Goal: Information Seeking & Learning: Find contact information

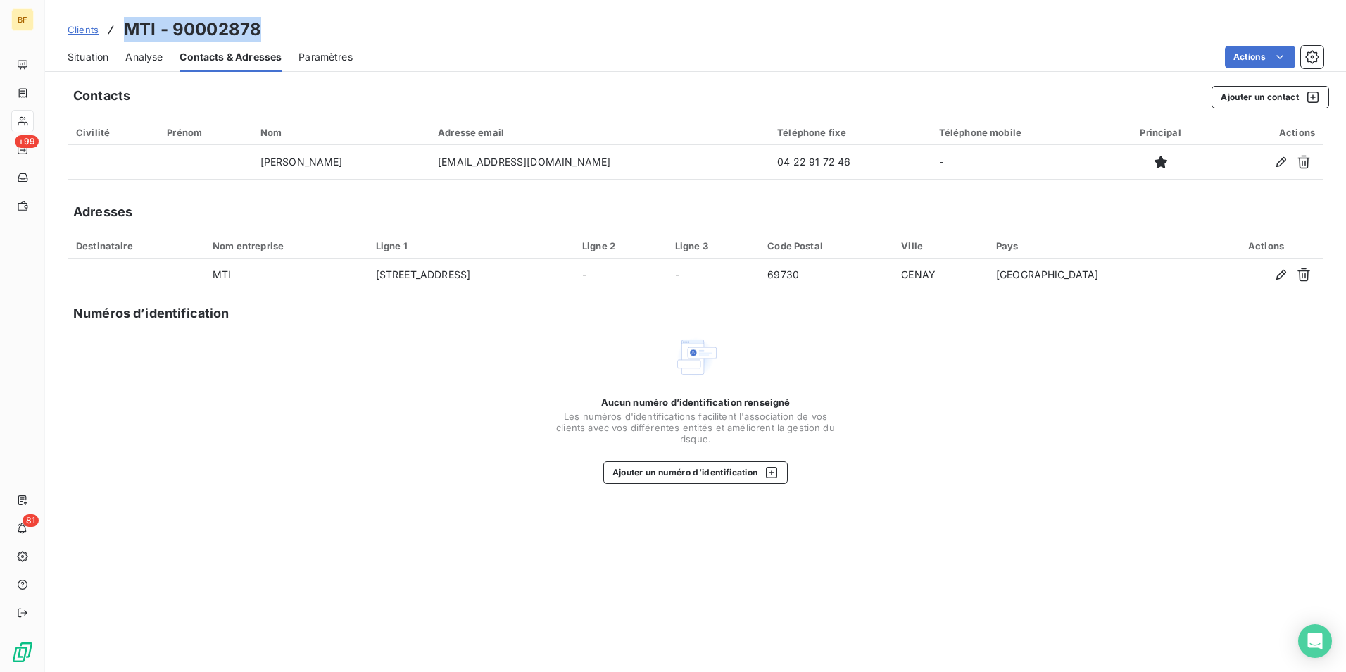
click at [410, 27] on div "Clients MTI - 90002878" at bounding box center [695, 29] width 1301 height 25
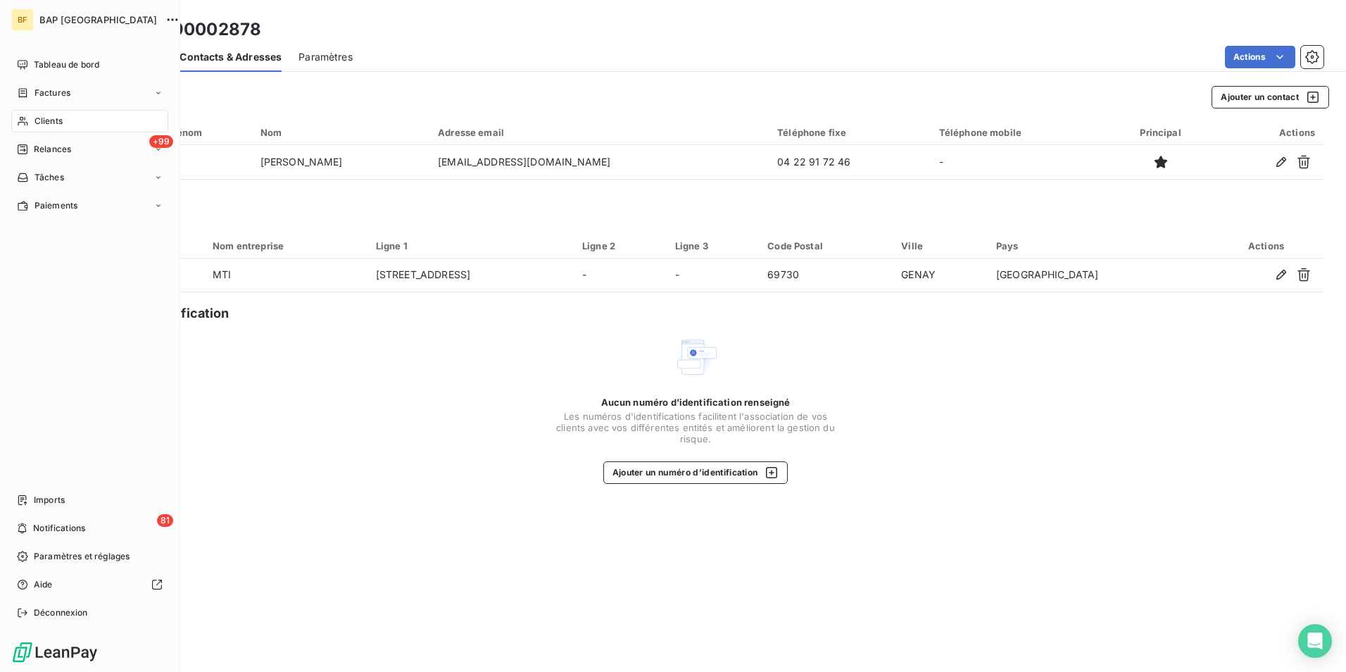
click at [51, 116] on span "Clients" at bounding box center [49, 121] width 28 height 13
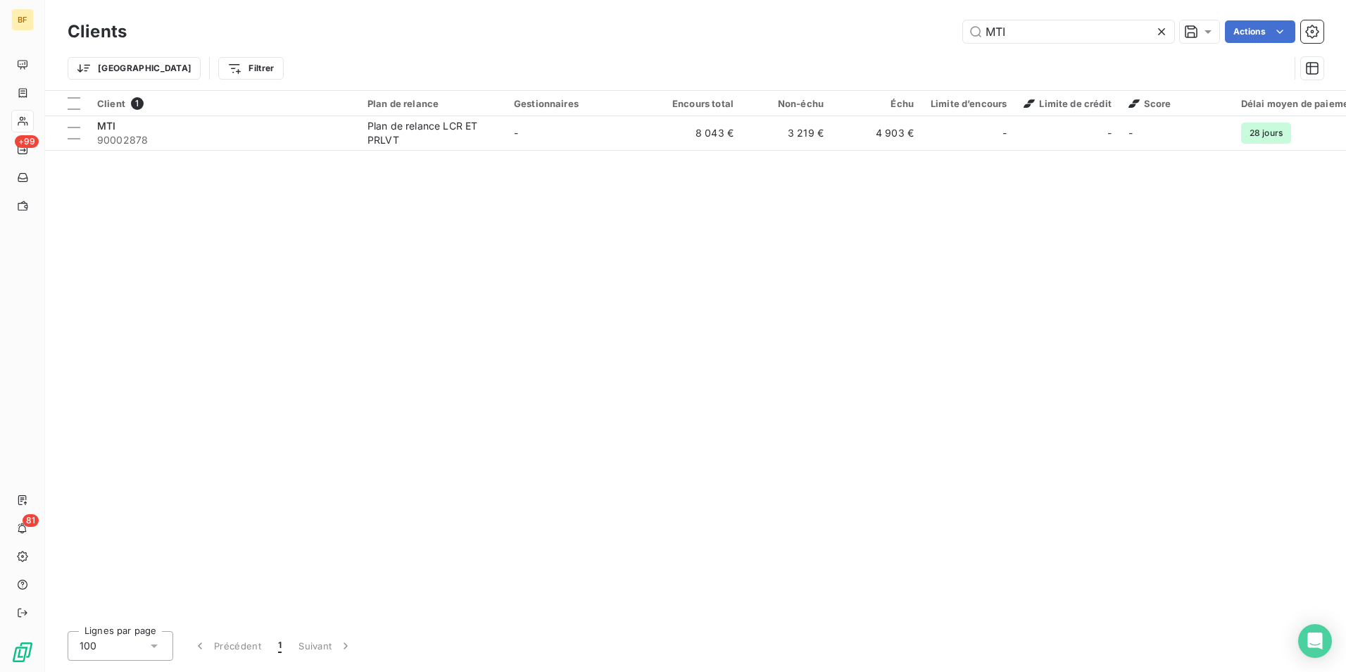
drag, startPoint x: 1051, startPoint y: 37, endPoint x: 894, endPoint y: 37, distance: 157.7
click at [894, 37] on div "MTI Actions" at bounding box center [734, 31] width 1180 height 23
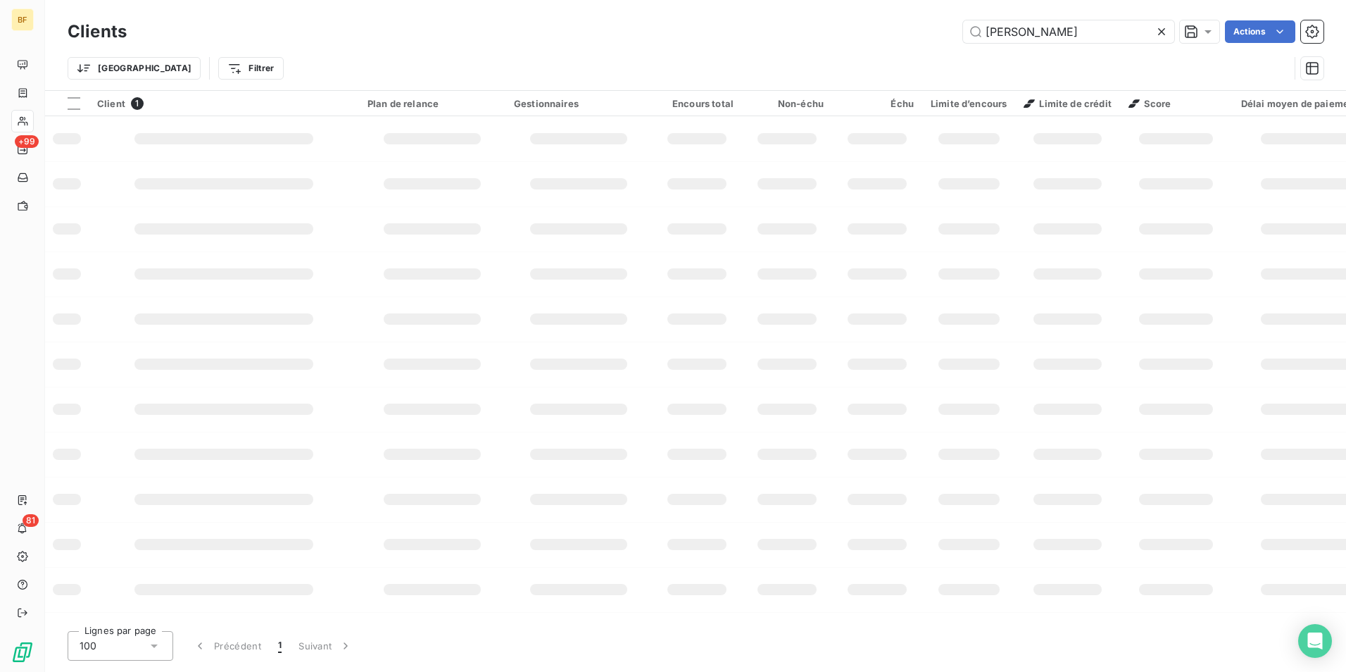
type input "[PERSON_NAME]"
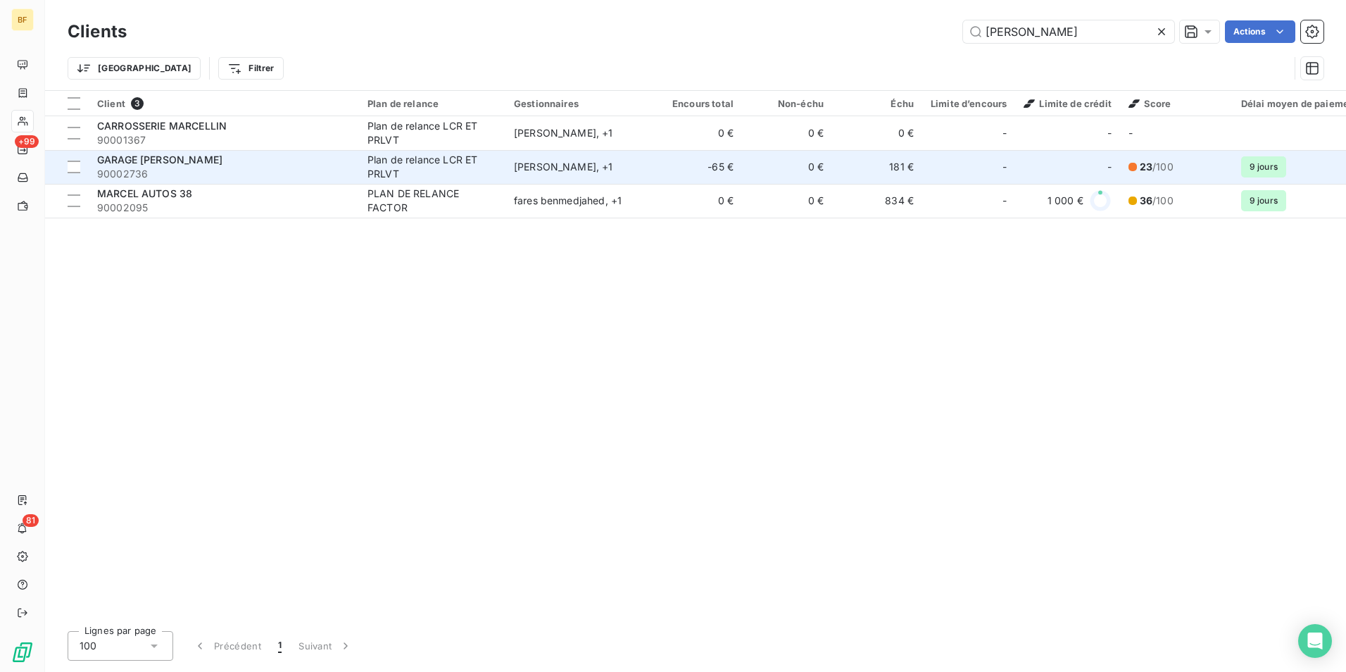
click at [320, 168] on span "90002736" at bounding box center [224, 174] width 254 height 14
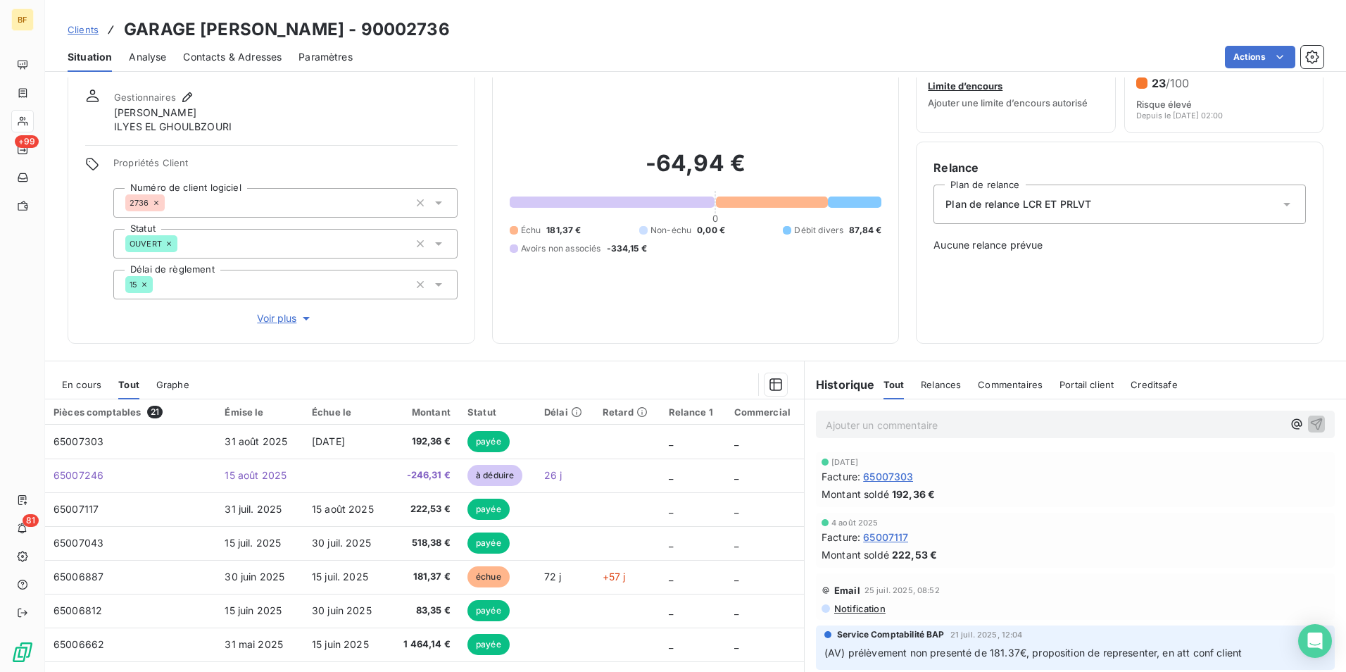
scroll to position [84, 0]
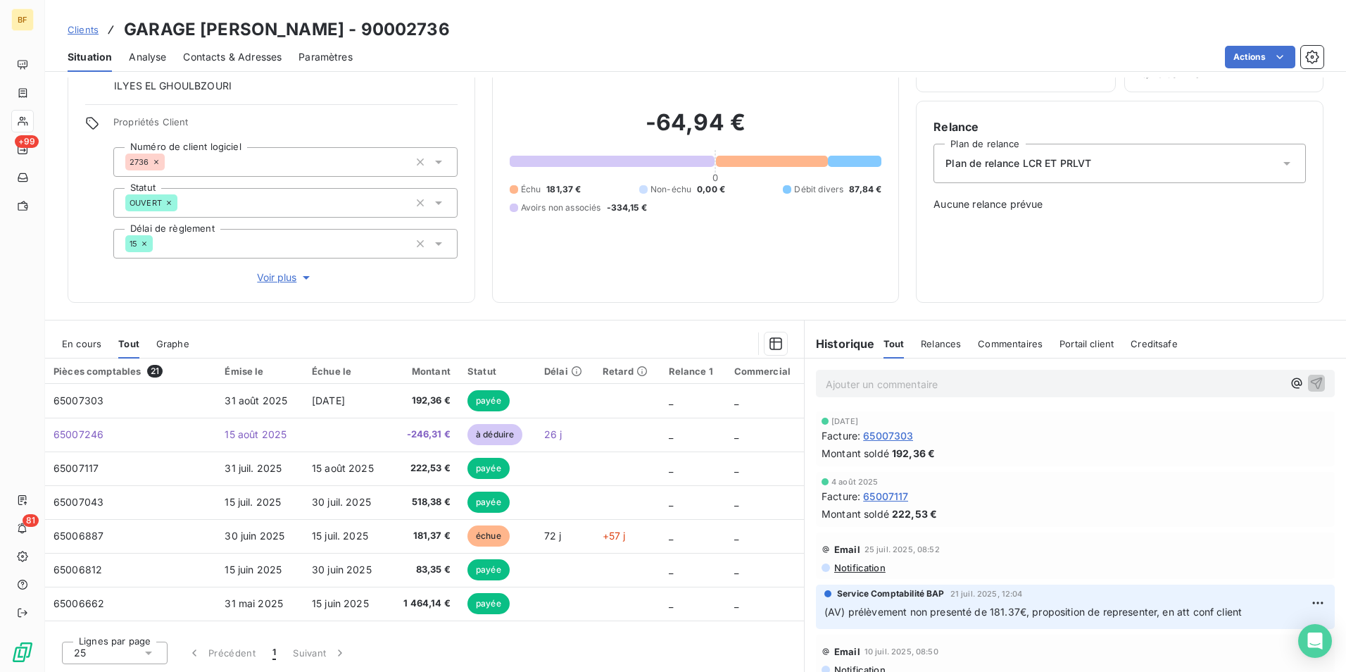
click at [941, 387] on p "Ajouter un commentaire ﻿" at bounding box center [1054, 384] width 457 height 18
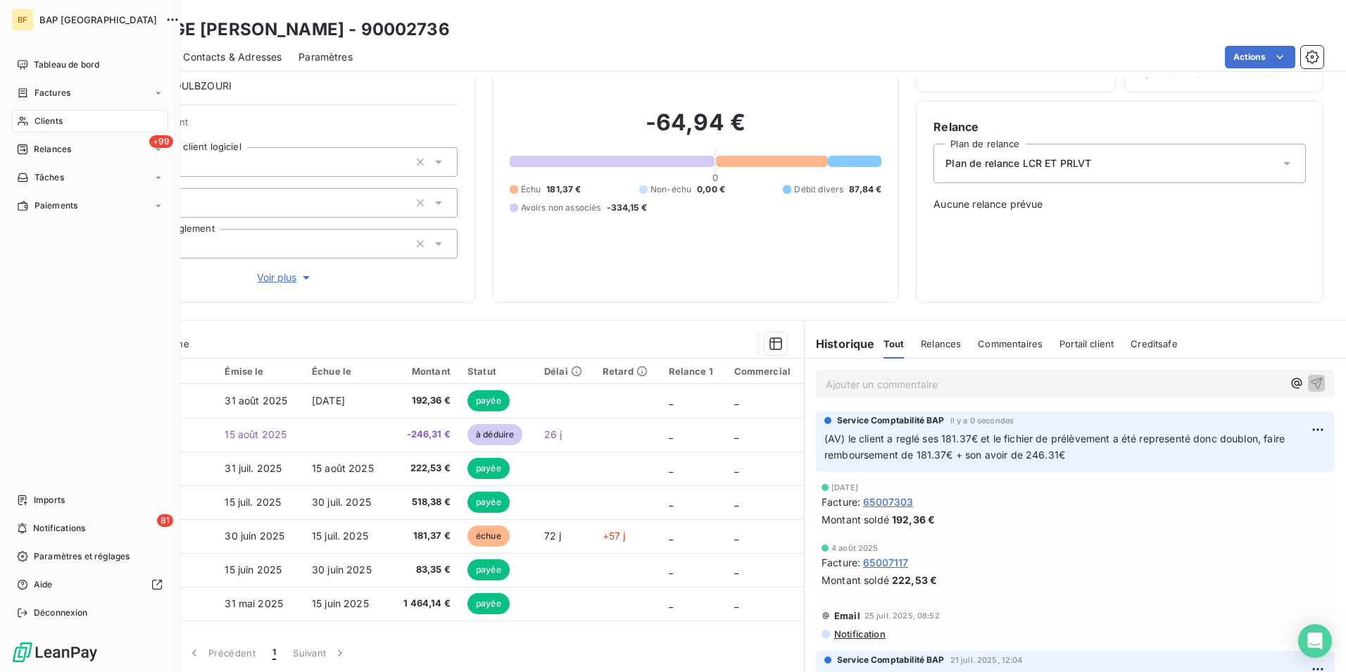
click at [67, 115] on div "Clients" at bounding box center [89, 121] width 157 height 23
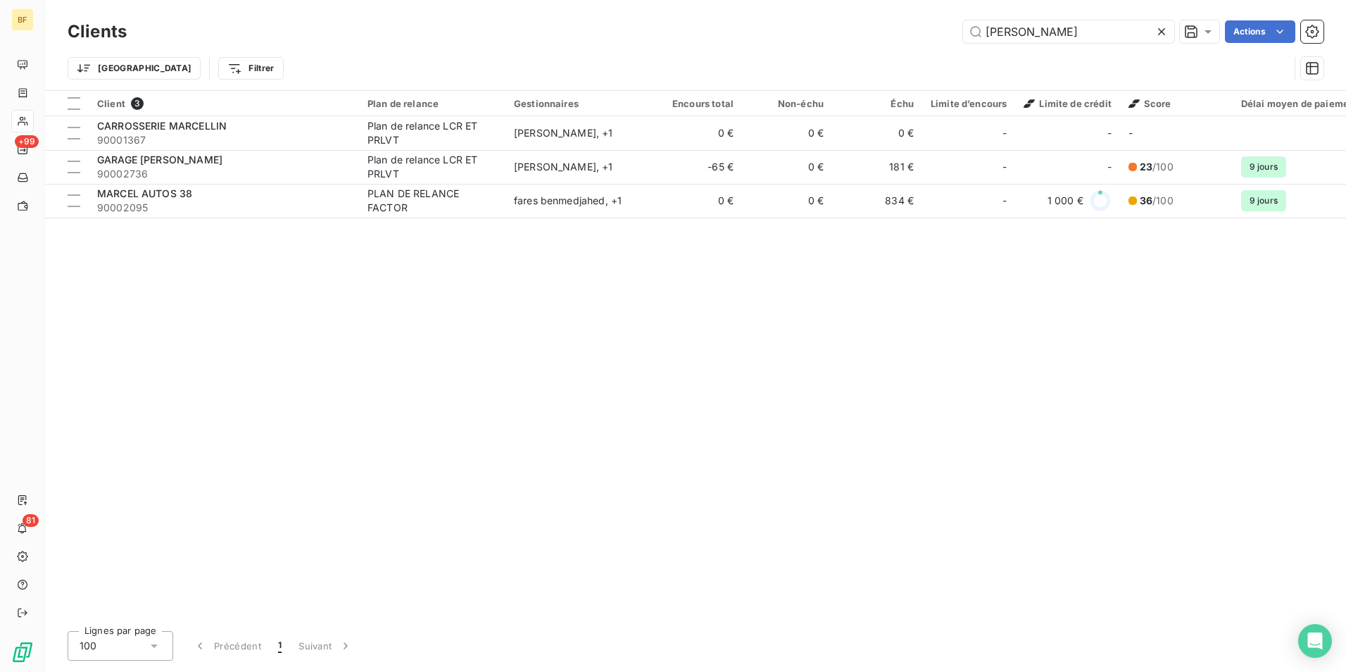
drag, startPoint x: 1040, startPoint y: 25, endPoint x: 846, endPoint y: 1, distance: 195.2
click at [867, 4] on div "Clients marcel Actions Trier Filtrer" at bounding box center [695, 45] width 1301 height 90
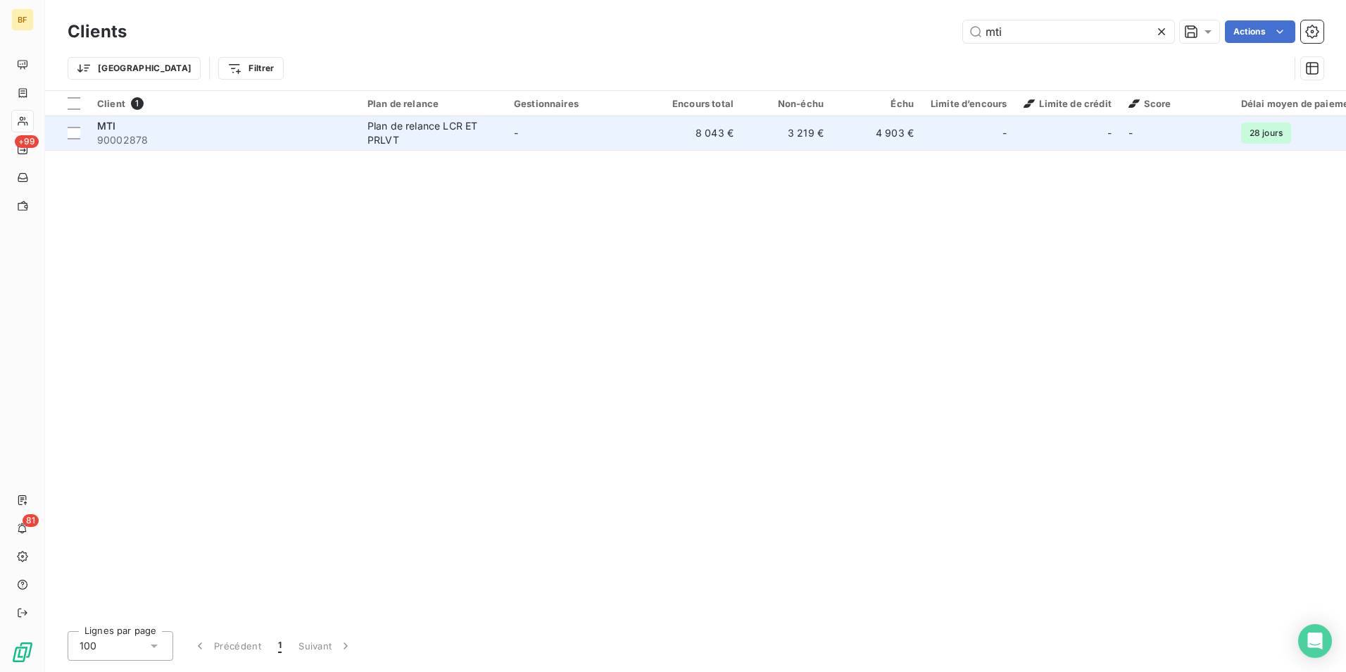
type input "mti"
click at [729, 122] on td "8 043 €" at bounding box center [697, 133] width 90 height 34
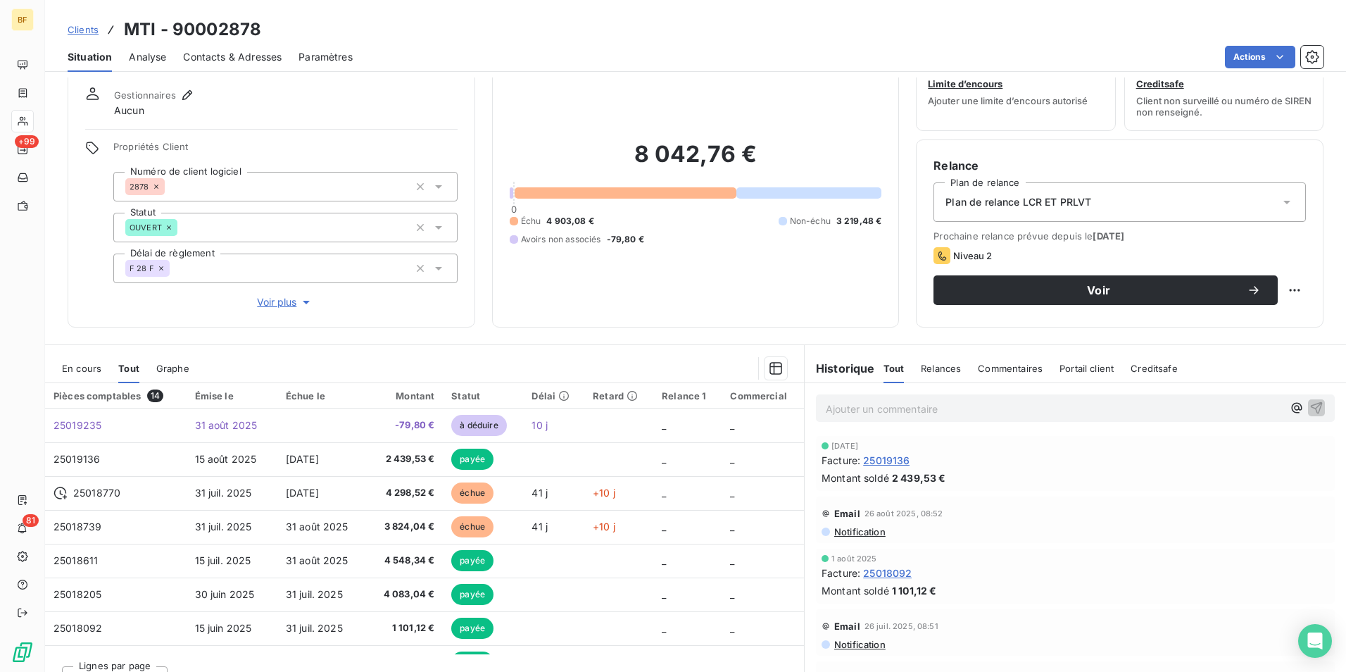
scroll to position [70, 0]
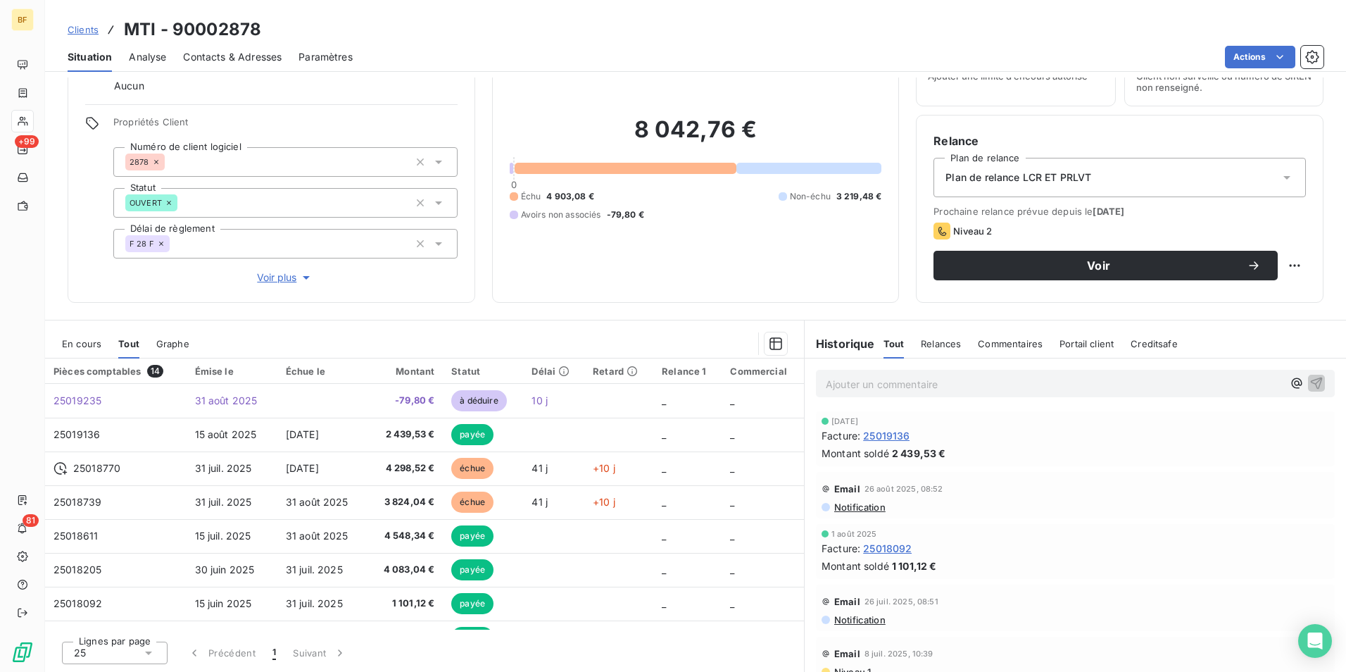
click at [928, 391] on p "Ajouter un commentaire ﻿" at bounding box center [1054, 384] width 457 height 18
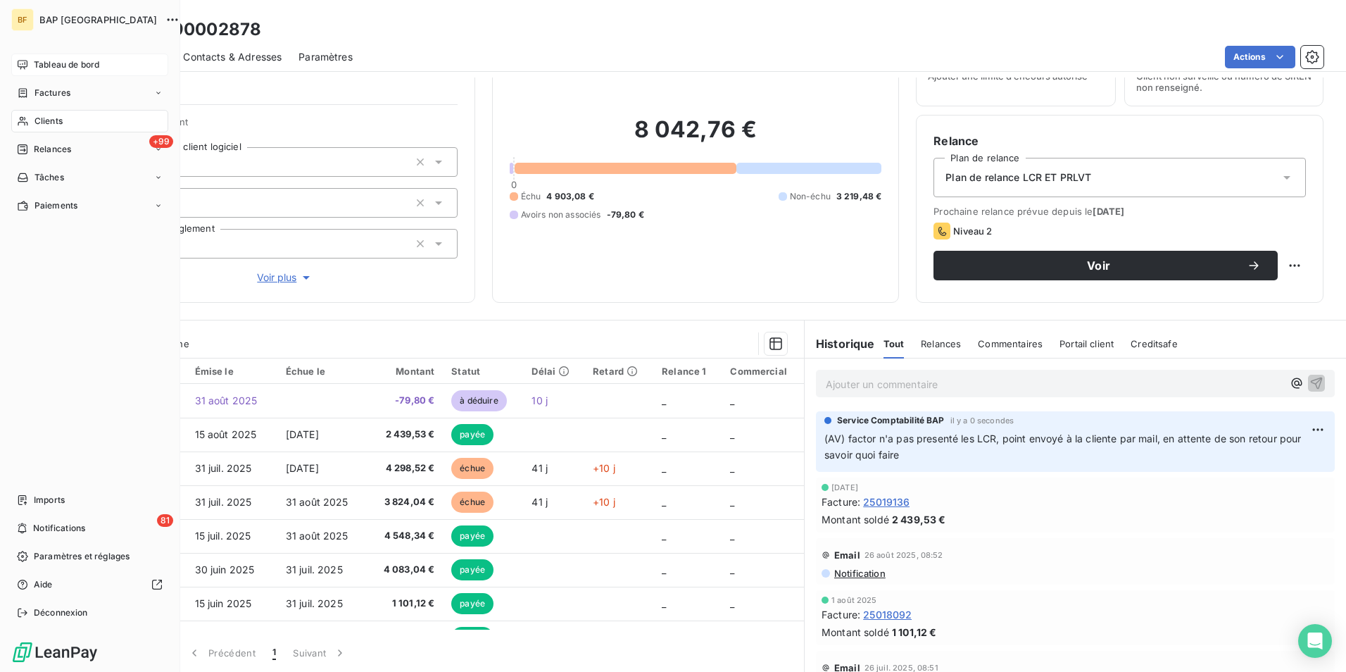
click at [54, 62] on span "Tableau de bord" at bounding box center [66, 64] width 65 height 13
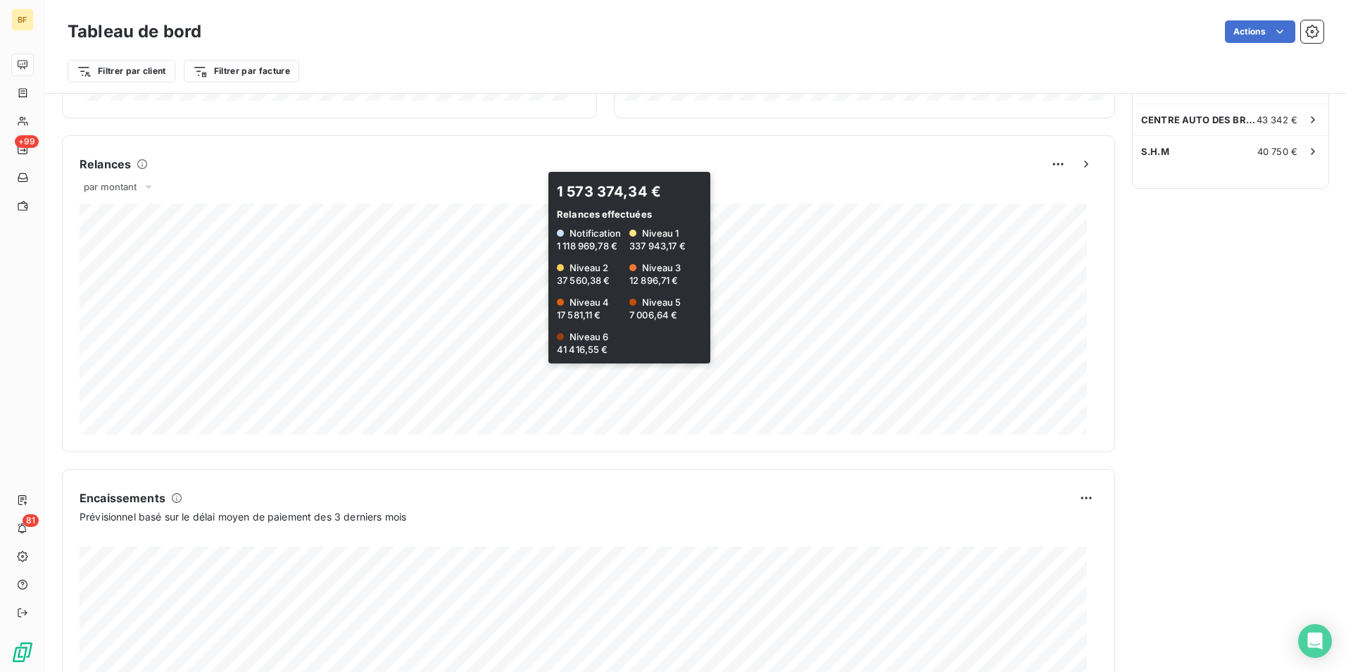
scroll to position [701, 0]
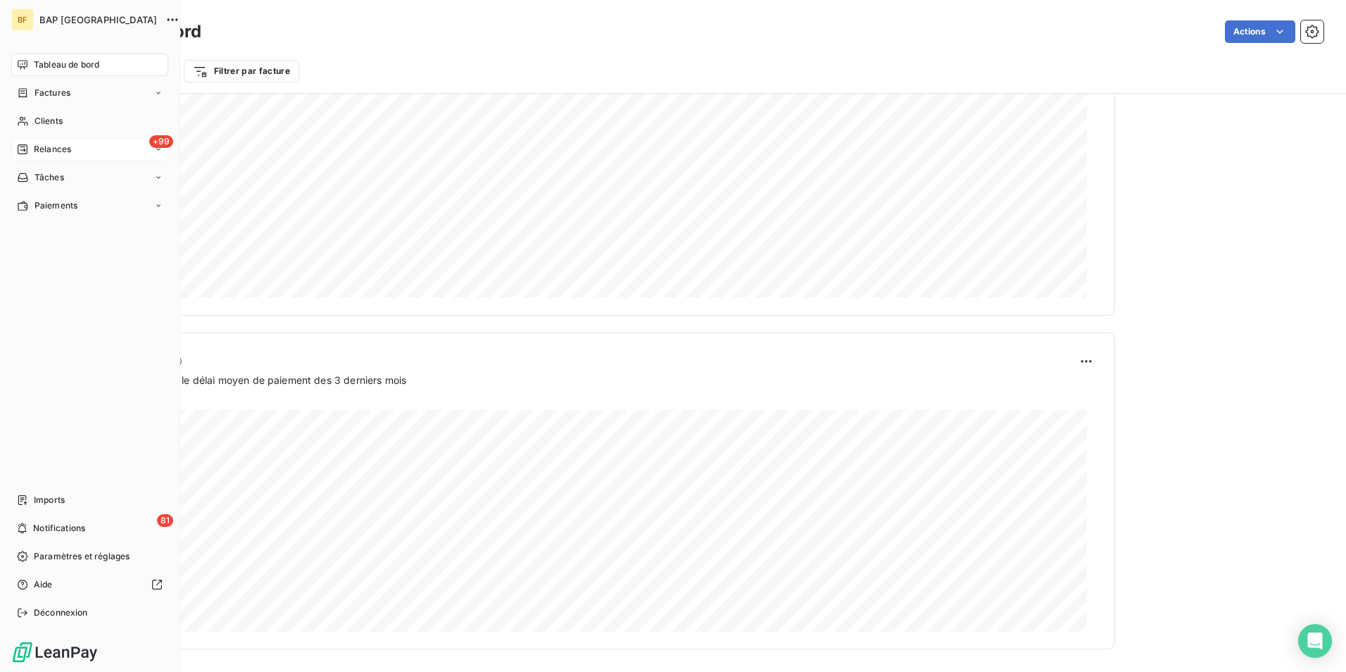
click at [35, 146] on span "Relances" at bounding box center [52, 149] width 37 height 13
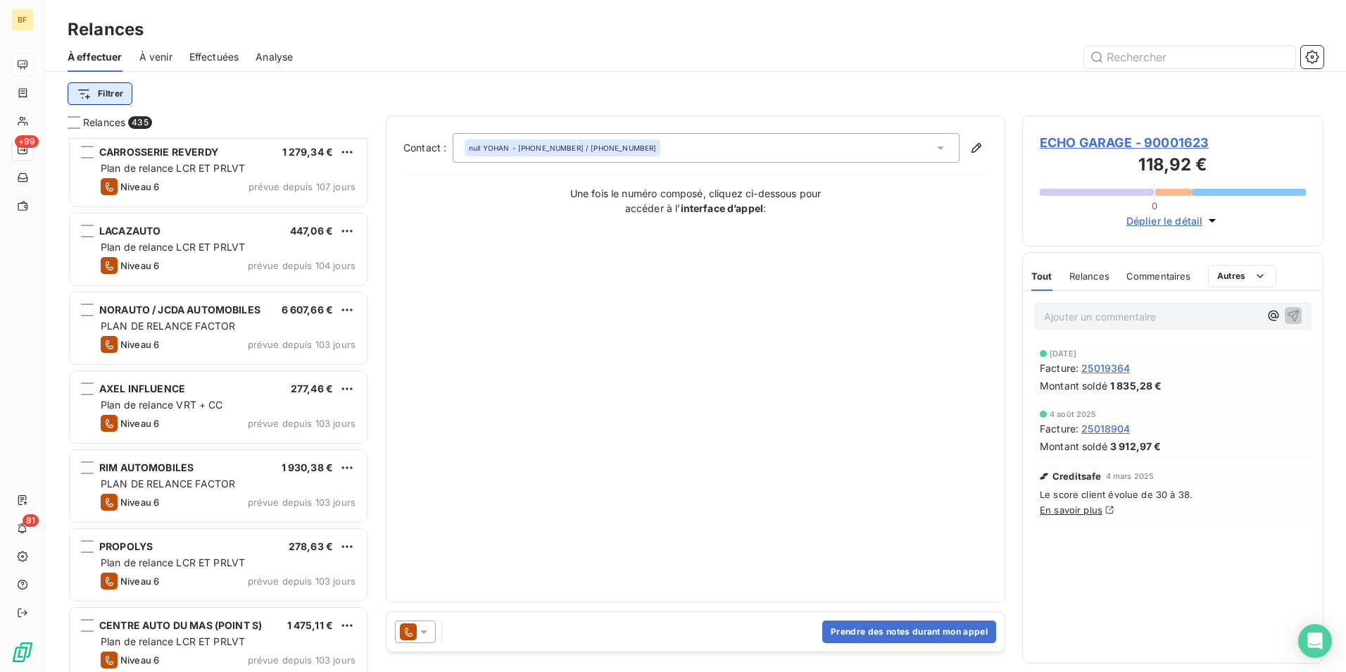
scroll to position [7606, 0]
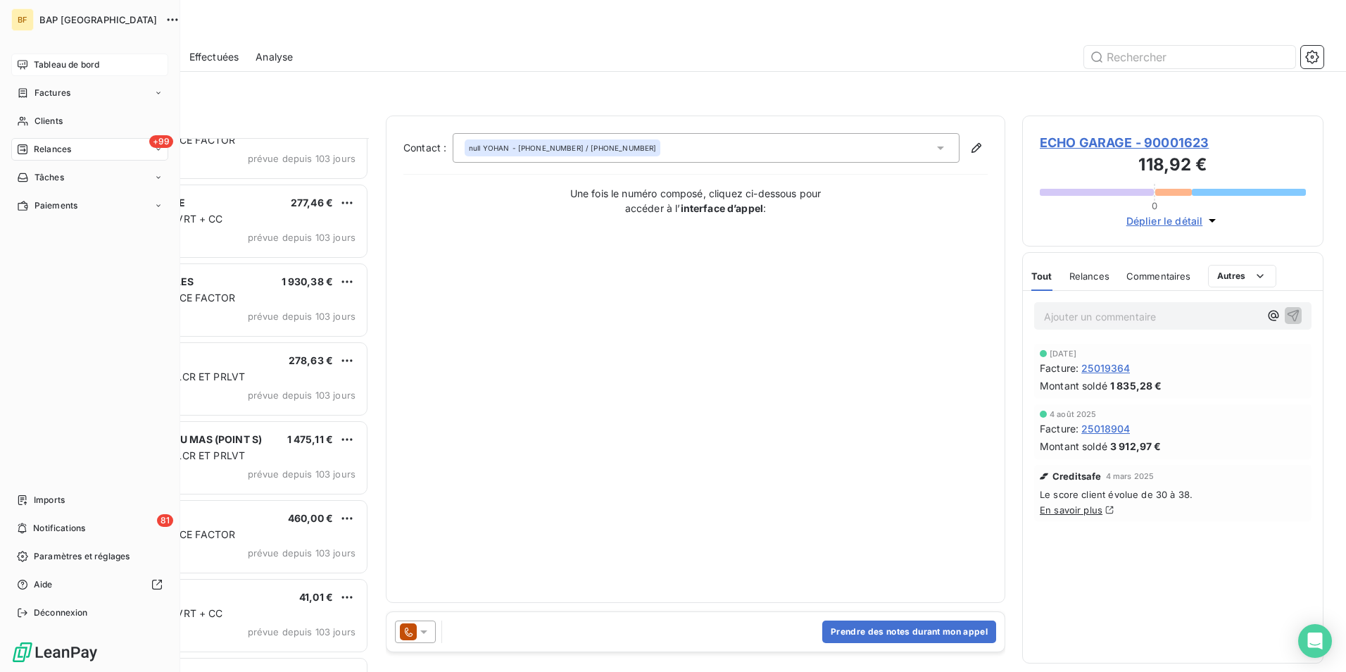
click at [32, 65] on div "Tableau de bord" at bounding box center [89, 65] width 157 height 23
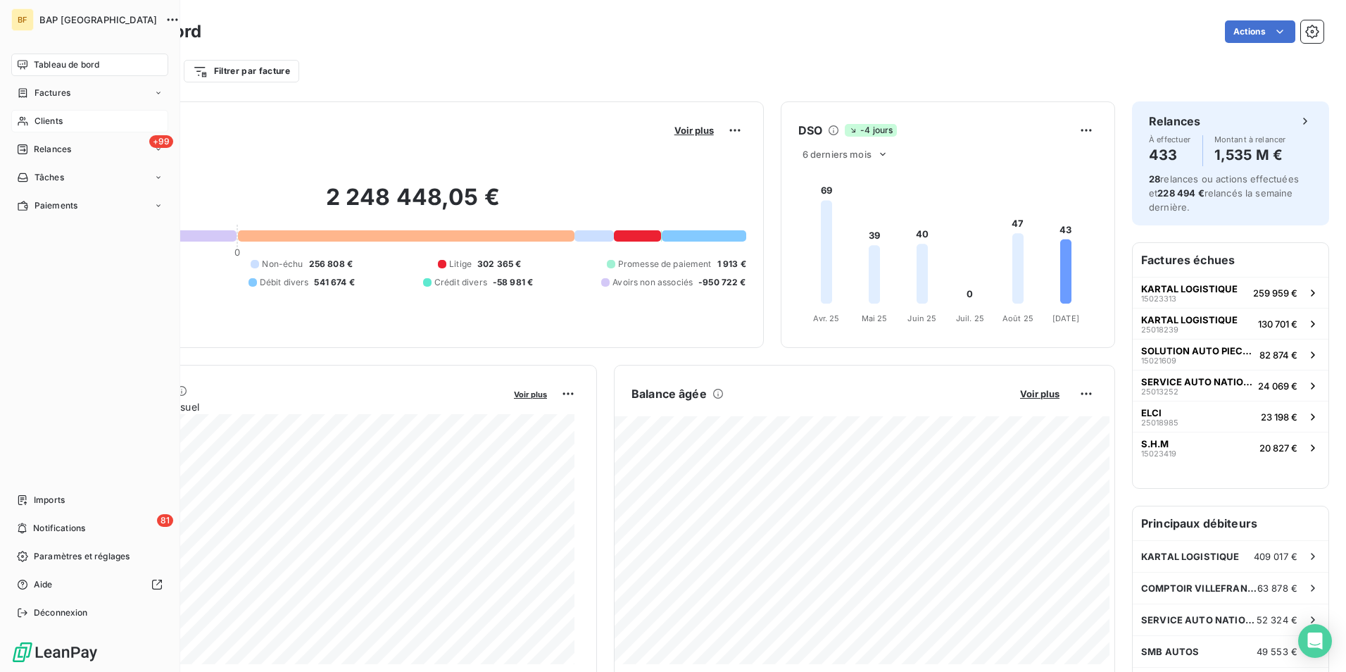
click at [46, 120] on span "Clients" at bounding box center [49, 121] width 28 height 13
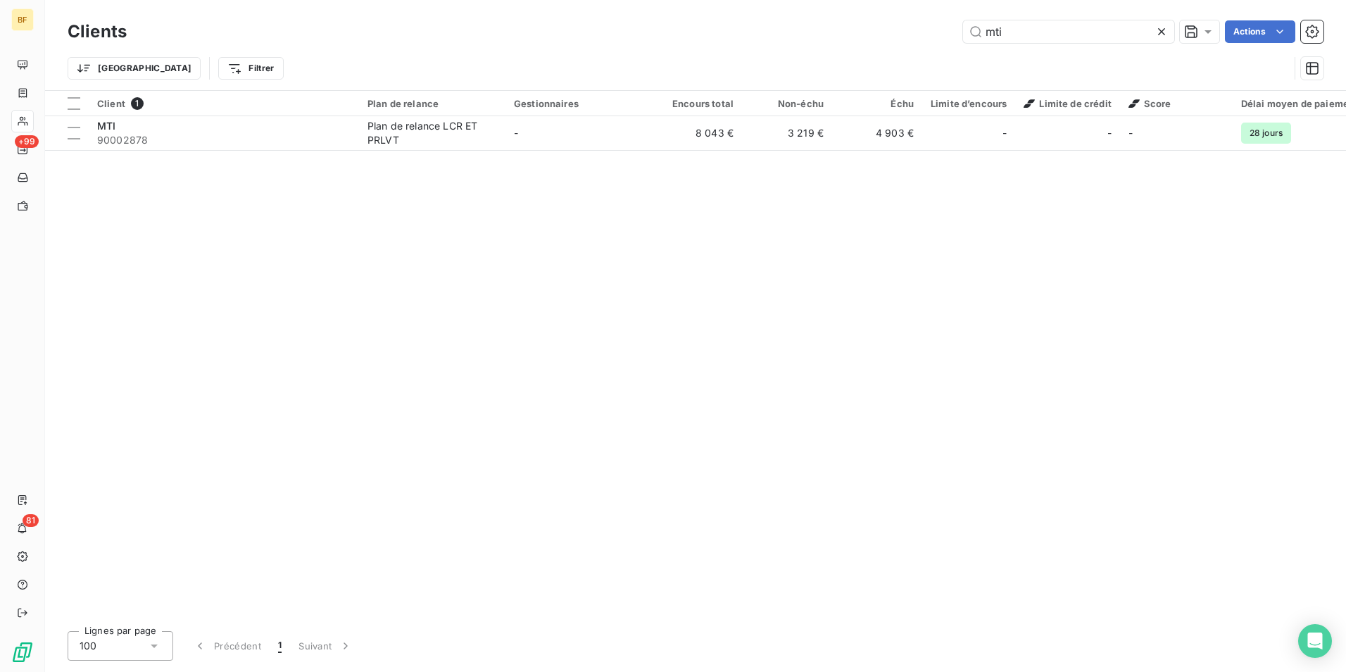
drag, startPoint x: 1031, startPoint y: 29, endPoint x: 871, endPoint y: 30, distance: 159.9
click at [871, 30] on div "mti Actions" at bounding box center [734, 31] width 1180 height 23
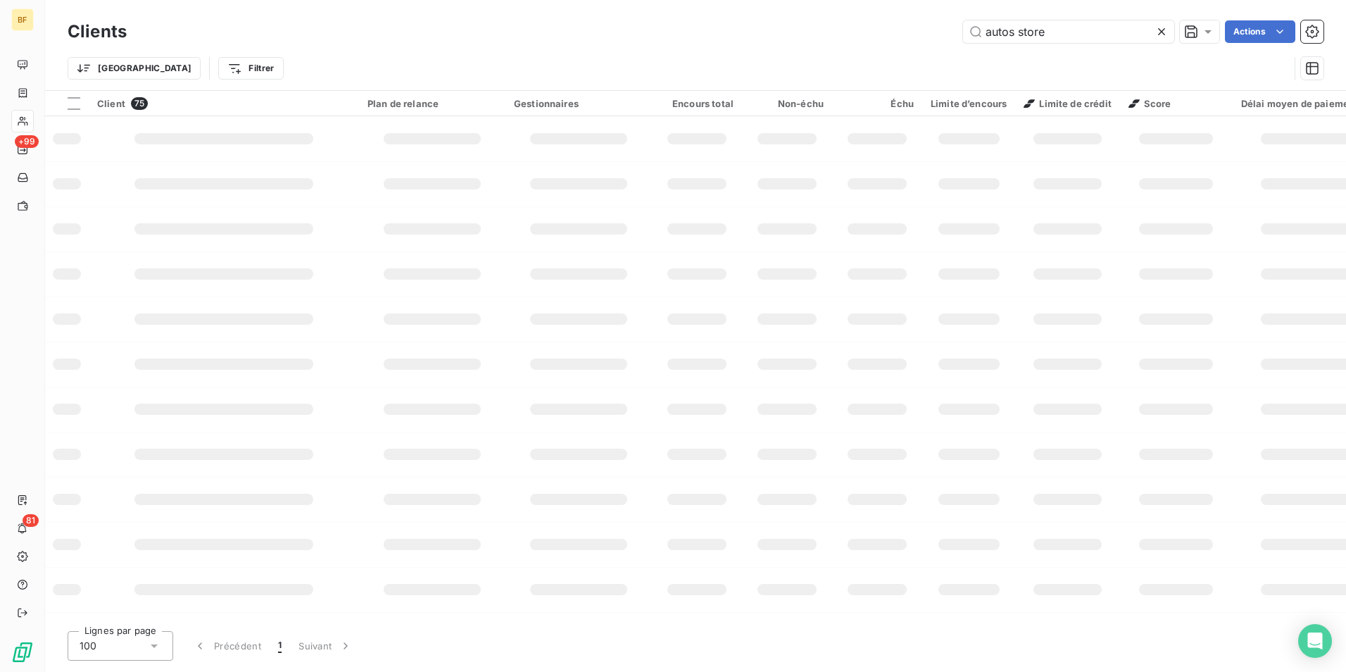
type input "autos store"
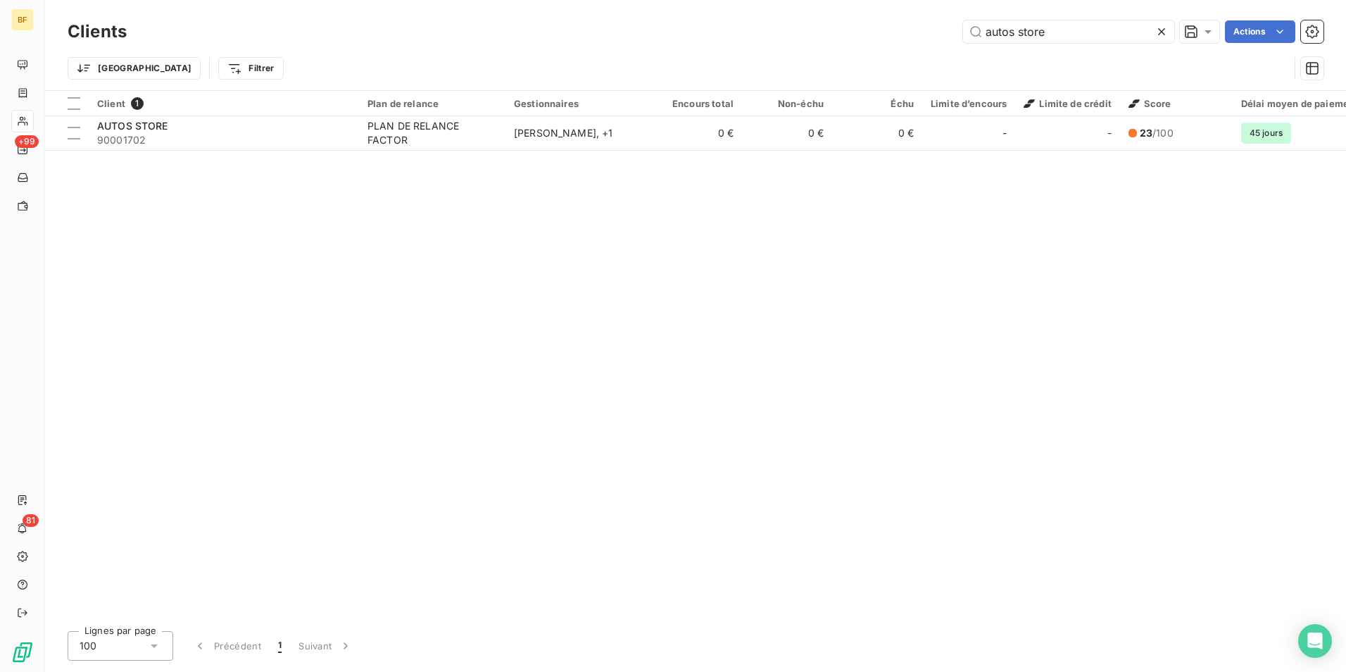
click at [470, 155] on div "Client 1 Plan de relance Gestionnaires Encours total Non-échu Échu Limite d’enc…" at bounding box center [695, 355] width 1301 height 529
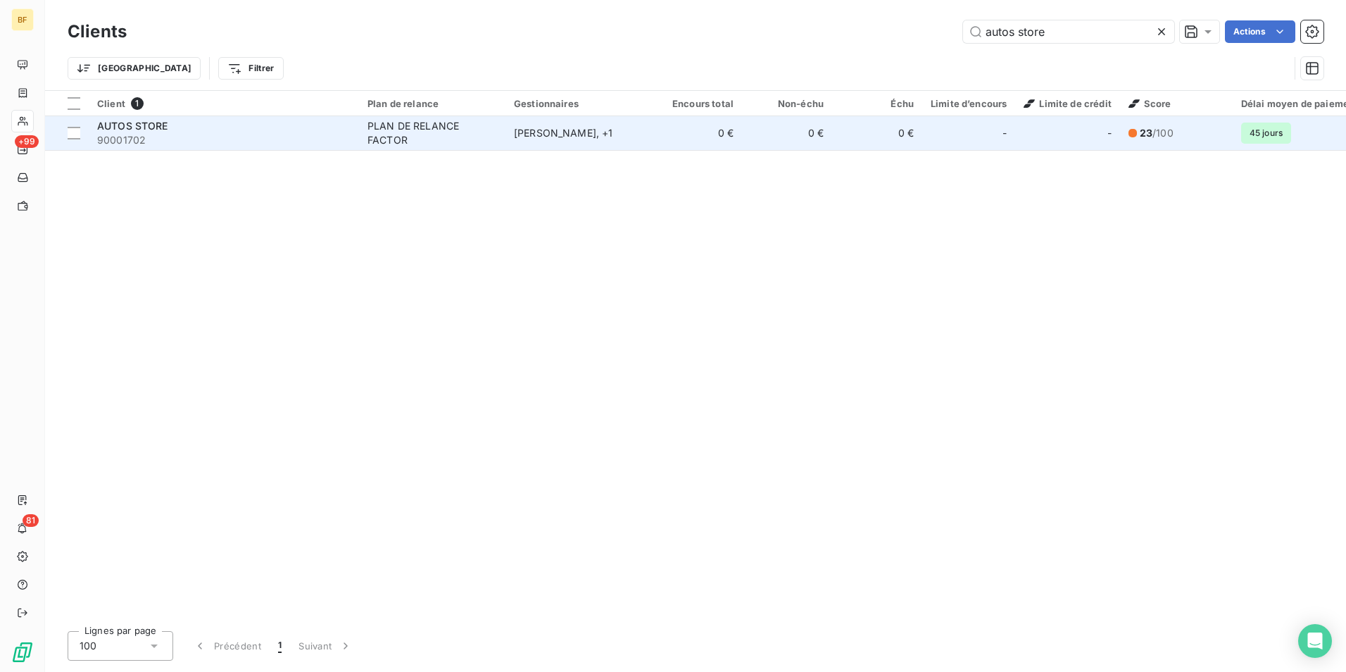
click at [468, 144] on div "PLAN DE RELANCE FACTOR" at bounding box center [433, 133] width 130 height 28
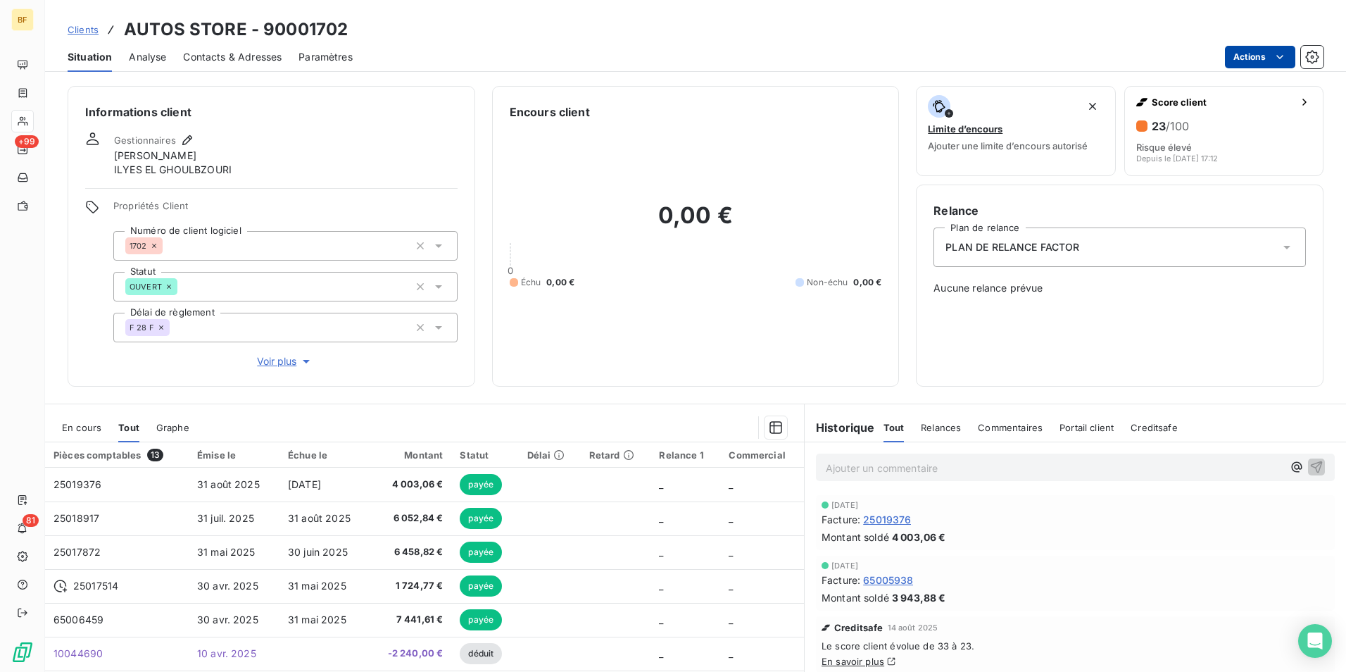
click at [1261, 64] on html "BF +99 81 Clients AUTOS STORE - 90001702 Situation Analyse Contacts & Adresses …" at bounding box center [673, 336] width 1346 height 672
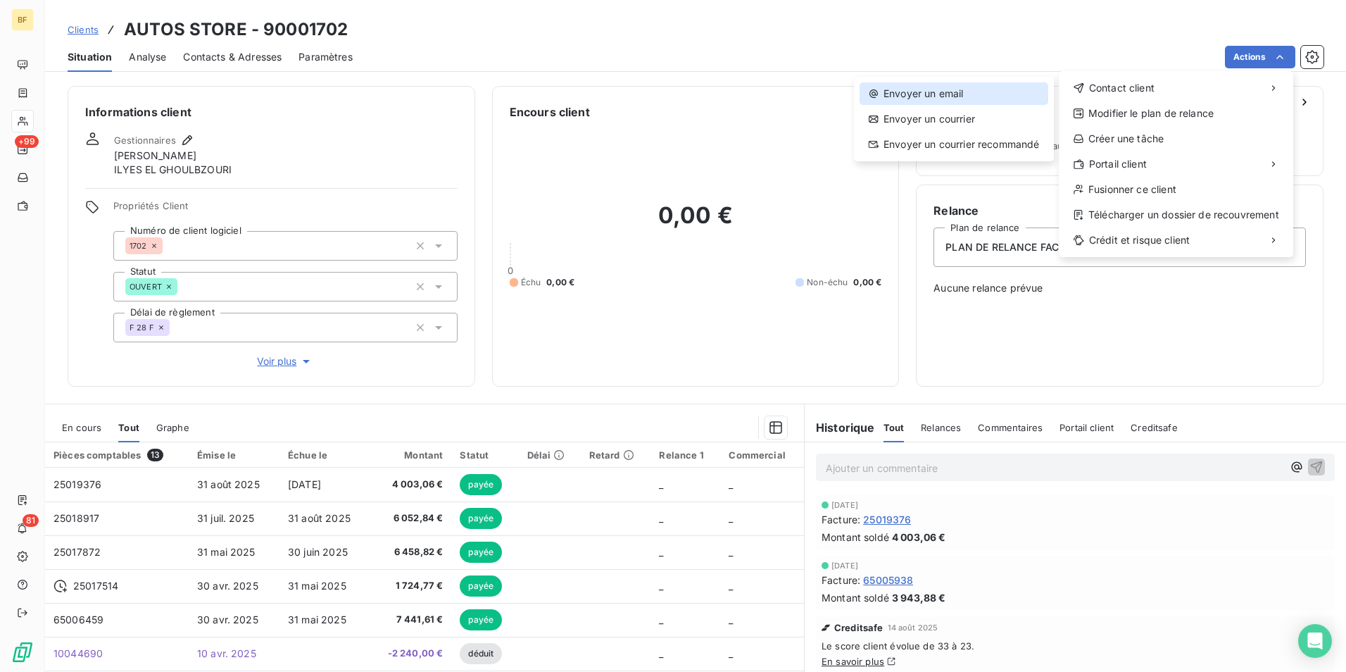
click at [903, 98] on div "Envoyer un email" at bounding box center [954, 93] width 189 height 23
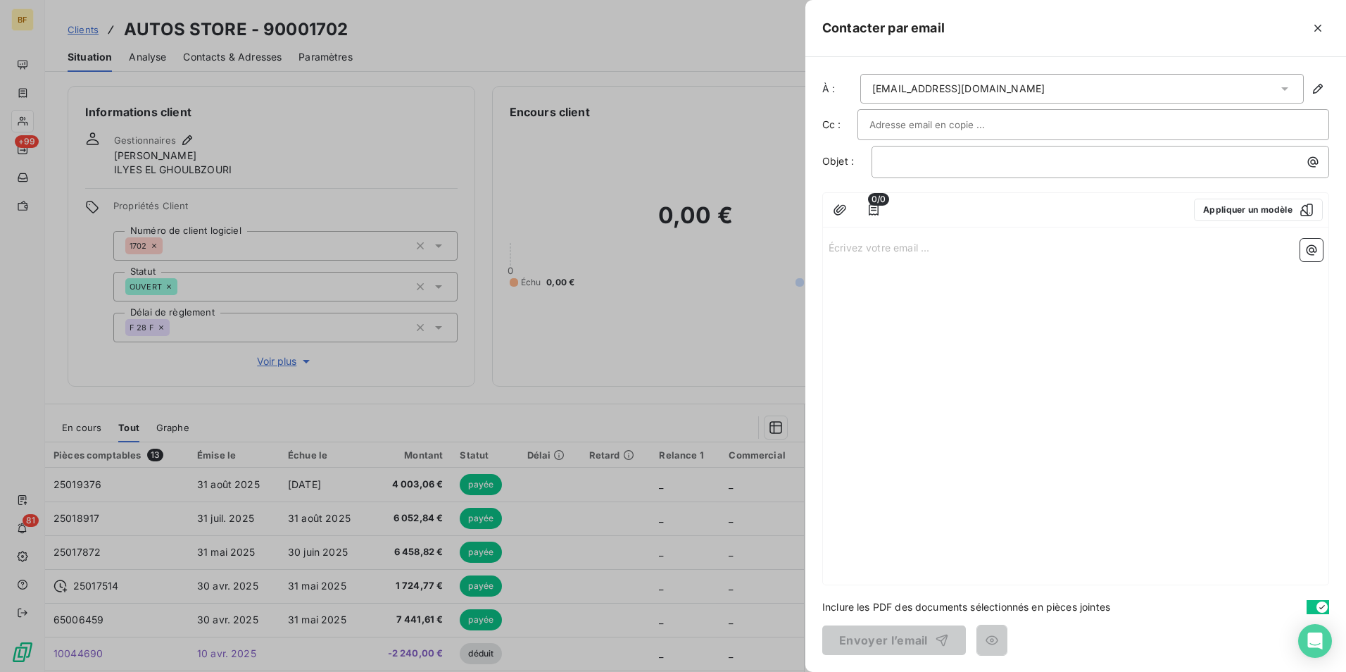
click at [929, 363] on div "Écrivez votre email ... ﻿" at bounding box center [1076, 408] width 506 height 351
click at [905, 251] on p "Écrivez votre email ... ﻿" at bounding box center [1076, 247] width 494 height 16
drag, startPoint x: 916, startPoint y: 350, endPoint x: 797, endPoint y: 238, distance: 163.4
click at [808, 234] on div "À : [EMAIL_ADDRESS][DOMAIN_NAME] Cc : Objet : ﻿ 0/0 Appliquer un modèle Bonjour…" at bounding box center [1076, 364] width 541 height 615
click at [890, 246] on p "﻿" at bounding box center [1076, 247] width 494 height 16
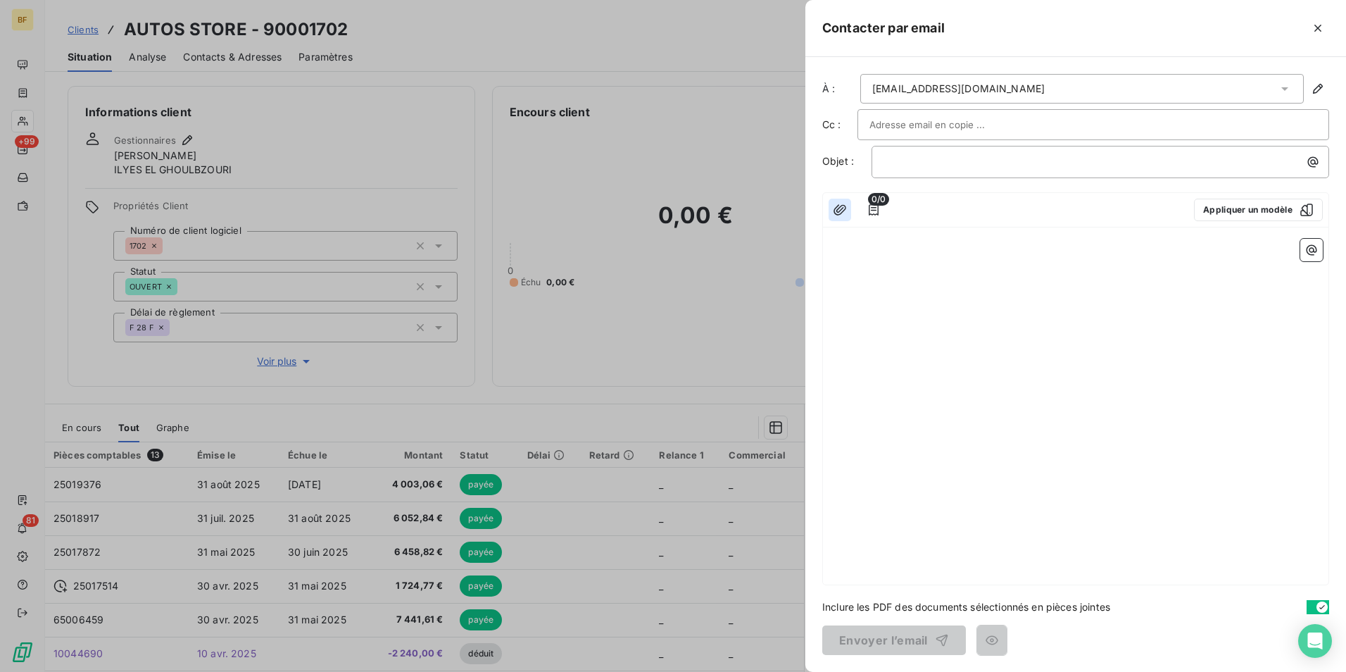
click at [837, 212] on icon "button" at bounding box center [840, 209] width 13 height 11
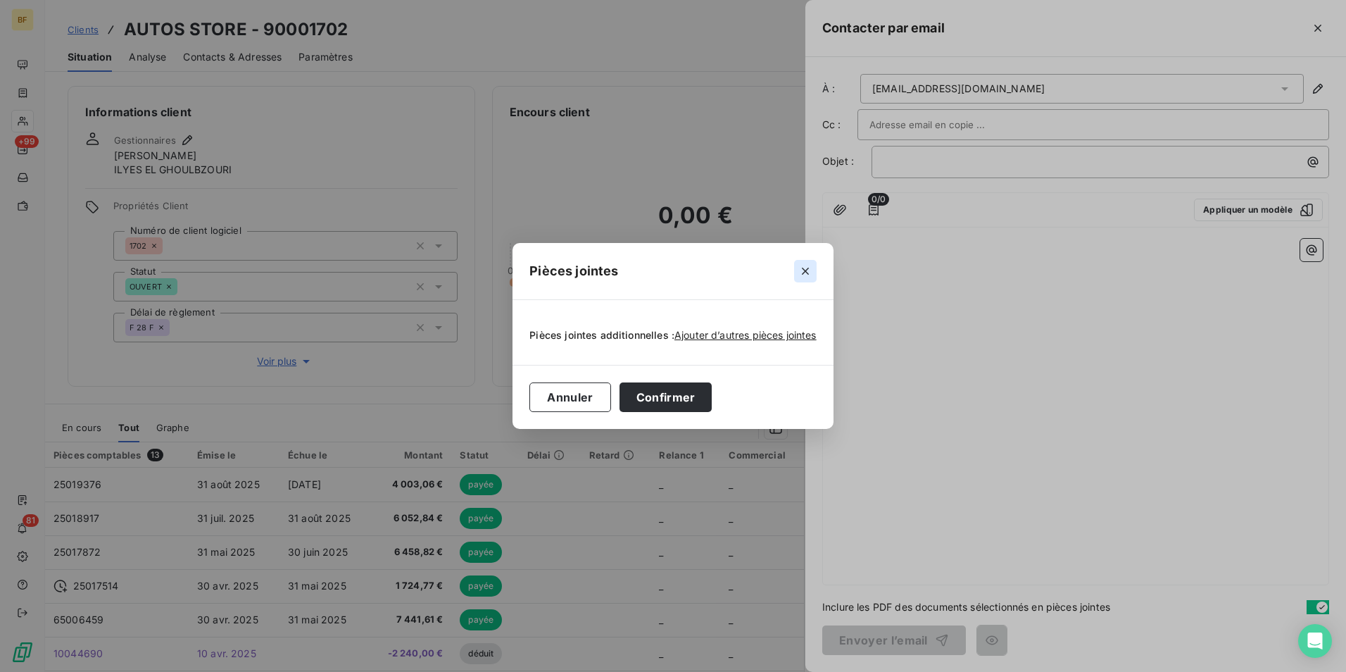
click at [810, 273] on icon "button" at bounding box center [806, 271] width 14 height 14
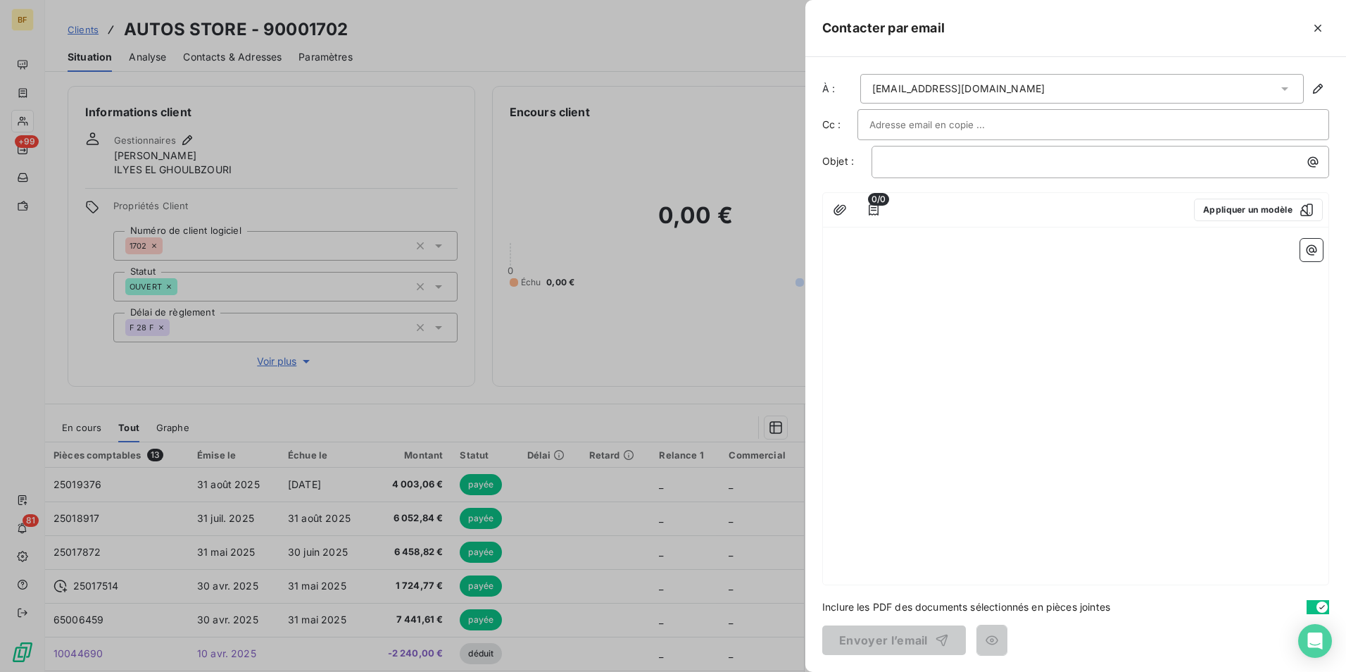
click at [284, 56] on div at bounding box center [673, 336] width 1346 height 672
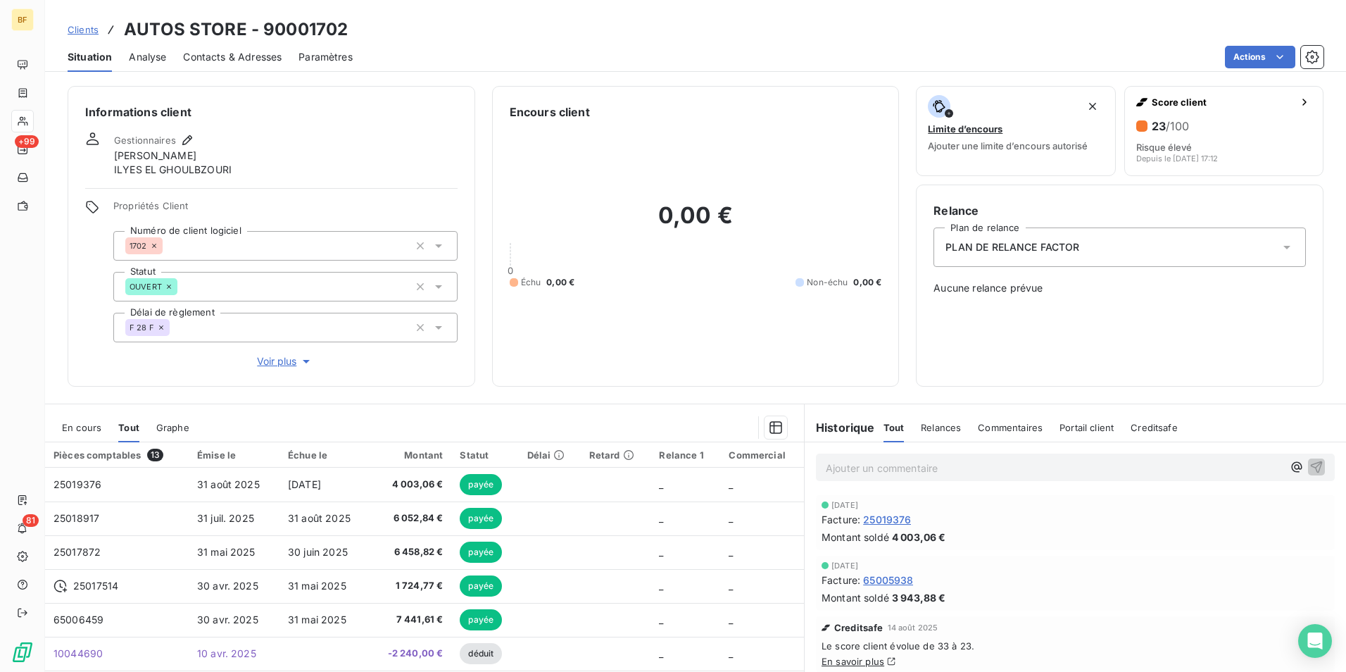
click at [208, 56] on span "Contacts & Adresses" at bounding box center [232, 57] width 99 height 14
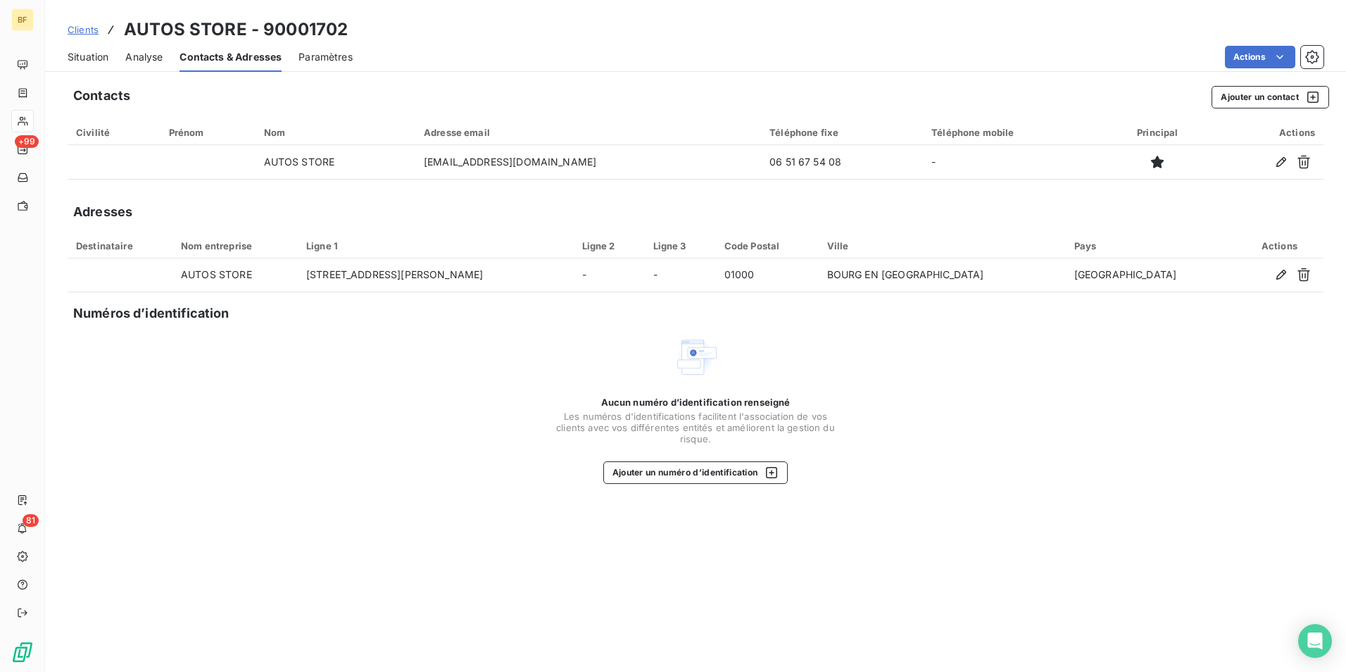
click at [87, 61] on span "Situation" at bounding box center [88, 57] width 41 height 14
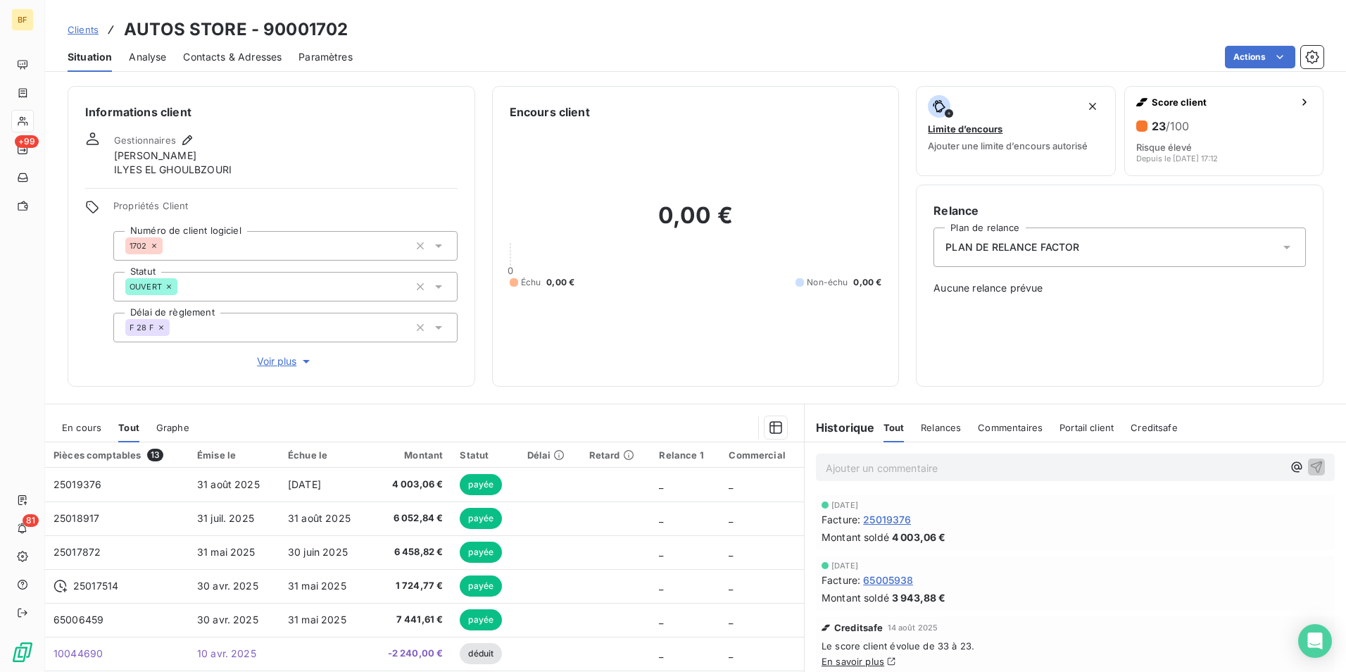
click at [915, 450] on div "Ajouter un commentaire ﻿" at bounding box center [1076, 467] width 542 height 50
click at [906, 470] on p "Ajouter un commentaire ﻿" at bounding box center [1054, 468] width 457 height 18
click at [1292, 468] on icon "button" at bounding box center [1297, 467] width 11 height 11
click at [905, 470] on p "@" at bounding box center [1054, 467] width 457 height 16
click at [530, 384] on div "Encours client 0,00 € 0 Échu 0,00 € Non-échu 0,00 €" at bounding box center [696, 236] width 408 height 301
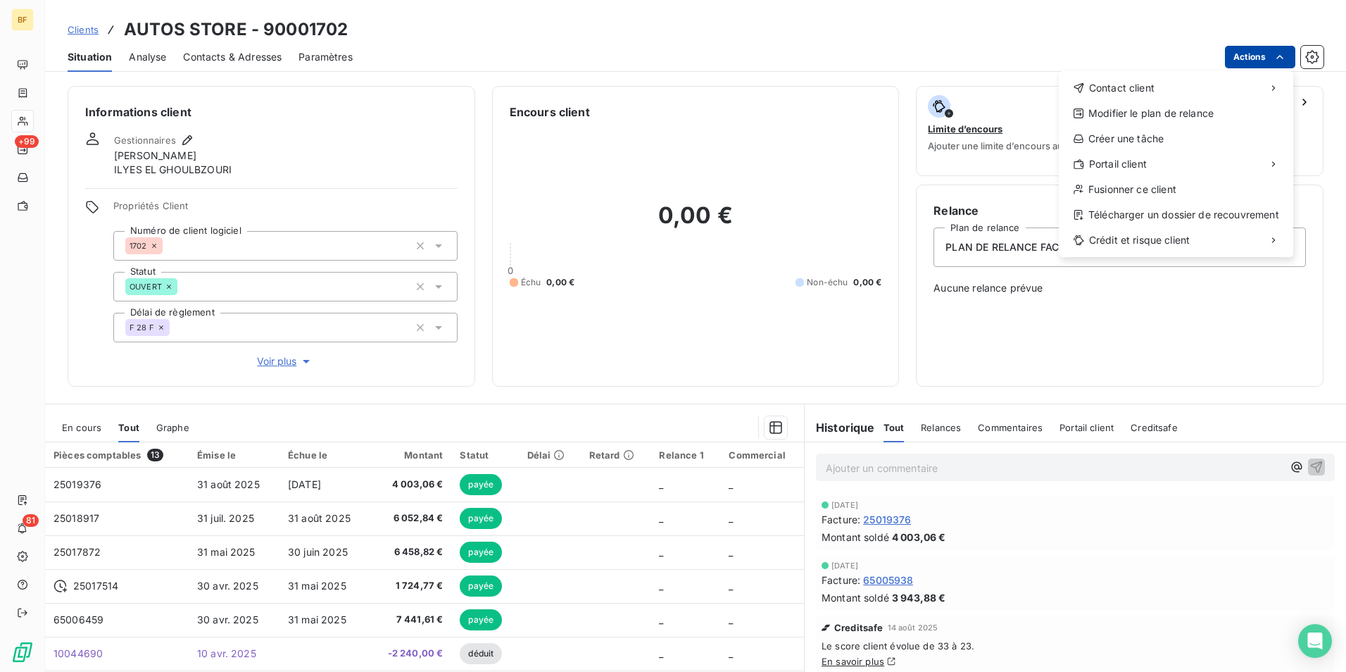
click at [1258, 59] on html "BF +99 81 Clients AUTOS STORE - 90001702 Situation Analyse Contacts & Adresses …" at bounding box center [673, 336] width 1346 height 672
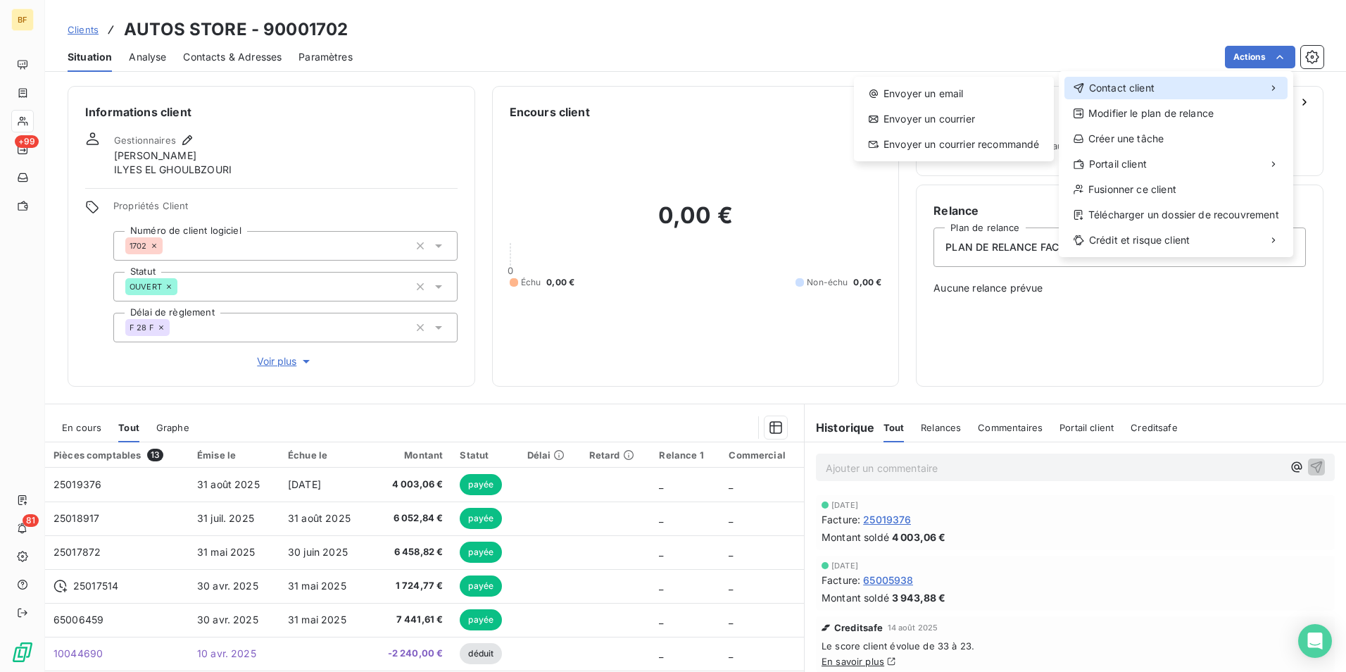
click at [1148, 89] on span "Contact client" at bounding box center [1121, 88] width 65 height 14
click at [943, 94] on div "Envoyer un email" at bounding box center [954, 93] width 189 height 23
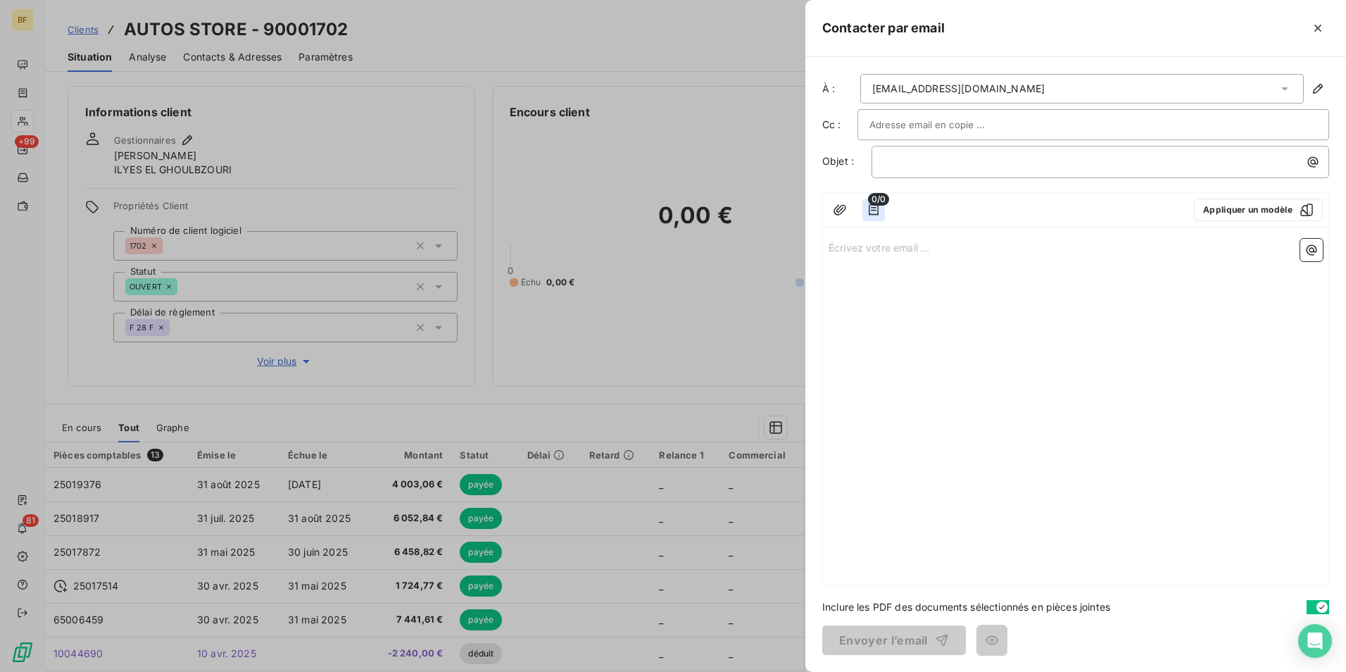
drag, startPoint x: 885, startPoint y: 213, endPoint x: 878, endPoint y: 211, distance: 7.2
click at [884, 213] on div "0/0 Appliquer un modèle" at bounding box center [1076, 210] width 506 height 35
click at [875, 211] on icon "button" at bounding box center [874, 209] width 10 height 11
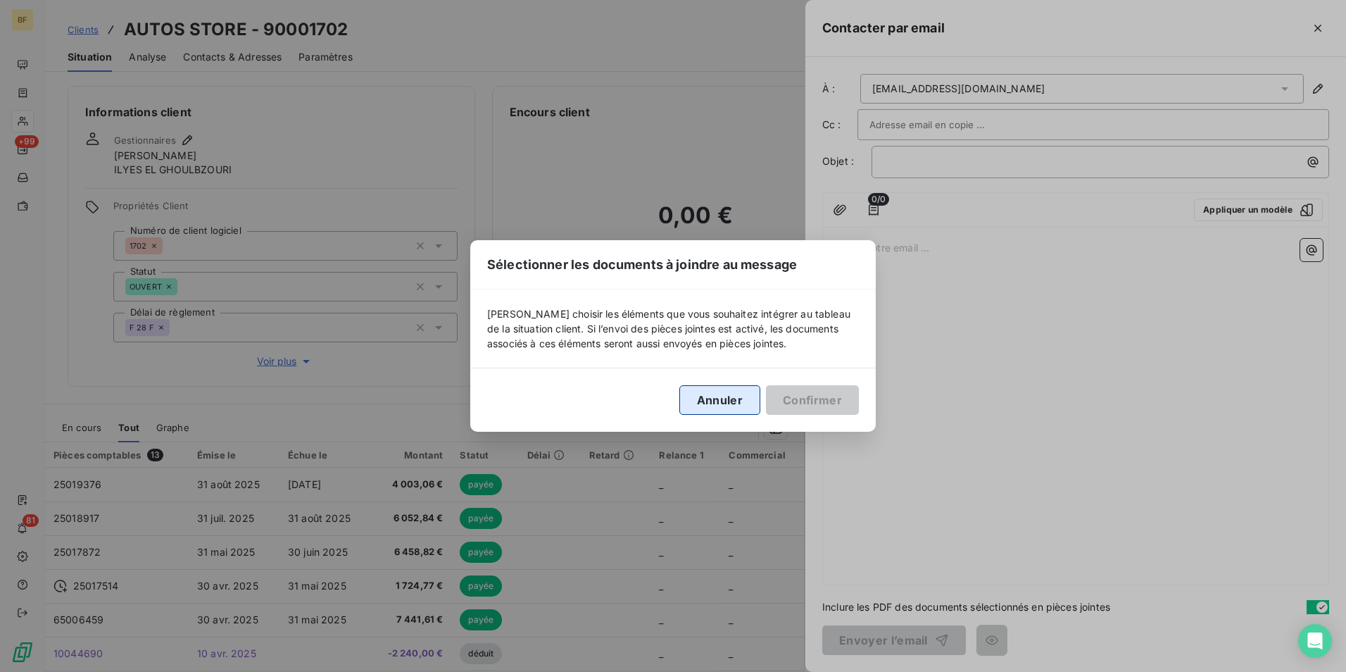
click at [712, 401] on button "Annuler" at bounding box center [720, 400] width 81 height 30
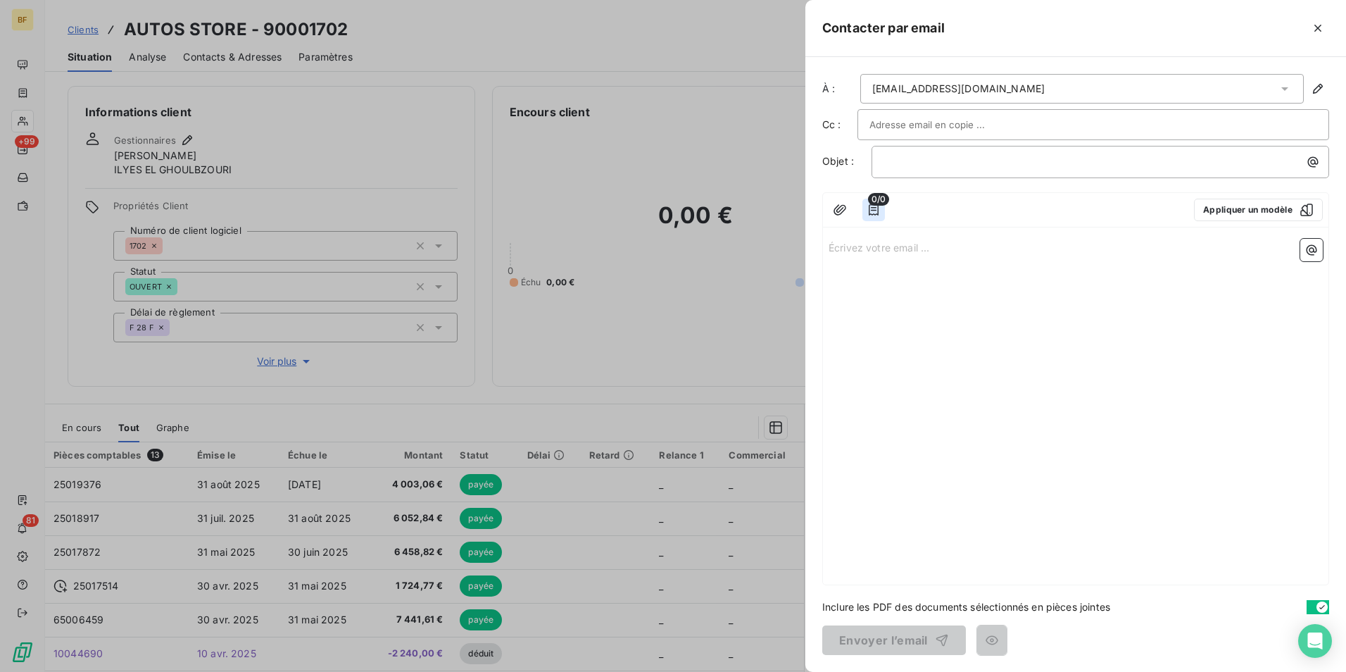
click at [876, 208] on icon "button" at bounding box center [874, 210] width 14 height 14
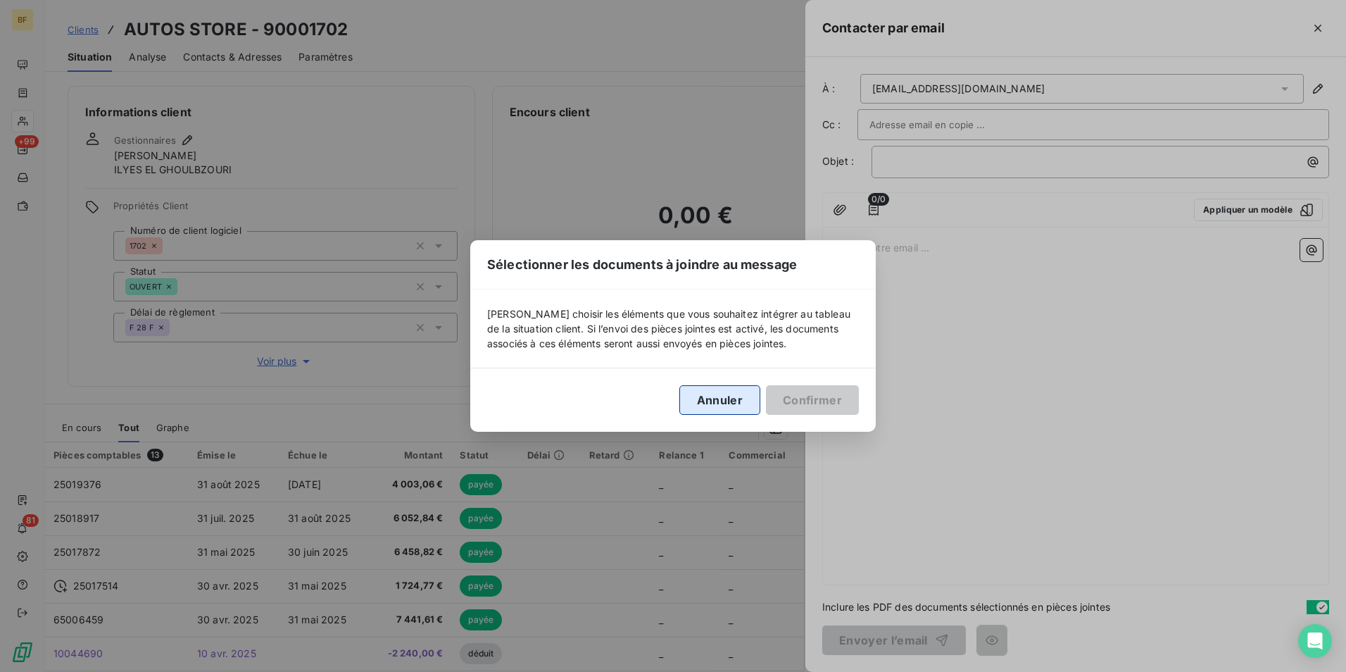
click at [698, 409] on button "Annuler" at bounding box center [720, 400] width 81 height 30
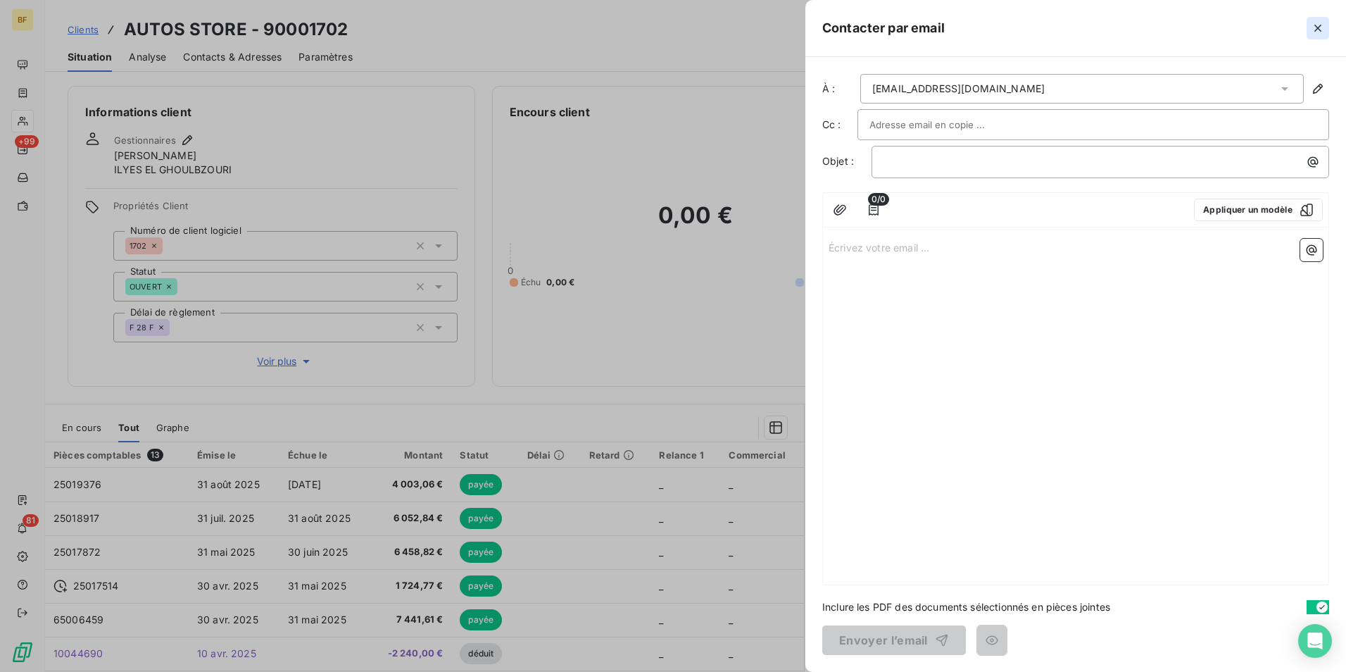
click at [1313, 25] on icon "button" at bounding box center [1318, 28] width 14 height 14
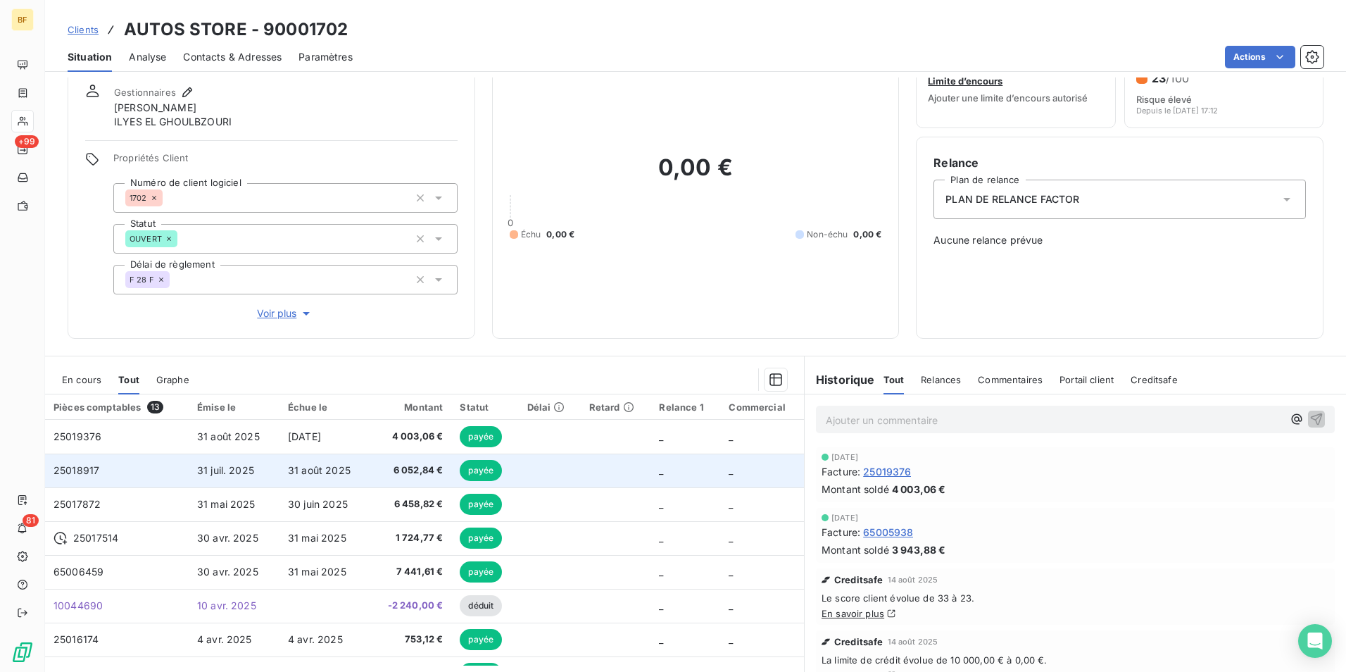
scroll to position [70, 0]
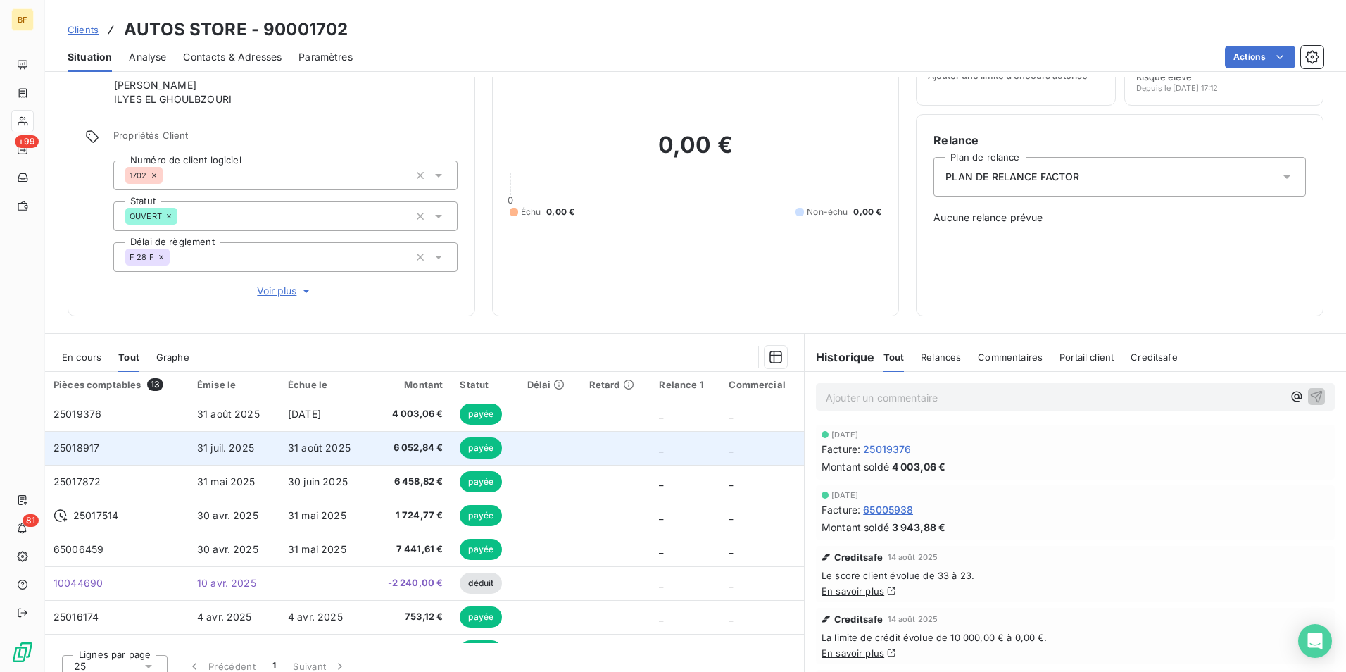
click at [408, 454] on span "6 052,84 €" at bounding box center [410, 448] width 65 height 14
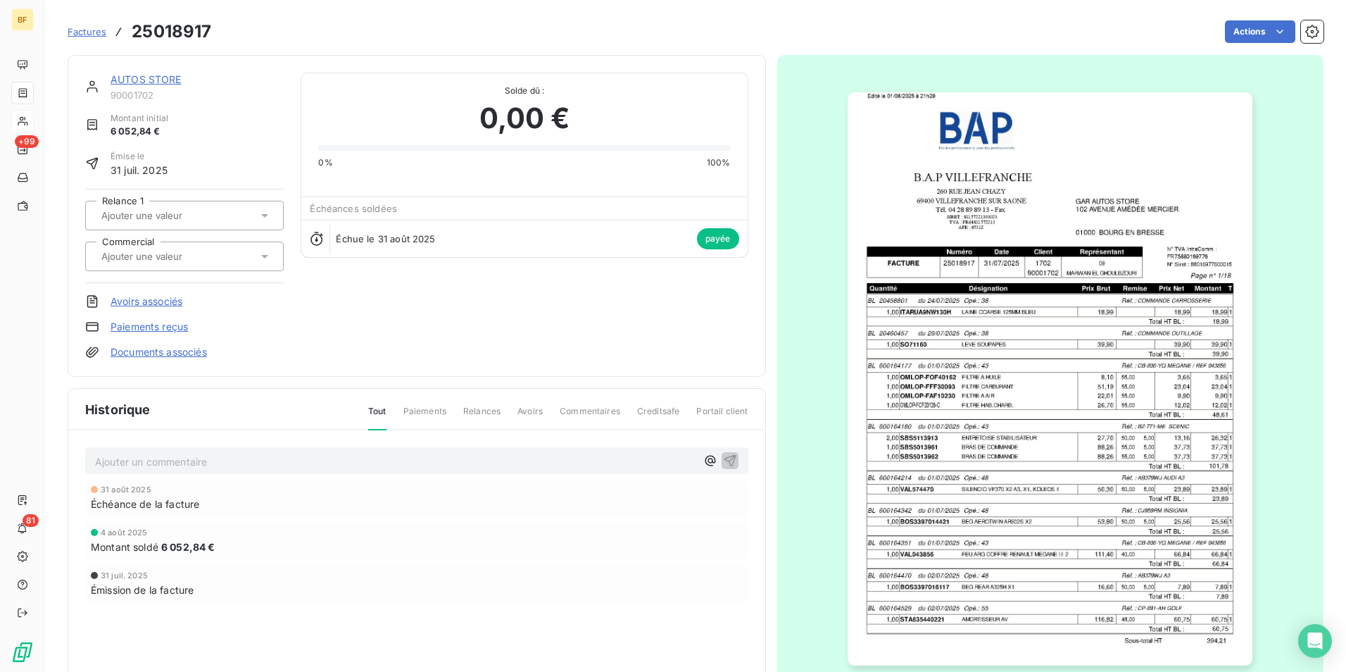
click at [150, 323] on link "Paiements reçus" at bounding box center [149, 327] width 77 height 14
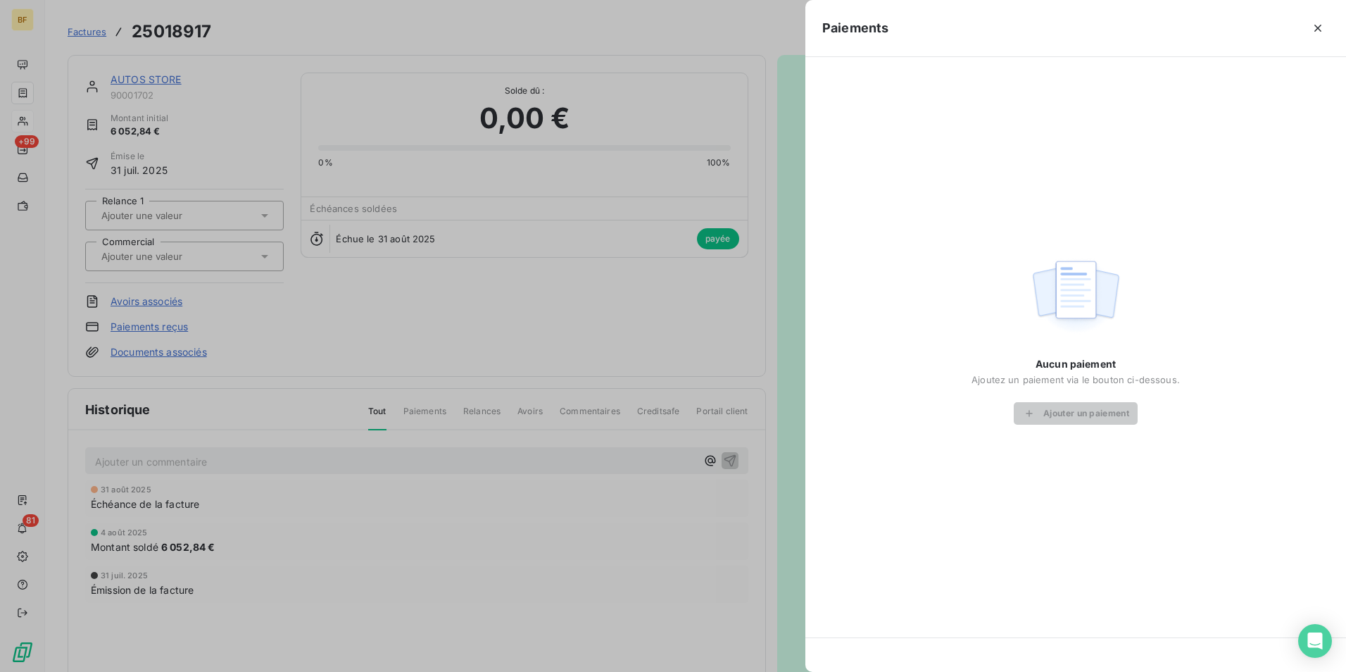
click at [461, 369] on div at bounding box center [673, 336] width 1346 height 672
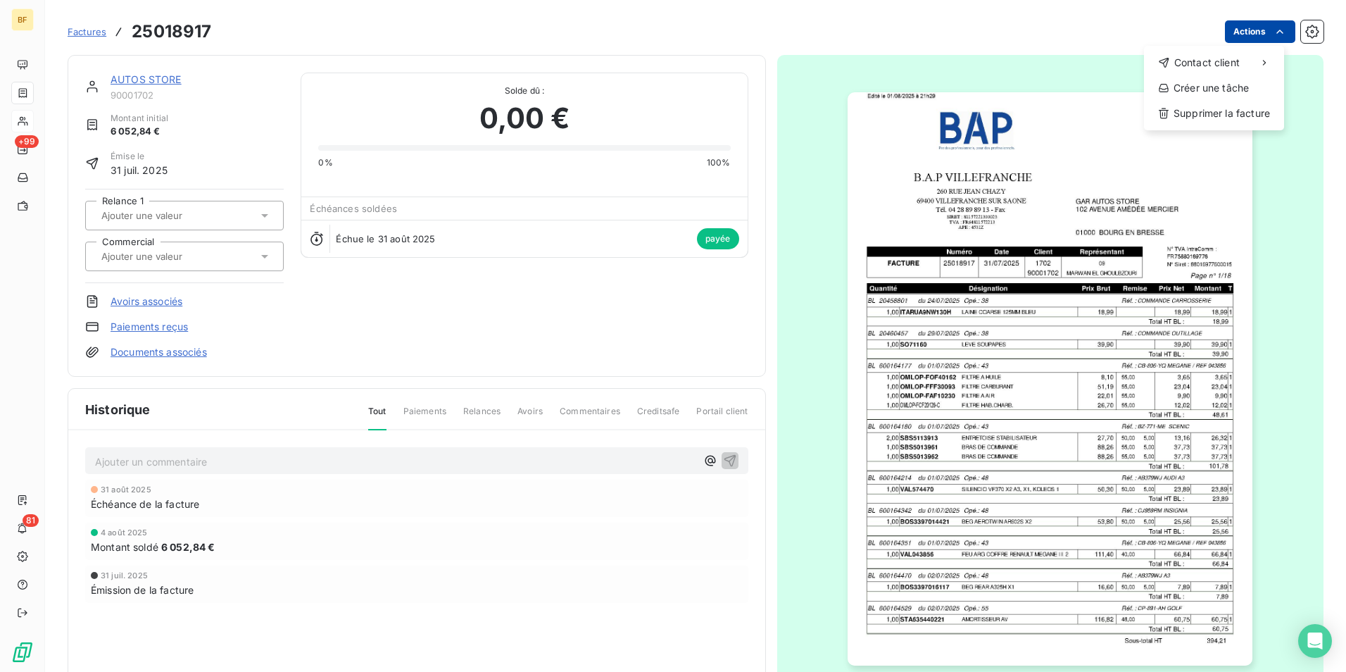
click at [1243, 39] on html "BF +99 81 Factures 25018917 Actions Contact client Créer une tâche Supprimer la…" at bounding box center [673, 336] width 1346 height 672
click at [1306, 37] on icon "button" at bounding box center [1313, 32] width 14 height 14
click at [1250, 30] on html "BF +99 81 Factures 25018917 Actions Contact client Créer une tâche Supprimer la…" at bounding box center [673, 336] width 1346 height 672
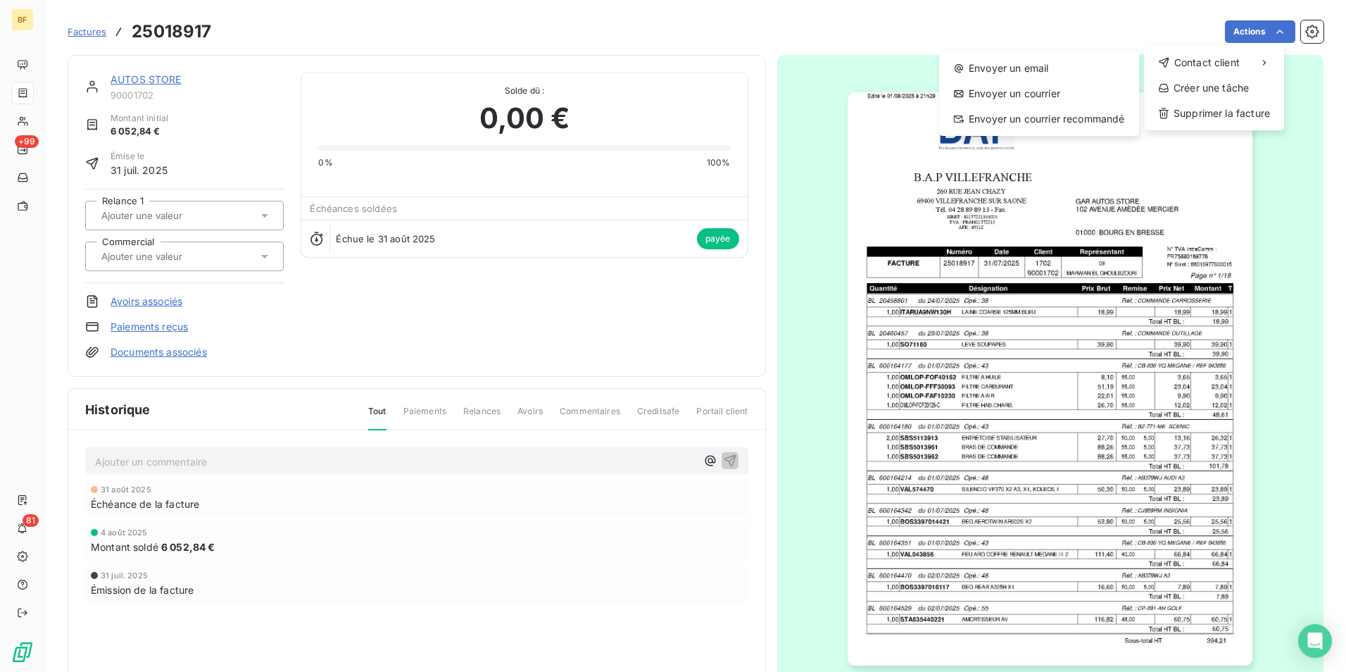
click at [722, 87] on html "BF +99 81 Factures 25018917 Actions Contact client Envoyer un email Envoyer un …" at bounding box center [673, 336] width 1346 height 672
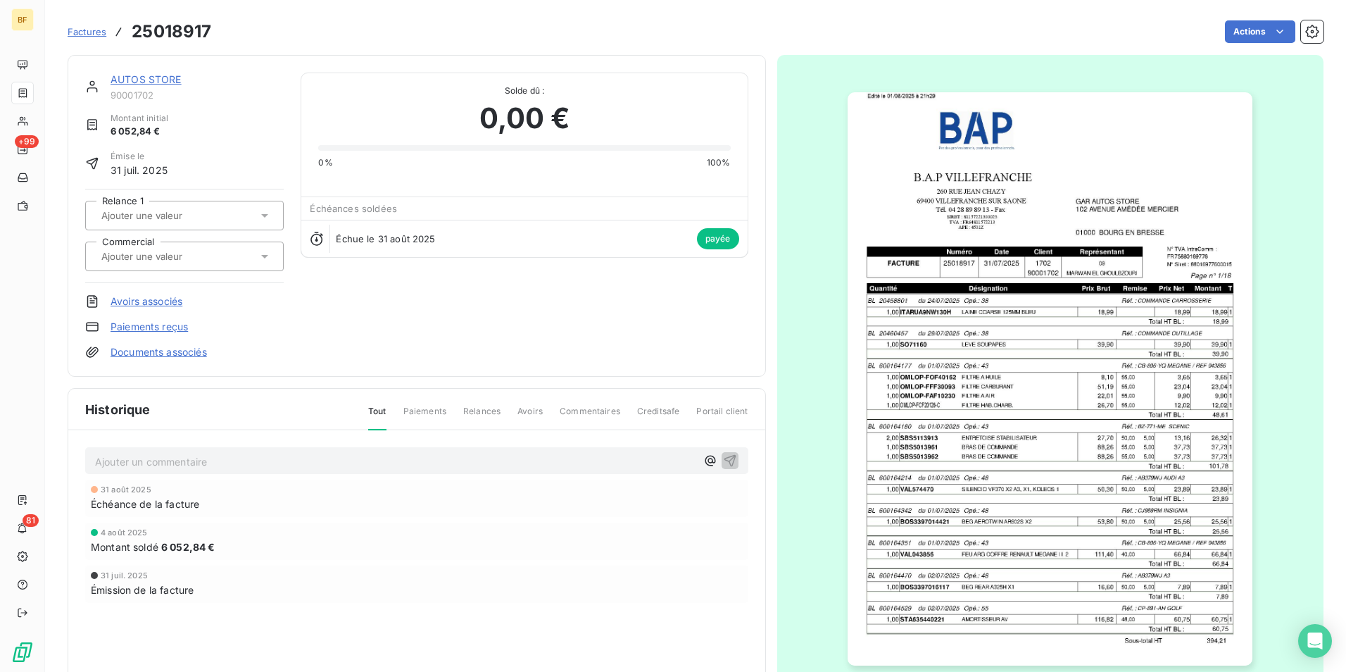
click at [181, 210] on input "text" at bounding box center [171, 215] width 142 height 13
drag, startPoint x: 389, startPoint y: 294, endPoint x: 392, endPoint y: 284, distance: 10.3
click at [390, 294] on div "AUTOS STORE 90001702 Montant initial 6 052,84 € Émise le [DATE] Relance 1 Comme…" at bounding box center [416, 216] width 663 height 287
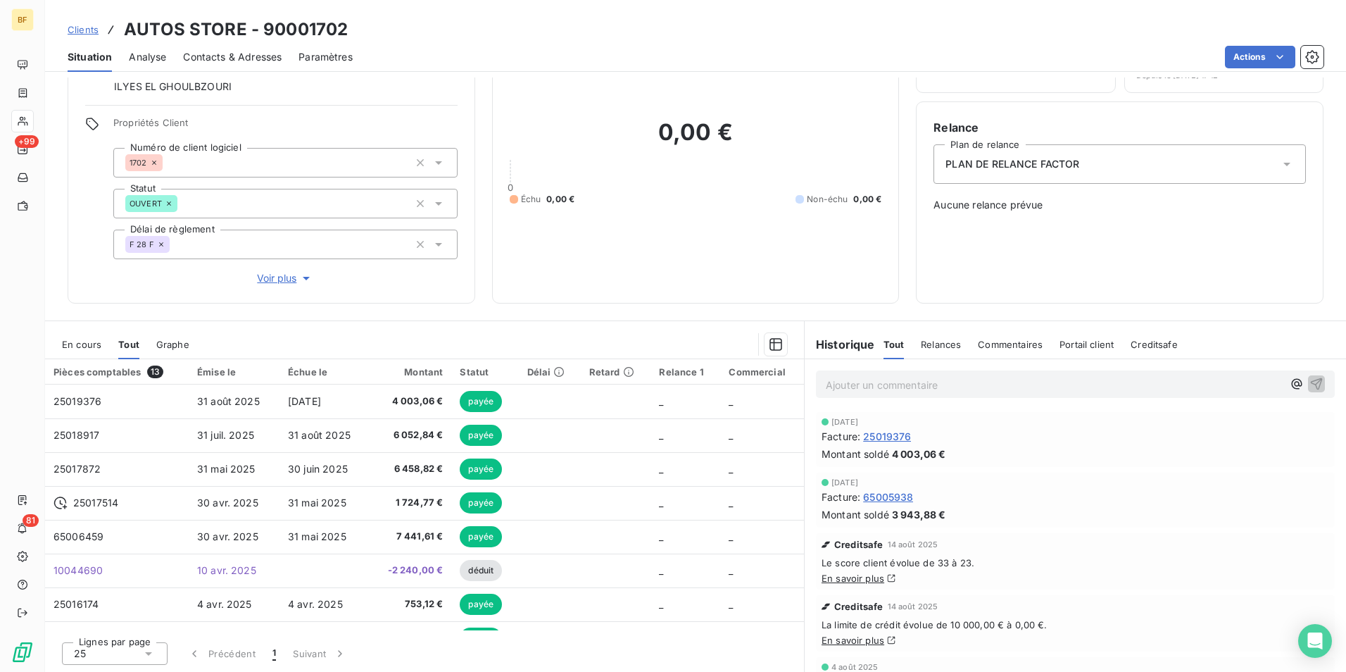
scroll to position [84, 0]
click at [208, 51] on span "Contacts & Adresses" at bounding box center [232, 57] width 99 height 14
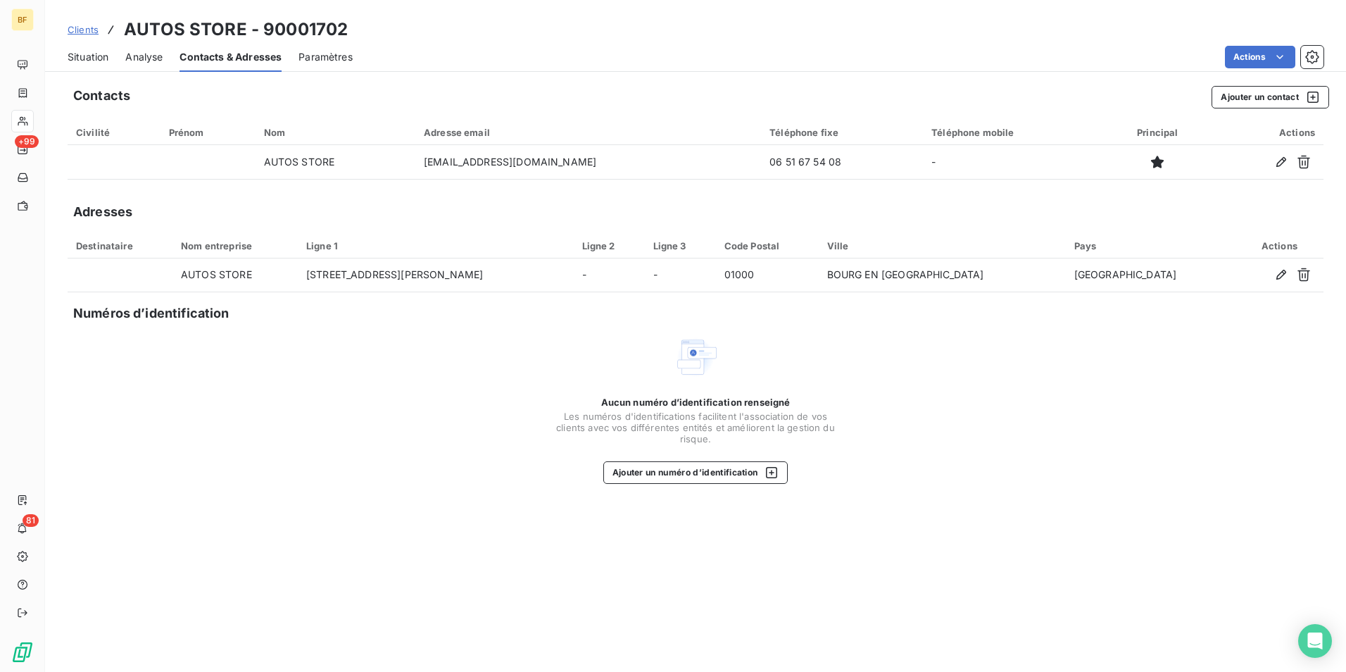
click at [72, 63] on span "Situation" at bounding box center [88, 57] width 41 height 14
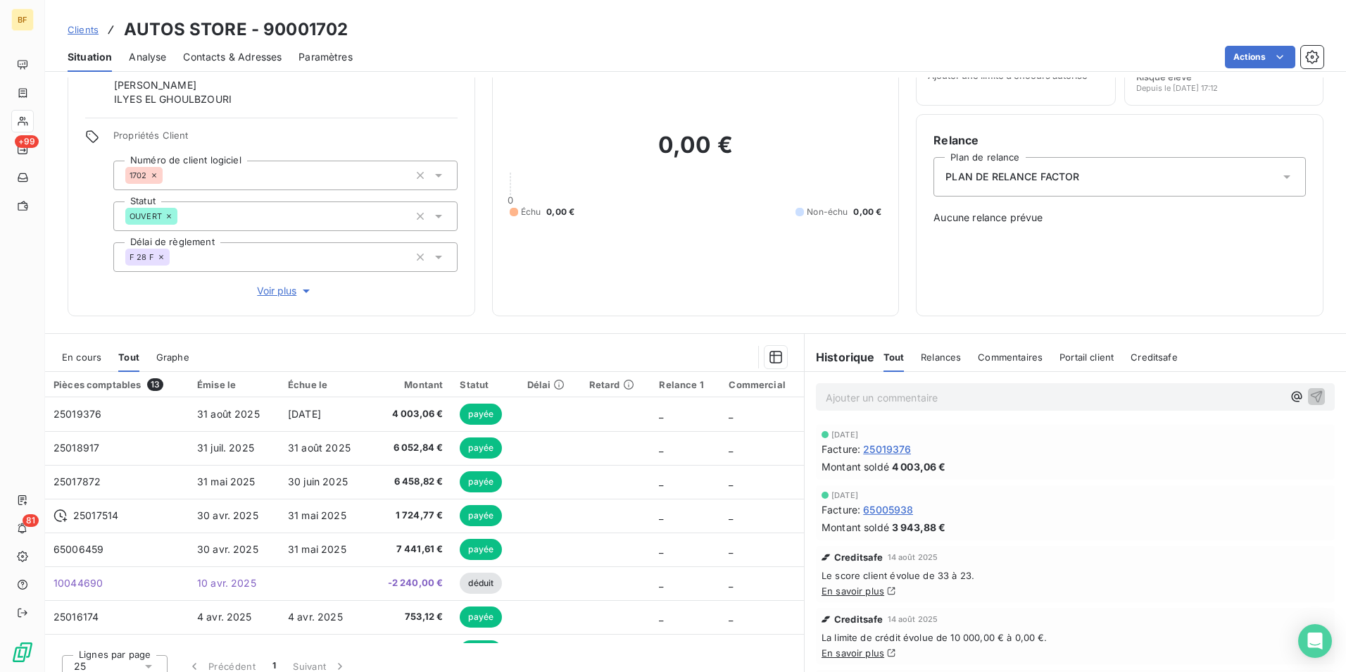
scroll to position [0, 0]
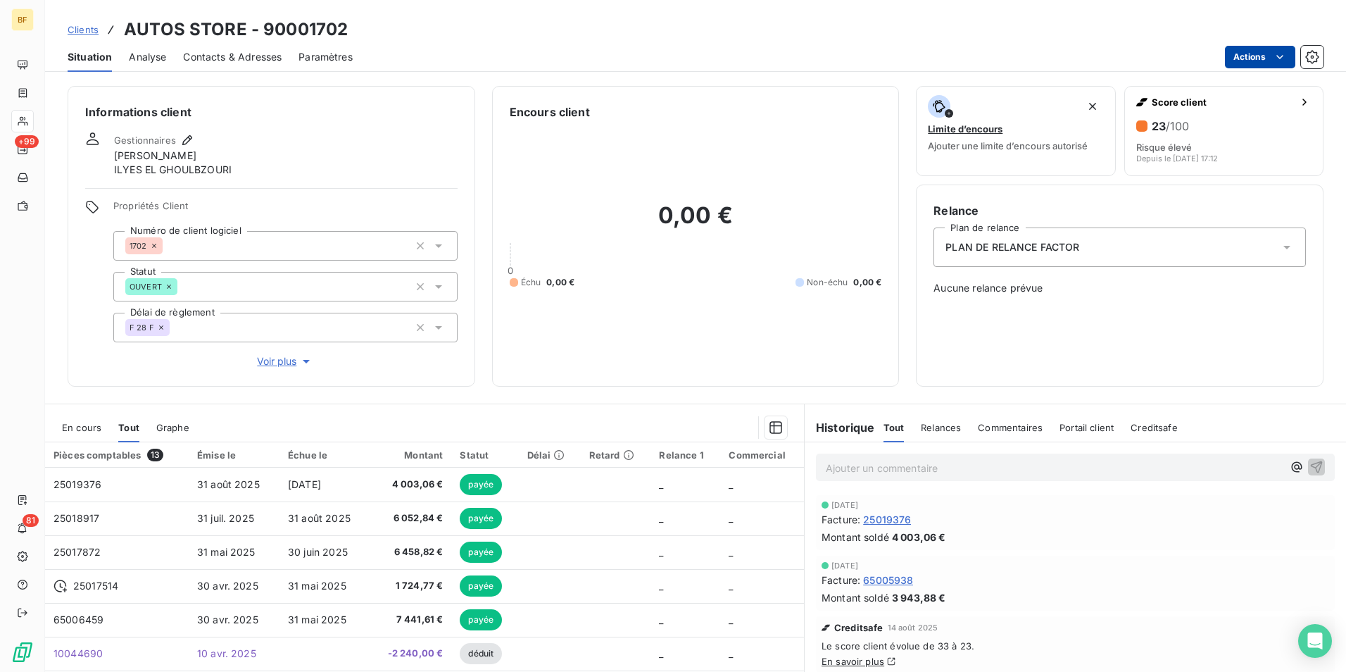
click at [1238, 65] on html "BF +99 81 Clients AUTOS STORE - 90001702 Situation Analyse Contacts & Adresses …" at bounding box center [673, 336] width 1346 height 672
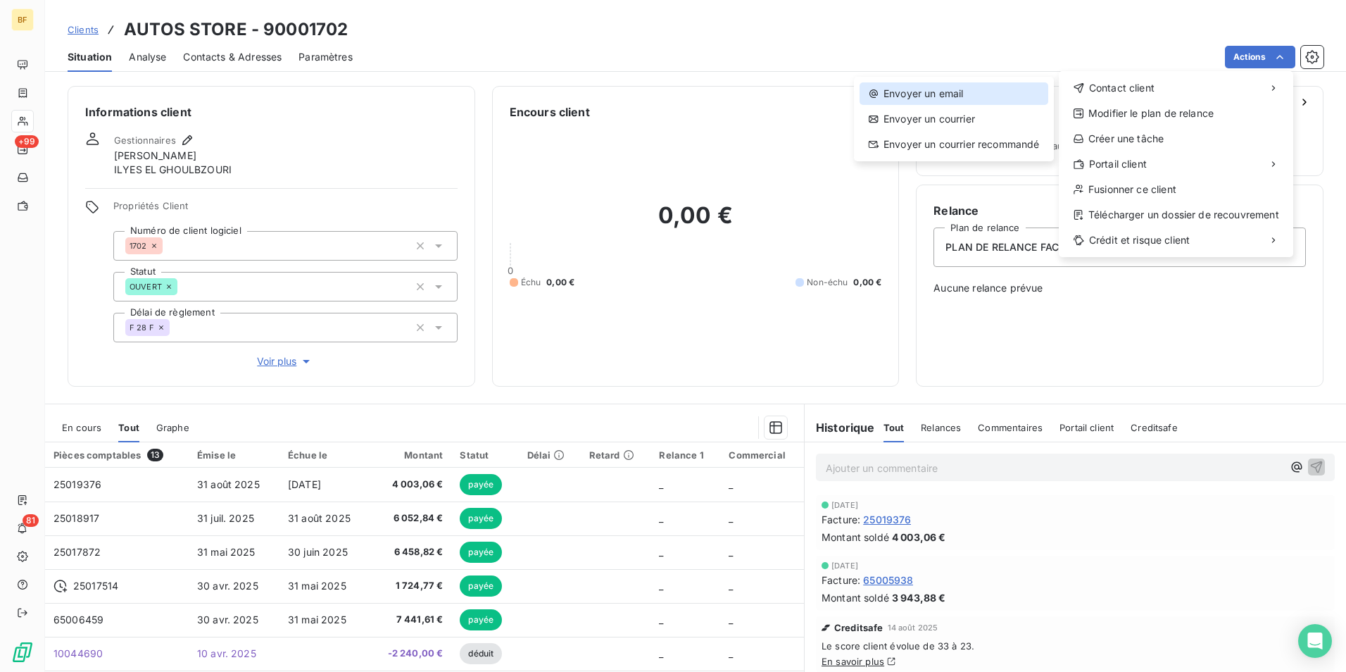
click at [898, 96] on div "Envoyer un email" at bounding box center [954, 93] width 189 height 23
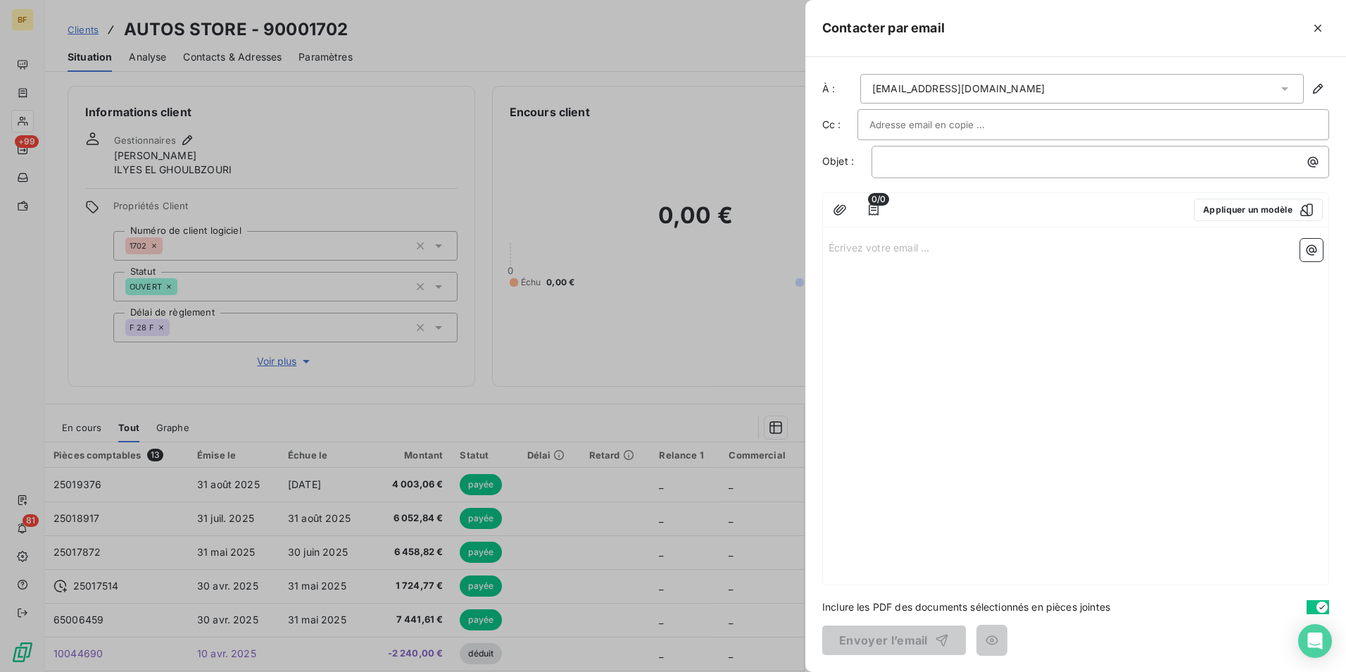
click at [932, 126] on input "text" at bounding box center [945, 124] width 151 height 21
click at [976, 163] on p "﻿" at bounding box center [1104, 162] width 441 height 16
click at [972, 122] on input "text" at bounding box center [945, 124] width 151 height 21
paste input "[EMAIL_ADDRESS][DOMAIN_NAME]"
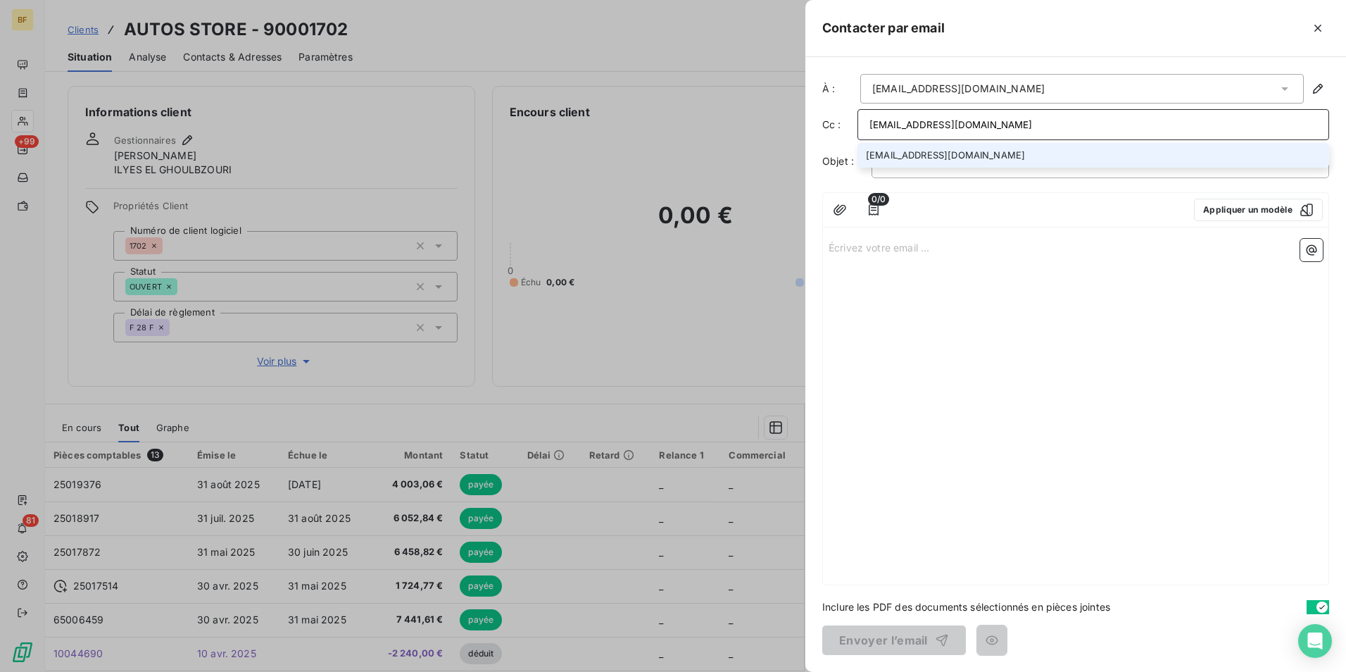
type input "[EMAIL_ADDRESS][DOMAIN_NAME]"
click at [982, 156] on li "[EMAIL_ADDRESS][DOMAIN_NAME]" at bounding box center [1094, 155] width 472 height 25
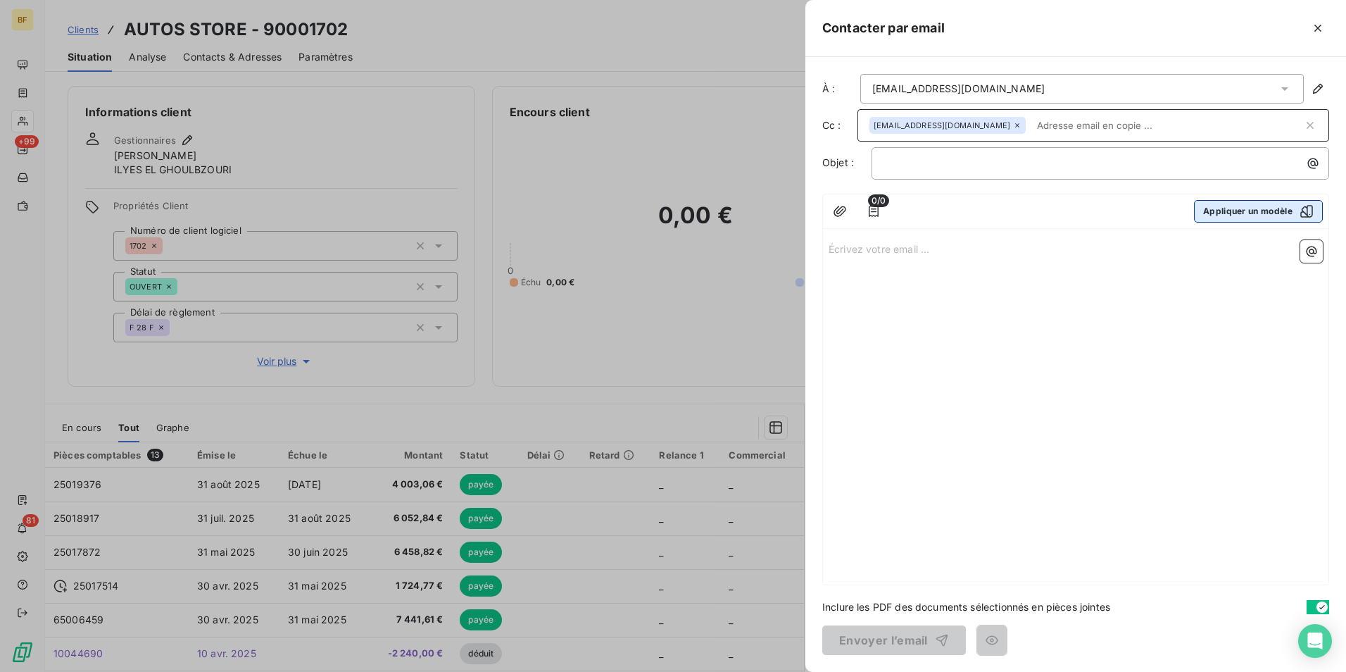
click at [1291, 203] on button "Appliquer un modèle" at bounding box center [1258, 211] width 129 height 23
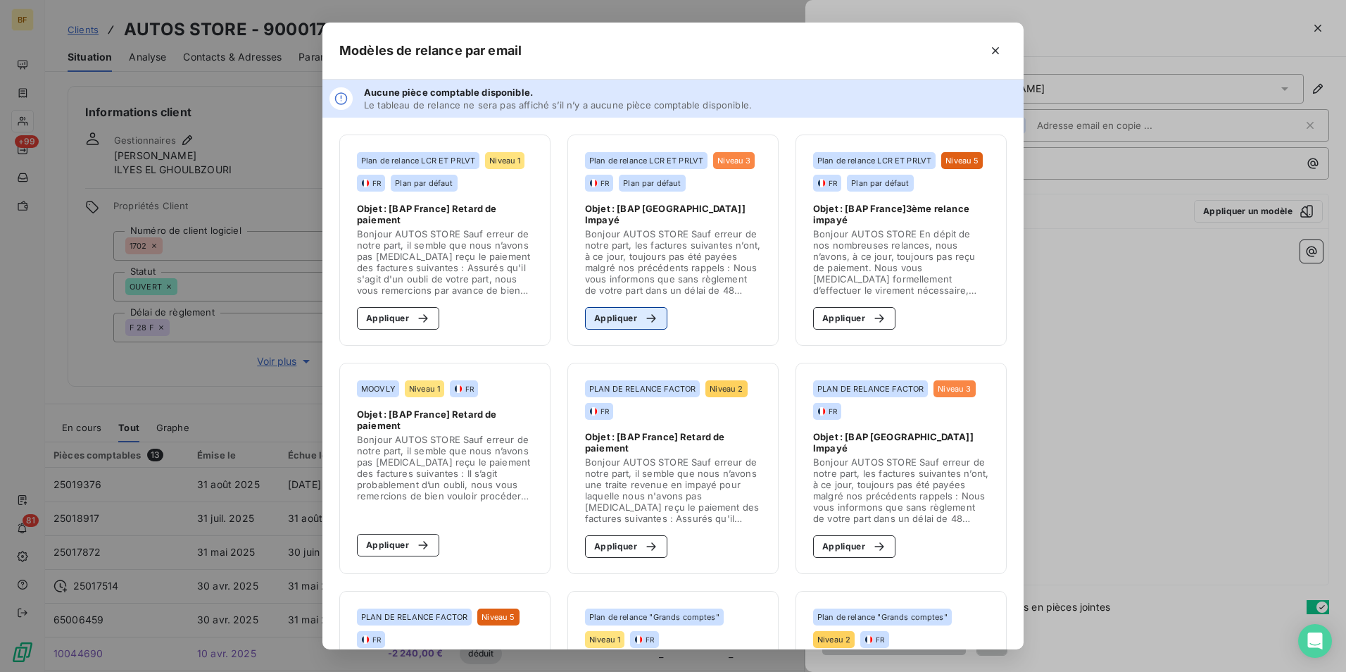
click at [627, 317] on button "Appliquer" at bounding box center [626, 318] width 82 height 23
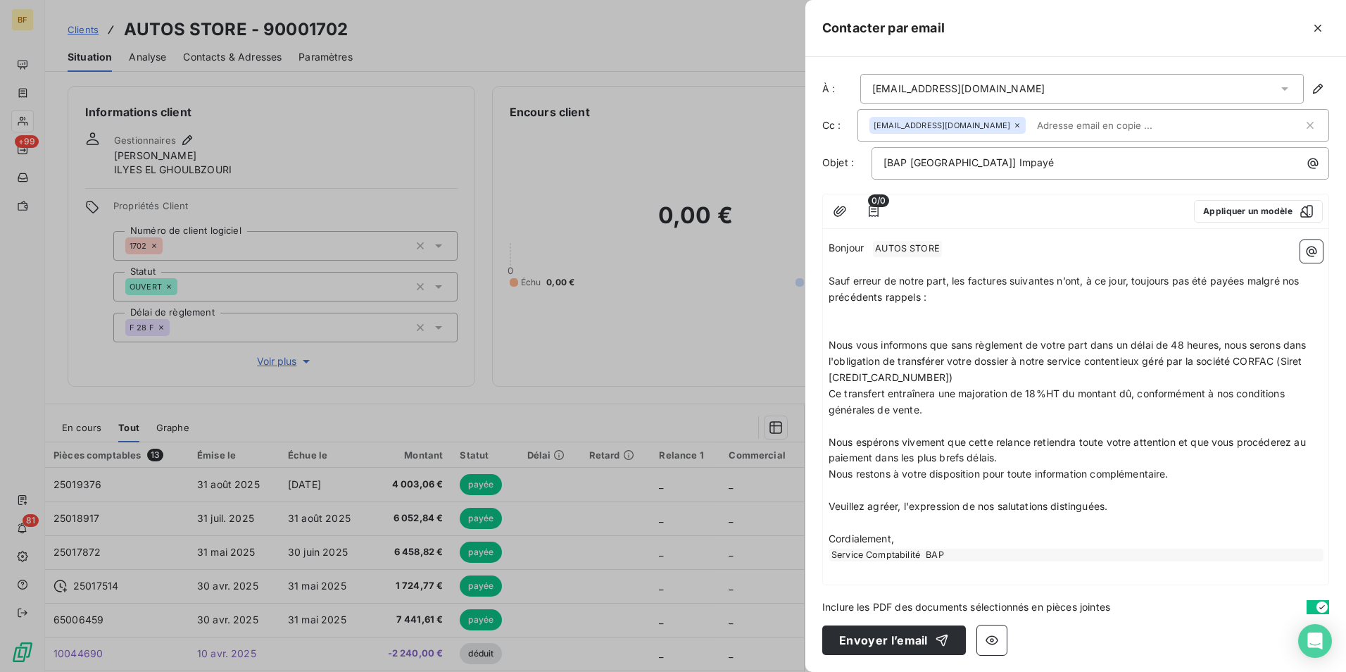
click at [982, 306] on p "﻿" at bounding box center [1076, 314] width 494 height 16
click at [960, 321] on p "﻿" at bounding box center [1076, 329] width 494 height 16
click at [920, 299] on span "Sauf erreur de notre part, les factures suivantes n’ont, à ce jour, toujours pa…" at bounding box center [1065, 289] width 473 height 28
click at [934, 324] on p "﻿" at bounding box center [1076, 329] width 494 height 16
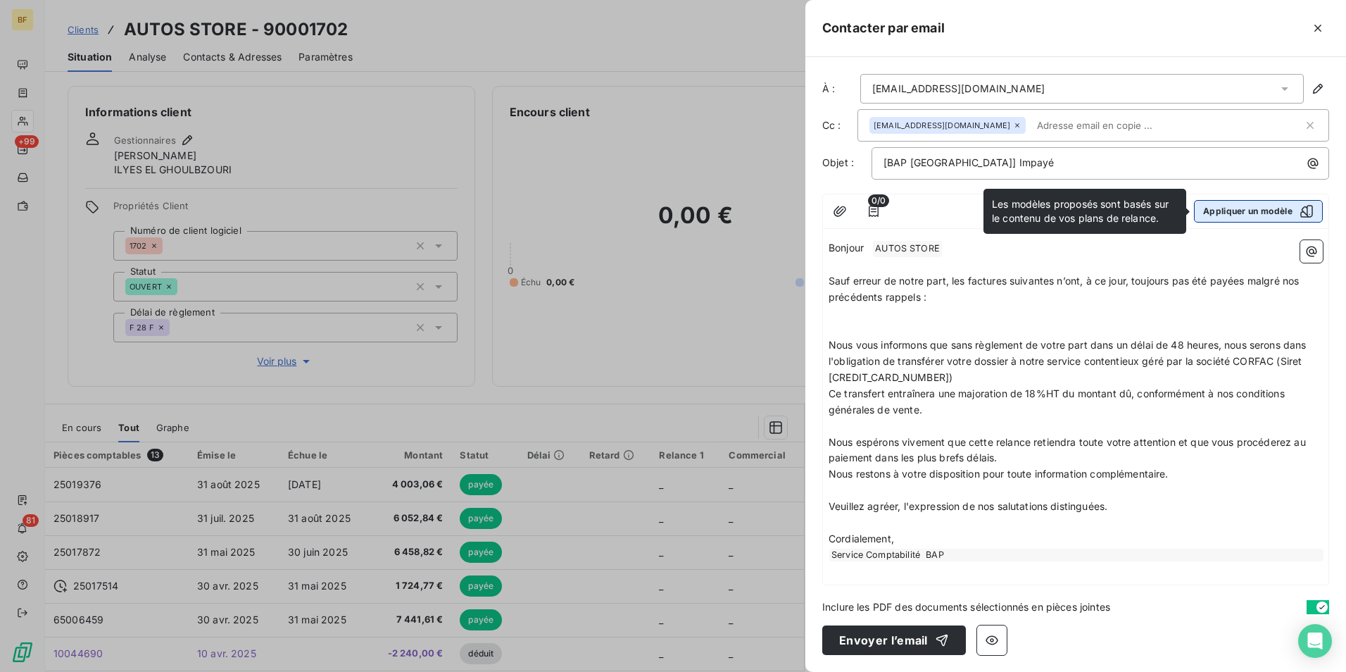
click at [1281, 208] on button "Appliquer un modèle" at bounding box center [1258, 211] width 129 height 23
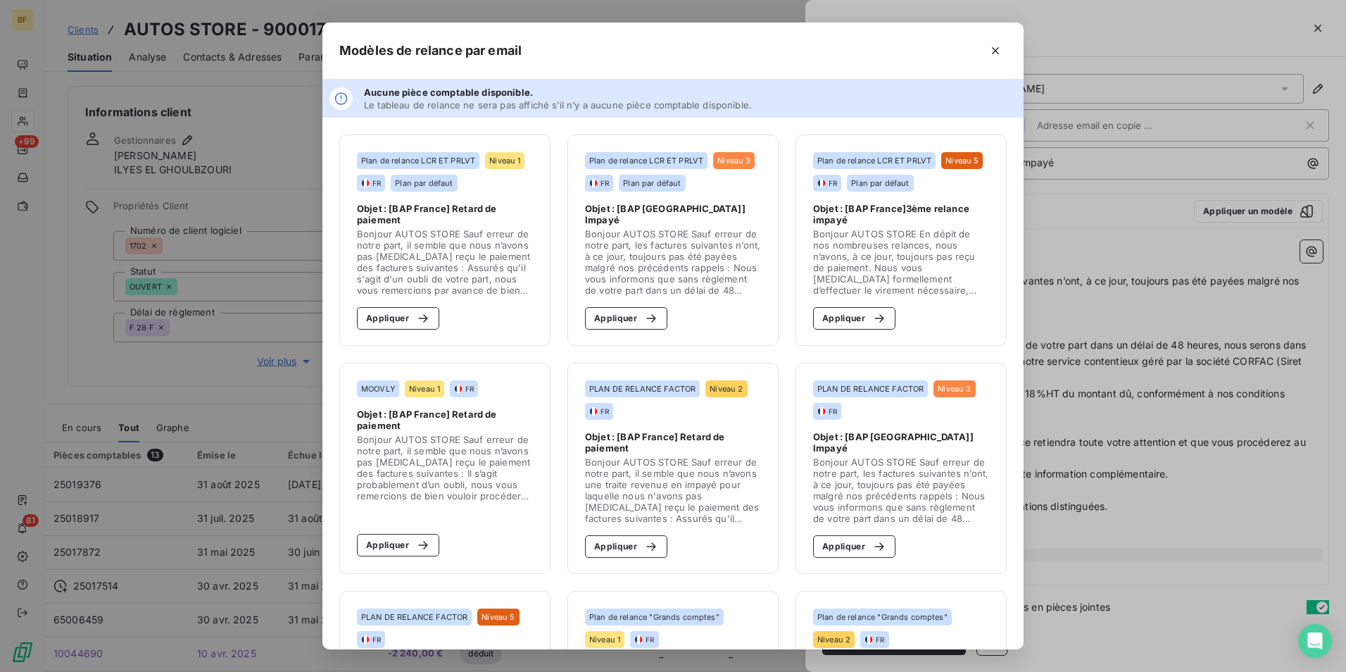
scroll to position [70, 0]
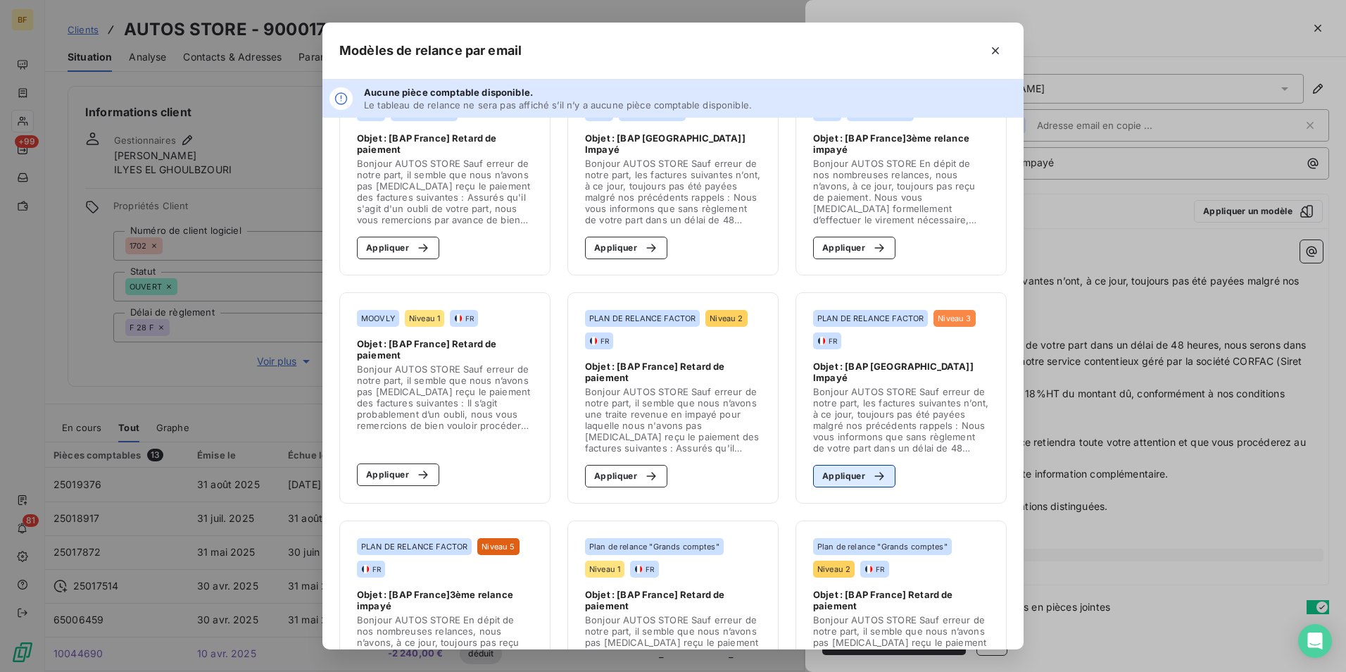
click at [846, 477] on button "Appliquer" at bounding box center [854, 476] width 82 height 23
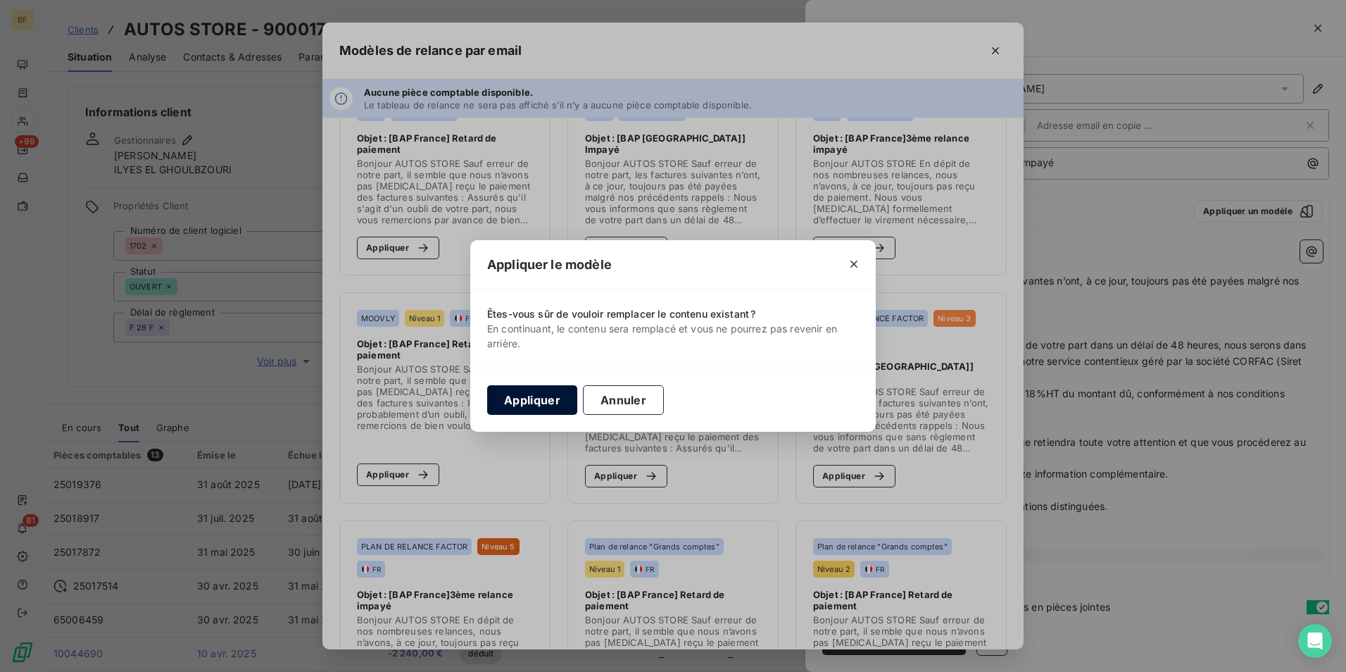
click at [547, 400] on button "Appliquer" at bounding box center [532, 400] width 90 height 30
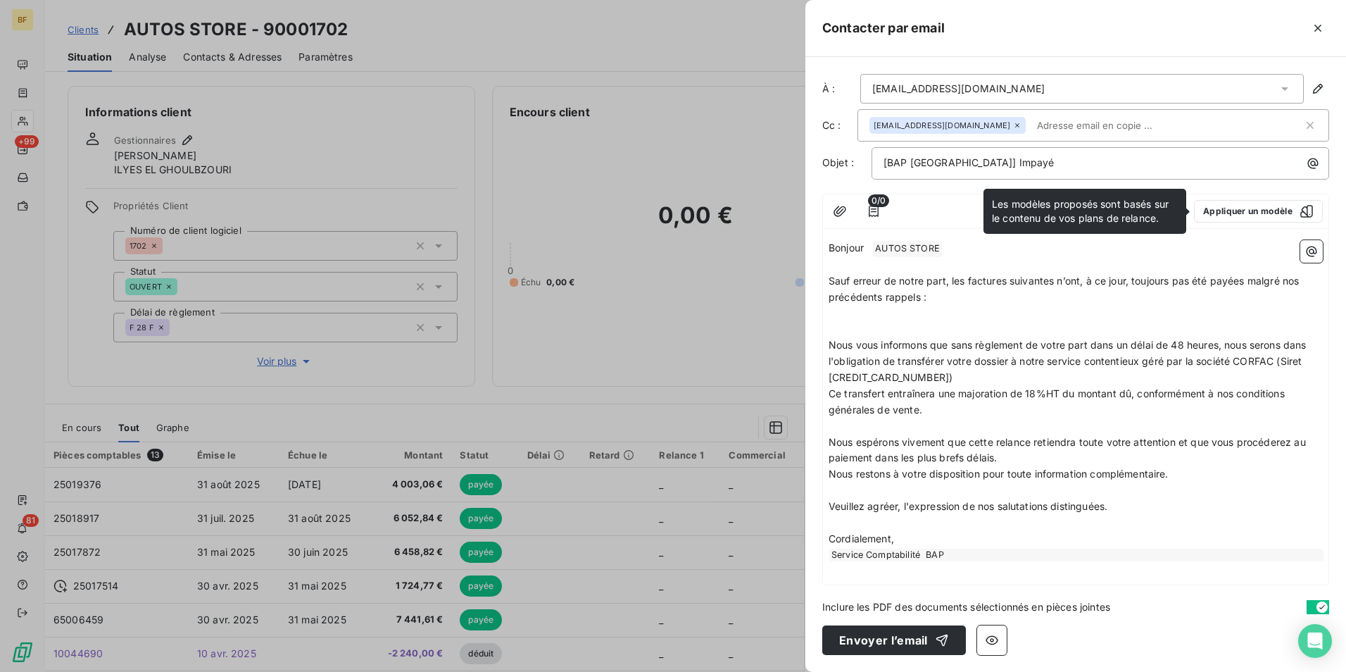
click at [1003, 323] on p "﻿" at bounding box center [1076, 329] width 494 height 16
click at [990, 381] on p "Nous vous informons que sans règlement de votre part dans un délai de 48 heures…" at bounding box center [1076, 361] width 494 height 49
drag, startPoint x: 967, startPoint y: 556, endPoint x: 957, endPoint y: 551, distance: 11.4
click at [965, 555] on div "Service Comptabilité BAP" at bounding box center [1077, 555] width 494 height 13
click at [963, 551] on div "Service Comptabilité BAP" at bounding box center [1077, 555] width 494 height 13
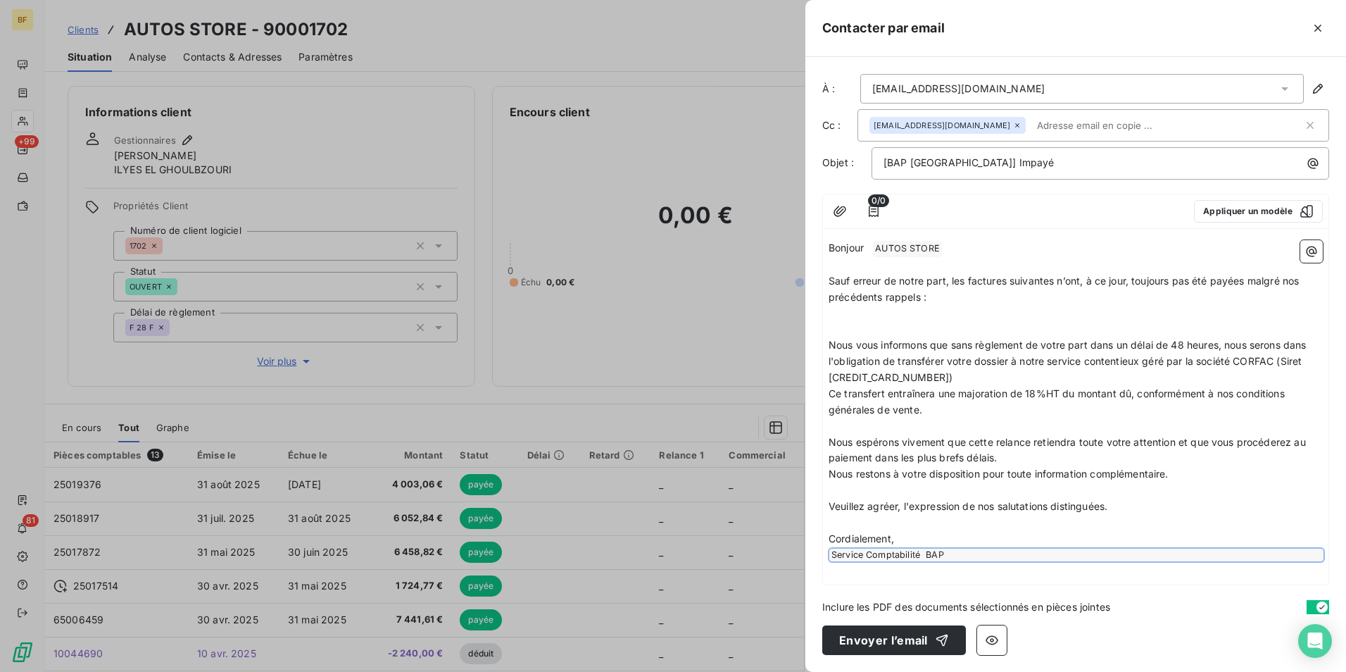
click at [949, 526] on p "﻿" at bounding box center [1076, 523] width 494 height 16
click at [1144, 515] on p "﻿" at bounding box center [1076, 523] width 494 height 16
drag, startPoint x: 1123, startPoint y: 509, endPoint x: 826, endPoint y: 242, distance: 399.4
click at [826, 242] on div "Bonjour ﻿ AUTOS STORE ﻿ ﻿ ﻿ Sauf erreur de notre part, les factures suivantes n…" at bounding box center [1076, 409] width 506 height 350
click at [900, 296] on span "Sauf erreur de notre part, les factures suivantes n’ont, à ce jour, toujours pa…" at bounding box center [1065, 289] width 473 height 28
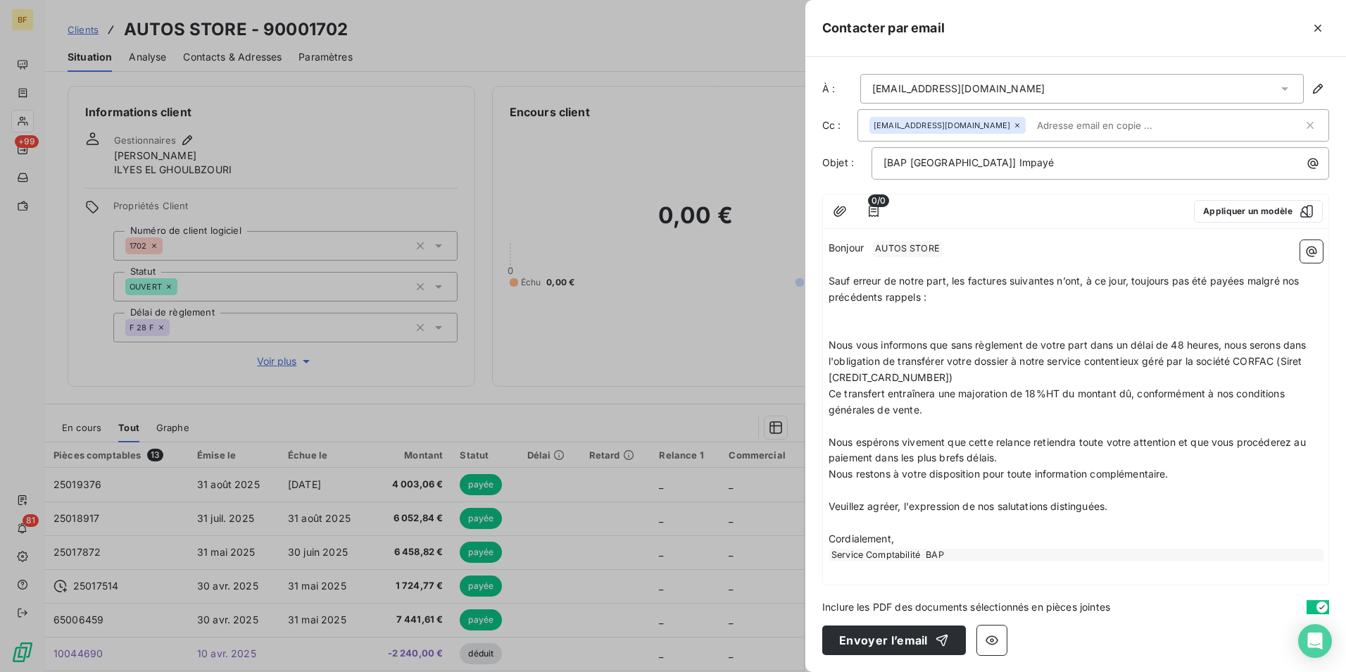
click at [826, 278] on div "Bonjour ﻿ AUTOS STORE ﻿ ﻿ ﻿ Sauf erreur de notre part, les factures suivantes n…" at bounding box center [1076, 409] width 506 height 350
drag, startPoint x: 830, startPoint y: 278, endPoint x: 1132, endPoint y: 511, distance: 381.7
click at [1132, 511] on div "Bonjour ﻿ AUTOS STORE ﻿ ﻿ ﻿ Sauf erreur de notre part, les factures suivantes n…" at bounding box center [1076, 400] width 494 height 321
click at [1317, 30] on icon "button" at bounding box center [1318, 28] width 7 height 7
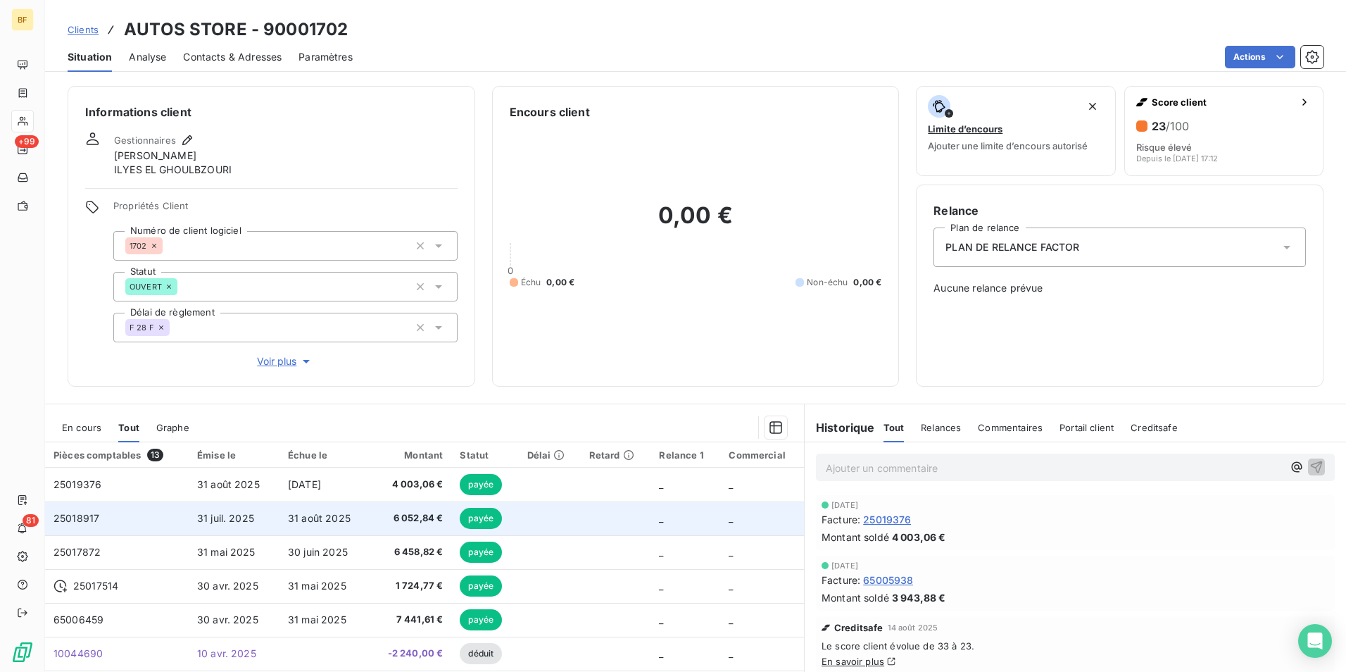
click at [410, 518] on span "6 052,84 €" at bounding box center [410, 518] width 65 height 14
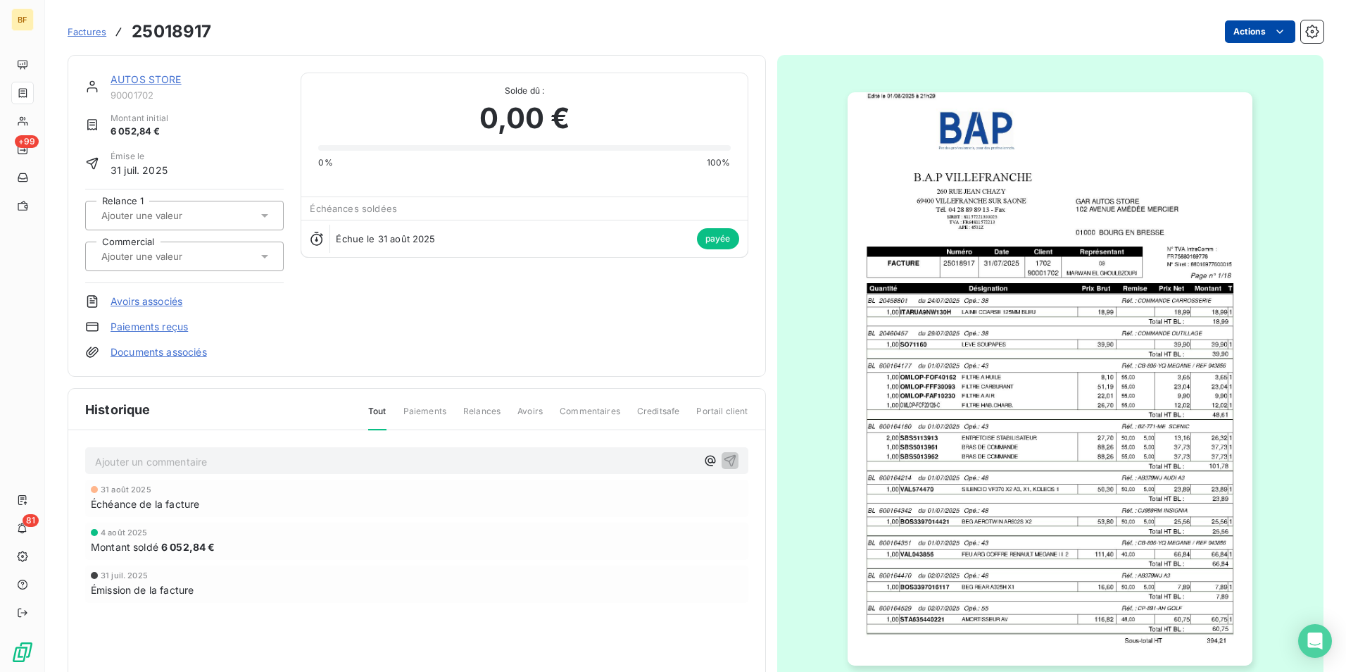
click at [1262, 30] on html "BF +99 81 Factures 25018917 Actions AUTOS STORE 90001702 Montant initial 6 052,…" at bounding box center [673, 336] width 1346 height 672
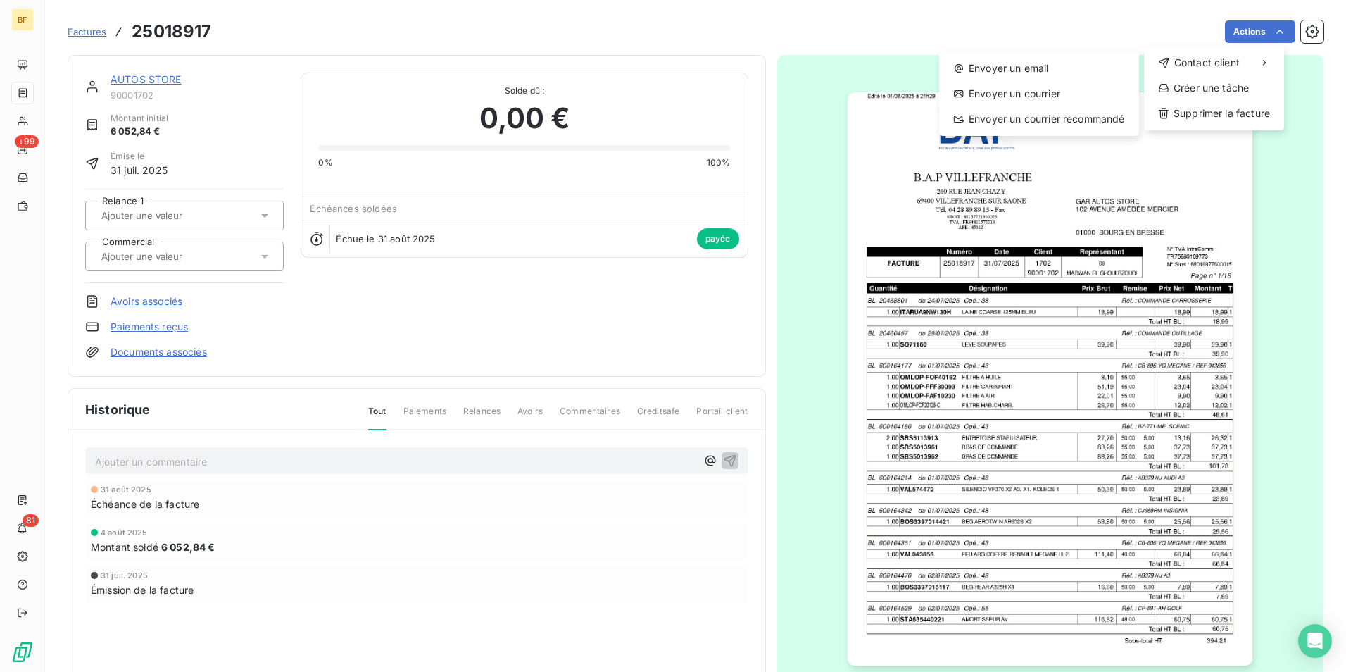
click at [717, 123] on html "BF +99 81 Factures 25018917 Actions Contact client Envoyer un email Envoyer un …" at bounding box center [673, 336] width 1346 height 672
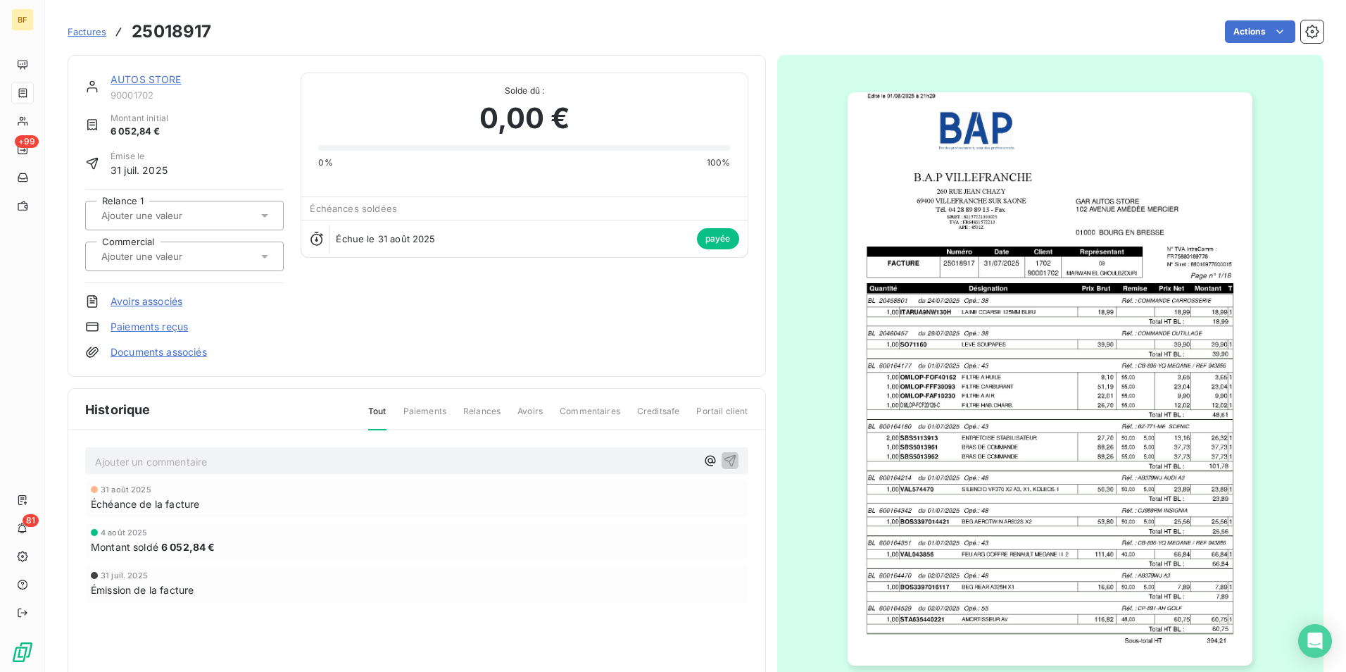
click at [84, 30] on span "Factures" at bounding box center [87, 31] width 39 height 11
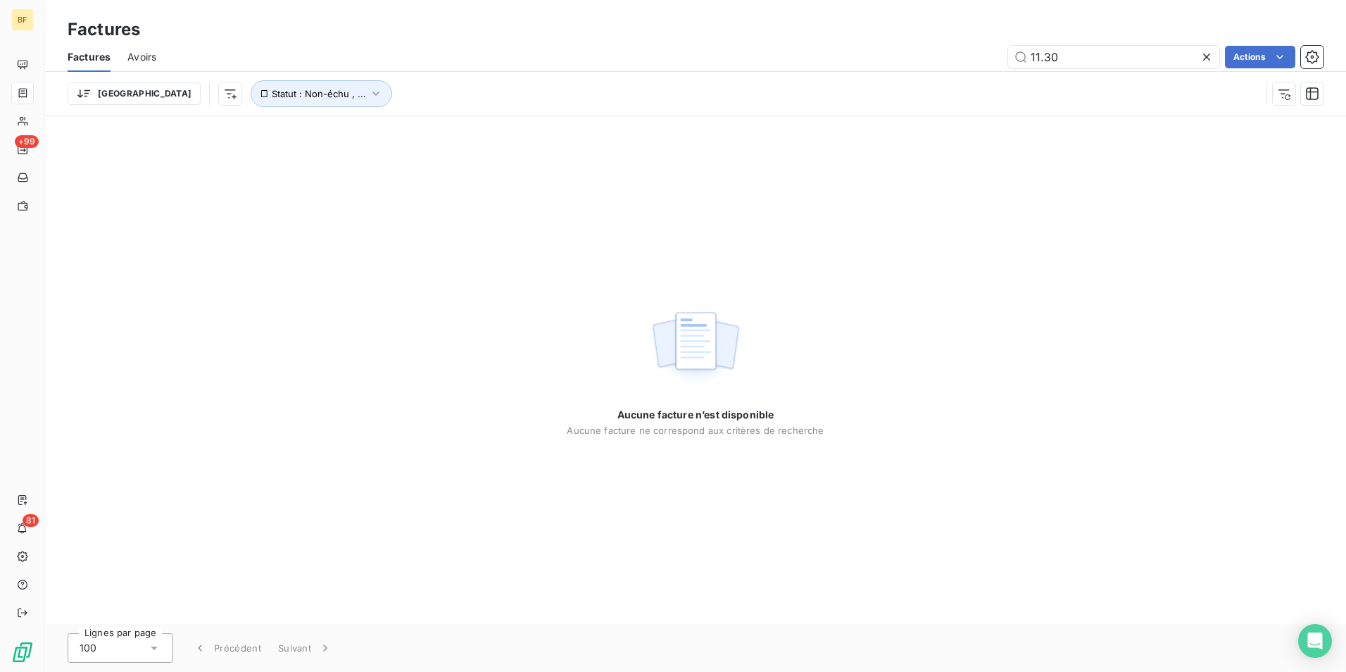
drag, startPoint x: 1059, startPoint y: 53, endPoint x: 934, endPoint y: 54, distance: 124.6
click at [934, 54] on div "11.30 Actions" at bounding box center [748, 57] width 1151 height 23
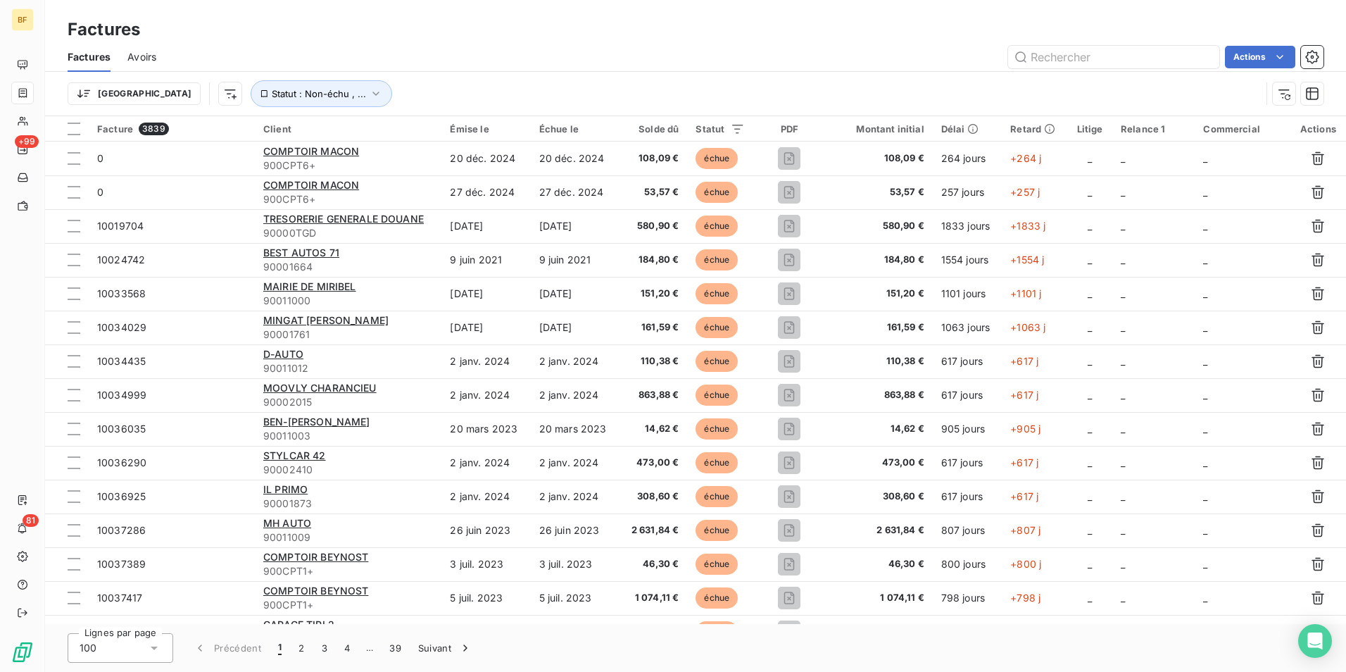
click at [406, 28] on div "Factures" at bounding box center [695, 29] width 1301 height 25
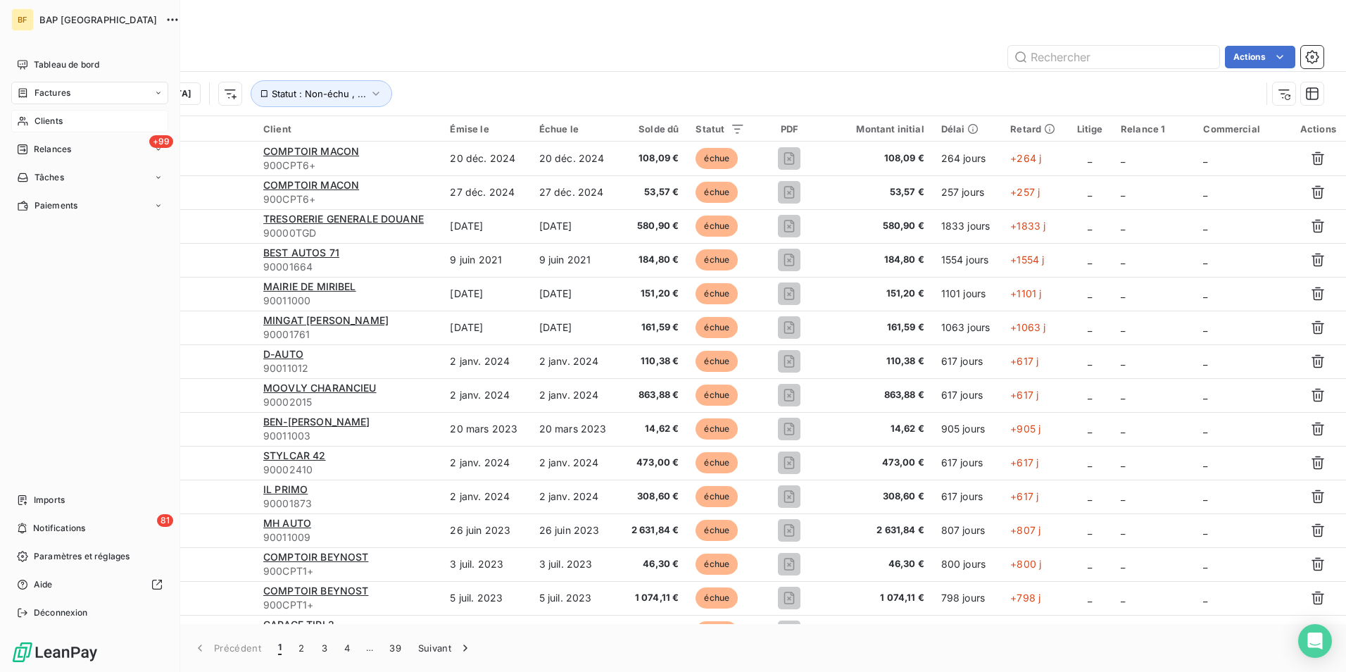
click at [64, 129] on div "Clients" at bounding box center [89, 121] width 157 height 23
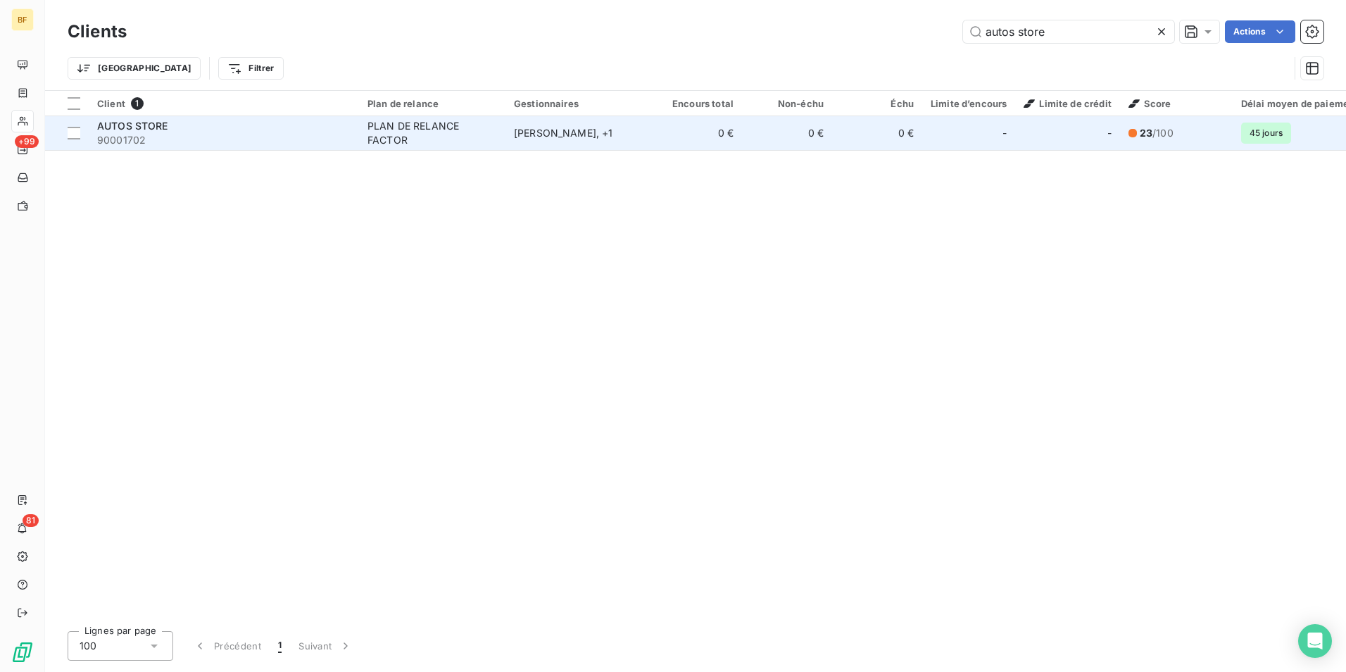
click at [173, 137] on span "90001702" at bounding box center [224, 140] width 254 height 14
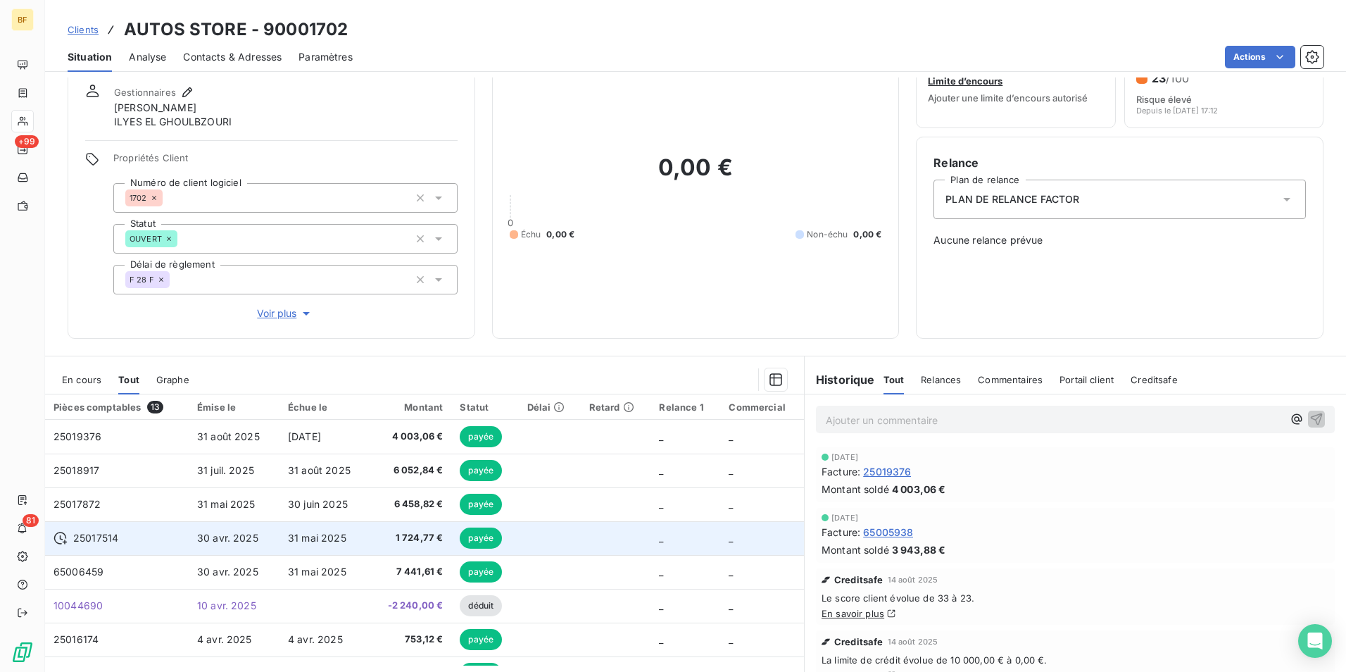
scroll to position [70, 0]
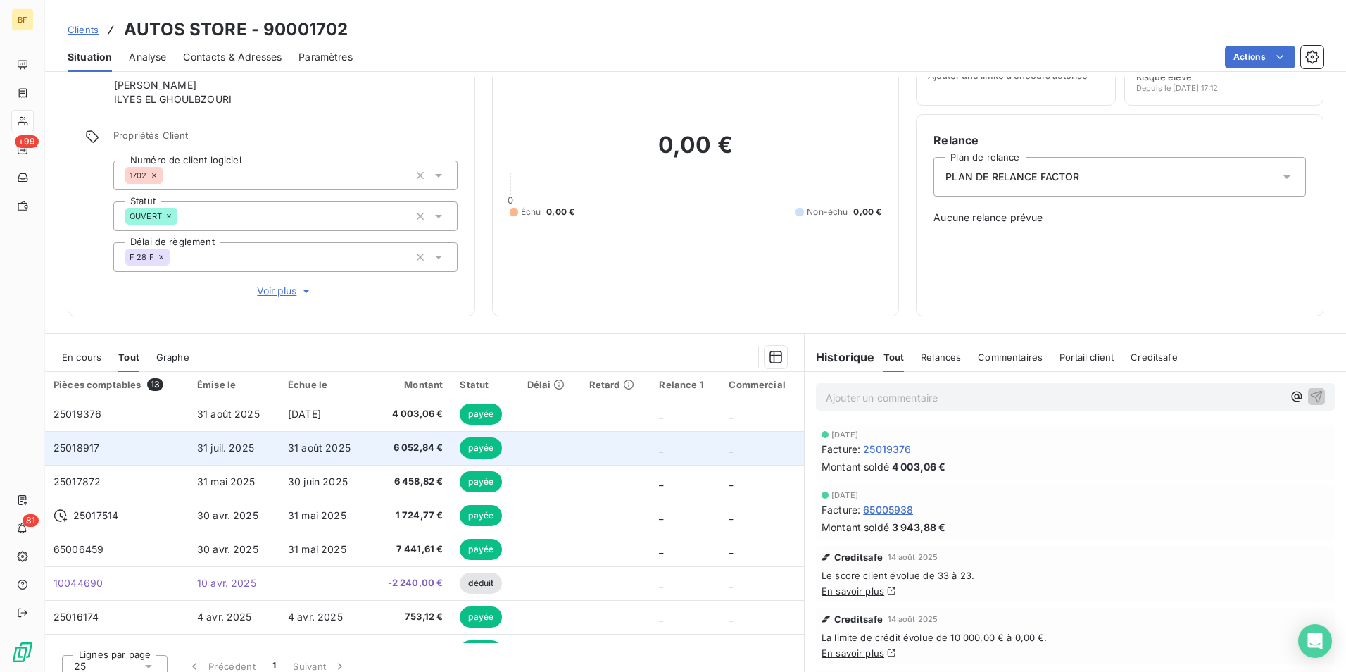
click at [397, 446] on span "6 052,84 €" at bounding box center [410, 448] width 65 height 14
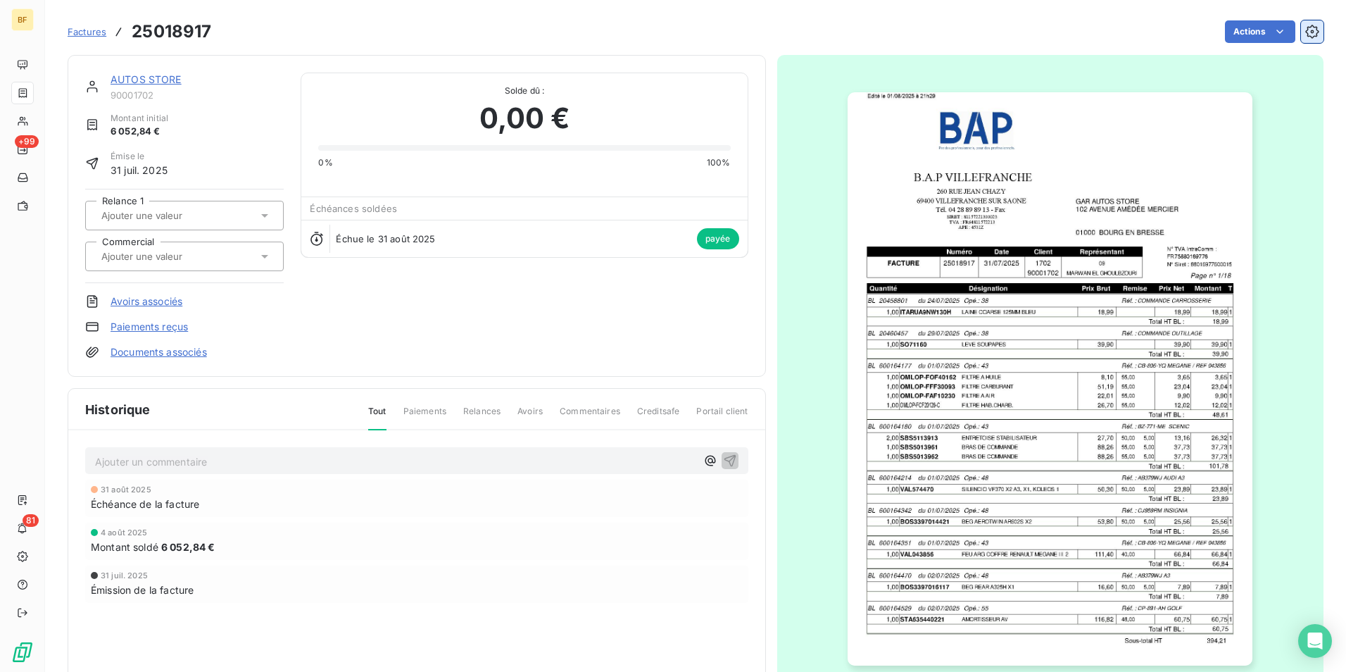
click at [1307, 32] on icon "button" at bounding box center [1313, 32] width 14 height 14
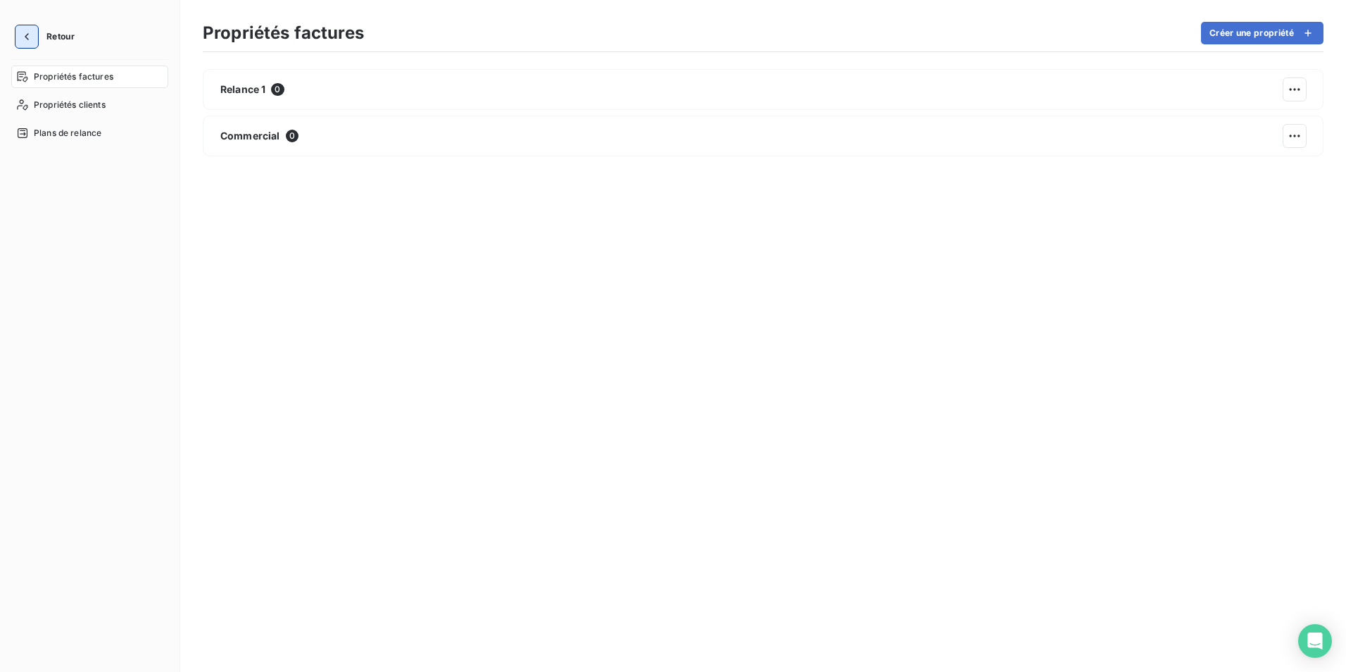
click at [30, 33] on icon "button" at bounding box center [27, 37] width 14 height 14
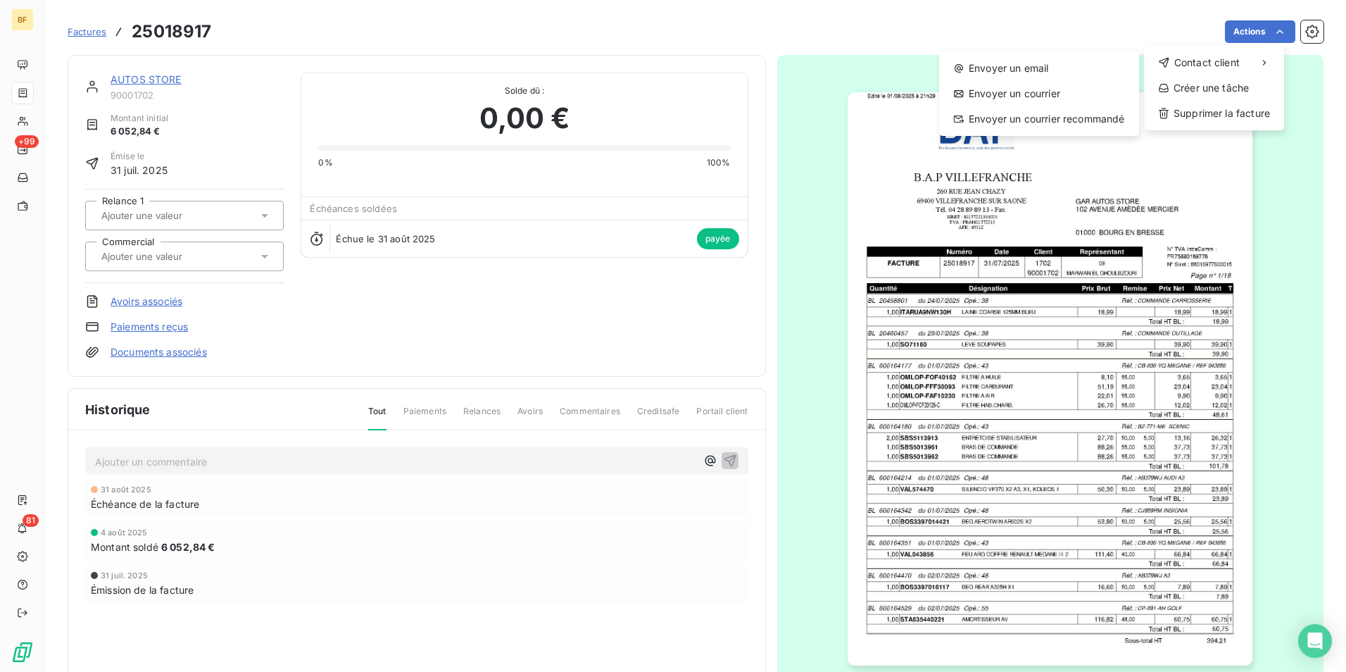
click at [763, 133] on html "BF +99 81 Factures 25018917 Actions Contact client Envoyer un email Envoyer un …" at bounding box center [673, 336] width 1346 height 672
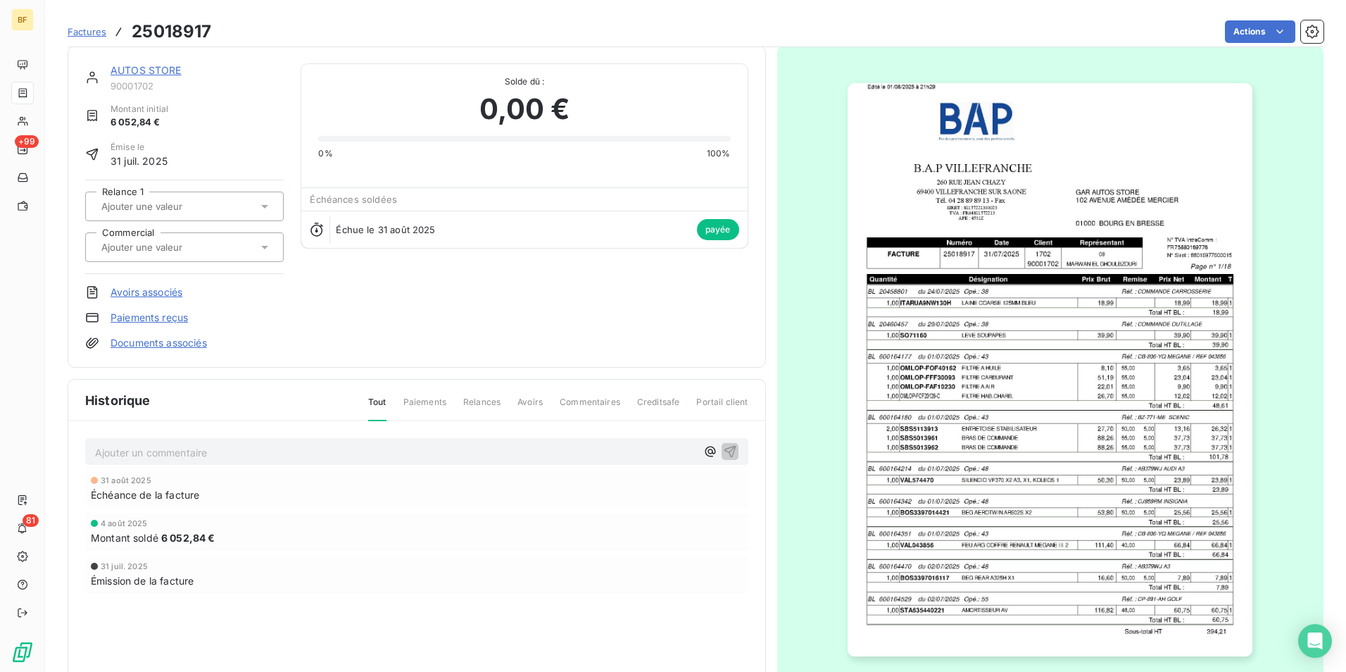
scroll to position [67, 0]
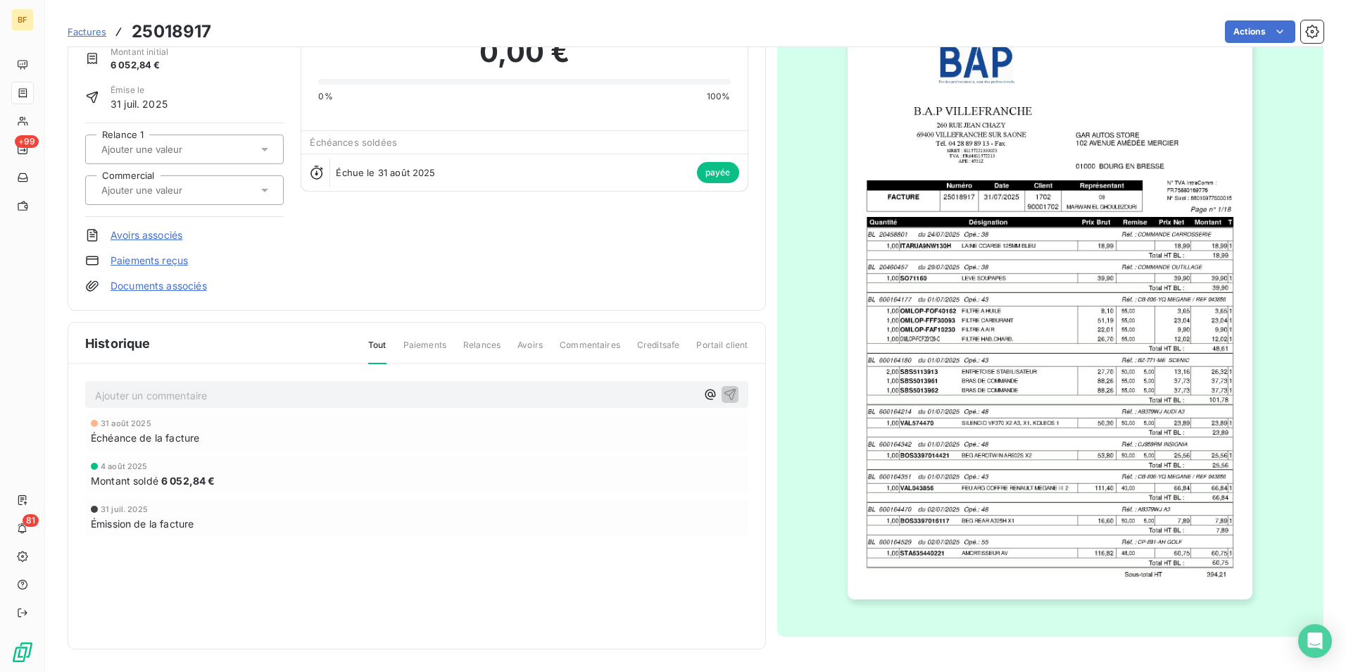
click at [418, 345] on span "Paiements" at bounding box center [424, 351] width 43 height 24
click at [480, 349] on span "Relances" at bounding box center [481, 351] width 37 height 24
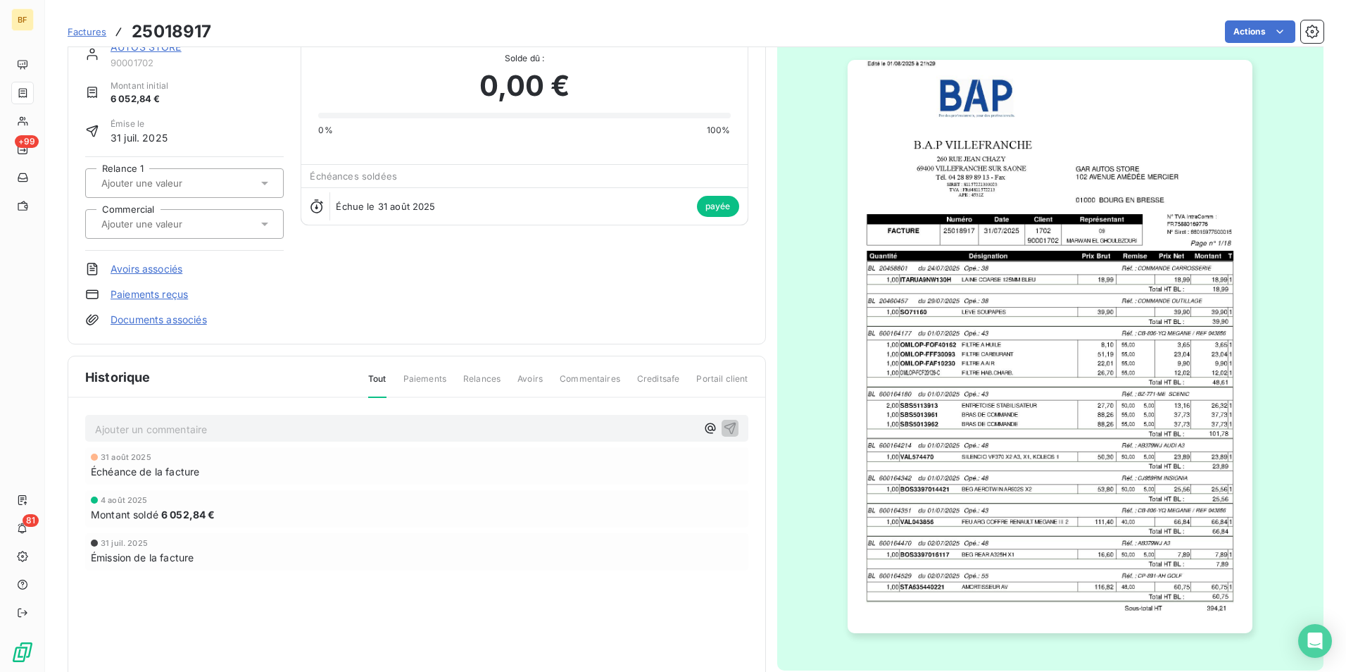
scroll to position [0, 0]
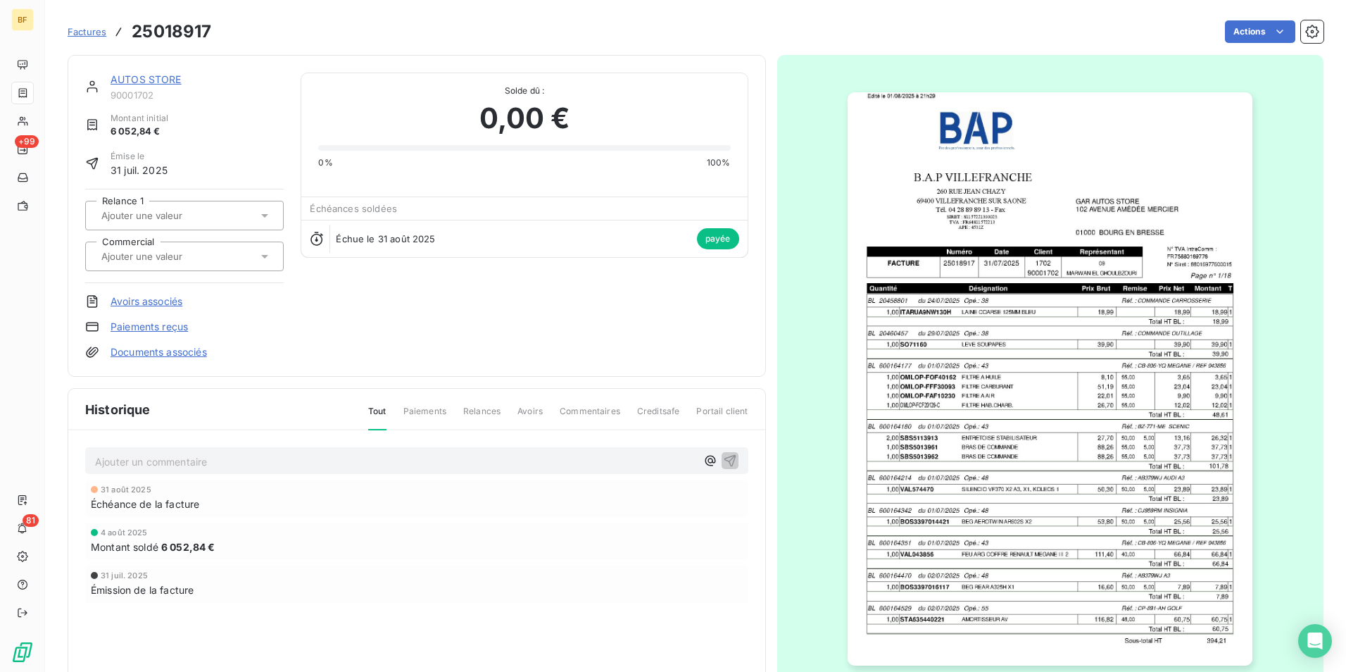
click at [104, 33] on span "Factures" at bounding box center [87, 31] width 39 height 11
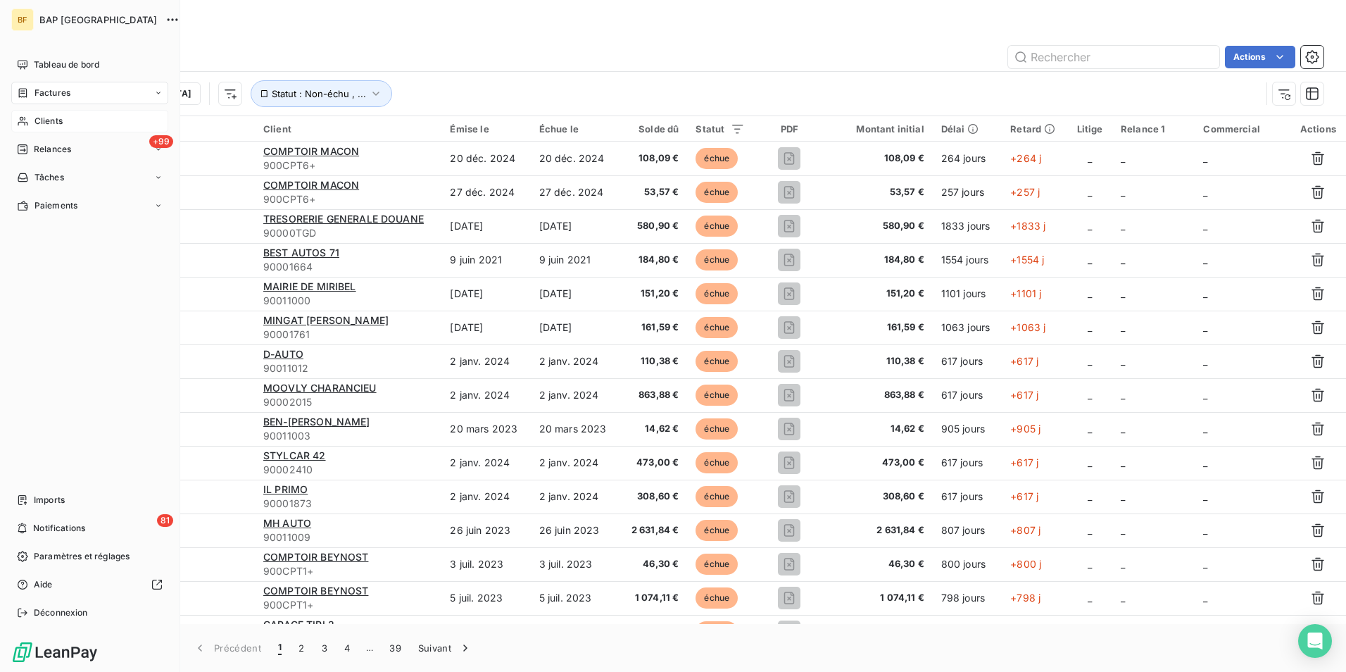
click at [43, 120] on span "Clients" at bounding box center [49, 121] width 28 height 13
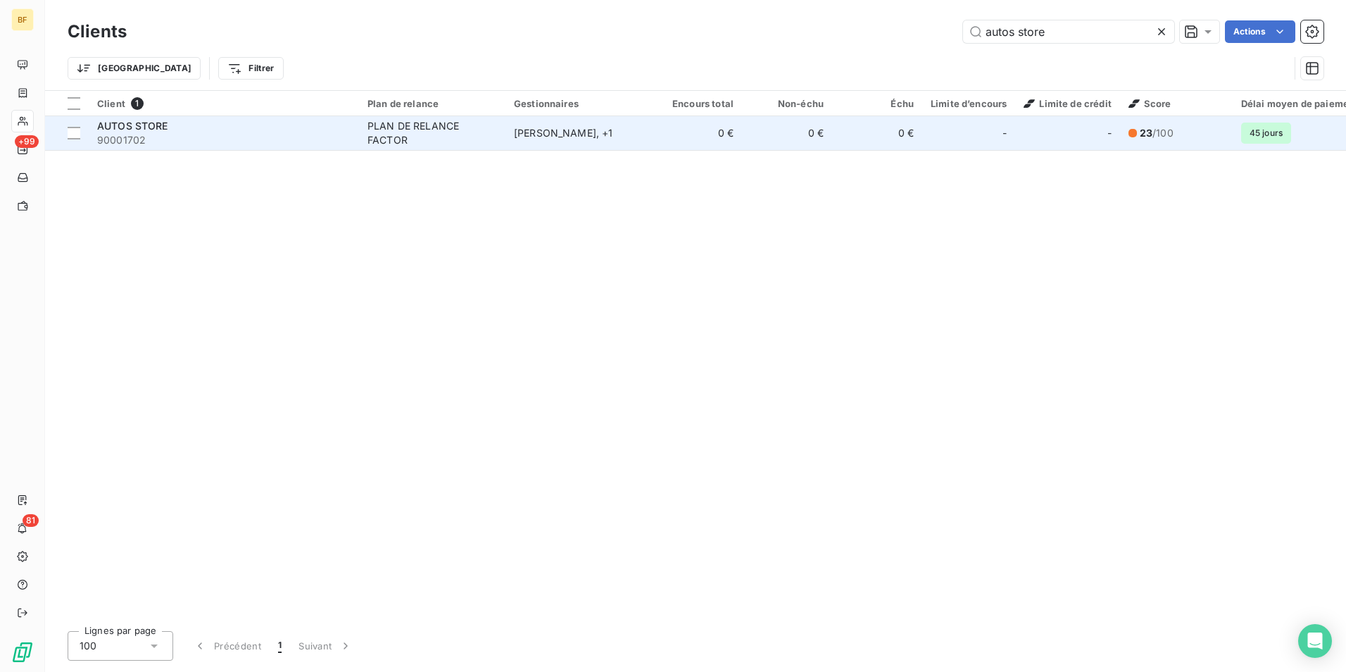
click at [197, 143] on span "90001702" at bounding box center [224, 140] width 254 height 14
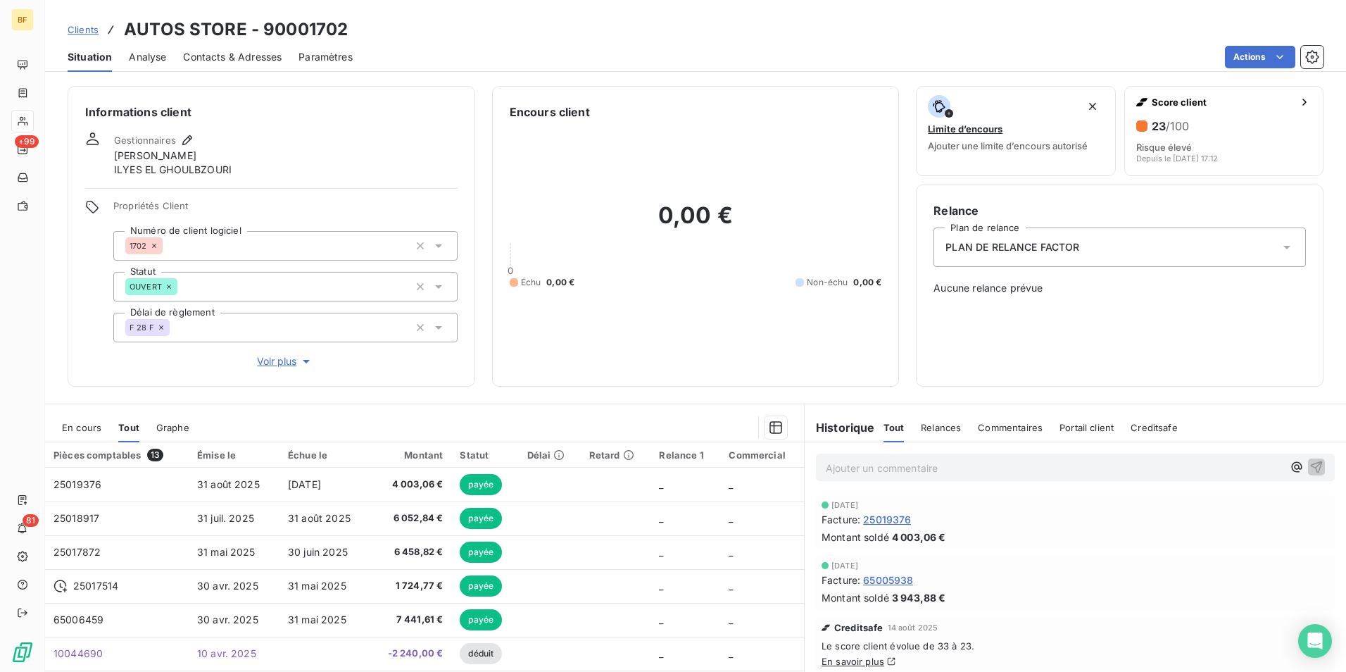
click at [850, 460] on p "Ajouter un commentaire ﻿" at bounding box center [1054, 468] width 457 height 18
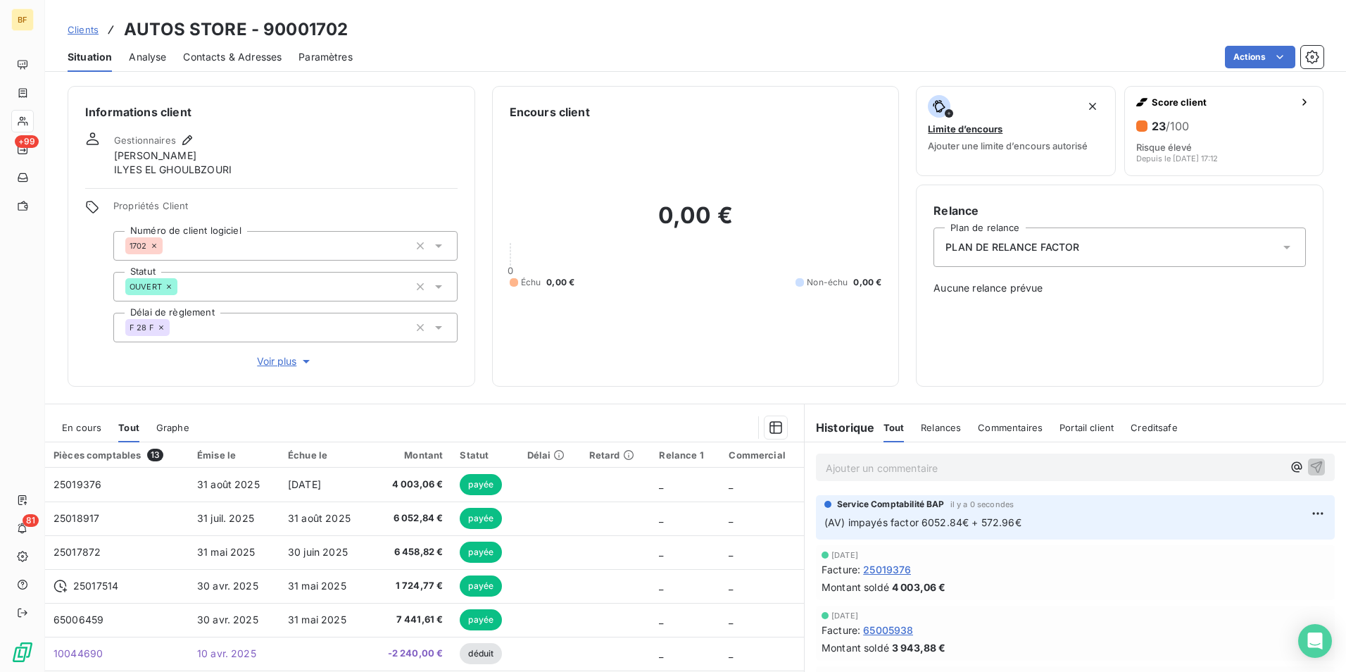
drag, startPoint x: 428, startPoint y: 11, endPoint x: 363, endPoint y: 43, distance: 72.8
click at [428, 11] on div "Clients AUTOS STORE - 90001702 Situation Analyse Contacts & Adresses Paramètres…" at bounding box center [695, 36] width 1301 height 72
click at [250, 50] on span "Contacts & Adresses" at bounding box center [232, 57] width 99 height 14
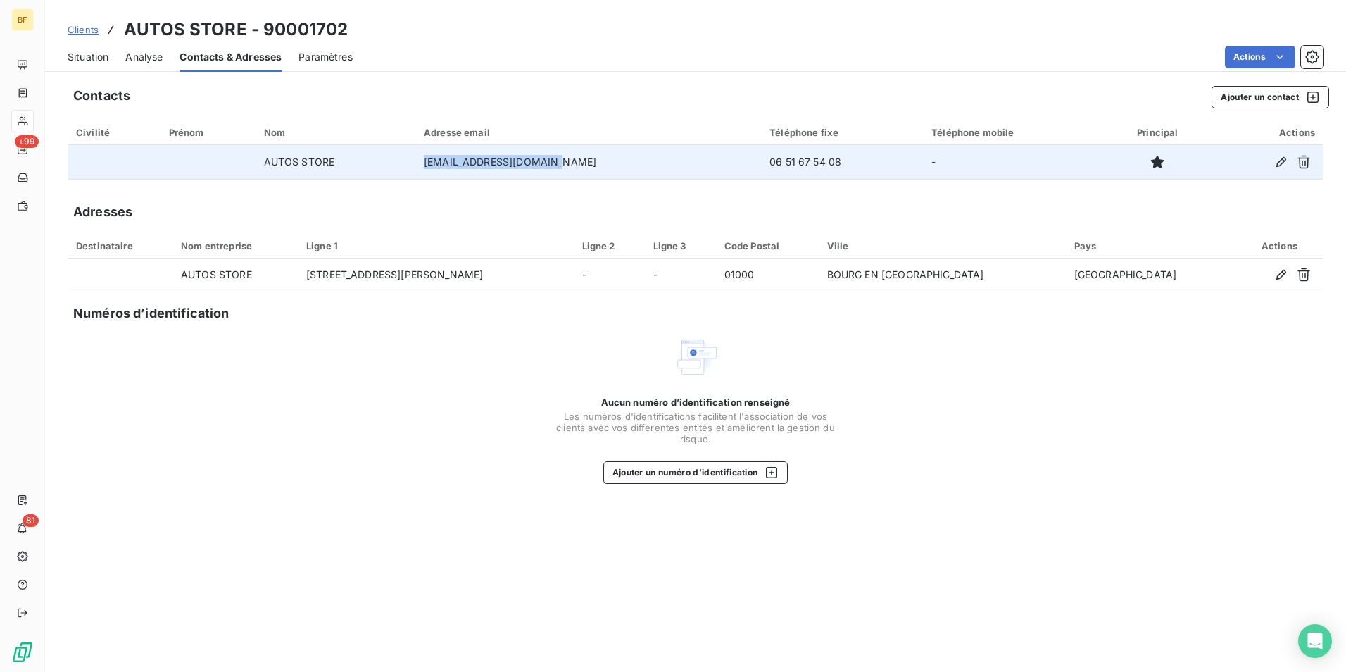
drag, startPoint x: 580, startPoint y: 160, endPoint x: 451, endPoint y: 166, distance: 129.7
click at [451, 166] on td "[EMAIL_ADDRESS][DOMAIN_NAME]" at bounding box center [588, 162] width 346 height 34
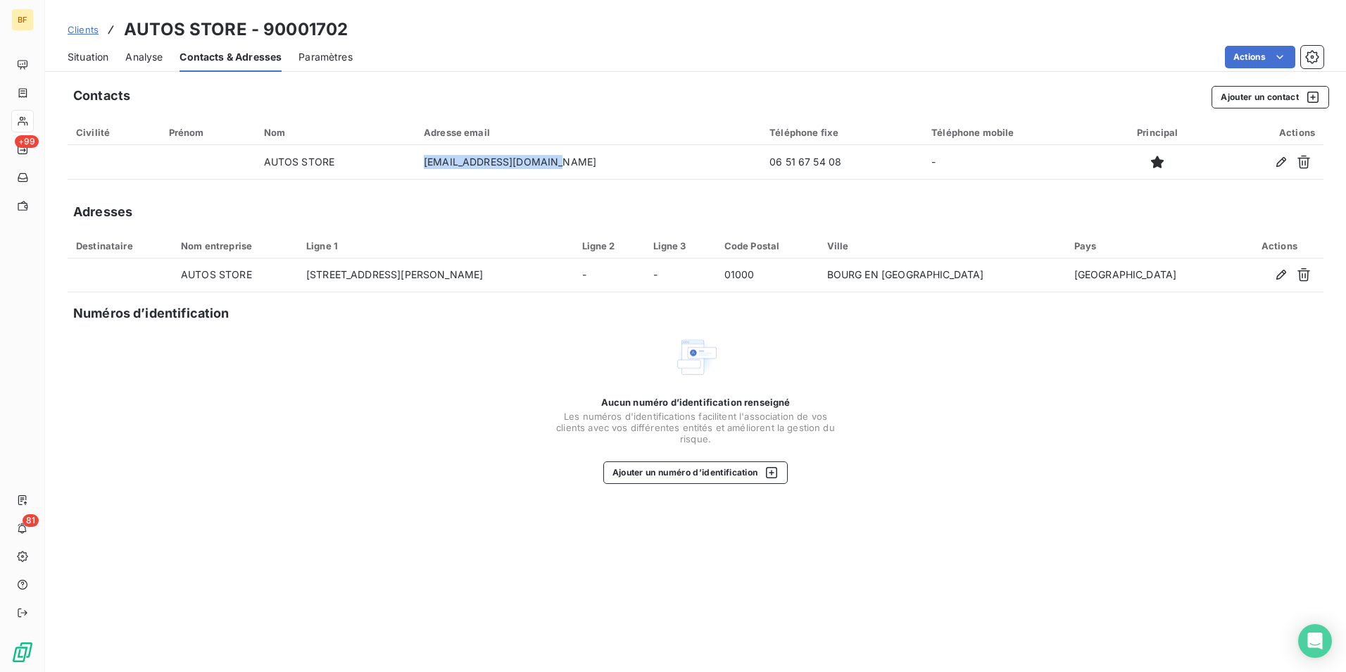
copy td "[EMAIL_ADDRESS][DOMAIN_NAME]"
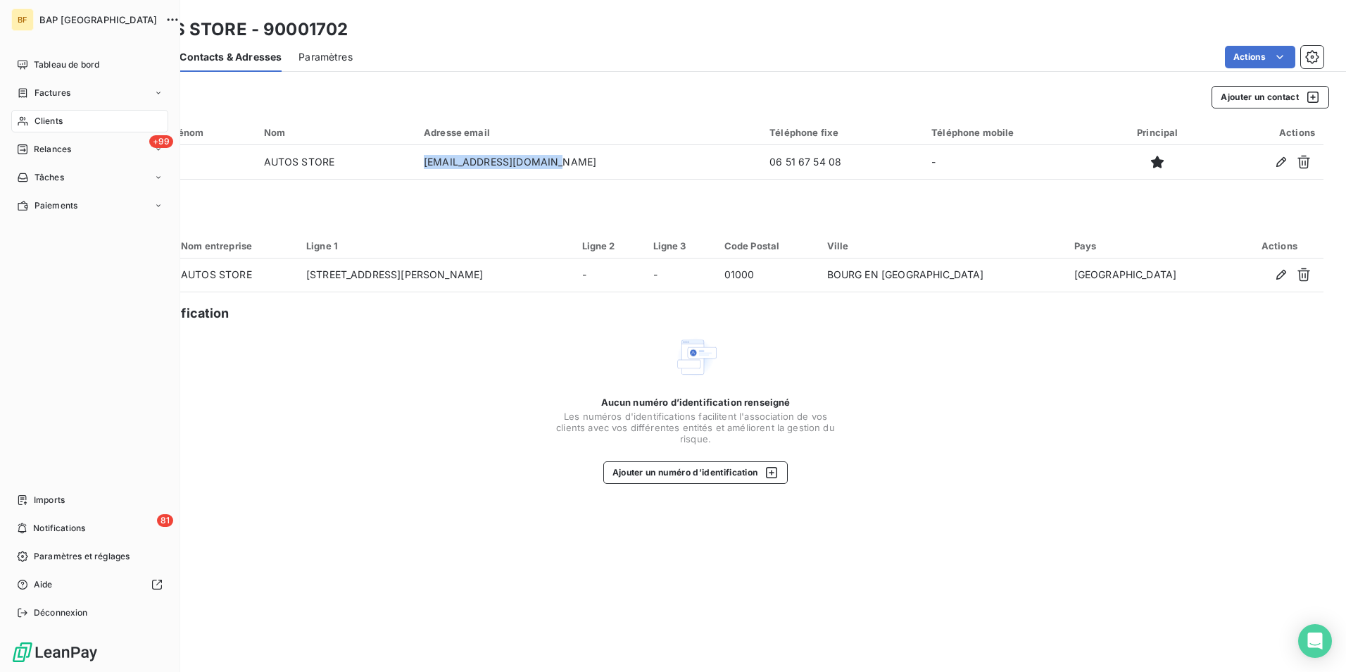
drag, startPoint x: 58, startPoint y: 120, endPoint x: 141, endPoint y: 116, distance: 83.2
click at [58, 120] on span "Clients" at bounding box center [49, 121] width 28 height 13
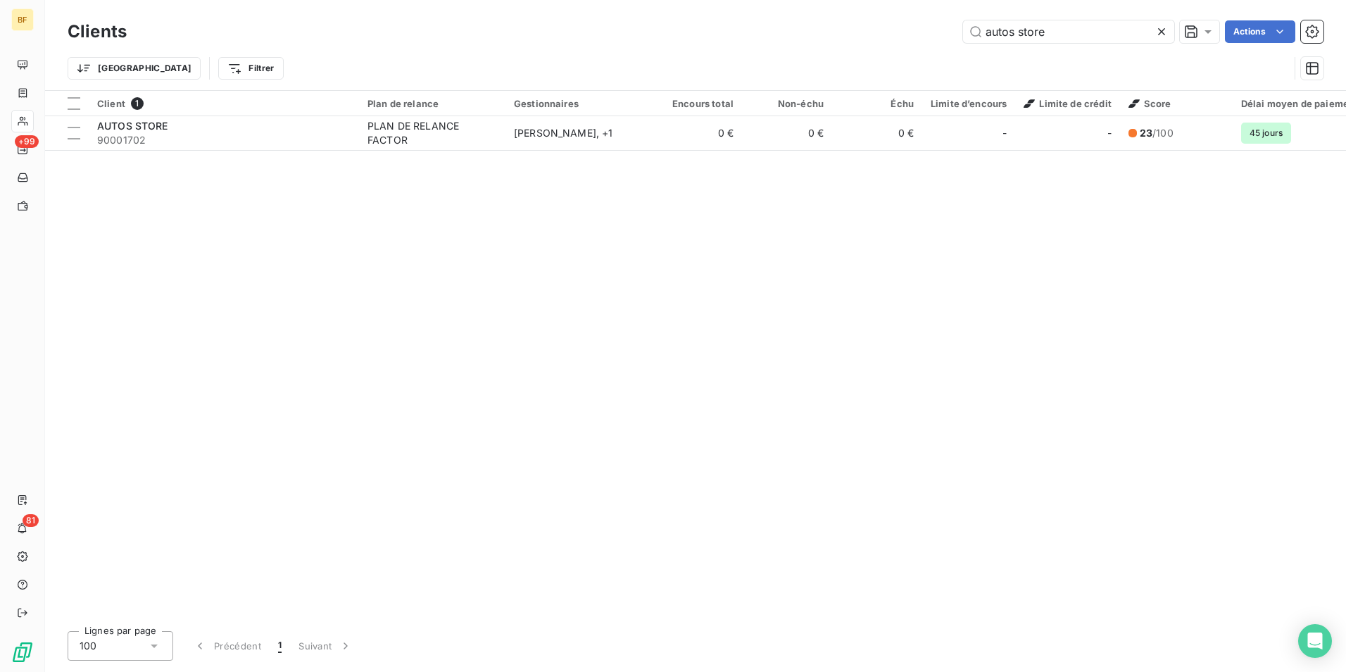
drag, startPoint x: 1063, startPoint y: 23, endPoint x: 787, endPoint y: -7, distance: 277.7
click at [787, 0] on html "BF +99 81 Clients autos store Actions Trier Filtrer Client 1 Plan de relance Ge…" at bounding box center [673, 336] width 1346 height 672
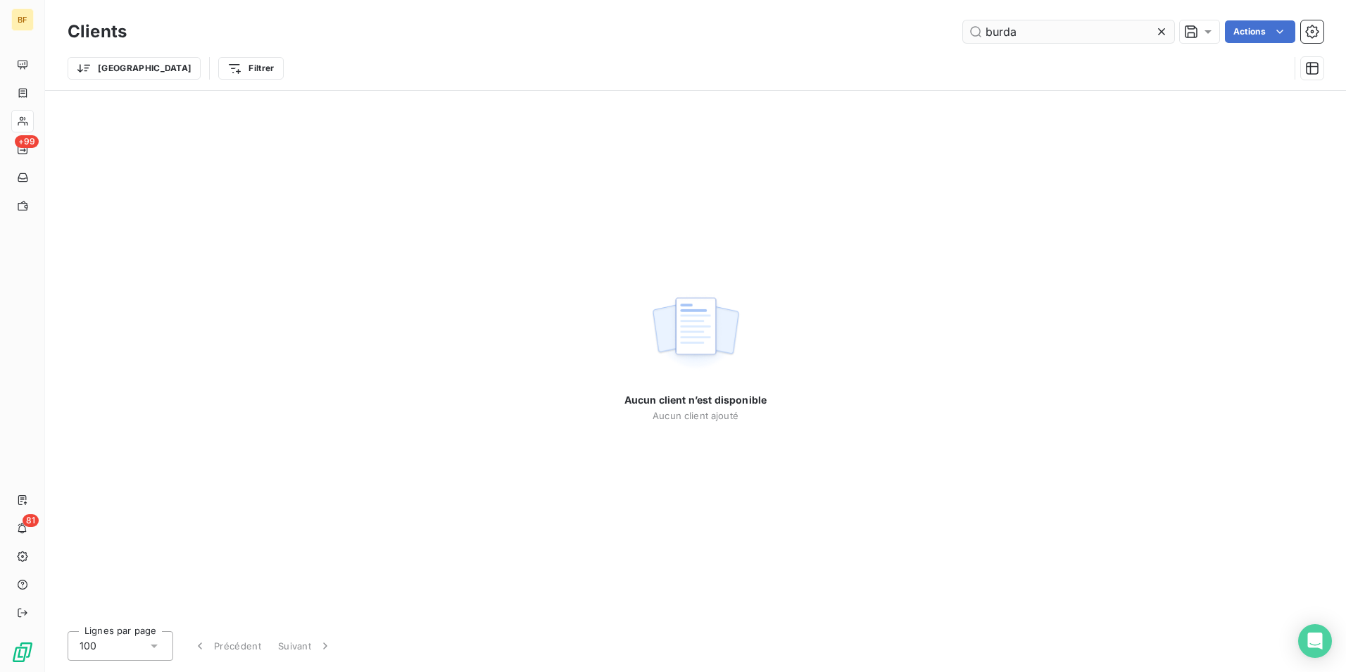
click at [1044, 32] on input "burda" at bounding box center [1068, 31] width 211 height 23
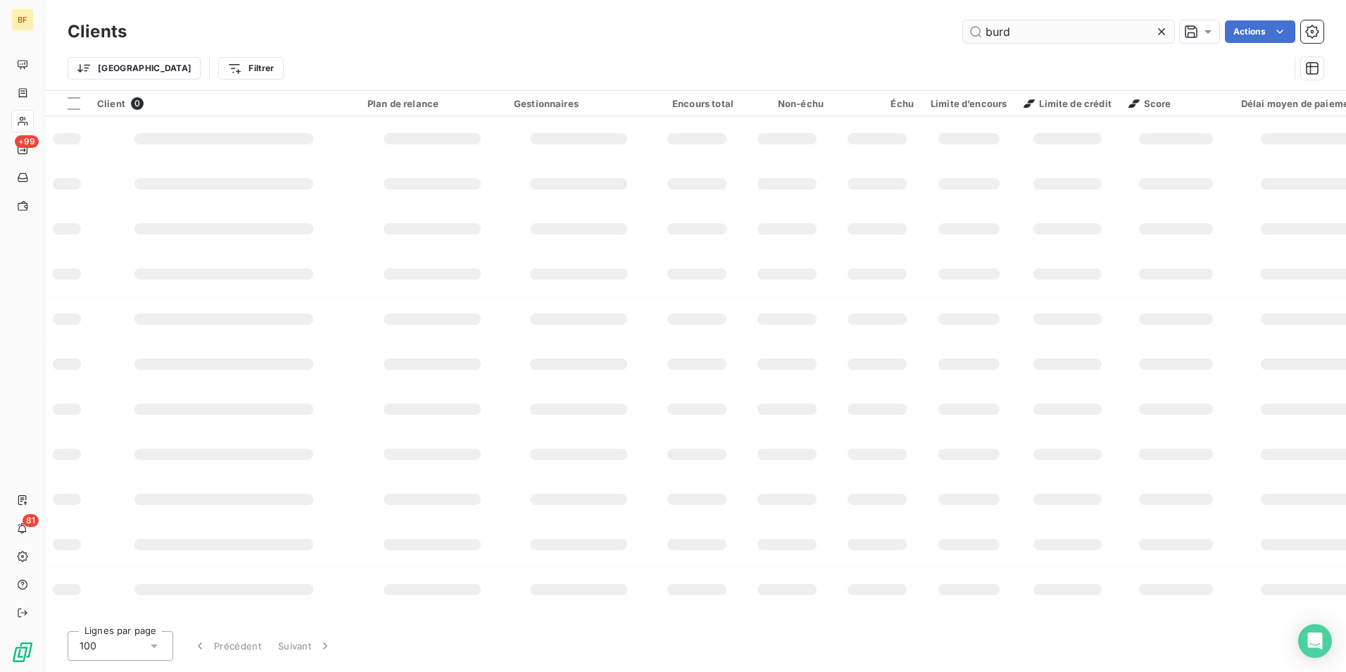
type input "burd"
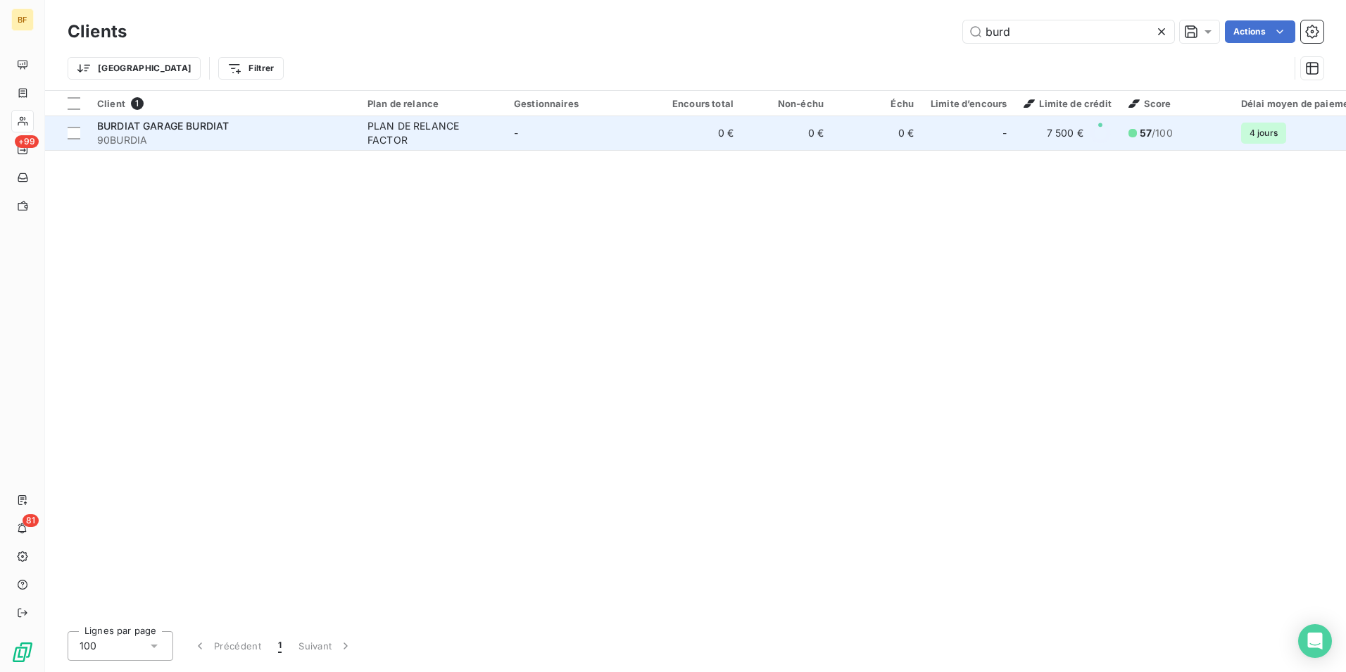
click at [213, 148] on td "BURDIAT GARAGE BURDIAT 90BURDIA" at bounding box center [224, 133] width 270 height 34
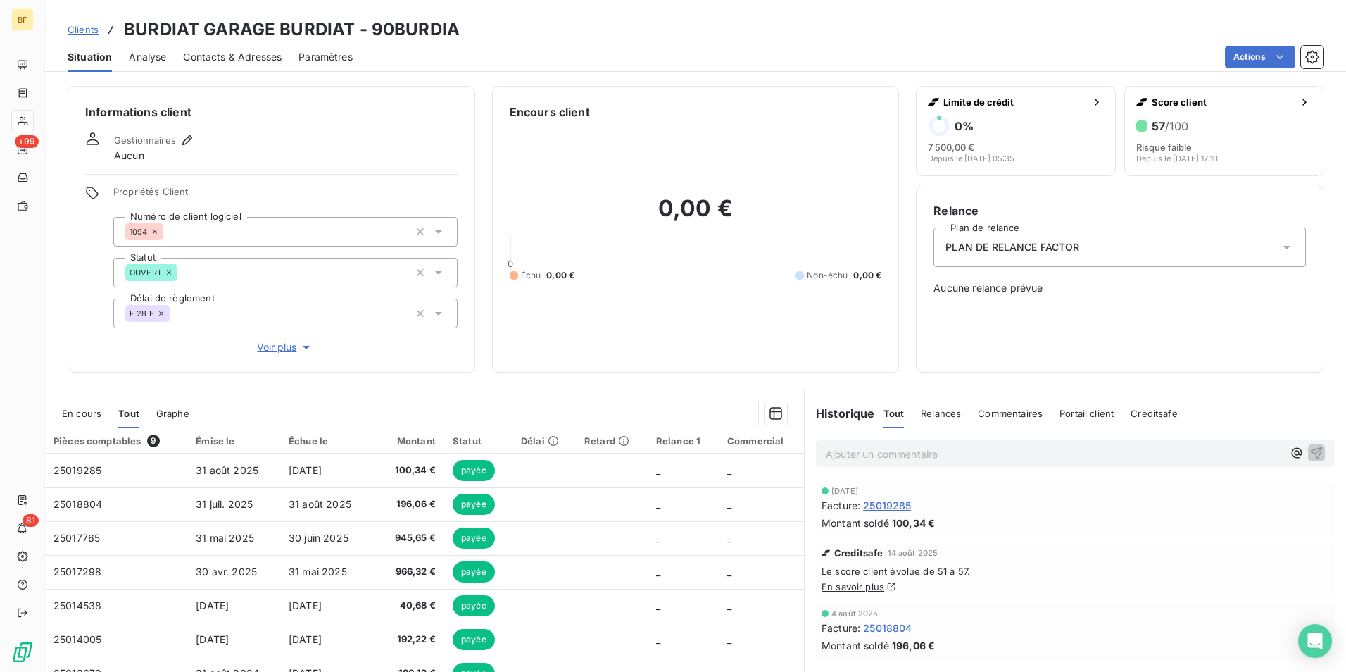
click at [242, 55] on span "Contacts & Adresses" at bounding box center [232, 57] width 99 height 14
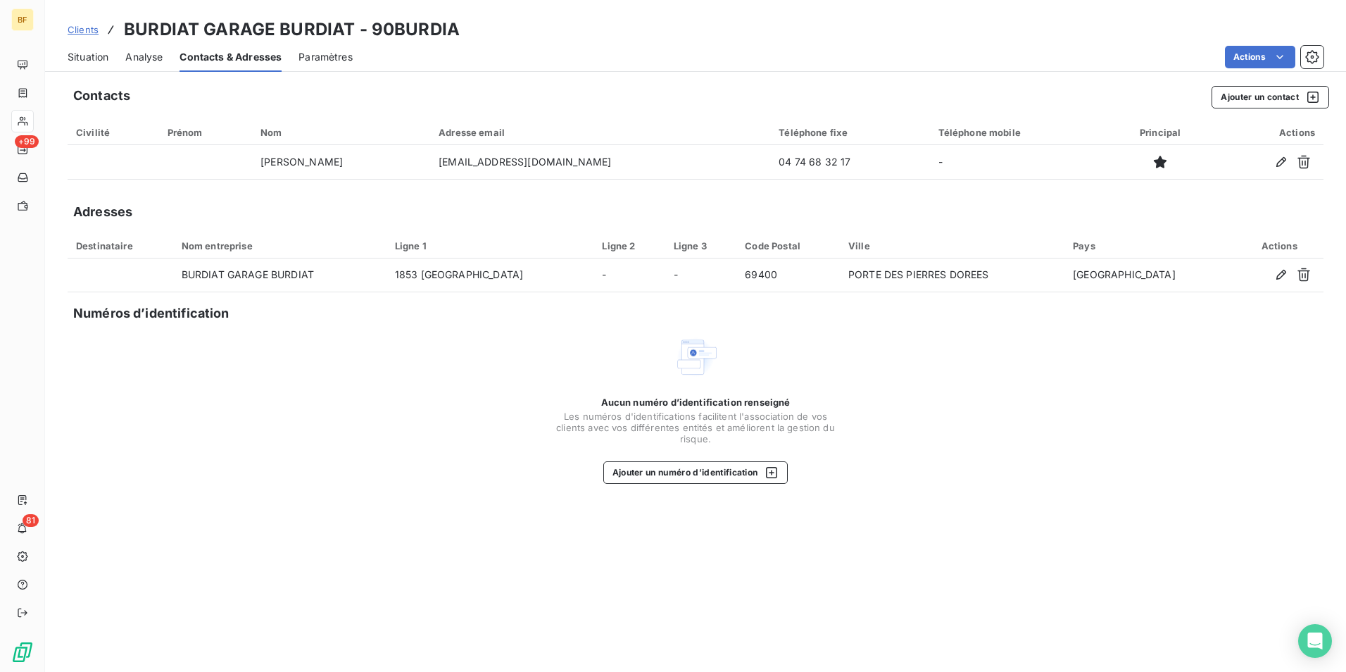
click at [97, 63] on span "Situation" at bounding box center [88, 57] width 41 height 14
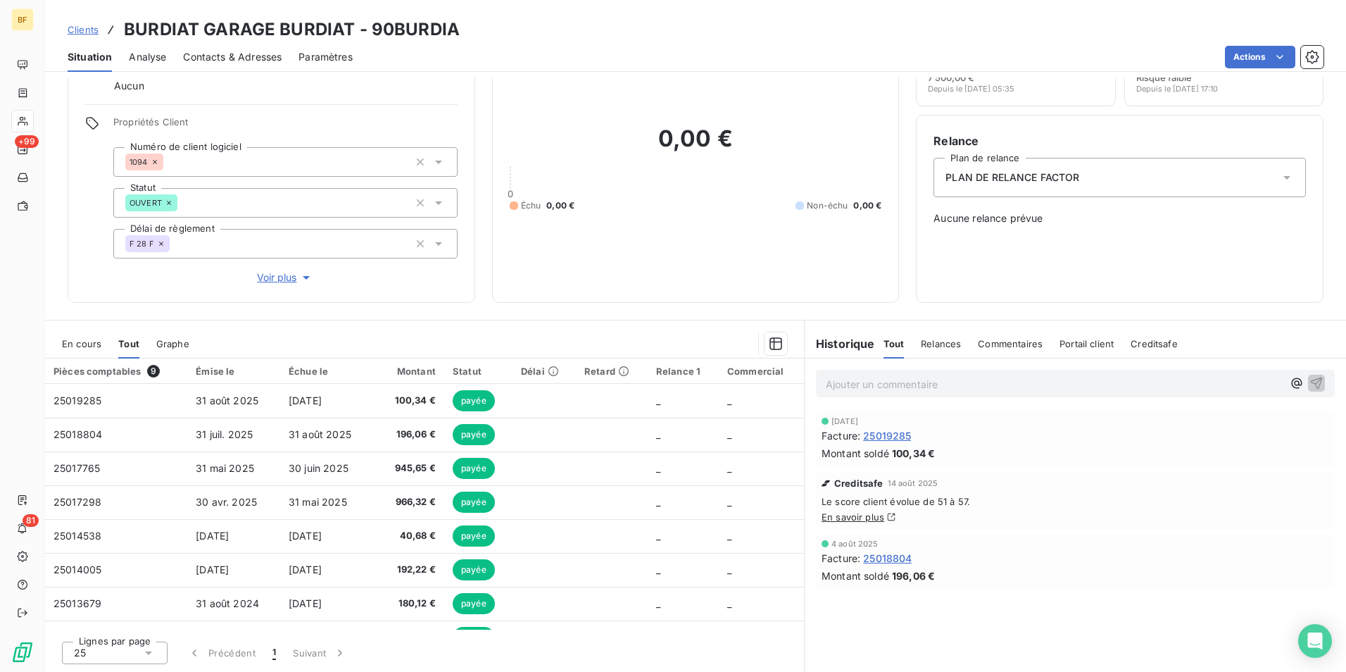
click at [264, 50] on span "Contacts & Adresses" at bounding box center [232, 57] width 99 height 14
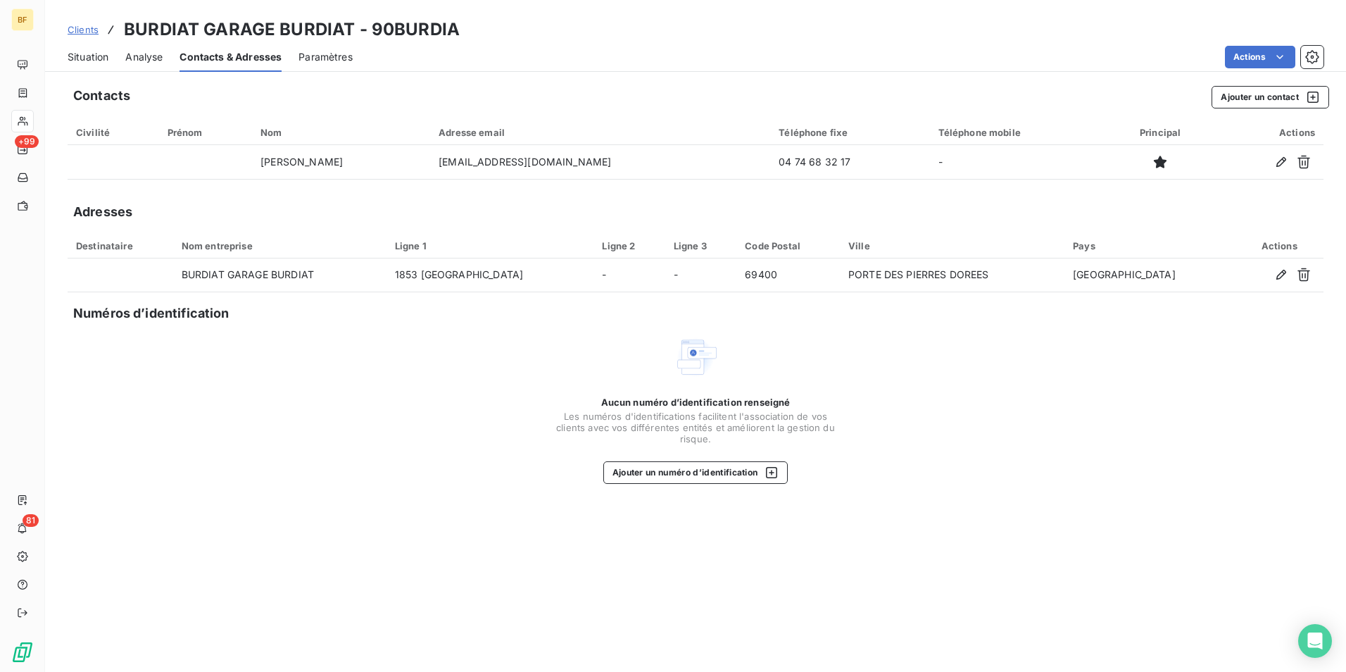
click at [93, 63] on span "Situation" at bounding box center [88, 57] width 41 height 14
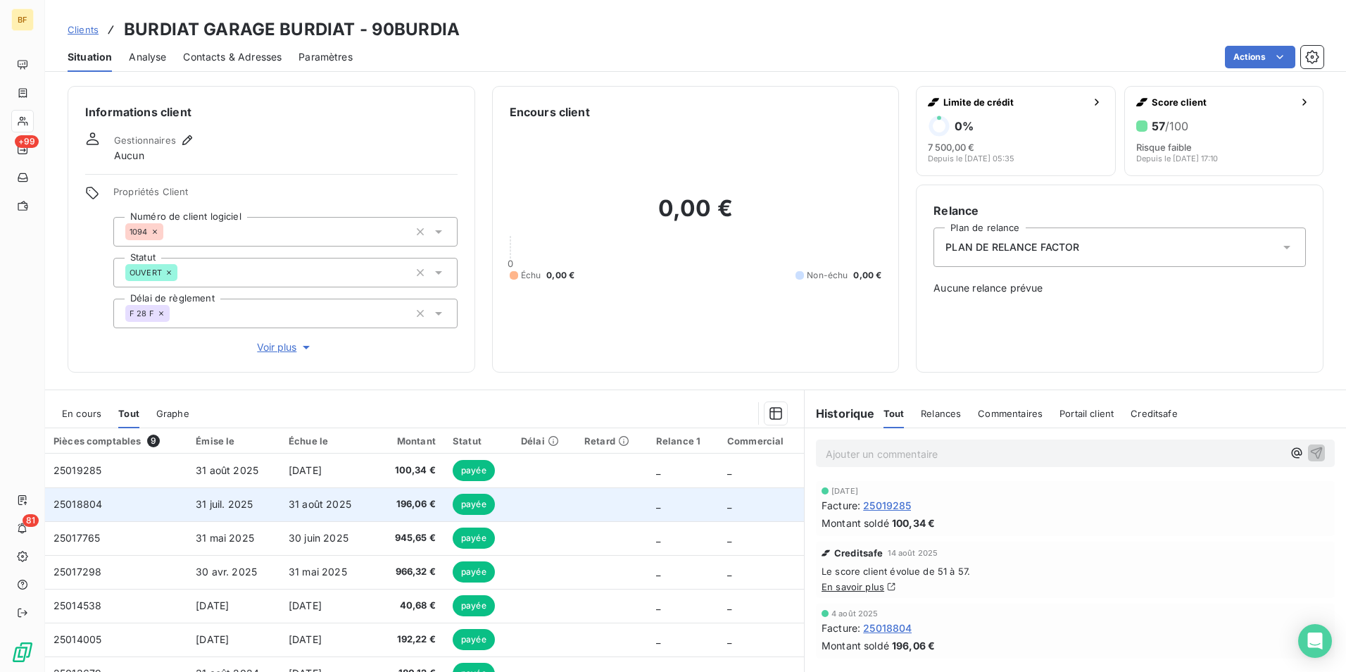
click at [315, 507] on span "31 août 2025" at bounding box center [320, 504] width 63 height 12
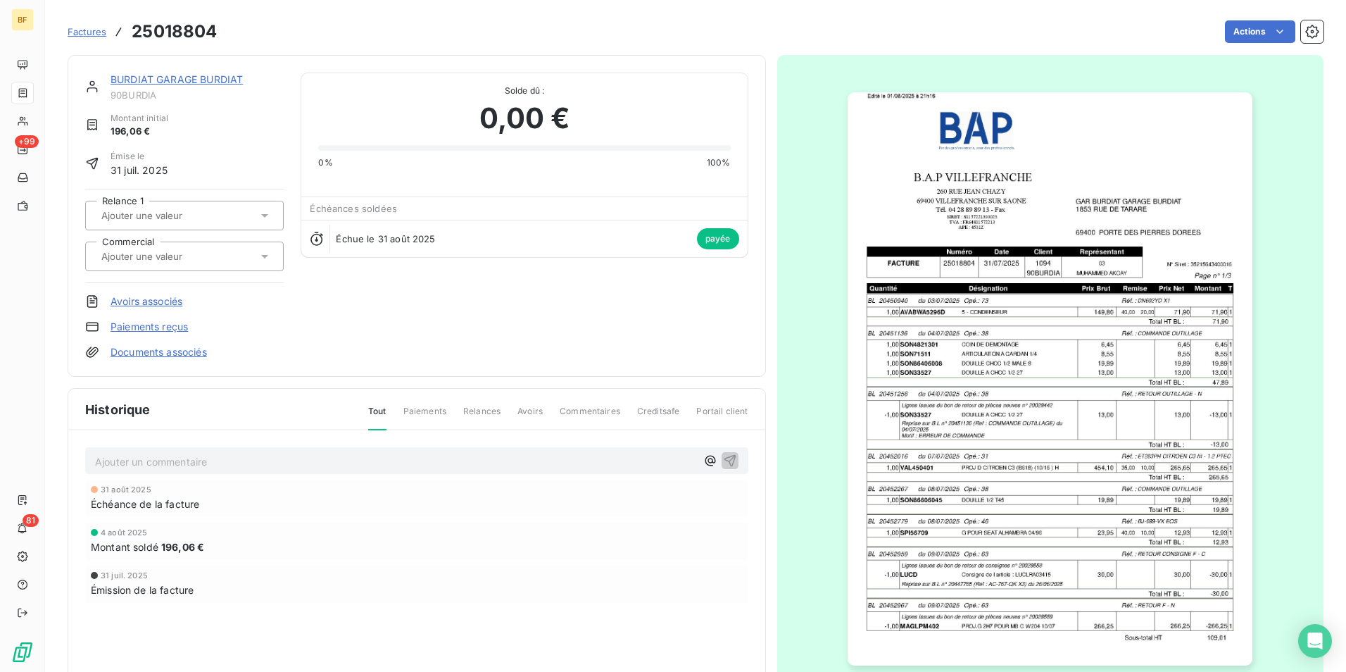
click at [1088, 314] on img "button" at bounding box center [1050, 378] width 405 height 573
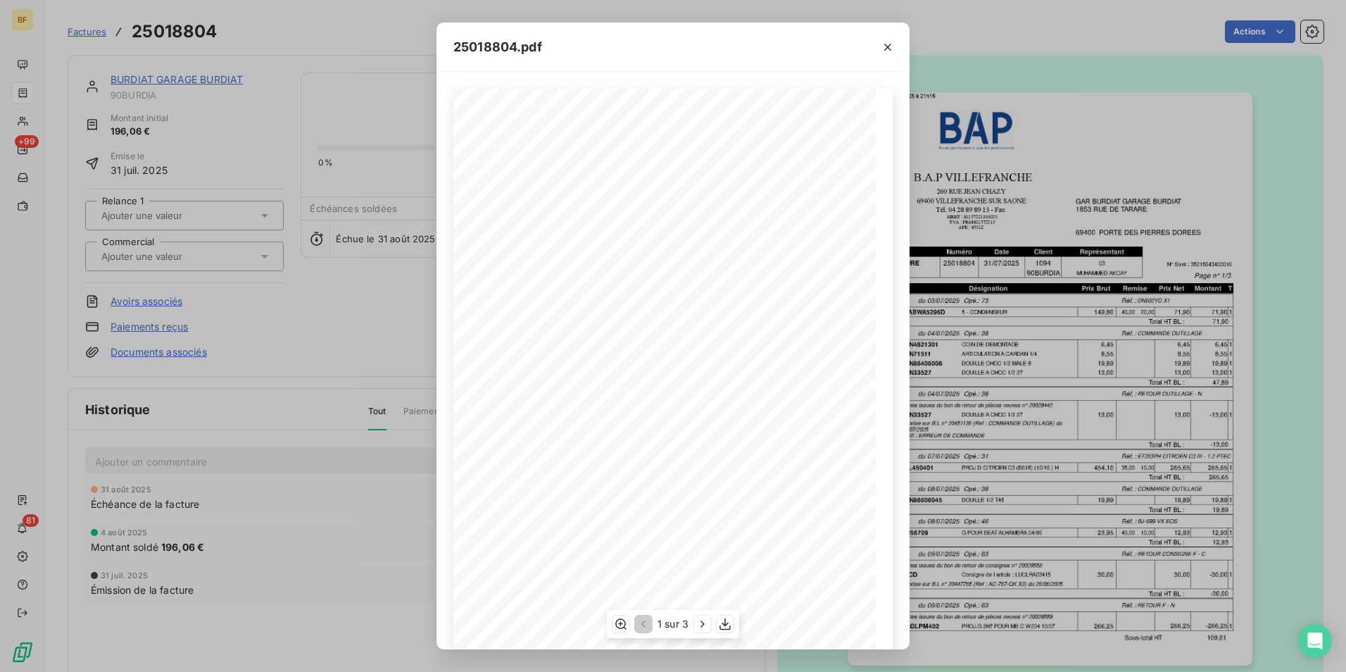
scroll to position [54, 0]
click at [730, 622] on icon "button" at bounding box center [725, 624] width 14 height 14
click at [884, 49] on icon "button" at bounding box center [888, 47] width 14 height 14
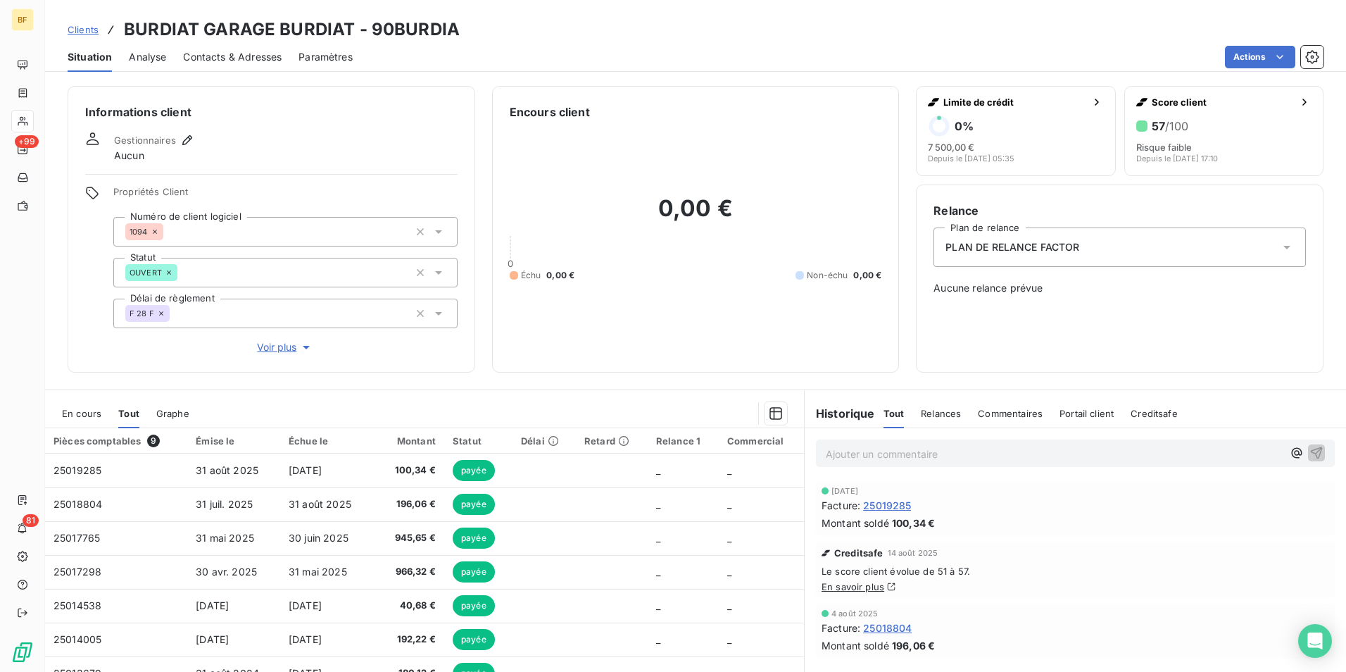
drag, startPoint x: 236, startPoint y: 53, endPoint x: 174, endPoint y: 65, distance: 63.3
click at [236, 53] on span "Contacts & Adresses" at bounding box center [232, 57] width 99 height 14
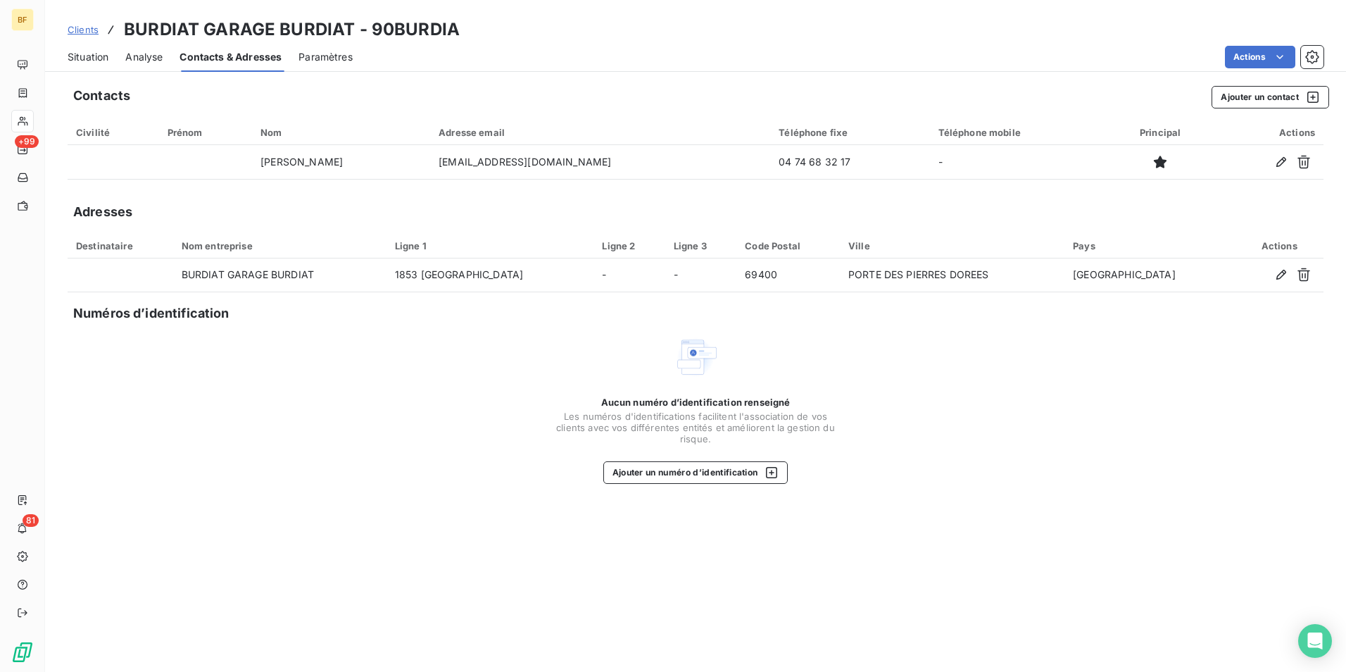
click at [90, 58] on span "Situation" at bounding box center [88, 57] width 41 height 14
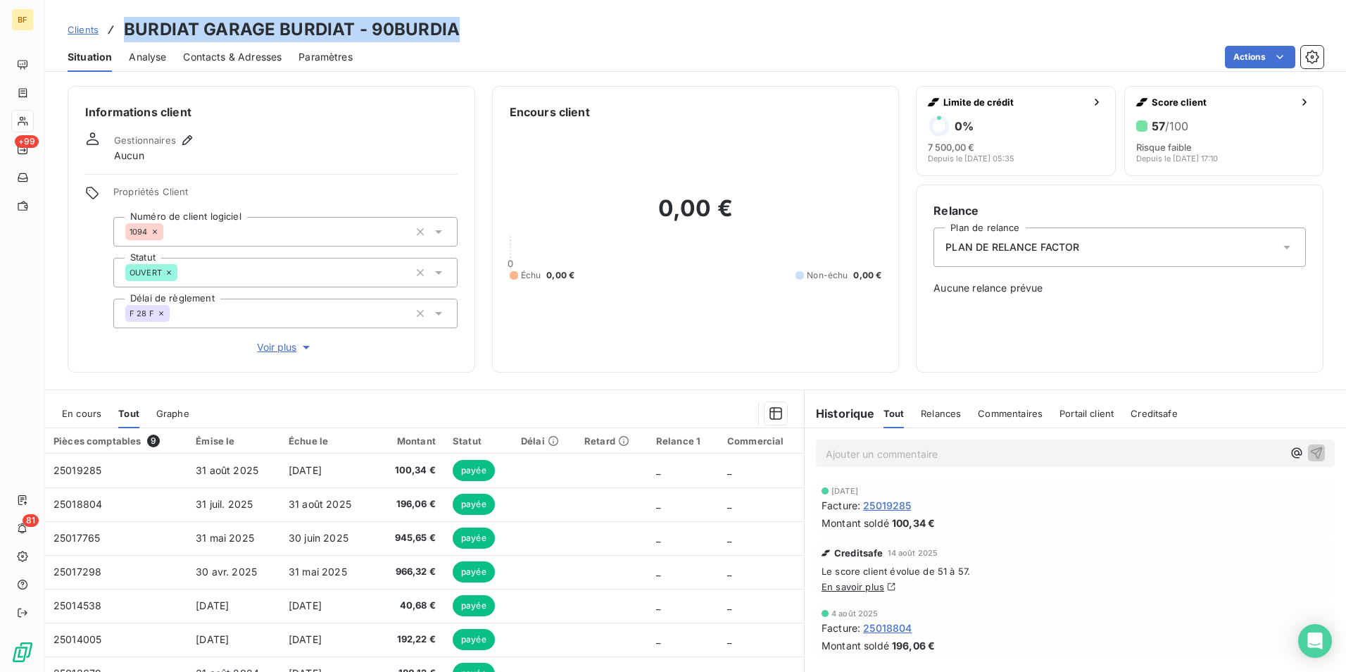
drag, startPoint x: 466, startPoint y: 29, endPoint x: 107, endPoint y: 32, distance: 359.1
click at [107, 32] on div "Clients BURDIAT GARAGE BURDIAT - 90BURDIA" at bounding box center [695, 29] width 1301 height 25
drag, startPoint x: 234, startPoint y: 59, endPoint x: 254, endPoint y: 67, distance: 21.2
click at [234, 59] on span "Contacts & Adresses" at bounding box center [232, 57] width 99 height 14
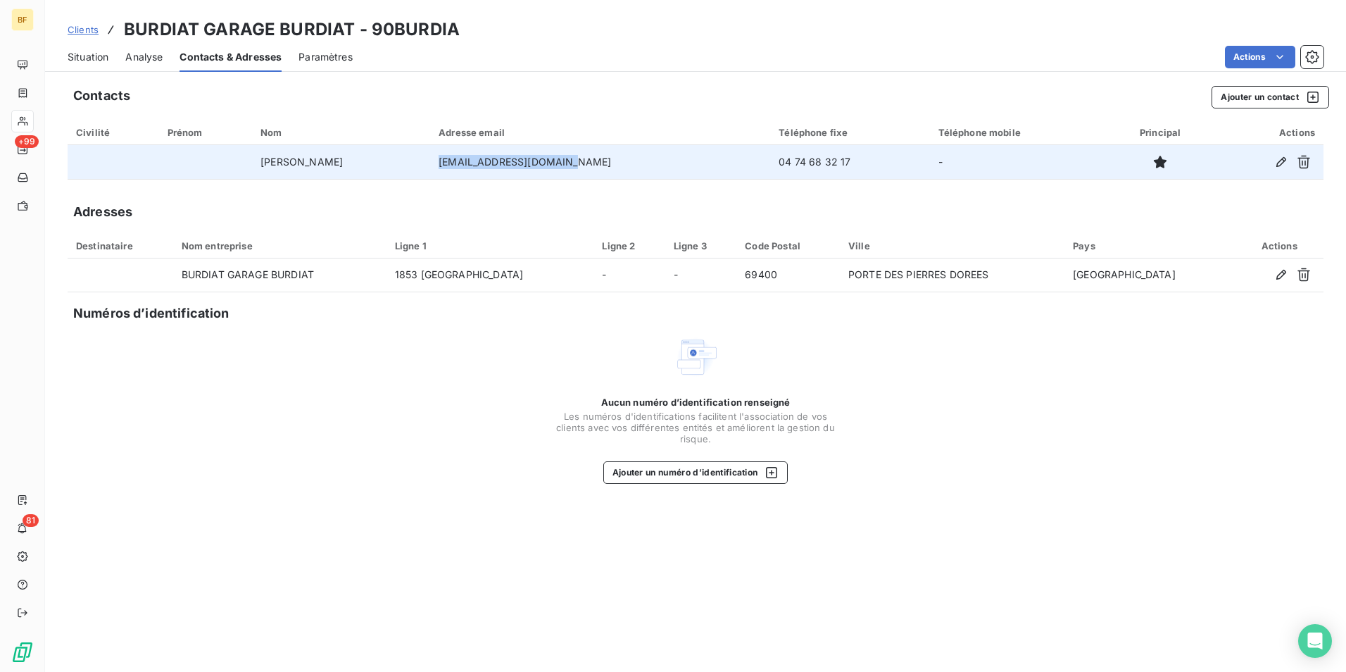
drag, startPoint x: 606, startPoint y: 163, endPoint x: 470, endPoint y: 159, distance: 136.0
click at [470, 159] on td "[EMAIL_ADDRESS][DOMAIN_NAME]" at bounding box center [600, 162] width 340 height 34
copy td "[EMAIL_ADDRESS][DOMAIN_NAME]"
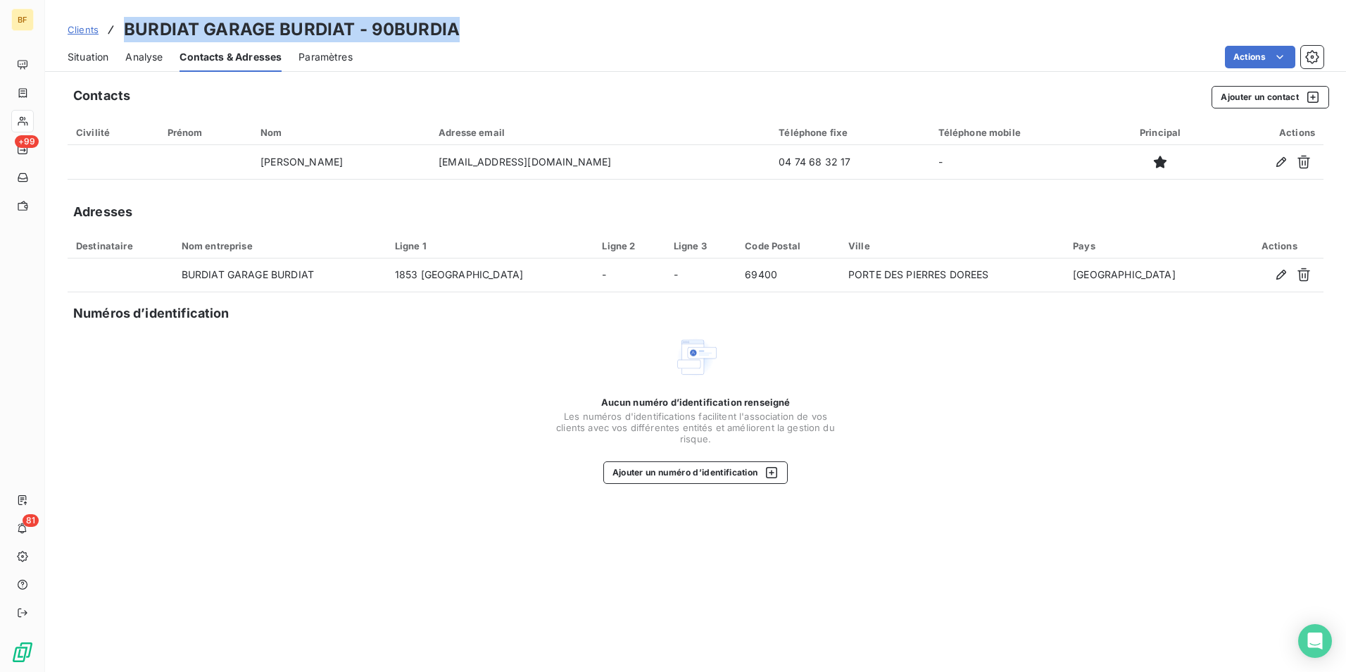
drag, startPoint x: 480, startPoint y: 32, endPoint x: 125, endPoint y: 28, distance: 354.2
click at [125, 28] on div "Clients BURDIAT GARAGE BURDIAT - 90BURDIA" at bounding box center [695, 29] width 1301 height 25
copy h3 "BURDIAT GARAGE BURDIAT - 90BURDIA"
drag, startPoint x: 534, startPoint y: 81, endPoint x: 359, endPoint y: 137, distance: 184.0
click at [534, 81] on div "Contacts Ajouter un contact Civilité Prénom Nom Adresse email Téléphone fixe Té…" at bounding box center [695, 374] width 1301 height 594
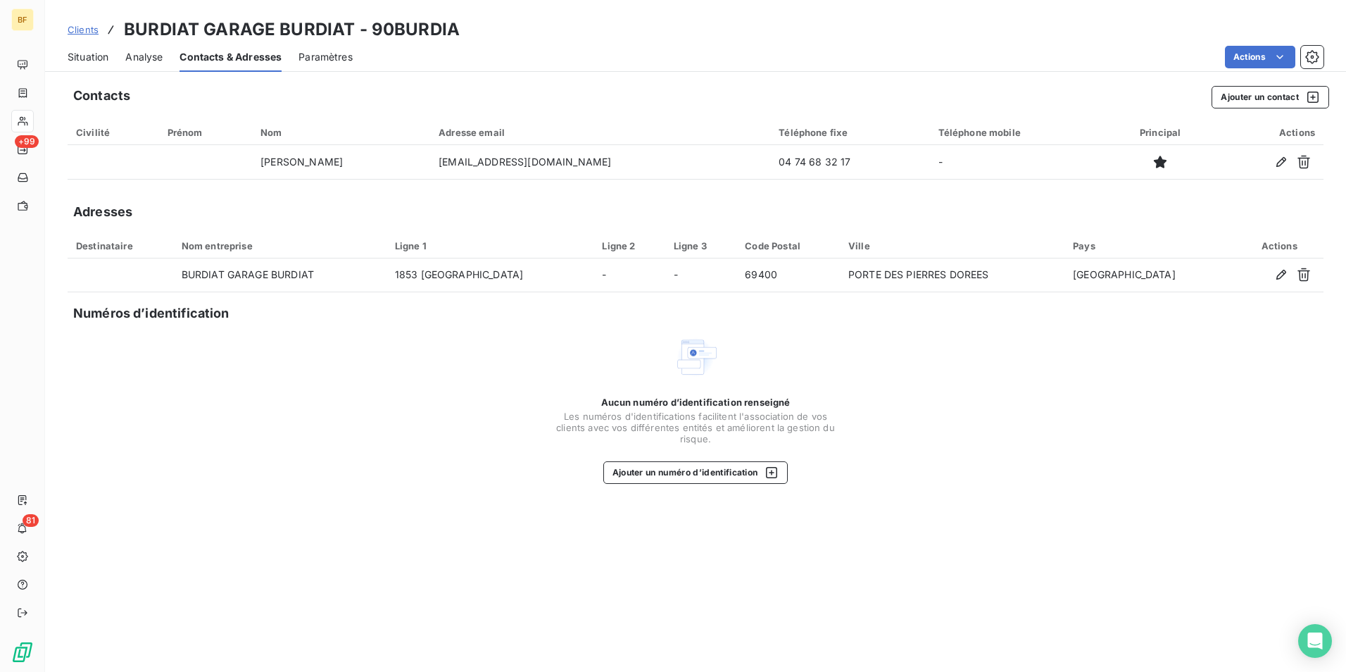
click at [102, 65] on div "Situation" at bounding box center [88, 57] width 41 height 30
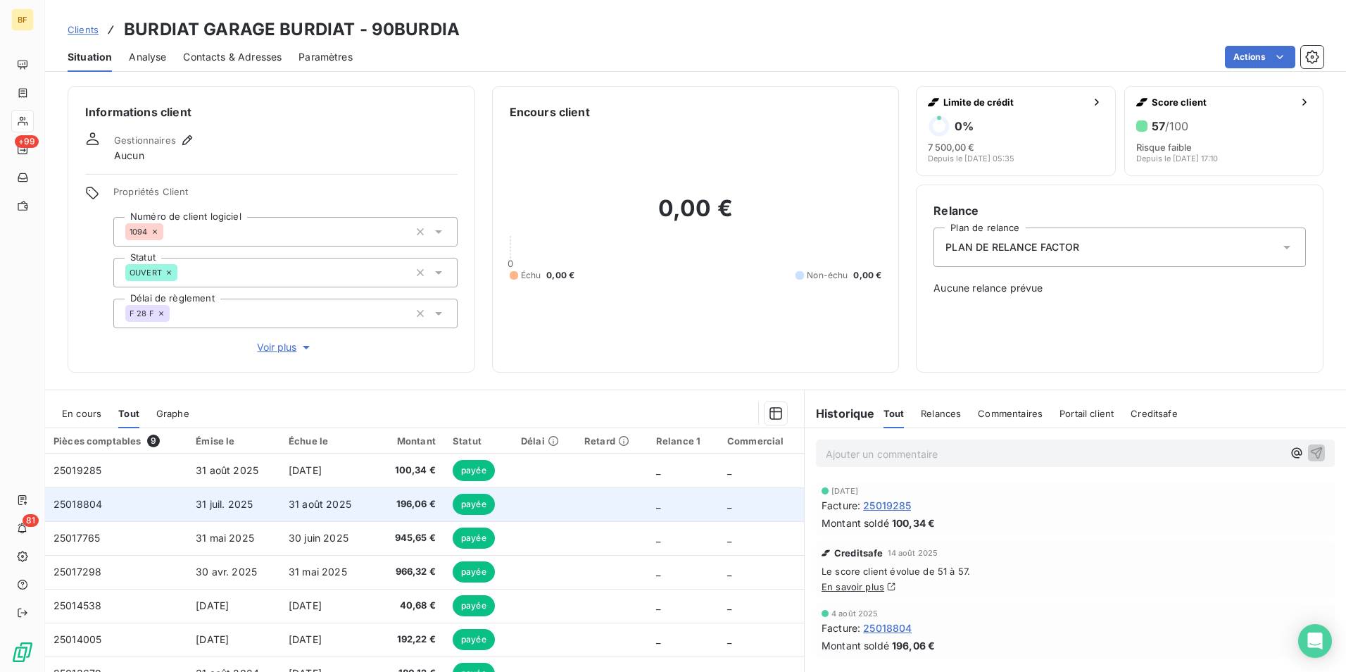
click at [353, 506] on td "31 août 2025" at bounding box center [326, 504] width 92 height 34
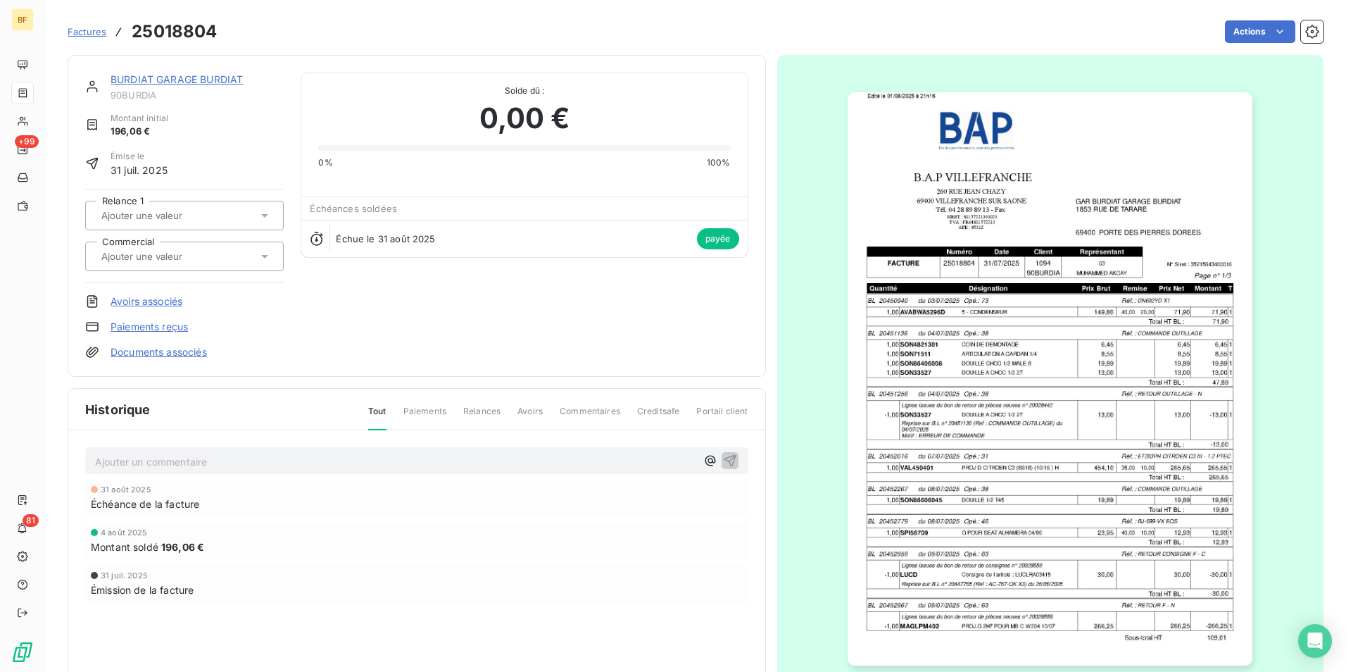
click at [935, 392] on img "button" at bounding box center [1050, 378] width 405 height 573
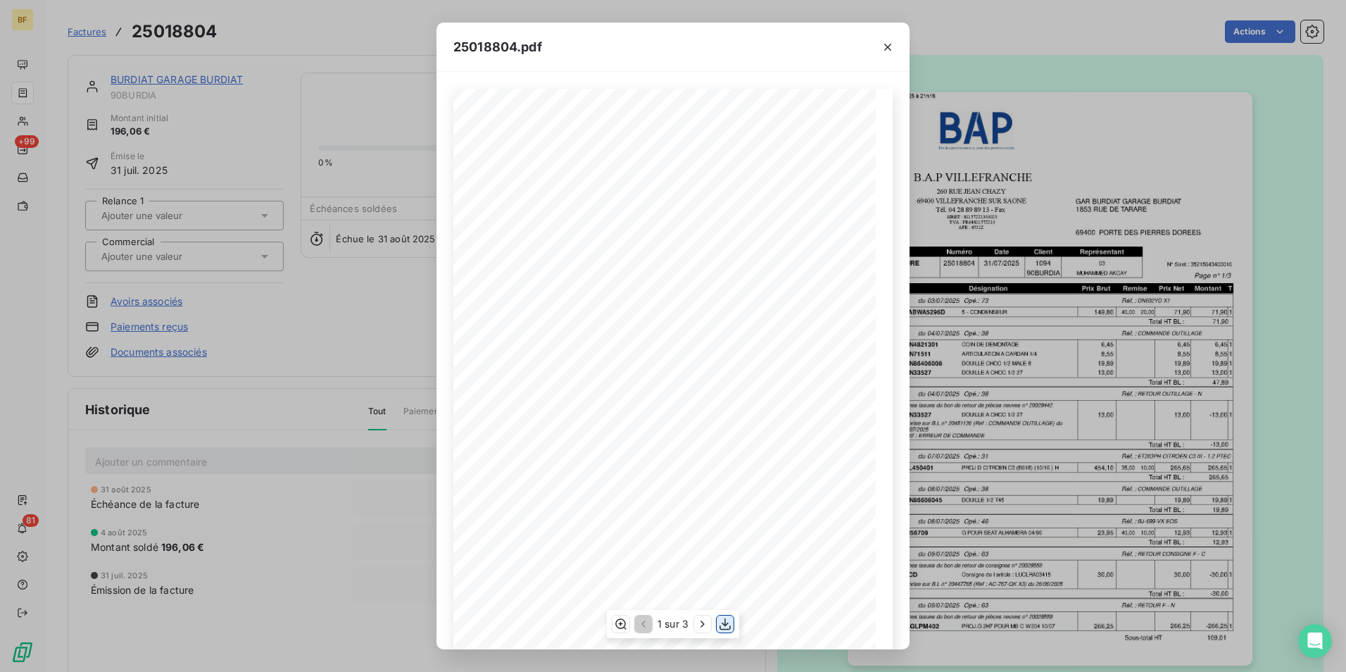
click at [728, 627] on icon "button" at bounding box center [725, 624] width 14 height 14
drag, startPoint x: 887, startPoint y: 44, endPoint x: 839, endPoint y: 44, distance: 47.9
click at [887, 44] on icon "button" at bounding box center [888, 47] width 14 height 14
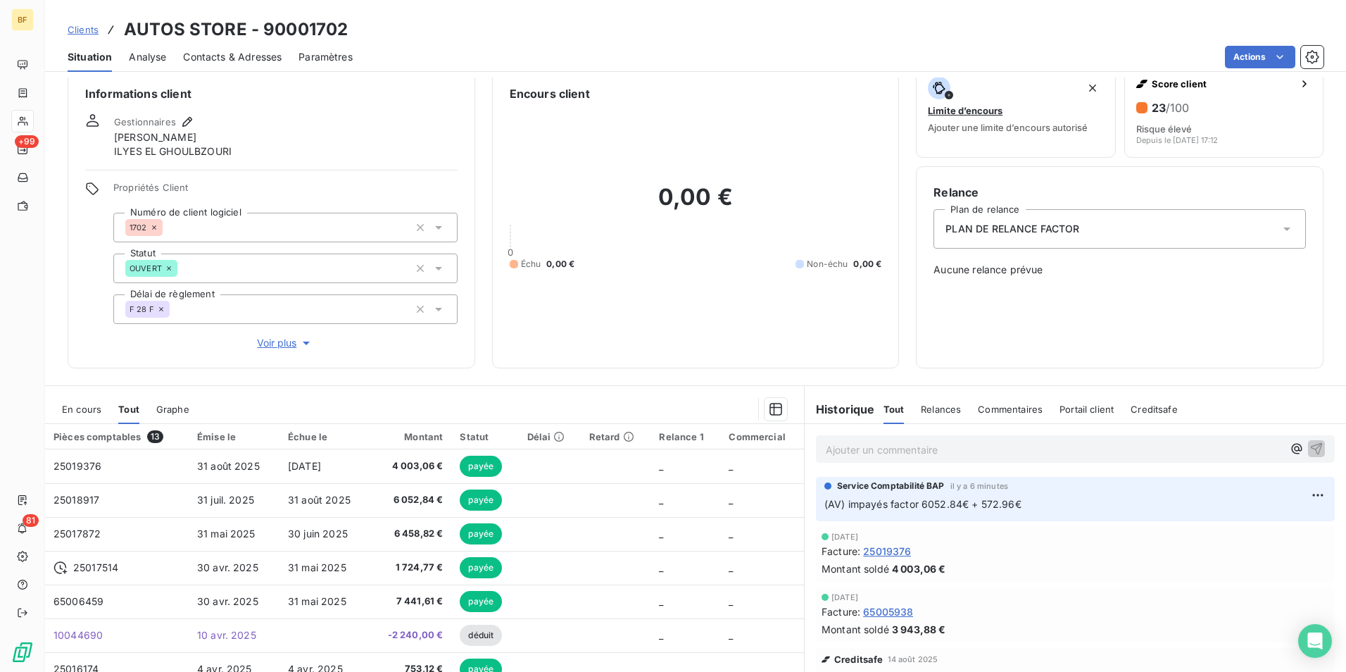
scroll to position [70, 0]
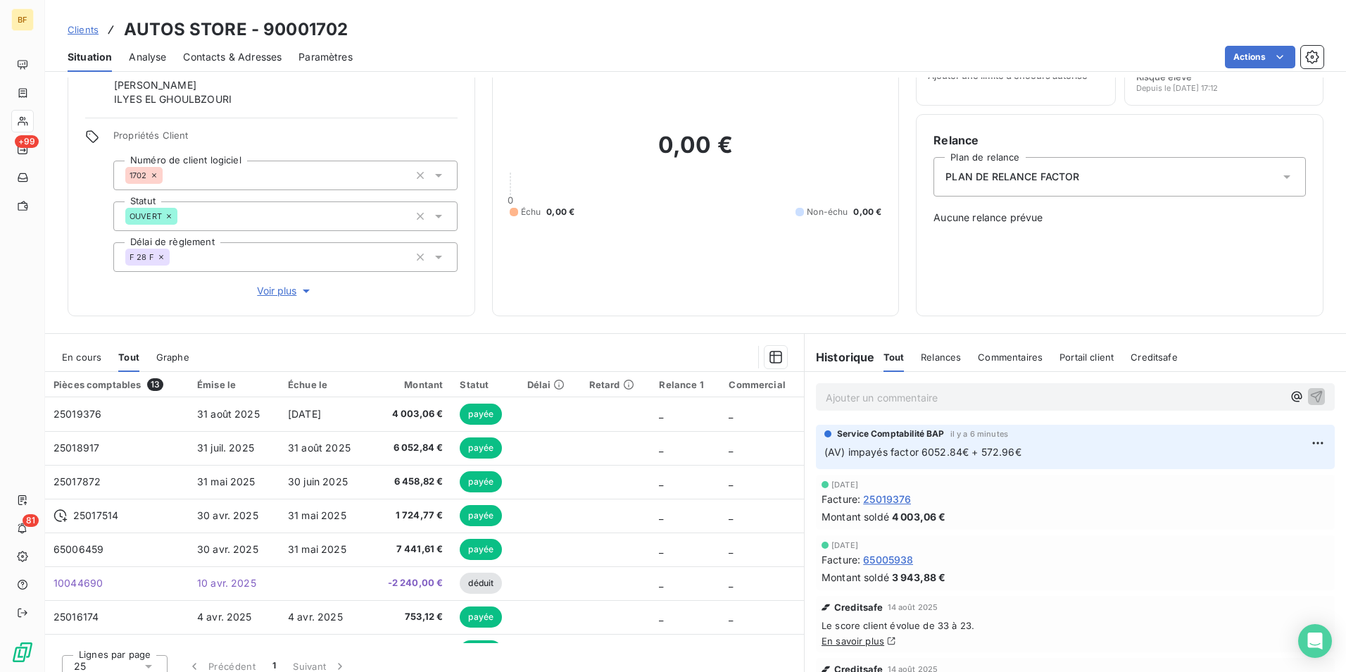
click at [913, 405] on p "Ajouter un commentaire ﻿" at bounding box center [1054, 398] width 457 height 18
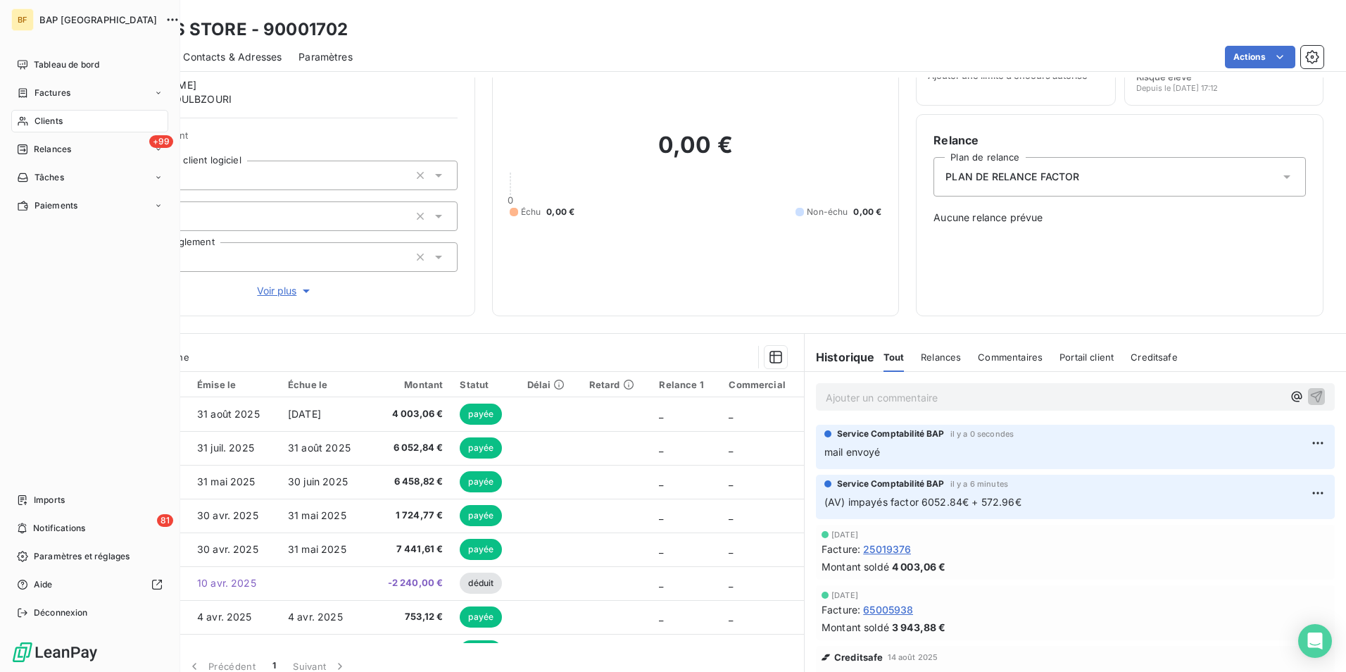
click at [51, 126] on span "Clients" at bounding box center [49, 121] width 28 height 13
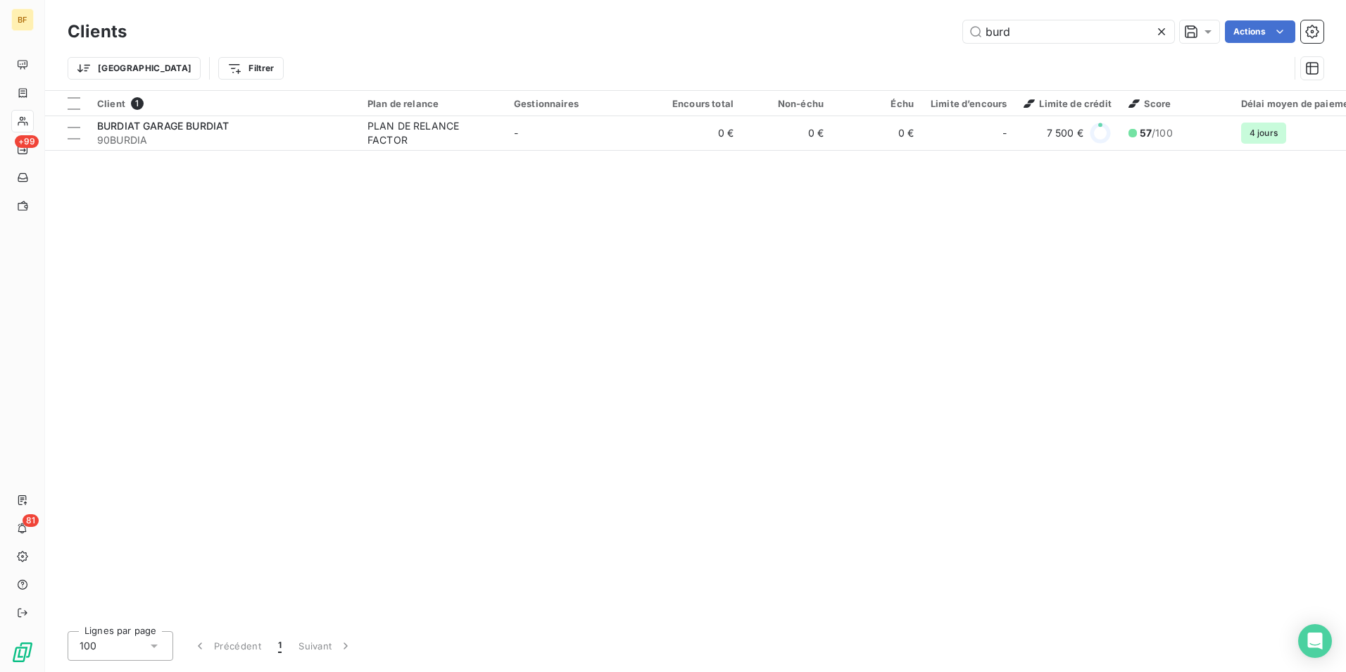
drag, startPoint x: 1064, startPoint y: 30, endPoint x: 796, endPoint y: 37, distance: 268.4
click at [797, 37] on div "burd Actions" at bounding box center [734, 31] width 1180 height 23
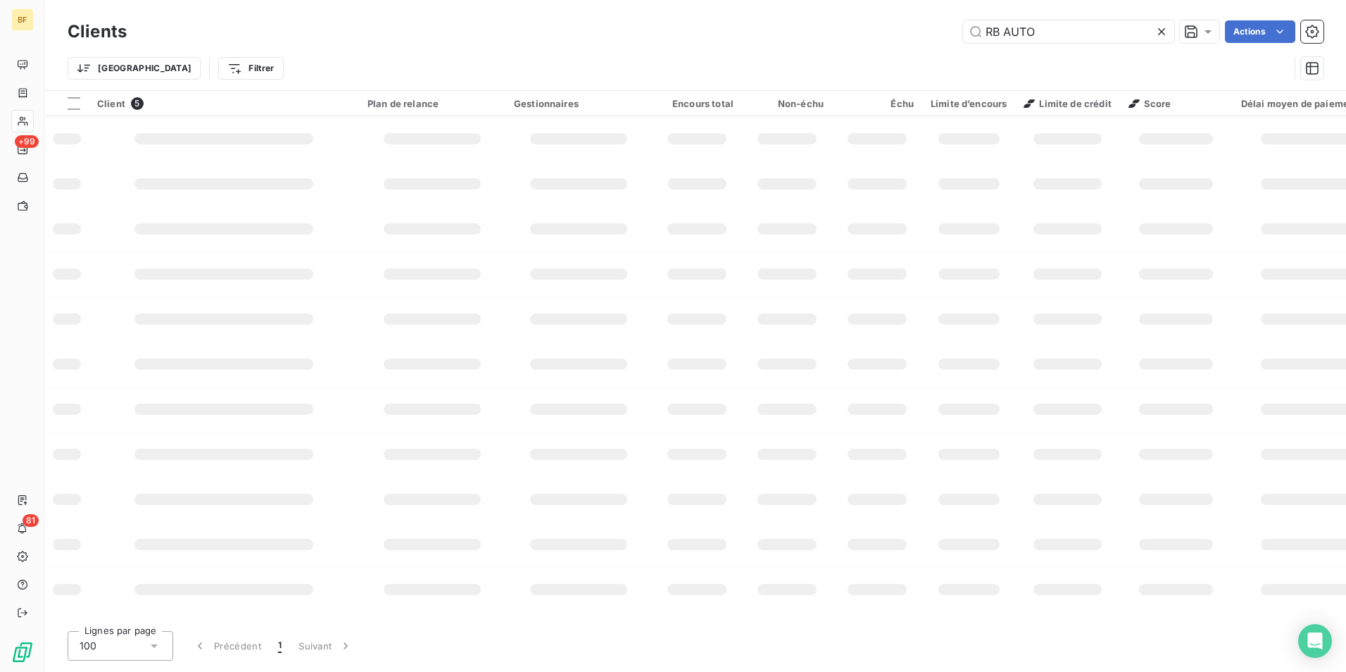
type input "RB AUTO"
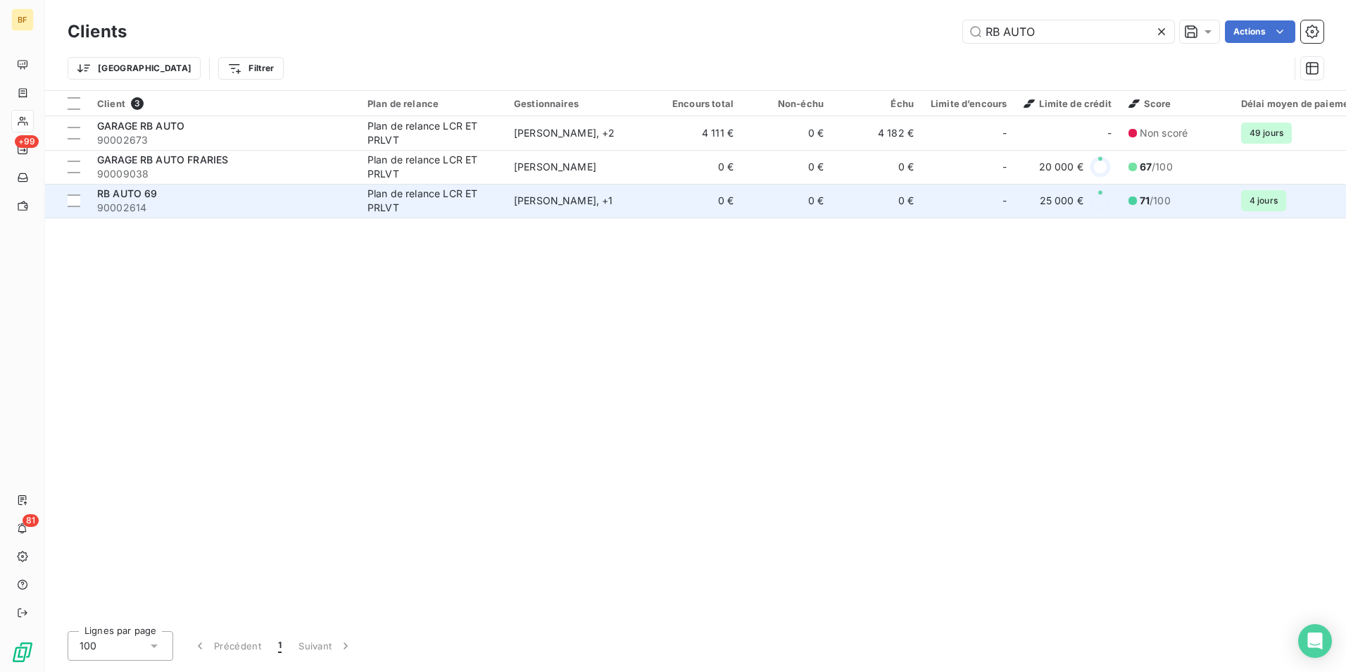
click at [154, 204] on span "90002614" at bounding box center [224, 208] width 254 height 14
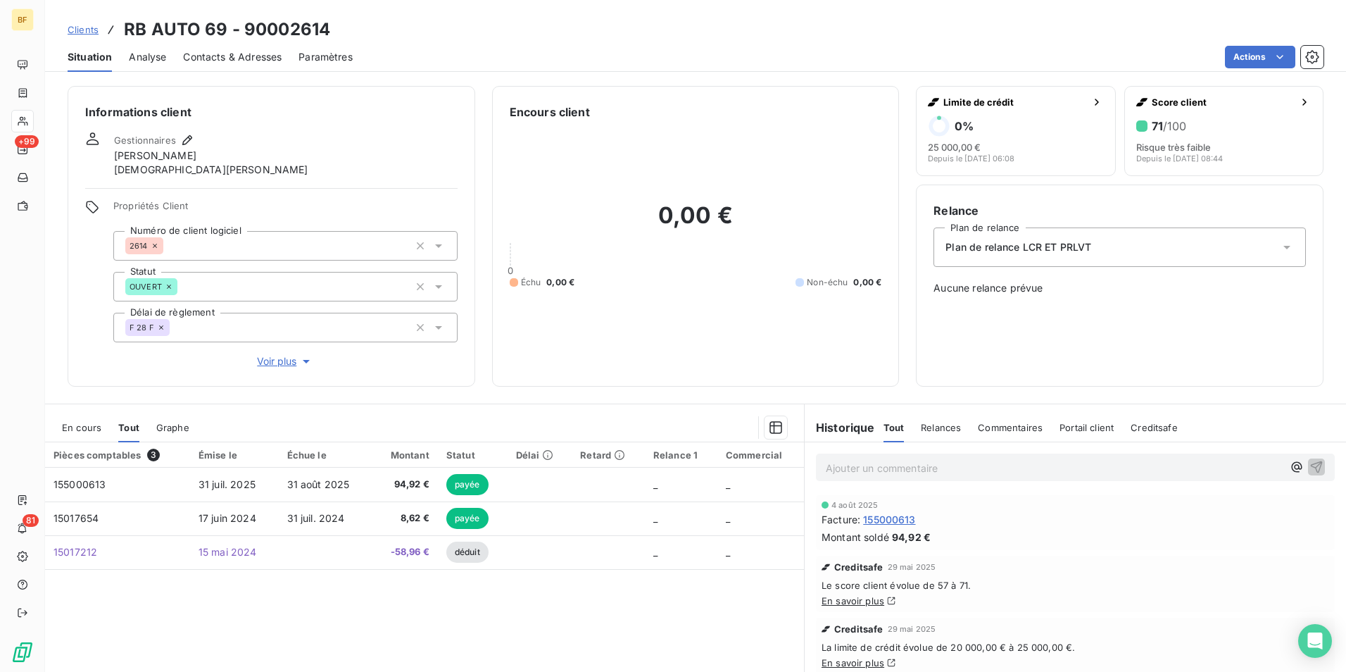
click at [260, 61] on span "Contacts & Adresses" at bounding box center [232, 57] width 99 height 14
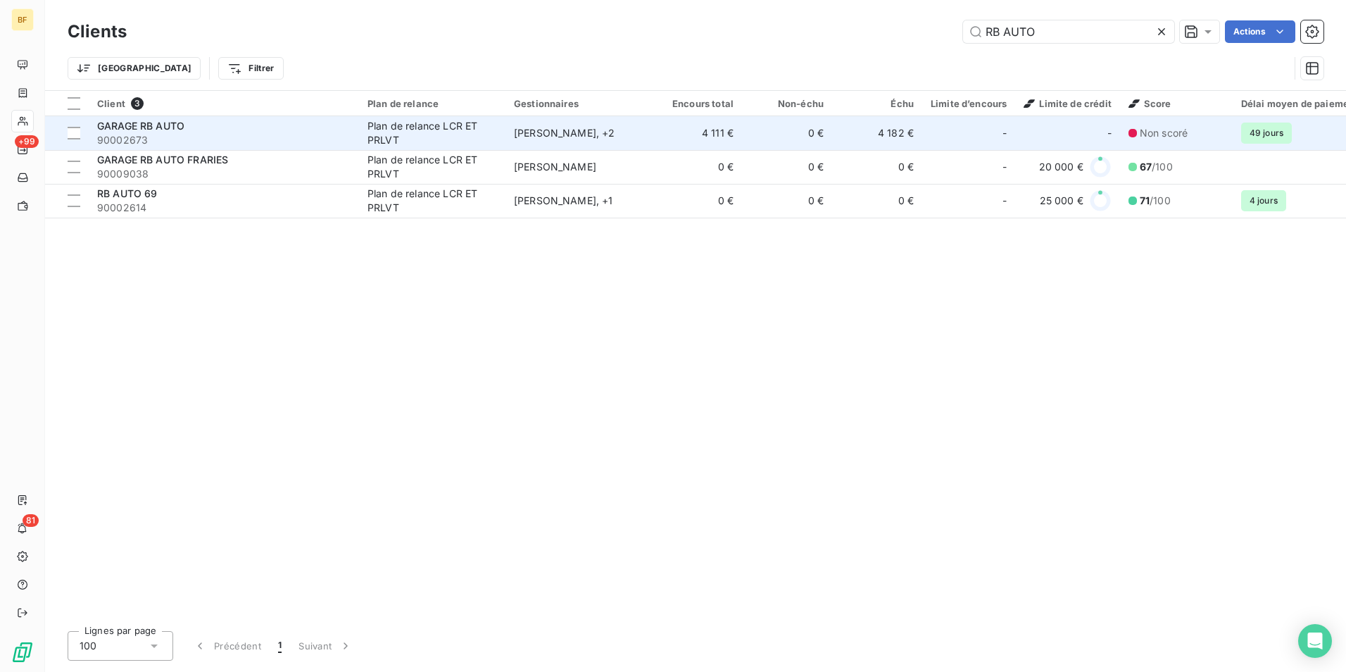
click at [195, 127] on div "GARAGE RB AUTO" at bounding box center [224, 126] width 254 height 14
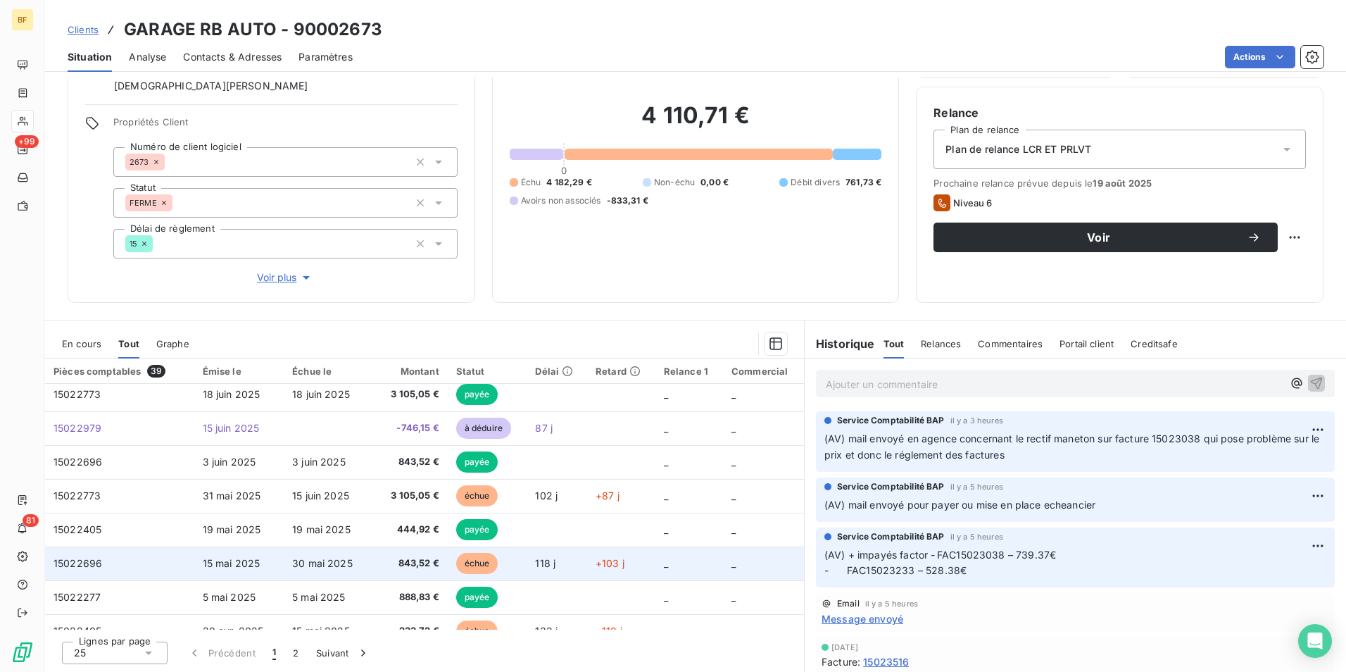
scroll to position [70, 0]
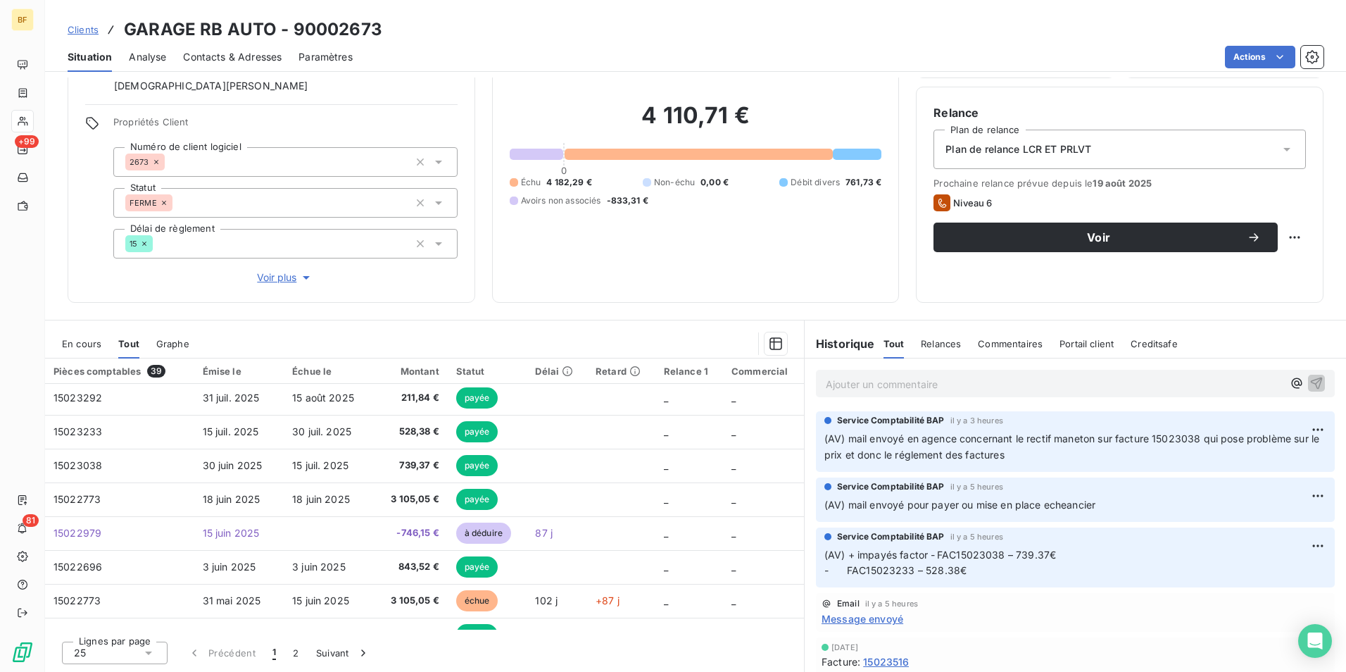
click at [753, 292] on div "Encours client 4 110,71 € 0 Échu 4 182,29 € Non-échu 0,00 € Débit divers 761,73…" at bounding box center [696, 145] width 408 height 315
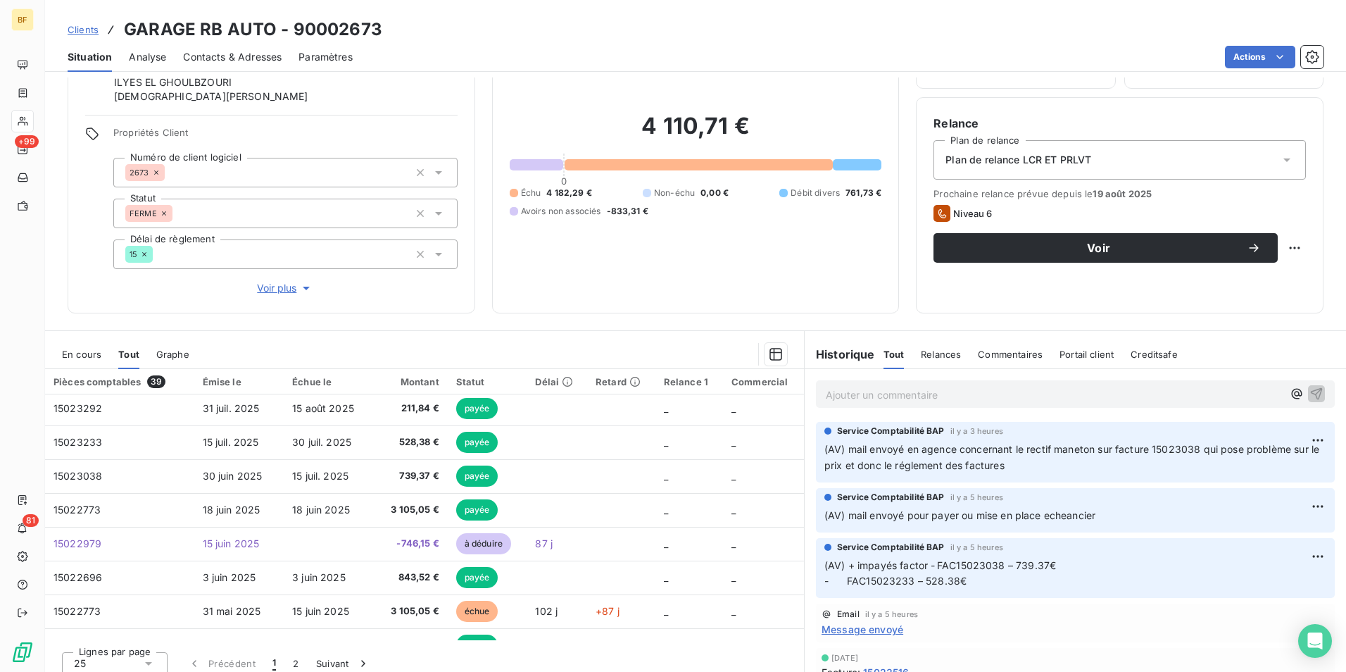
scroll to position [98, 0]
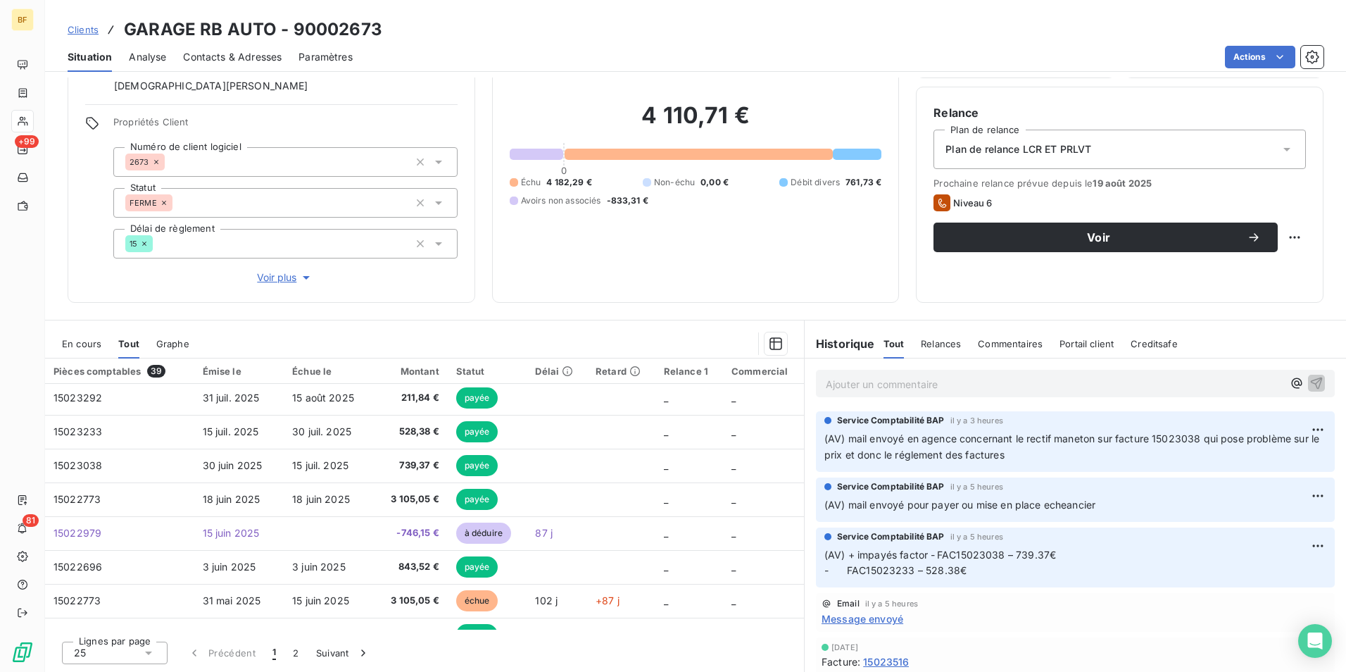
click at [232, 60] on span "Contacts & Adresses" at bounding box center [232, 57] width 99 height 14
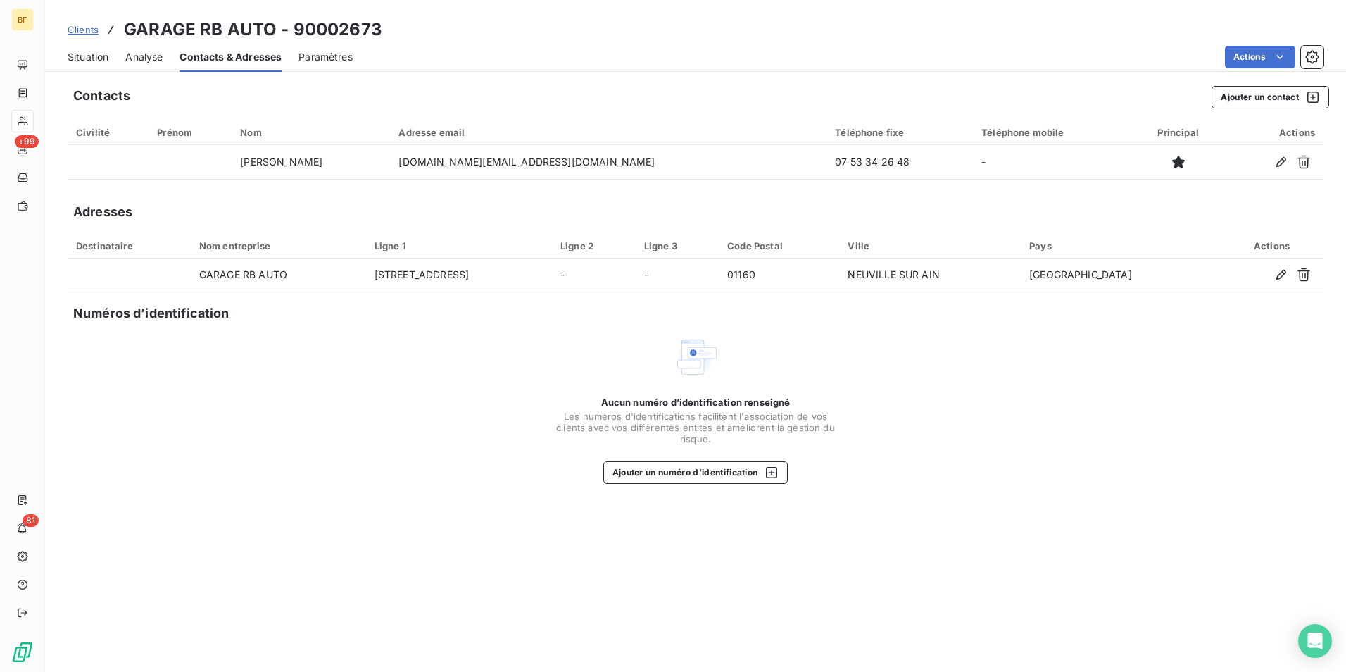
click at [613, 76] on div "Clients GARAGE RB AUTO - 90002673 Situation Analyse Contacts & Adresses Paramèt…" at bounding box center [695, 336] width 1301 height 672
click at [92, 48] on div "Situation" at bounding box center [88, 57] width 41 height 30
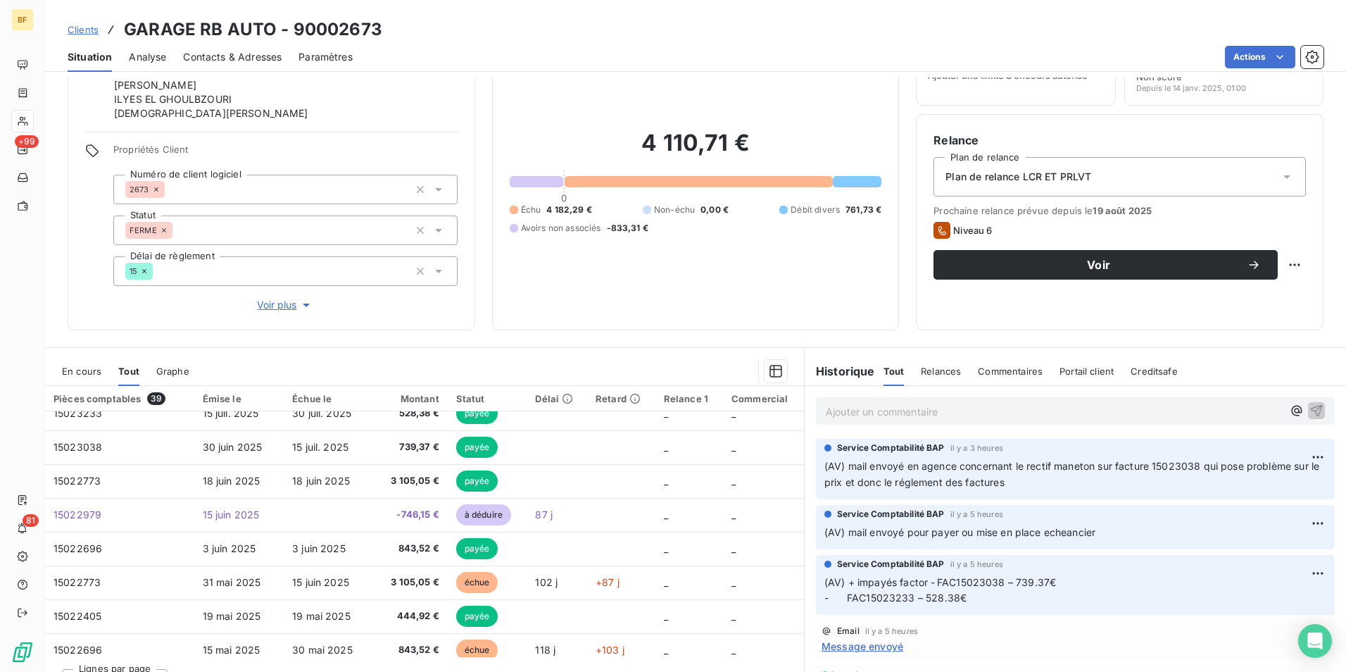
scroll to position [141, 0]
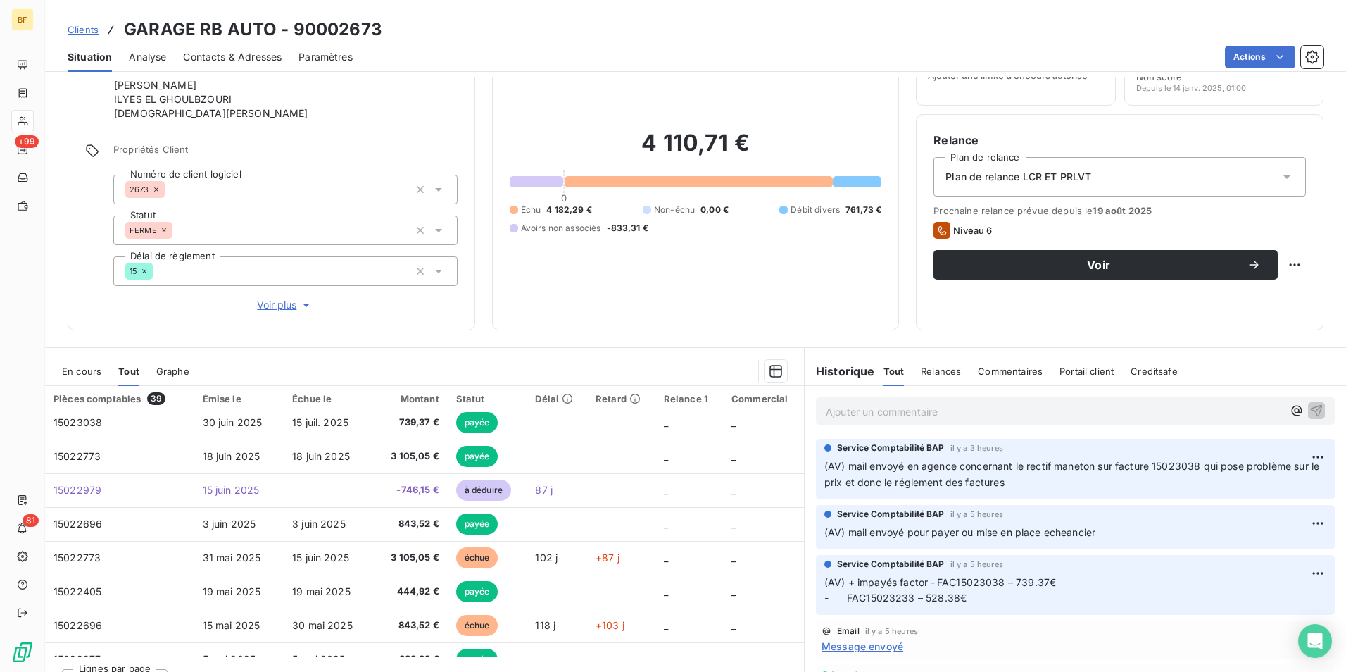
click at [212, 55] on span "Contacts & Adresses" at bounding box center [232, 57] width 99 height 14
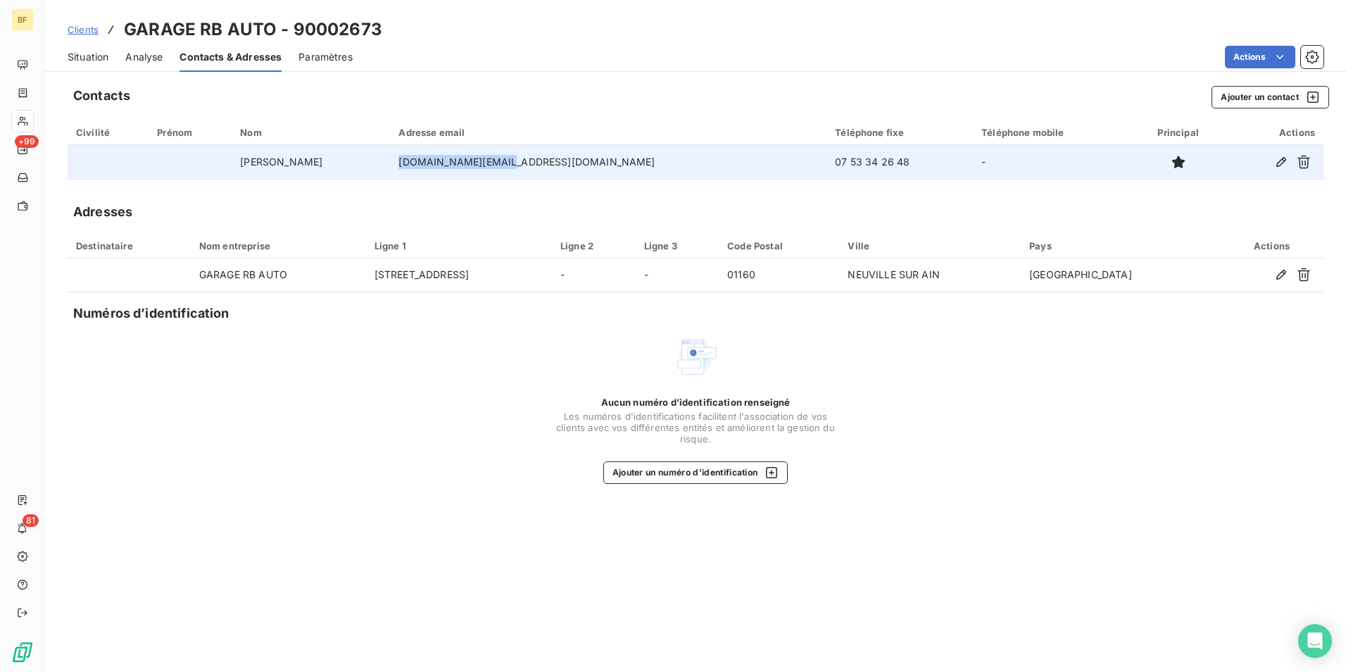
drag, startPoint x: 593, startPoint y: 167, endPoint x: 482, endPoint y: 165, distance: 110.6
click at [482, 165] on td "[DOMAIN_NAME][EMAIL_ADDRESS][DOMAIN_NAME]" at bounding box center [608, 162] width 437 height 34
copy td "[DOMAIN_NAME][EMAIL_ADDRESS][DOMAIN_NAME]"
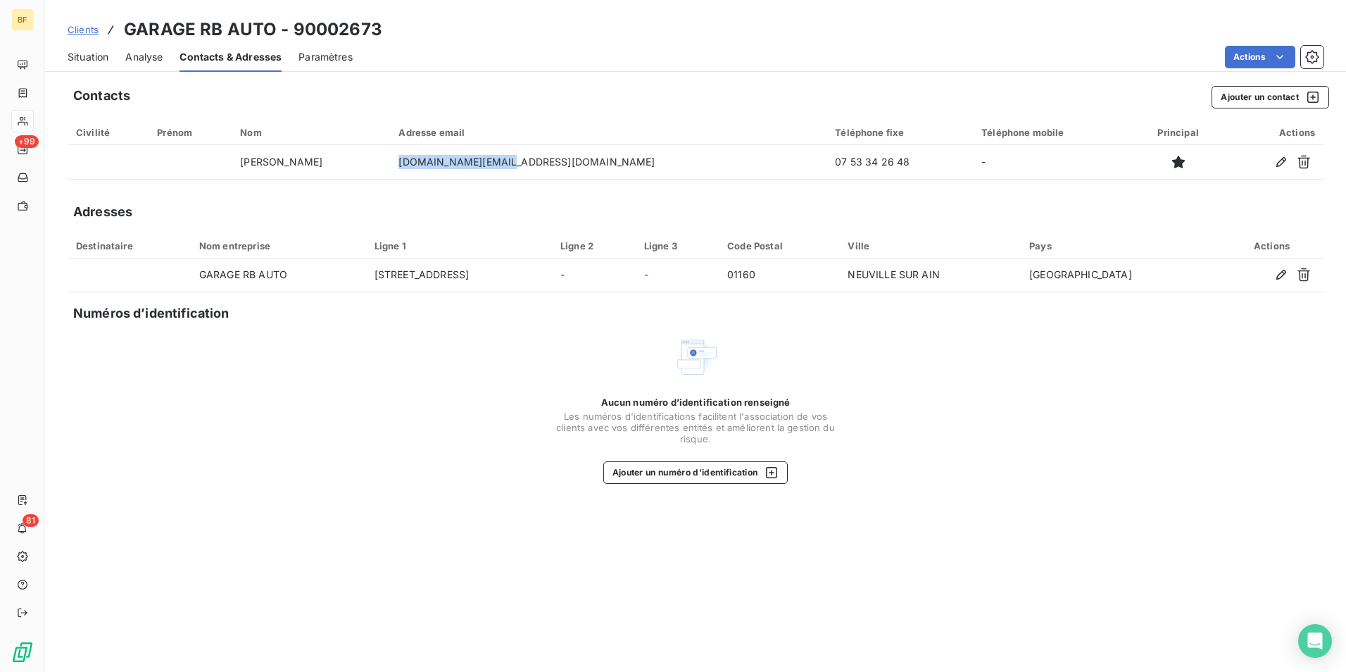
click at [96, 67] on div "Situation" at bounding box center [88, 57] width 41 height 30
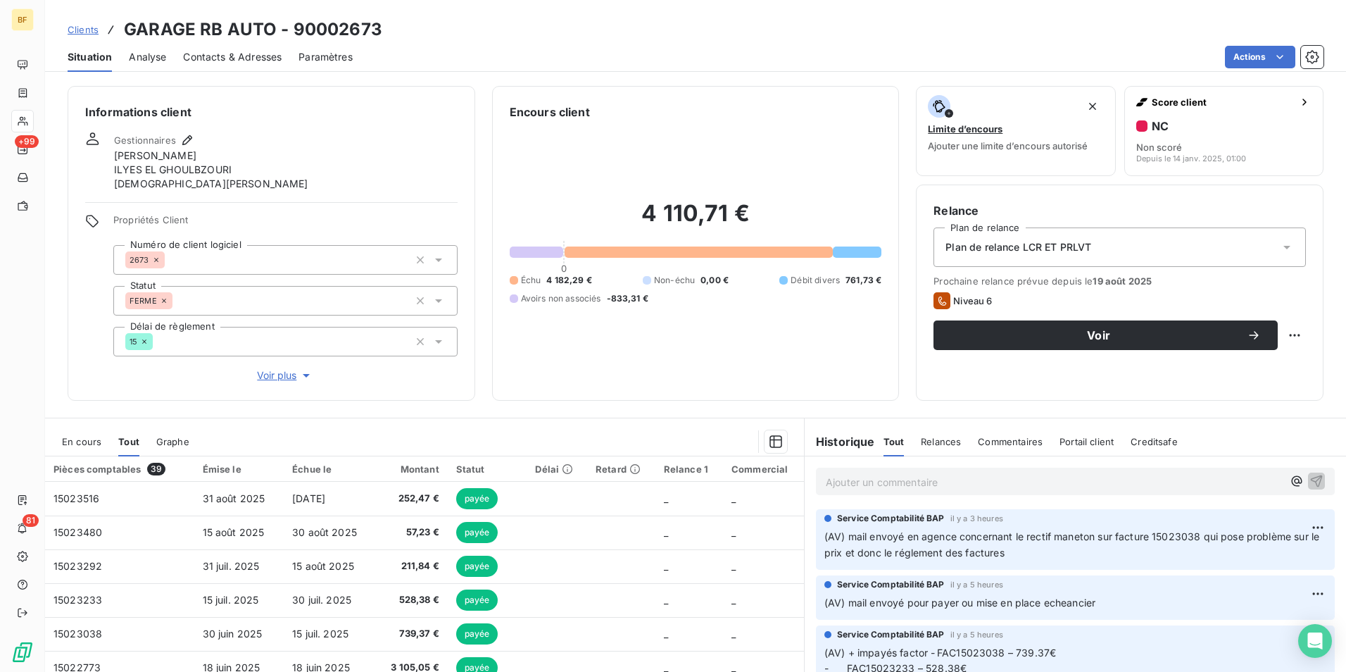
click at [223, 51] on span "Contacts & Adresses" at bounding box center [232, 57] width 99 height 14
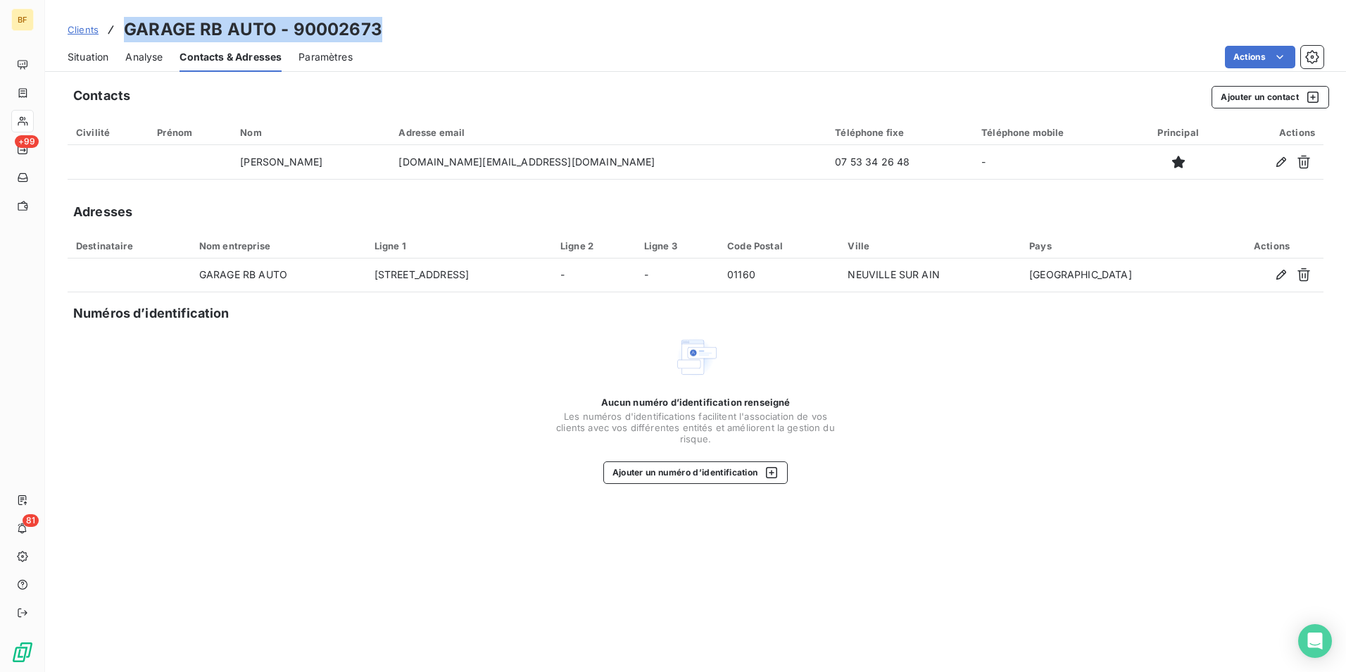
drag, startPoint x: 391, startPoint y: 27, endPoint x: 122, endPoint y: 7, distance: 269.8
click at [122, 7] on div "Clients GARAGE RB AUTO - 90002673 Situation Analyse Contacts & Adresses Paramèt…" at bounding box center [695, 36] width 1301 height 72
copy h3 "GARAGE RB AUTO - 90002673"
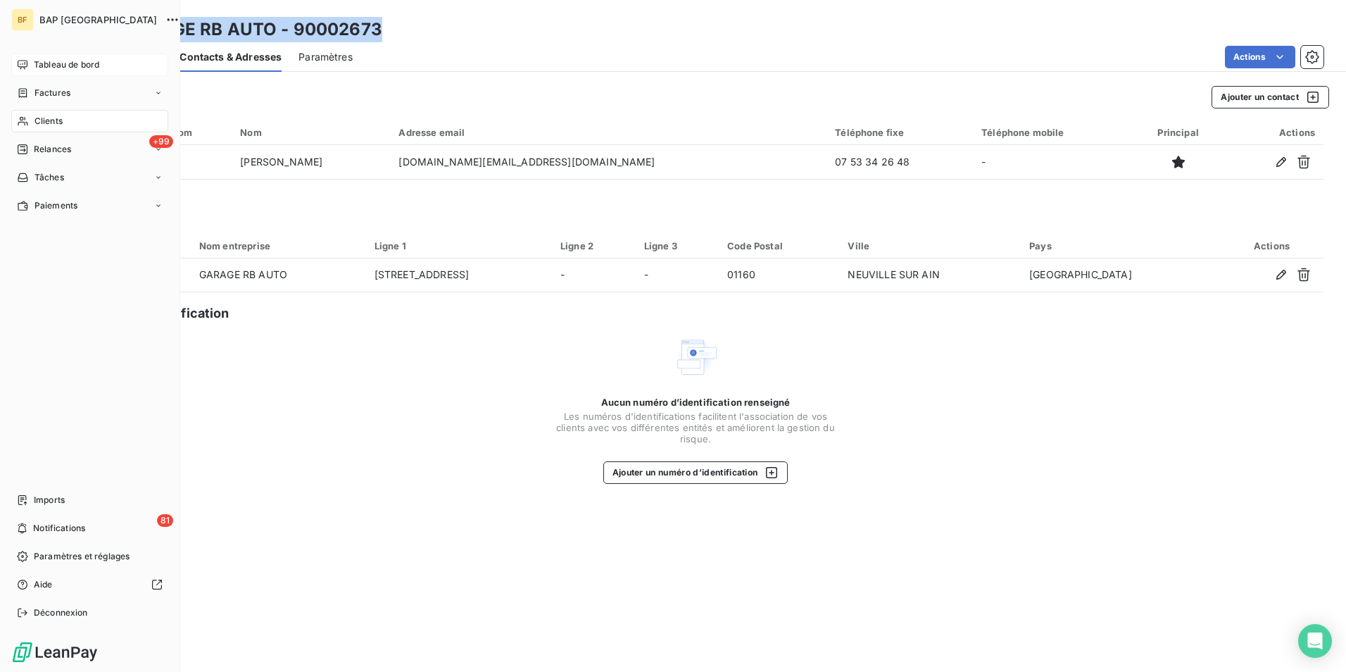
click at [20, 61] on icon at bounding box center [22, 64] width 11 height 11
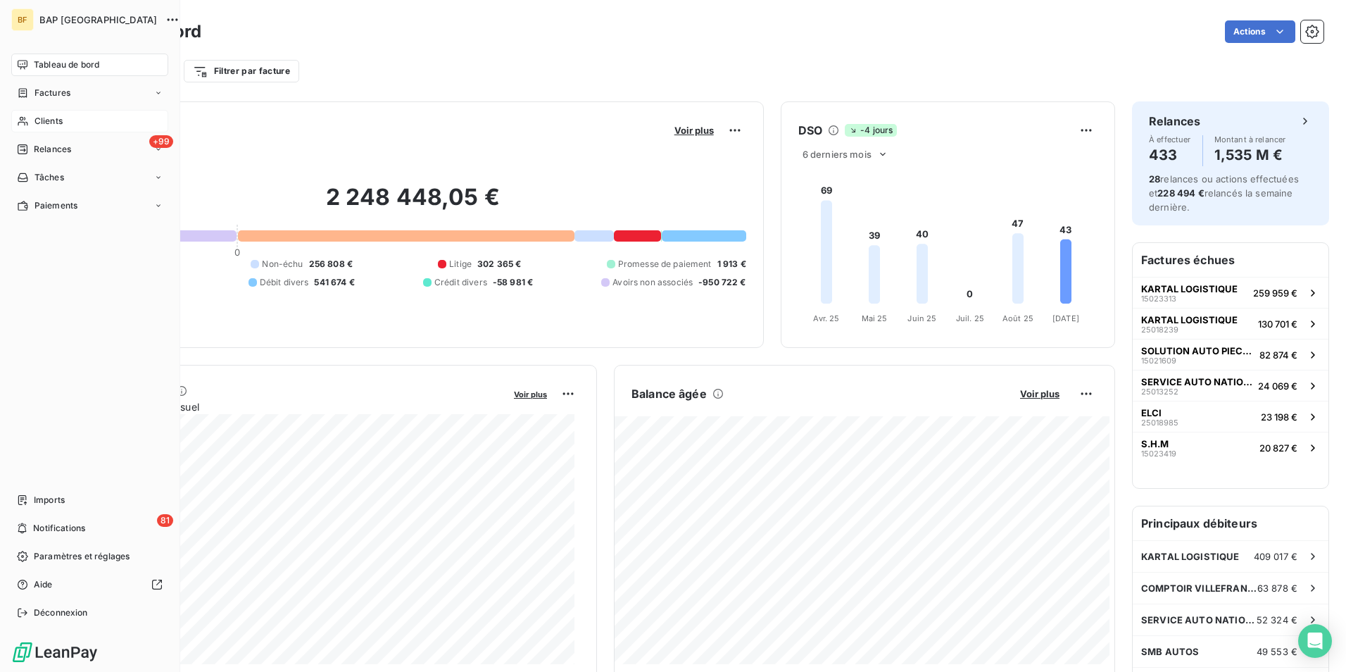
click at [61, 119] on span "Clients" at bounding box center [49, 121] width 28 height 13
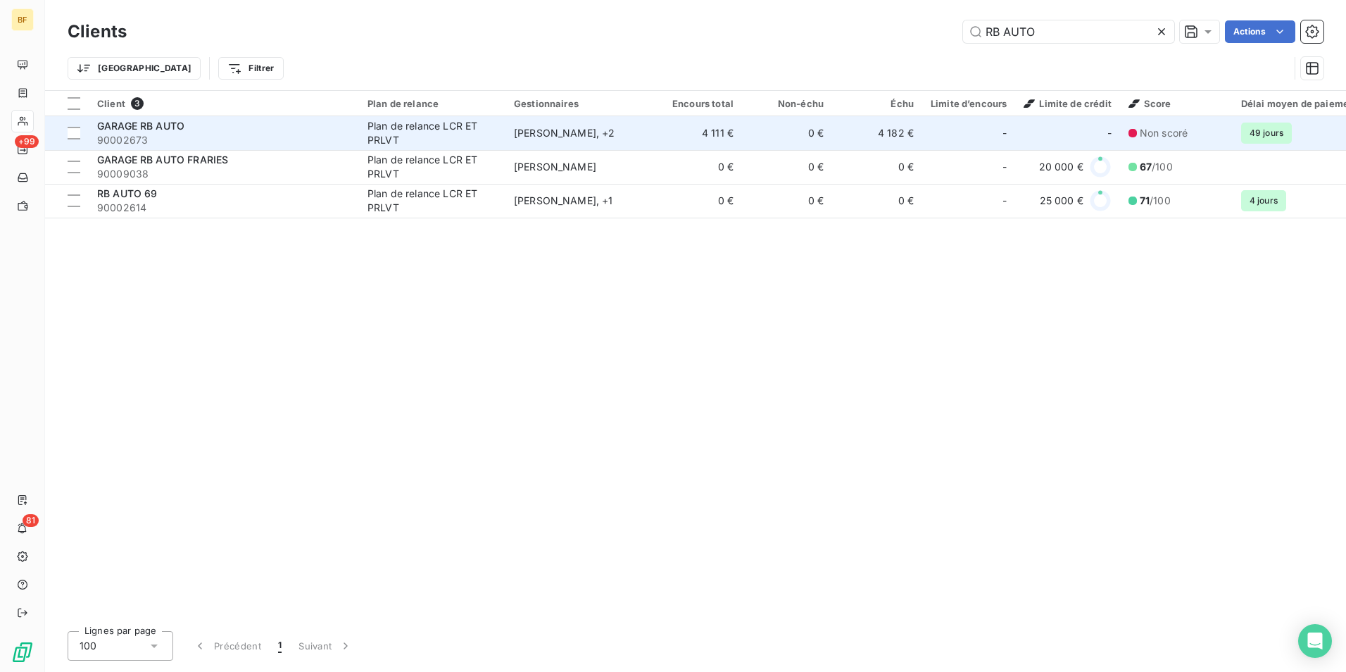
click at [232, 125] on div "GARAGE RB AUTO" at bounding box center [224, 126] width 254 height 14
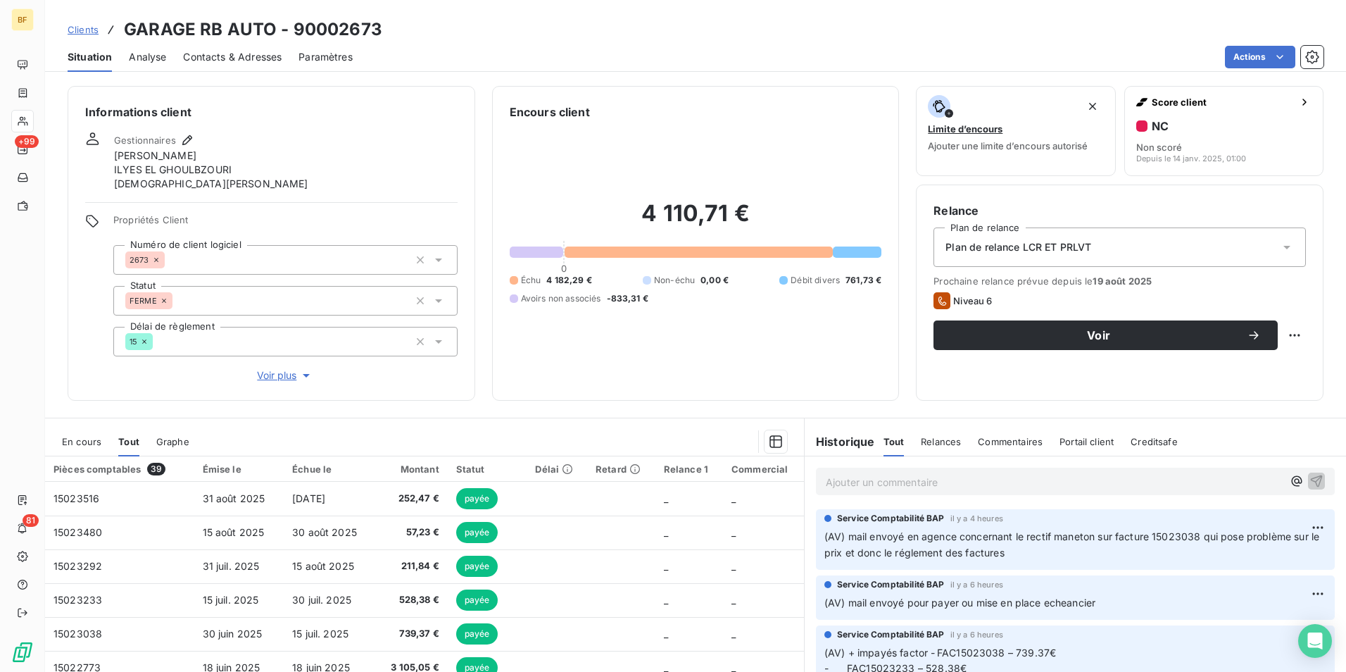
click at [239, 62] on span "Contacts & Adresses" at bounding box center [232, 57] width 99 height 14
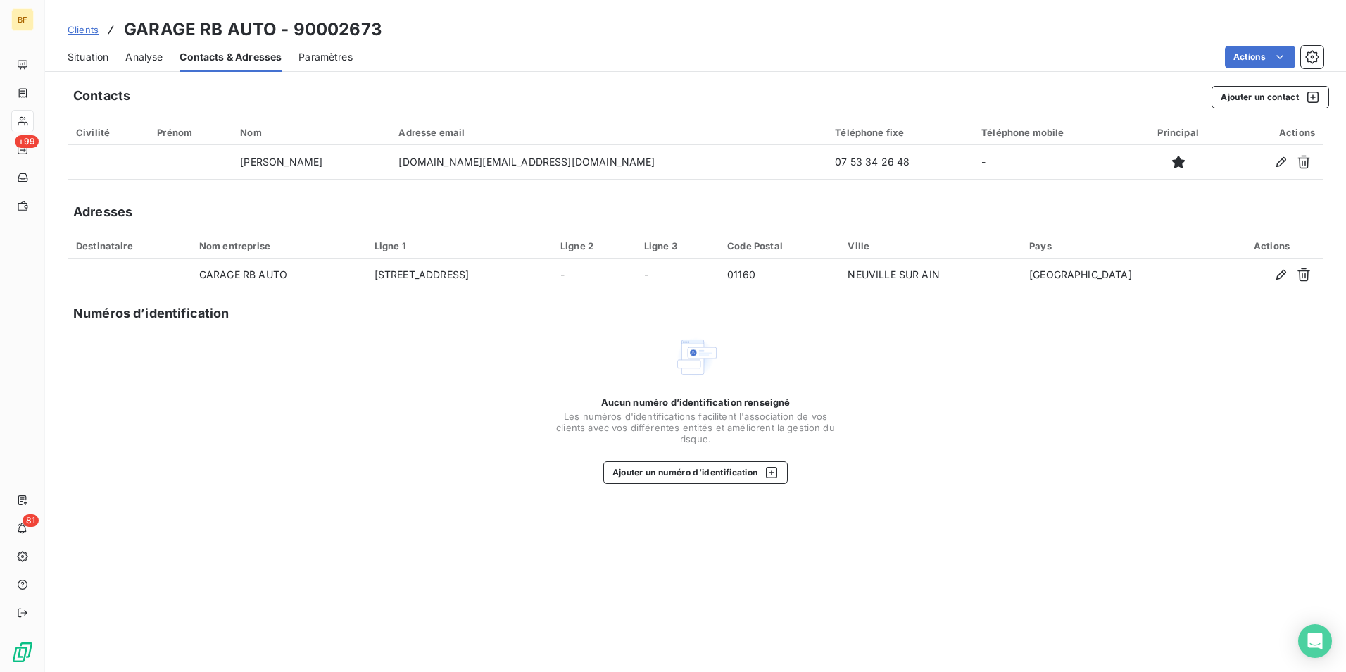
click at [77, 56] on span "Situation" at bounding box center [88, 57] width 41 height 14
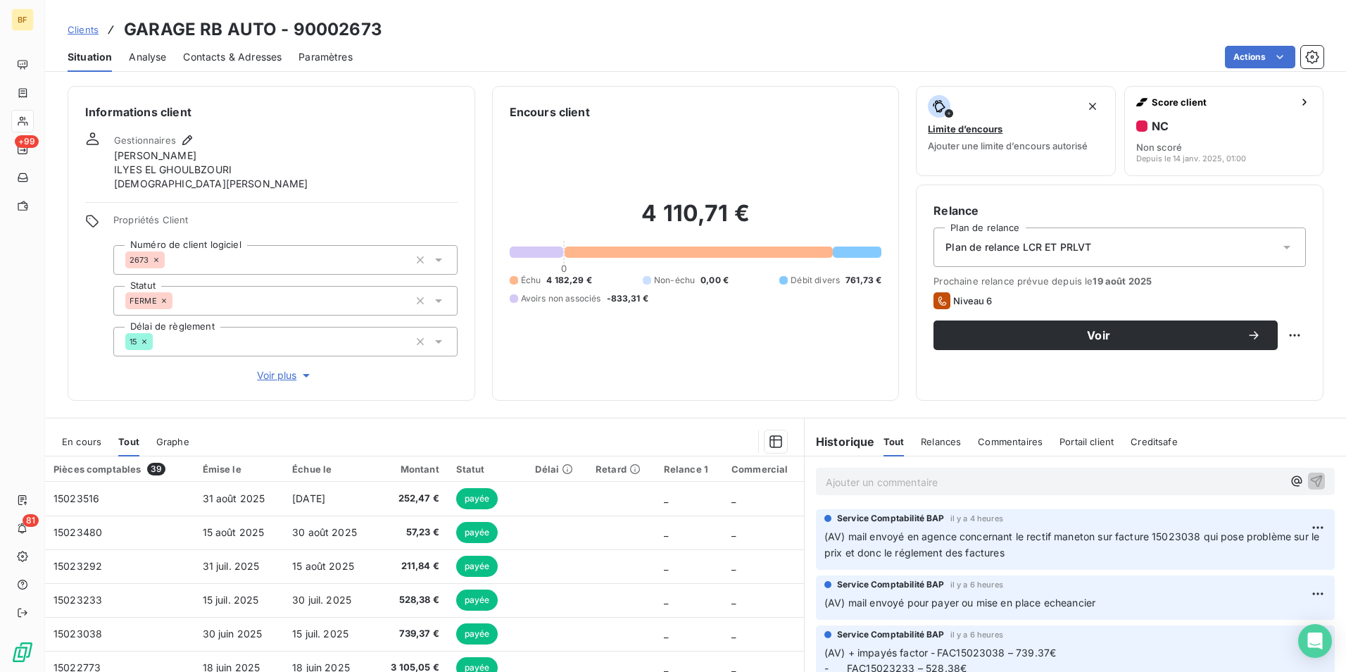
click at [890, 480] on p "Ajouter un commentaire ﻿" at bounding box center [1054, 482] width 457 height 18
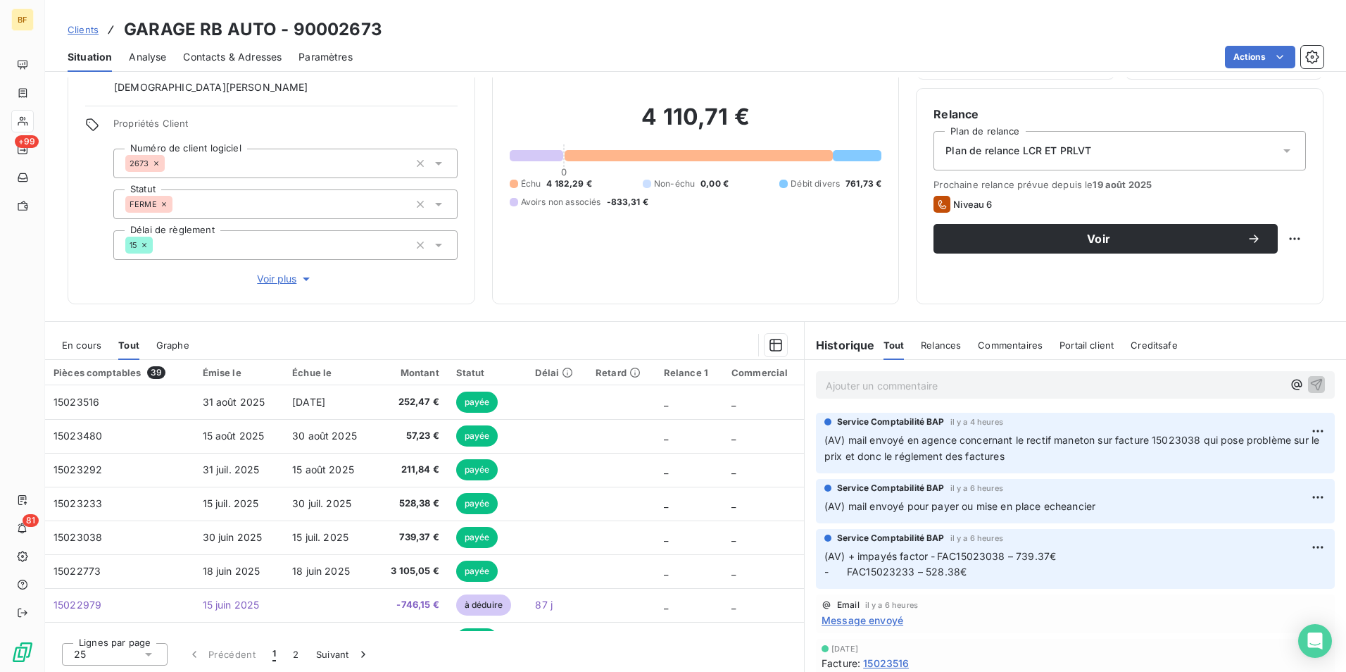
scroll to position [98, 0]
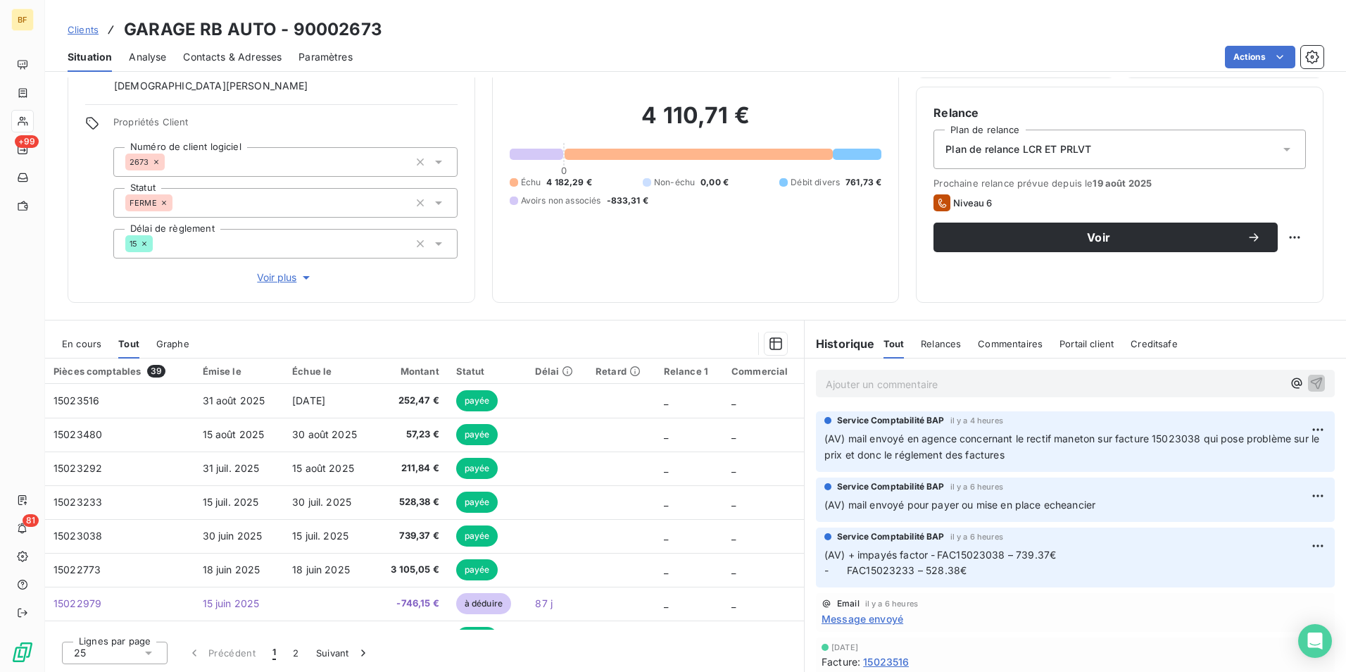
click at [841, 377] on p "Ajouter un commentaire ﻿" at bounding box center [1054, 384] width 457 height 18
drag, startPoint x: 1011, startPoint y: 385, endPoint x: 0, endPoint y: 334, distance: 1012.5
click at [1010, 385] on p "(AV) débattu concernant" at bounding box center [1054, 383] width 457 height 16
click at [736, 284] on div "4 110,71 € 0 Échu 4 182,29 € Non-échu 0,00 € Débit divers 761,73 € Avoirs non a…" at bounding box center [696, 154] width 373 height 263
click at [961, 379] on p "(AV) débattu concernant" at bounding box center [1054, 383] width 457 height 16
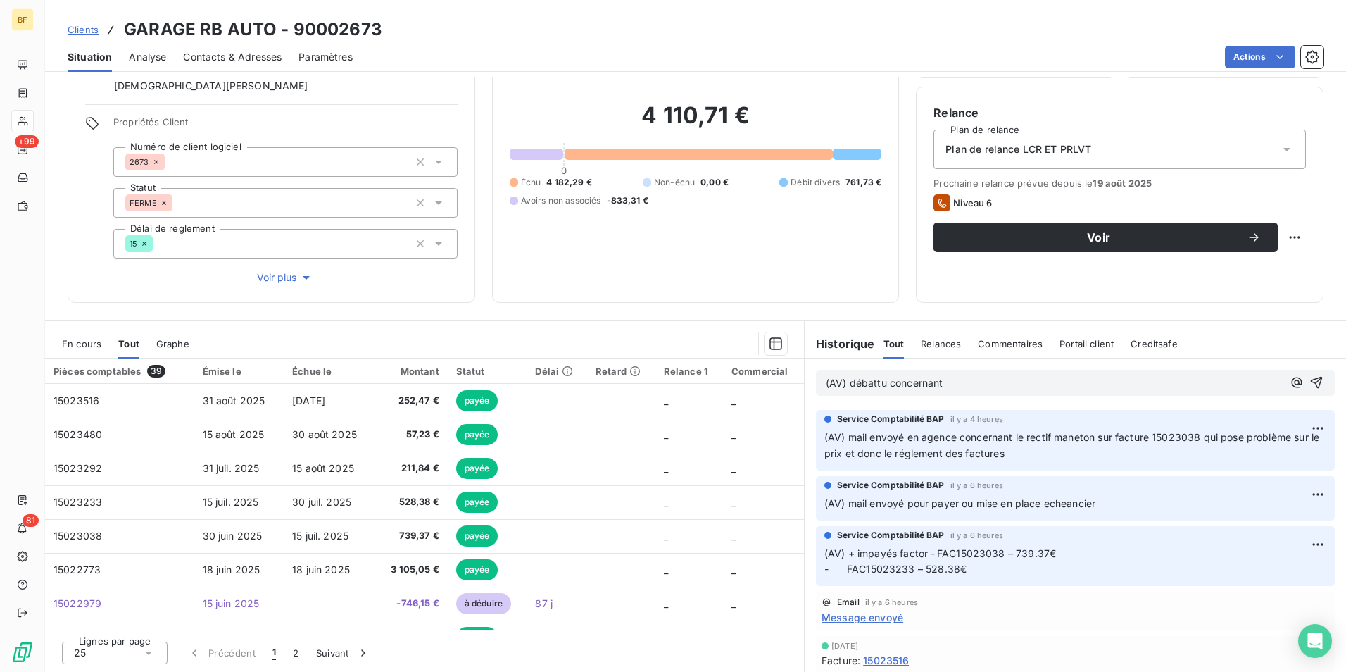
drag, startPoint x: 970, startPoint y: 380, endPoint x: 956, endPoint y: 380, distance: 14.8
click at [956, 380] on p "(AV) débattu concernant" at bounding box center [1054, 383] width 457 height 16
click at [922, 380] on p "(AV) nous doit" at bounding box center [1054, 383] width 457 height 16
click at [968, 383] on p "(AV) nous doit 4703.89€," at bounding box center [1054, 383] width 457 height 16
click at [984, 384] on p "(AV) nous doit 4703.89€," at bounding box center [1054, 383] width 457 height 16
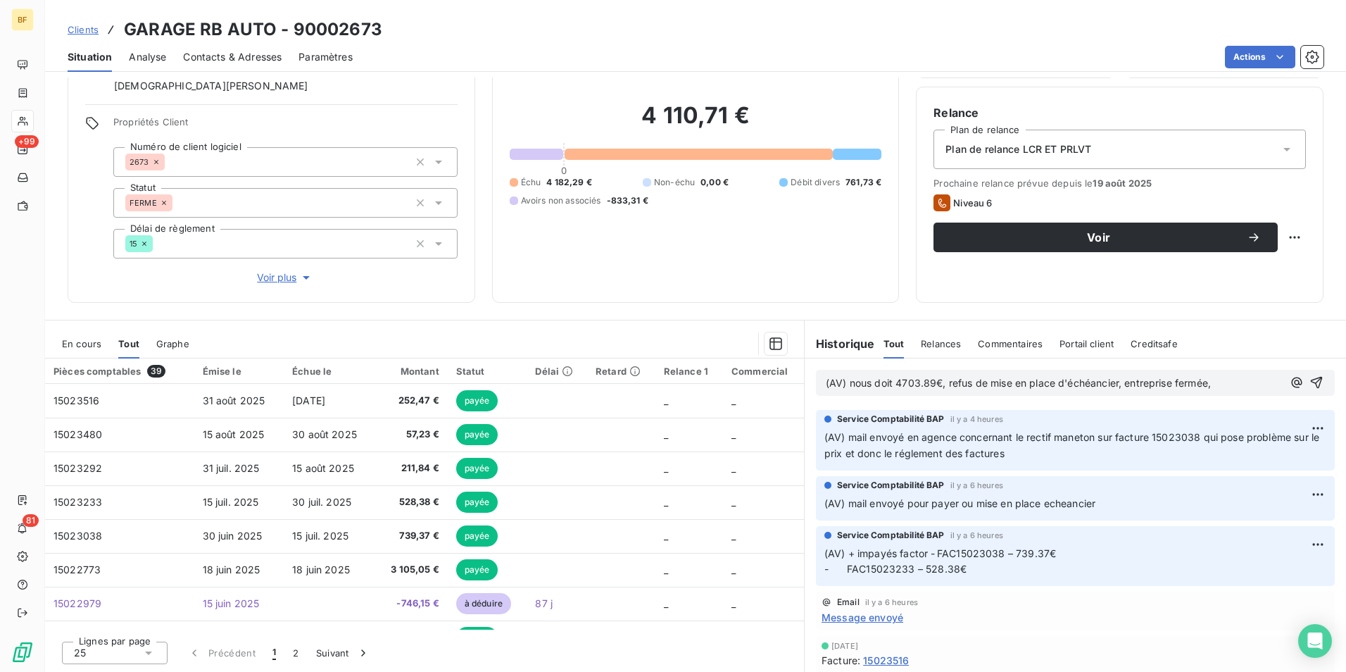
click at [1222, 382] on p "(AV) nous doit 4703.89€, refus de mise en place d'échéancier, entreprise fermée," at bounding box center [1054, 383] width 457 height 16
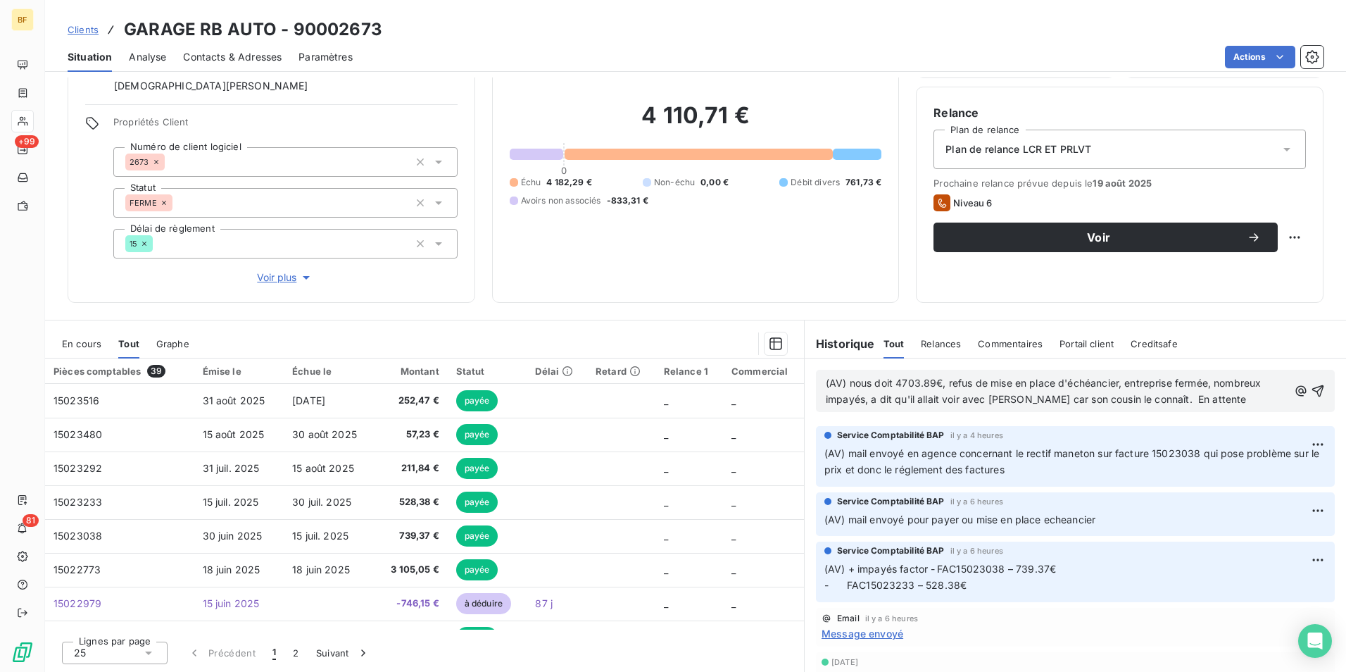
click at [997, 402] on span "(AV) nous doit 4703.89€, refus de mise en place d'échéancier, entreprise fermée…" at bounding box center [1045, 391] width 439 height 28
click at [1204, 400] on p "(AV) nous doit 4703.89€, refus de mise en place d'échéancier, entreprise fermée…" at bounding box center [1057, 391] width 463 height 32
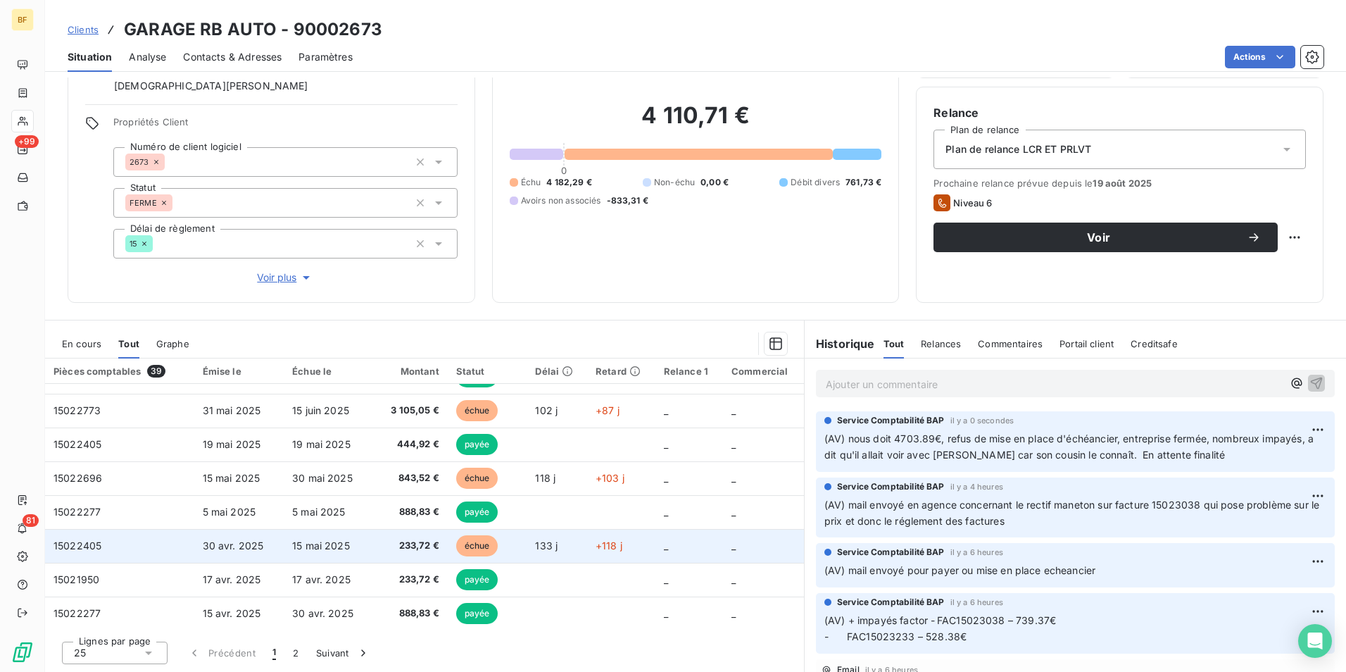
scroll to position [282, 0]
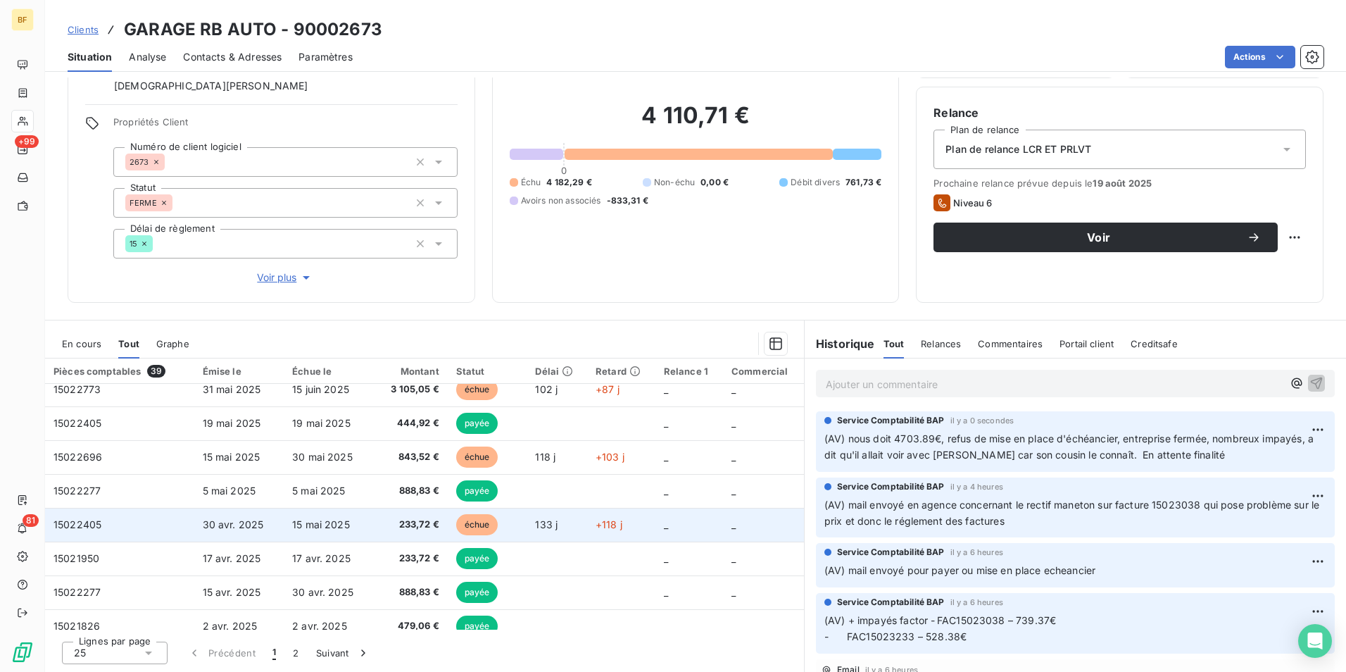
click at [430, 526] on span "233,72 €" at bounding box center [411, 525] width 55 height 14
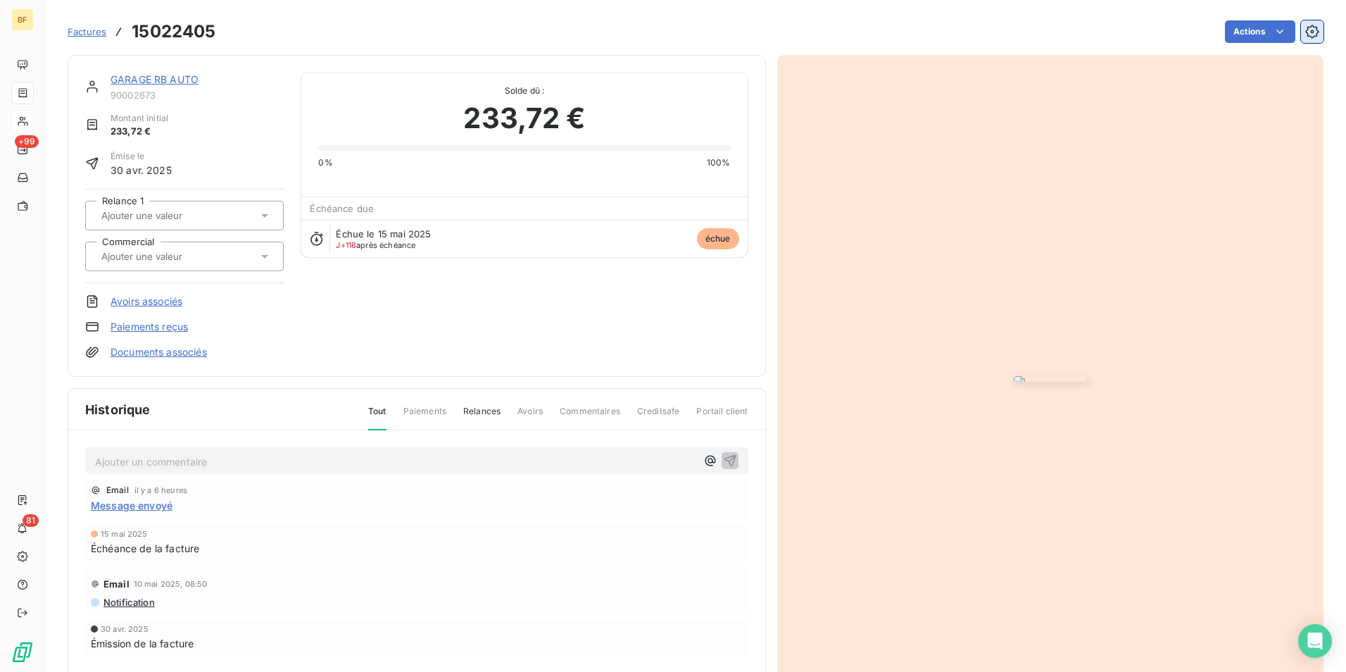
click at [1306, 33] on icon "button" at bounding box center [1312, 31] width 13 height 13
click at [1225, 33] on html "BF +99 81 Factures 15022405 Actions GARAGE RB AUTO 90002673 Montant initial 233…" at bounding box center [673, 336] width 1346 height 672
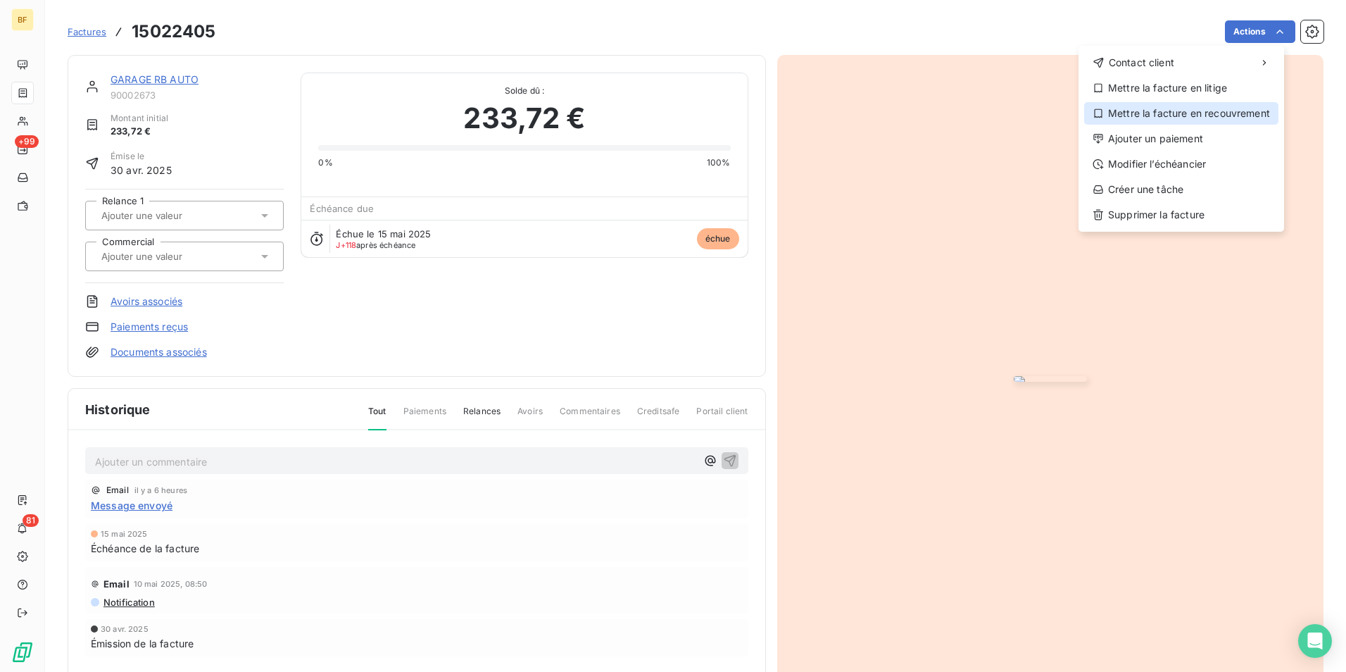
click at [1187, 108] on div "Mettre la facture en recouvrement" at bounding box center [1181, 113] width 194 height 23
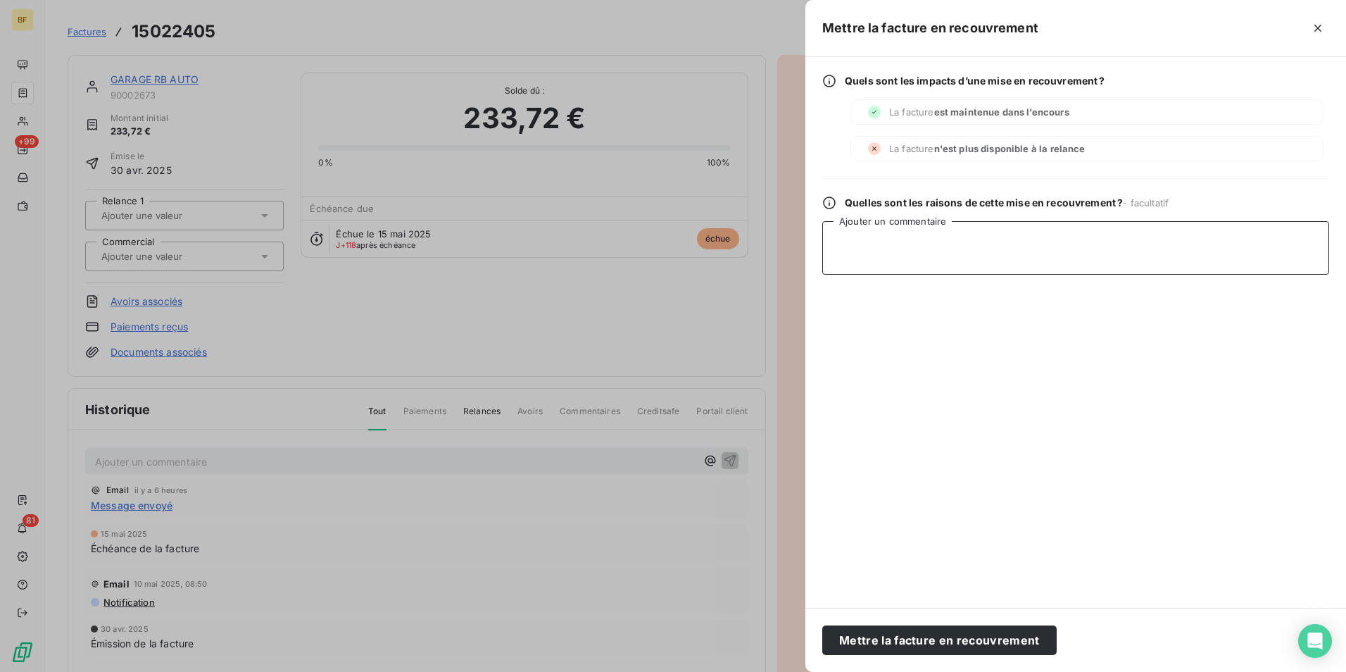
click at [931, 249] on textarea "Ajouter un commentaire" at bounding box center [1075, 248] width 507 height 54
click at [957, 641] on button "Mettre la facture en recouvrement" at bounding box center [939, 640] width 234 height 30
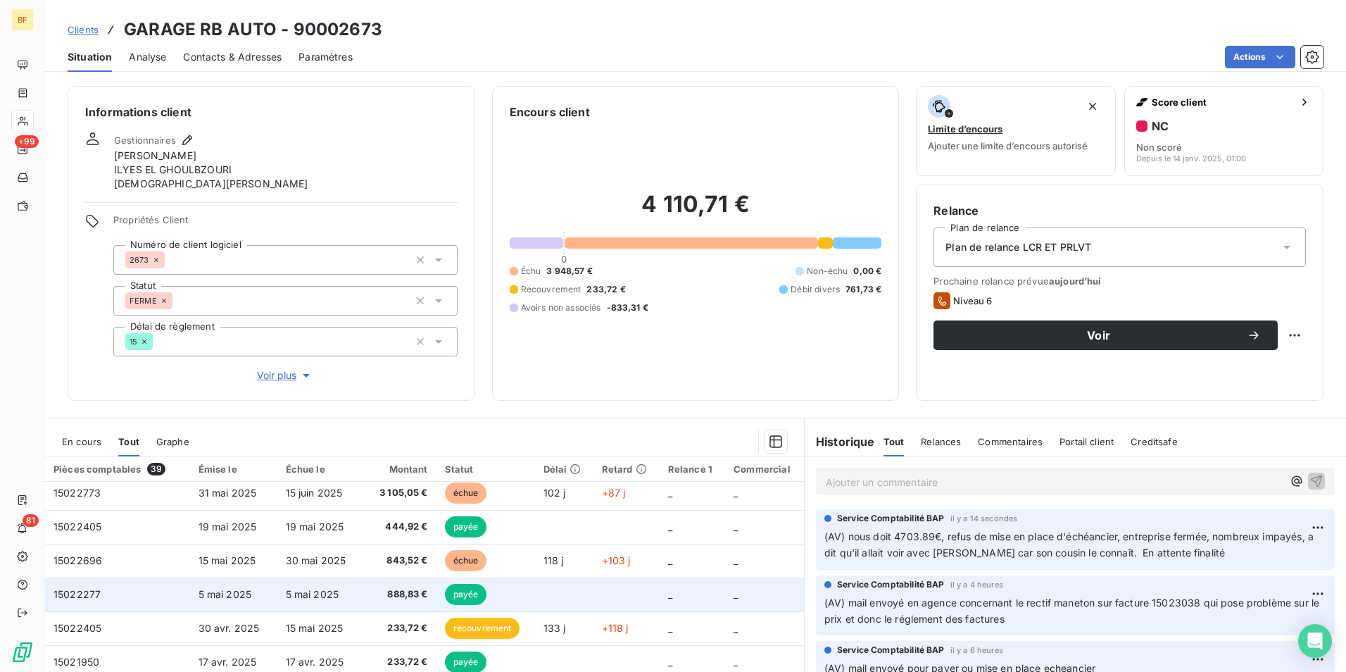
scroll to position [282, 0]
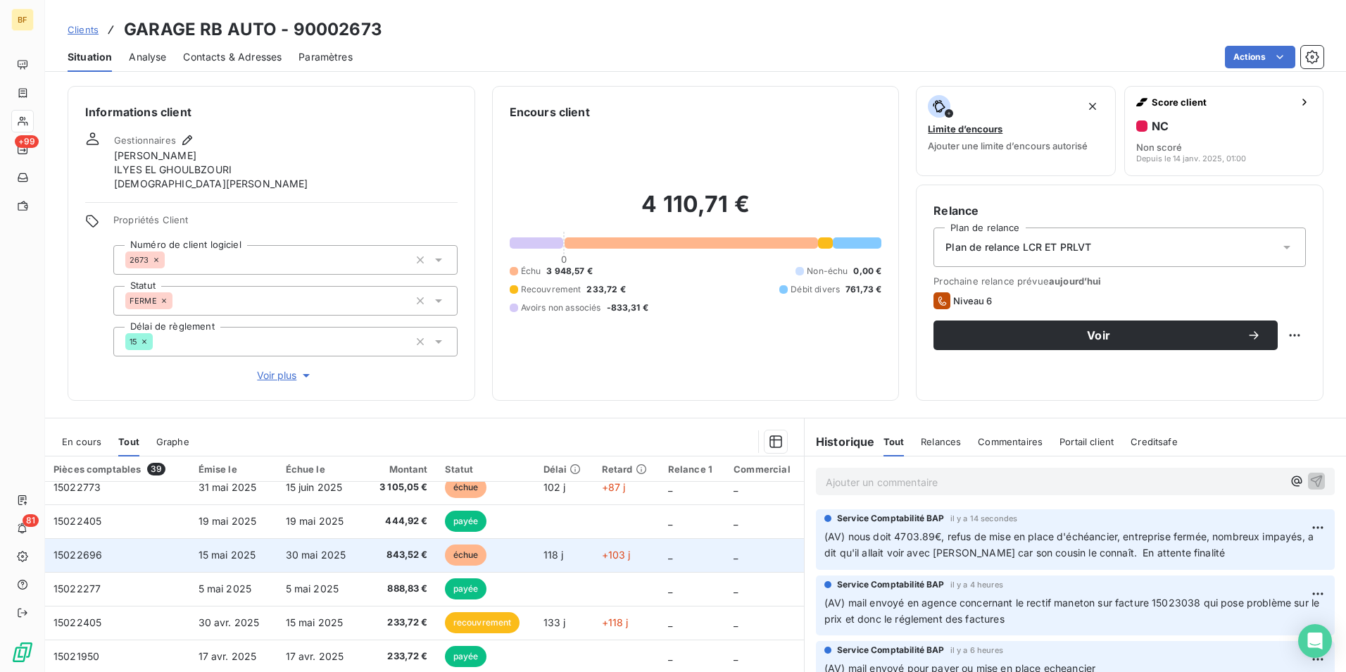
click at [399, 555] on span "843,52 €" at bounding box center [401, 555] width 53 height 14
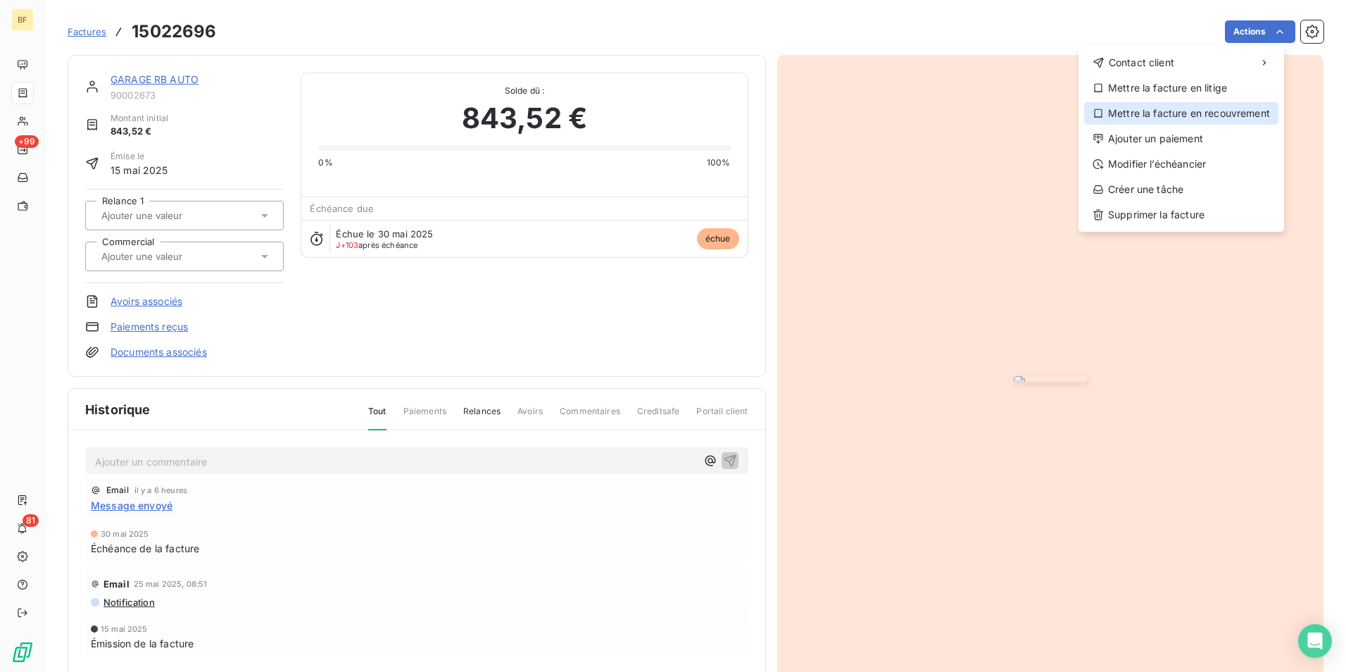
click at [1184, 112] on div "Mettre la facture en recouvrement" at bounding box center [1181, 113] width 194 height 23
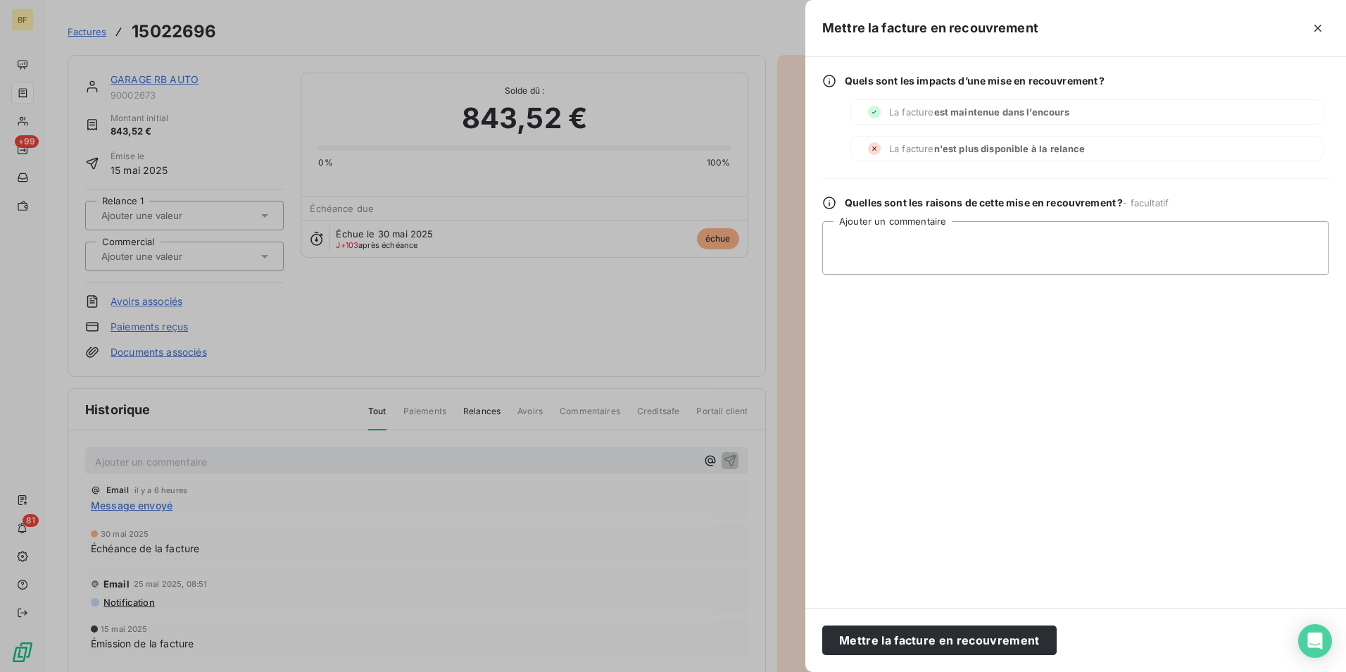
click at [791, 57] on div at bounding box center [673, 336] width 1346 height 672
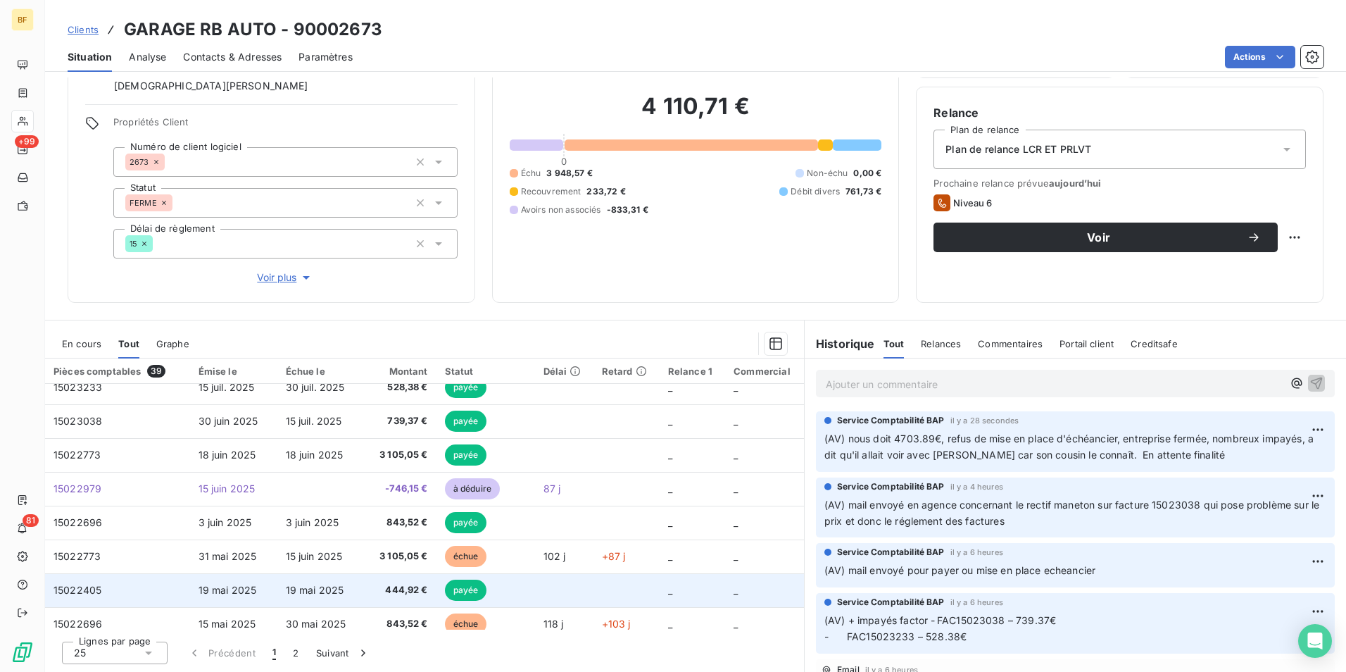
scroll to position [211, 0]
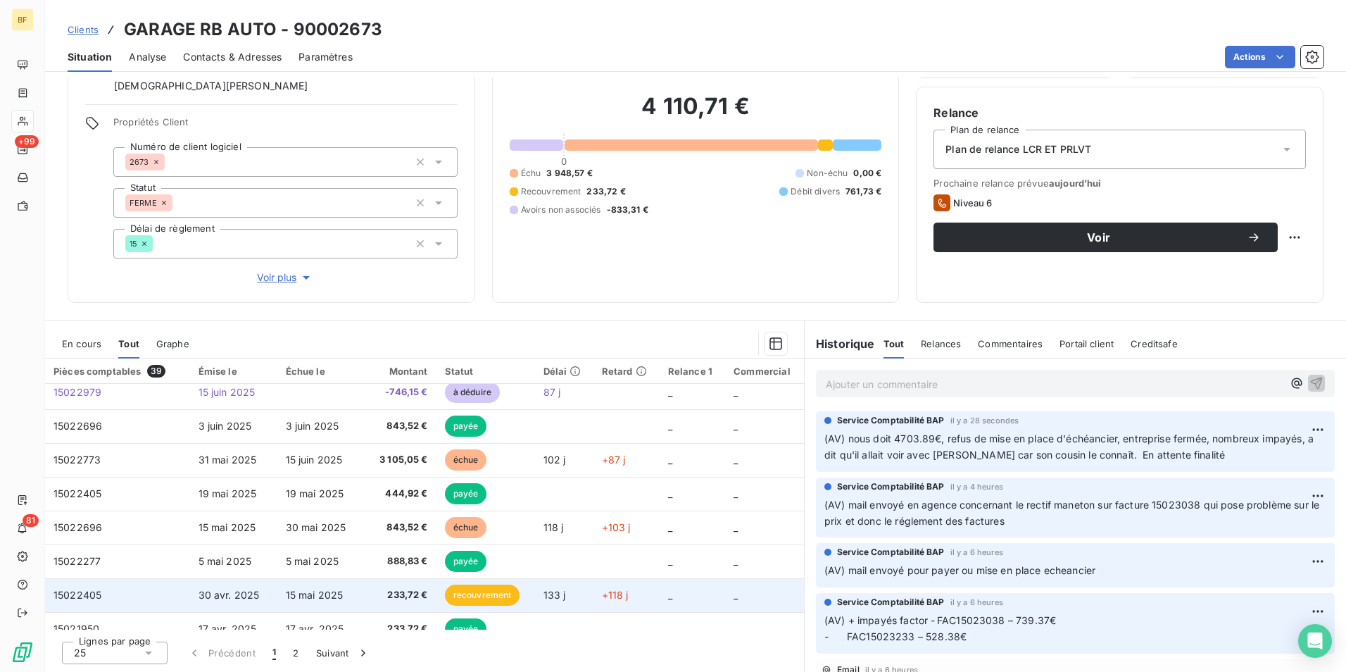
click at [427, 595] on td "233,72 €" at bounding box center [402, 595] width 70 height 34
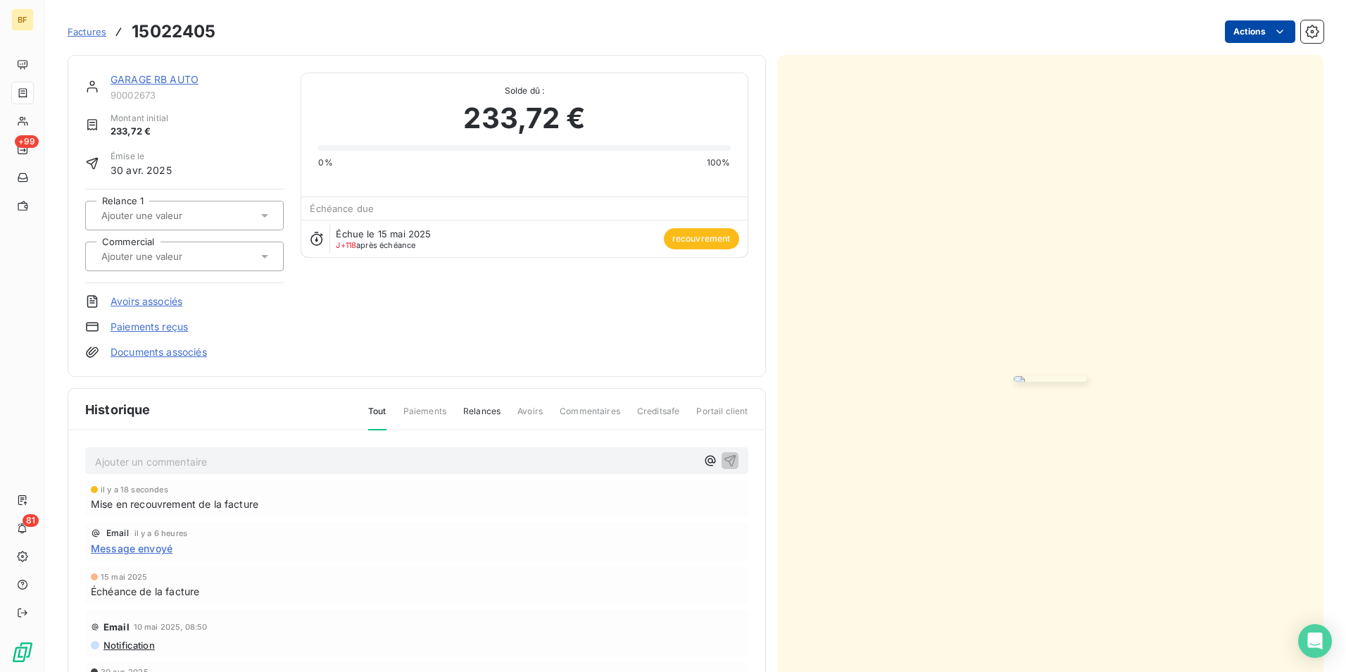
click at [1246, 37] on html "BF +99 81 Factures 15022405 Actions GARAGE RB AUTO 90002673 Montant initial 233…" at bounding box center [673, 336] width 1346 height 672
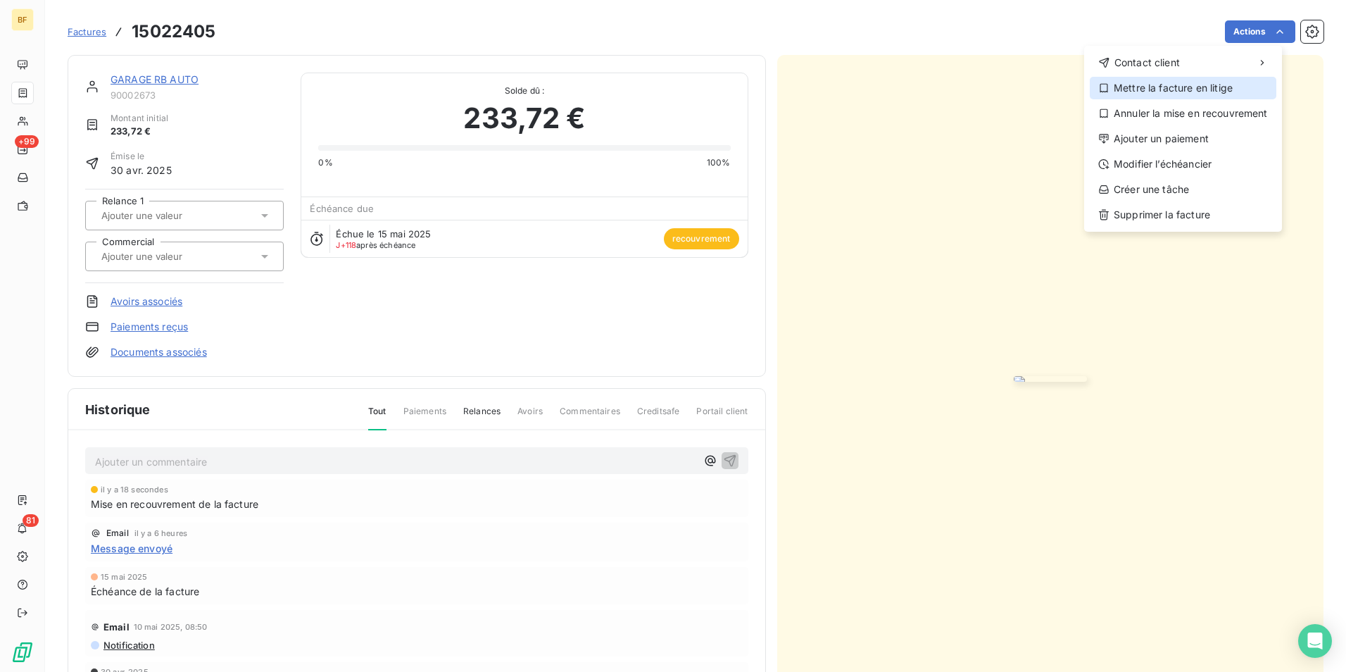
click at [1197, 89] on div "Mettre la facture en litige" at bounding box center [1183, 88] width 187 height 23
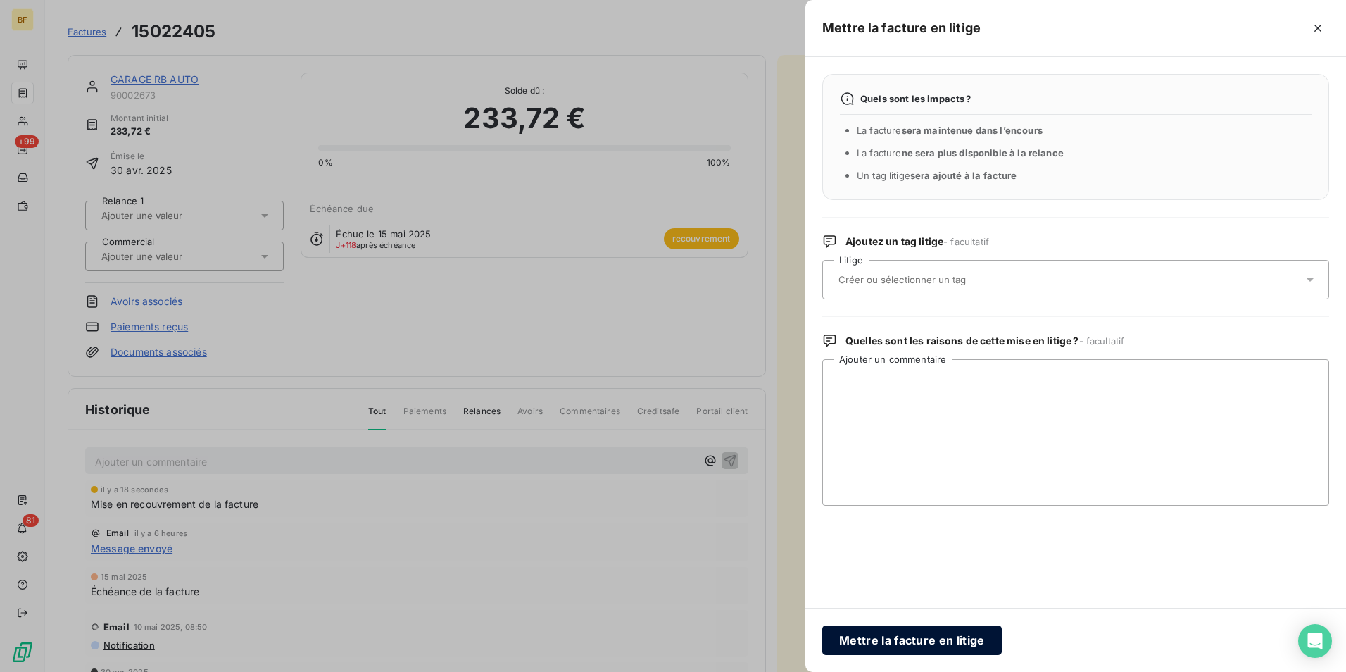
click at [910, 636] on button "Mettre la facture en litige" at bounding box center [912, 640] width 180 height 30
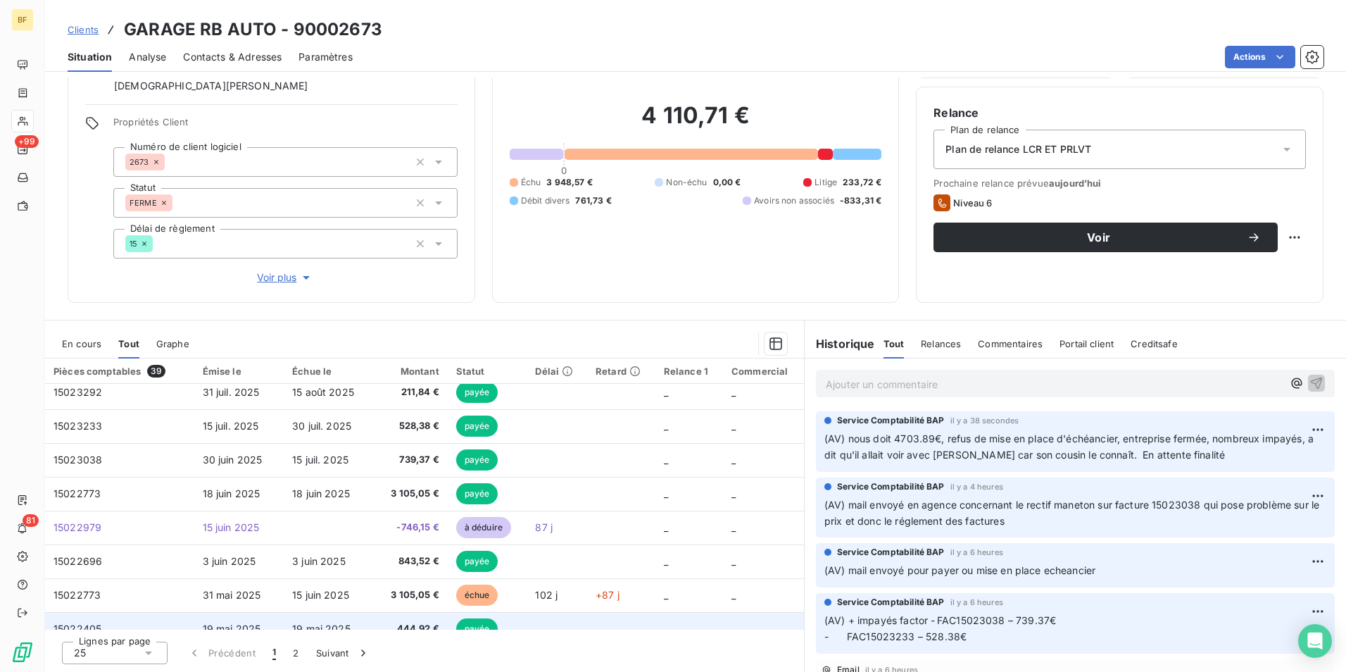
scroll to position [211, 0]
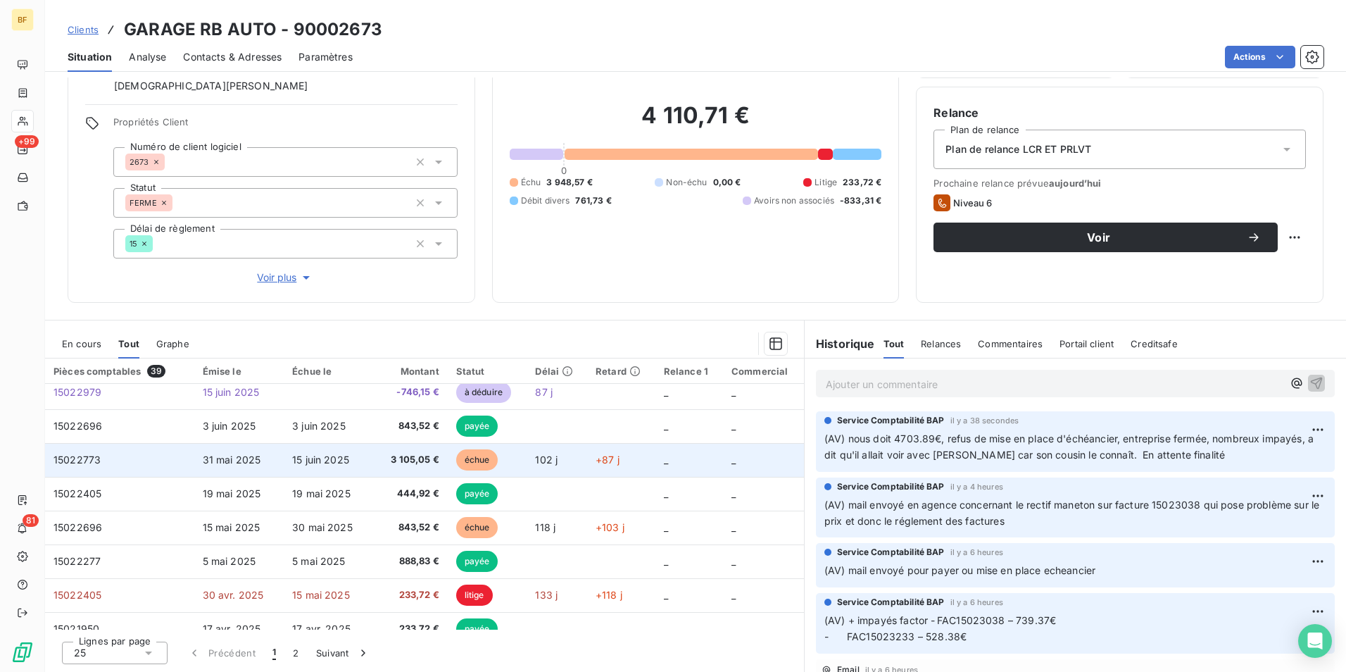
click at [420, 459] on span "3 105,05 €" at bounding box center [411, 460] width 55 height 14
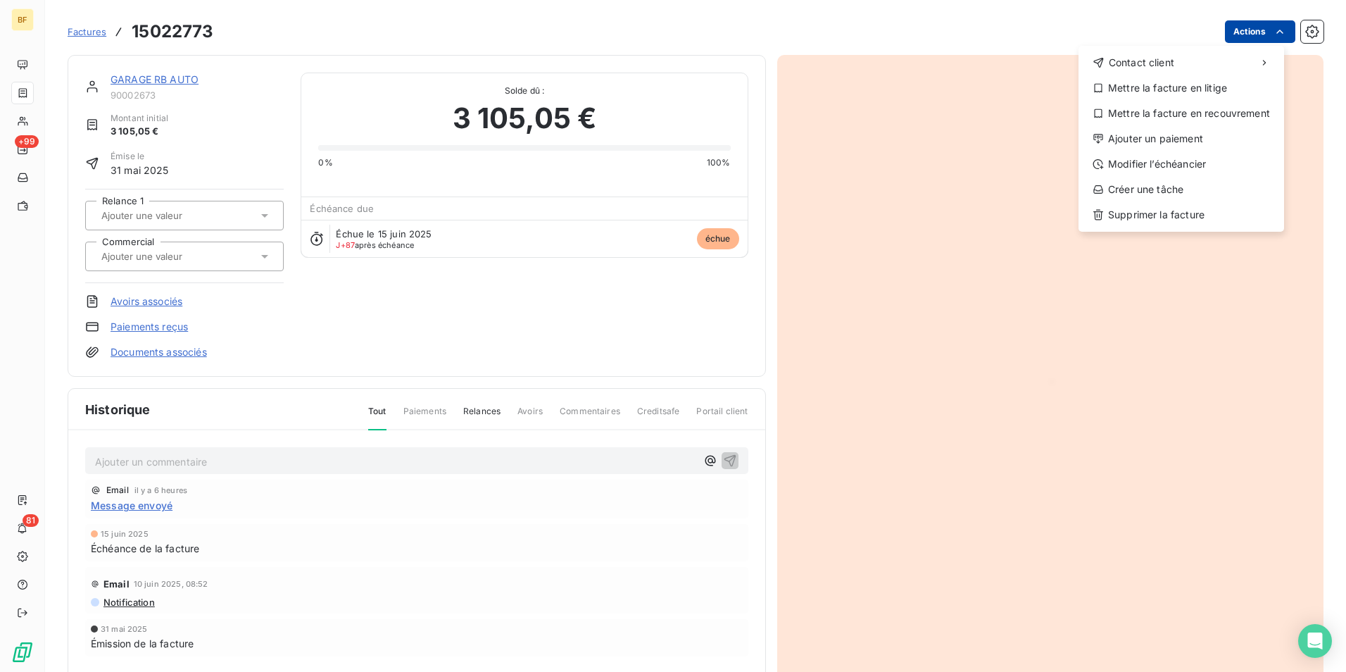
click at [1236, 39] on html "BF +99 81 Factures 15022773 Actions Contact client Mettre la facture en litige …" at bounding box center [673, 336] width 1346 height 672
click at [1196, 89] on div "Mettre la facture en litige" at bounding box center [1181, 88] width 194 height 23
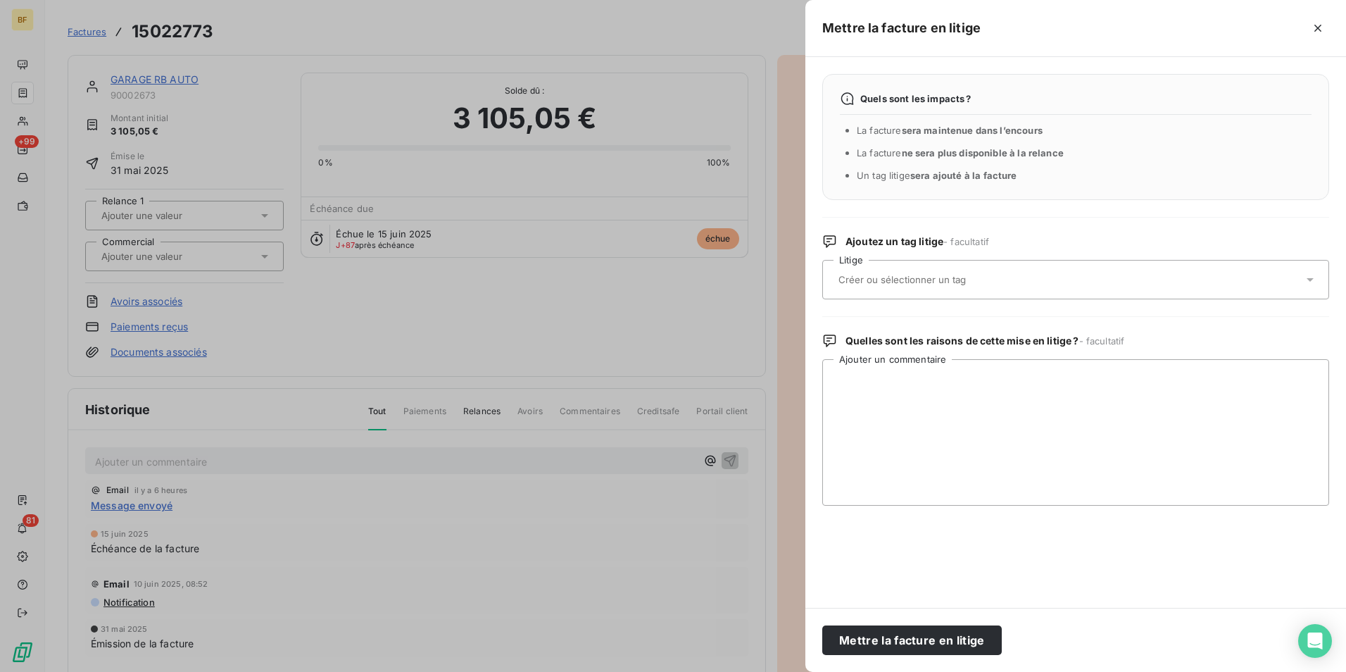
click at [899, 625] on div "Mettre la facture en litige" at bounding box center [1076, 640] width 541 height 64
click at [899, 627] on button "Mettre la facture en litige" at bounding box center [912, 640] width 180 height 30
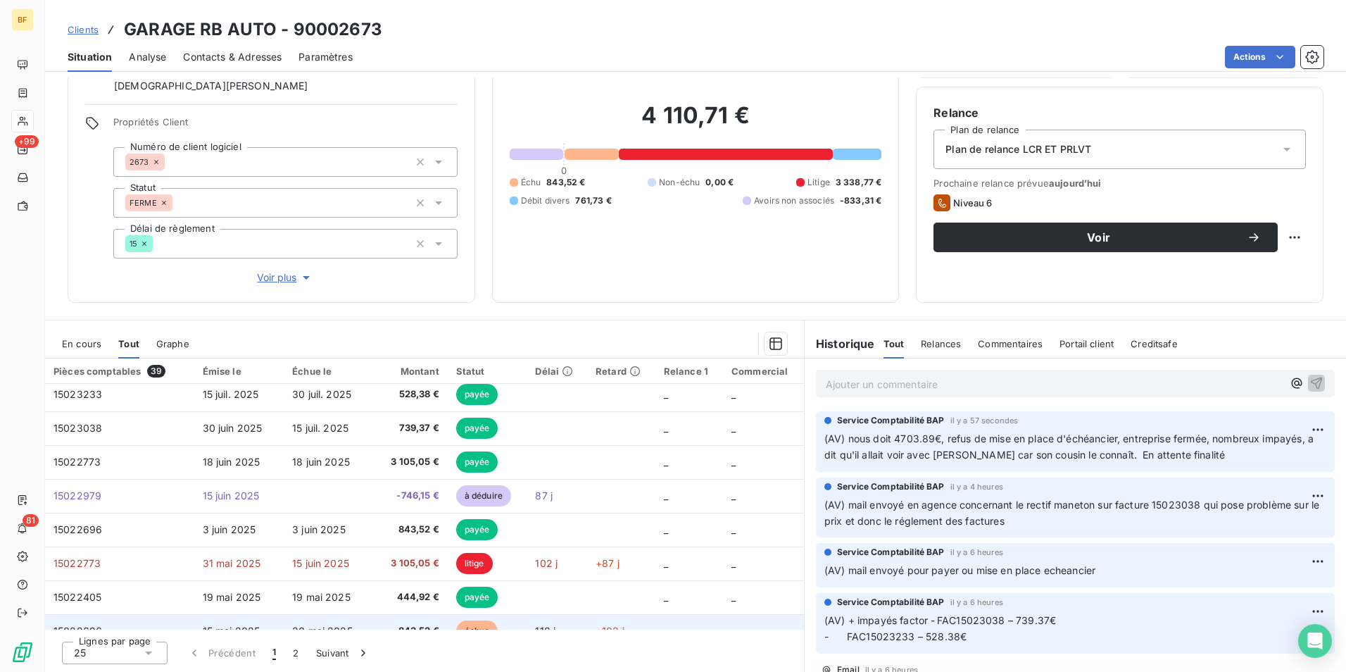
scroll to position [211, 0]
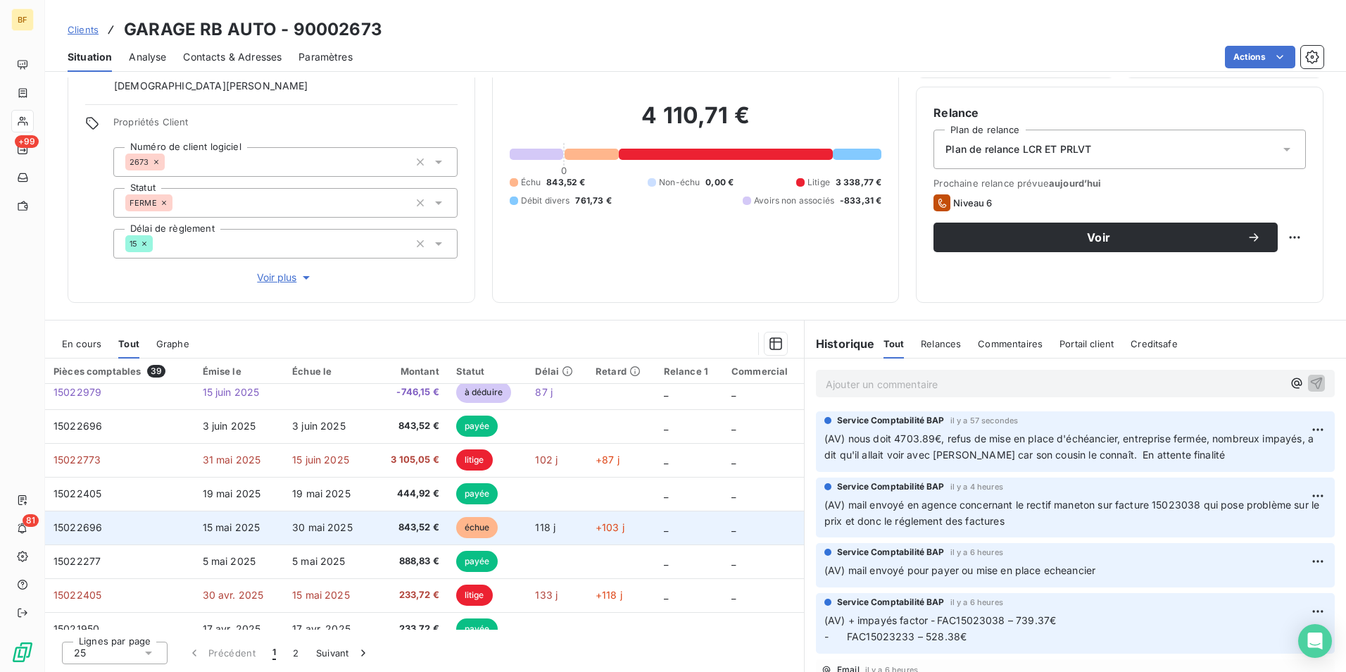
click at [506, 518] on td "échue" at bounding box center [488, 528] width 80 height 34
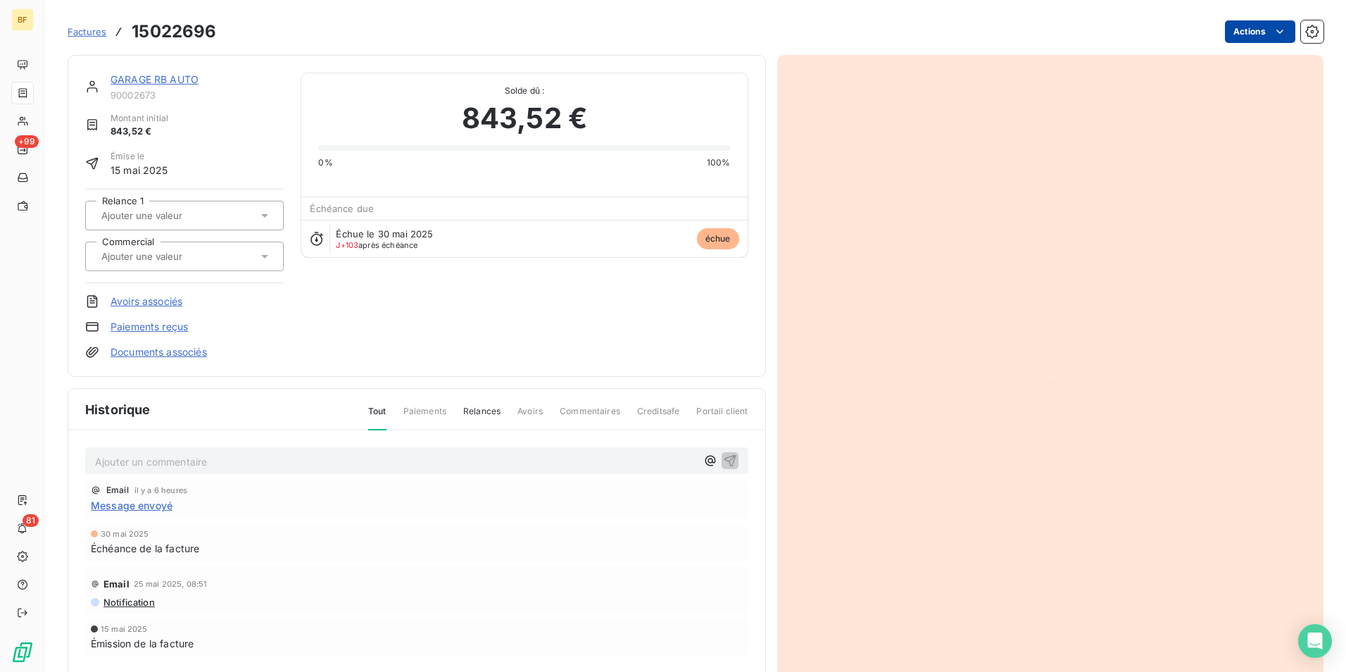
click at [1251, 35] on html "BF +99 81 Factures 15022696 Actions GARAGE RB AUTO 90002673 Montant initial 843…" at bounding box center [673, 336] width 1346 height 672
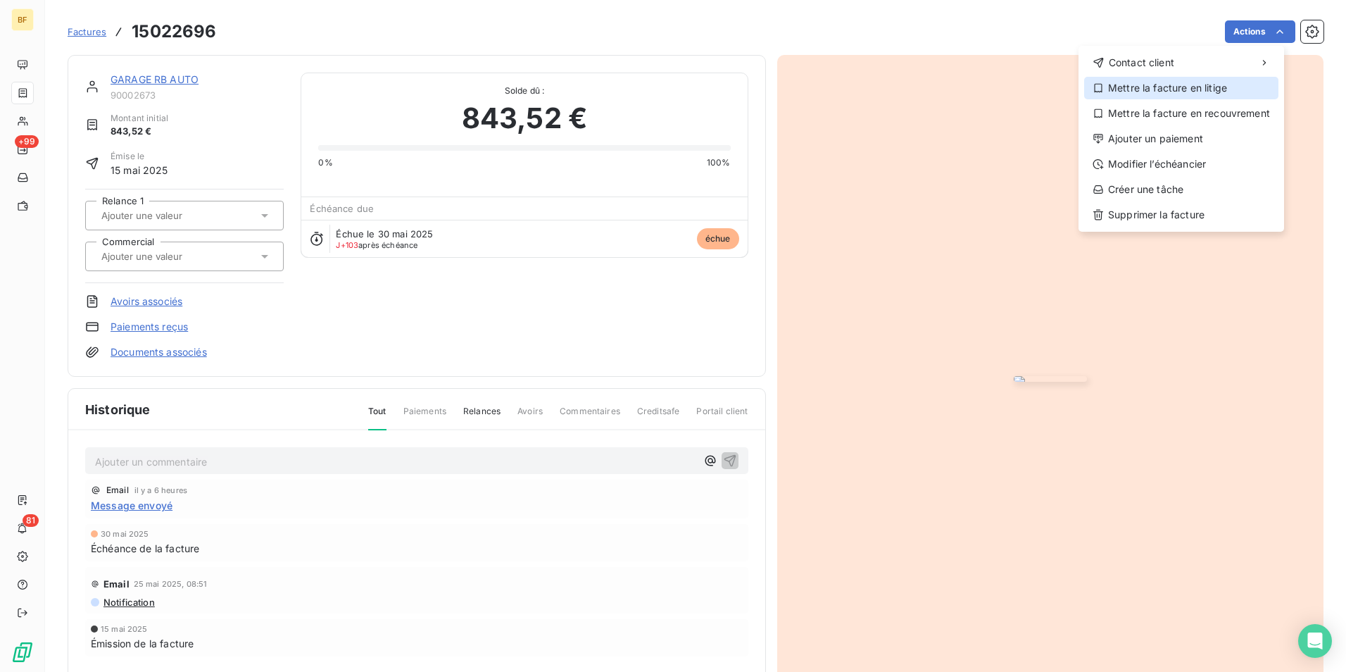
click at [1165, 87] on div "Mettre la facture en litige" at bounding box center [1181, 88] width 194 height 23
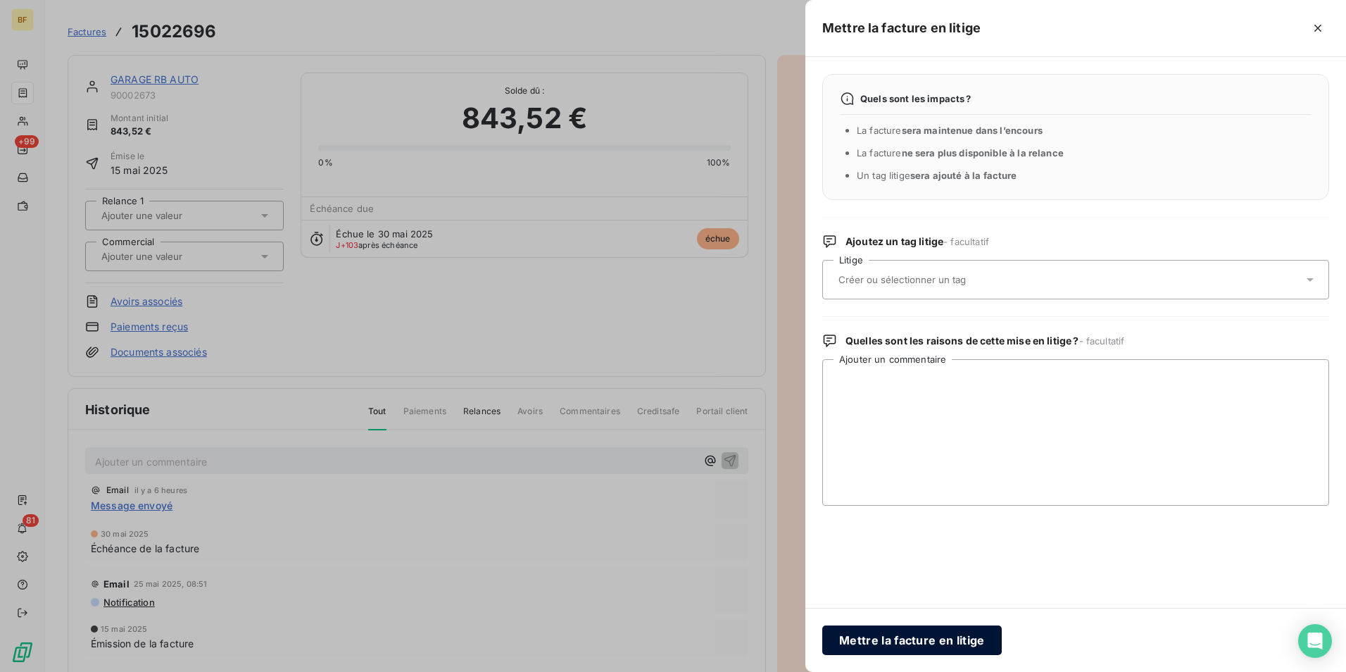
click at [870, 630] on button "Mettre la facture en litige" at bounding box center [912, 640] width 180 height 30
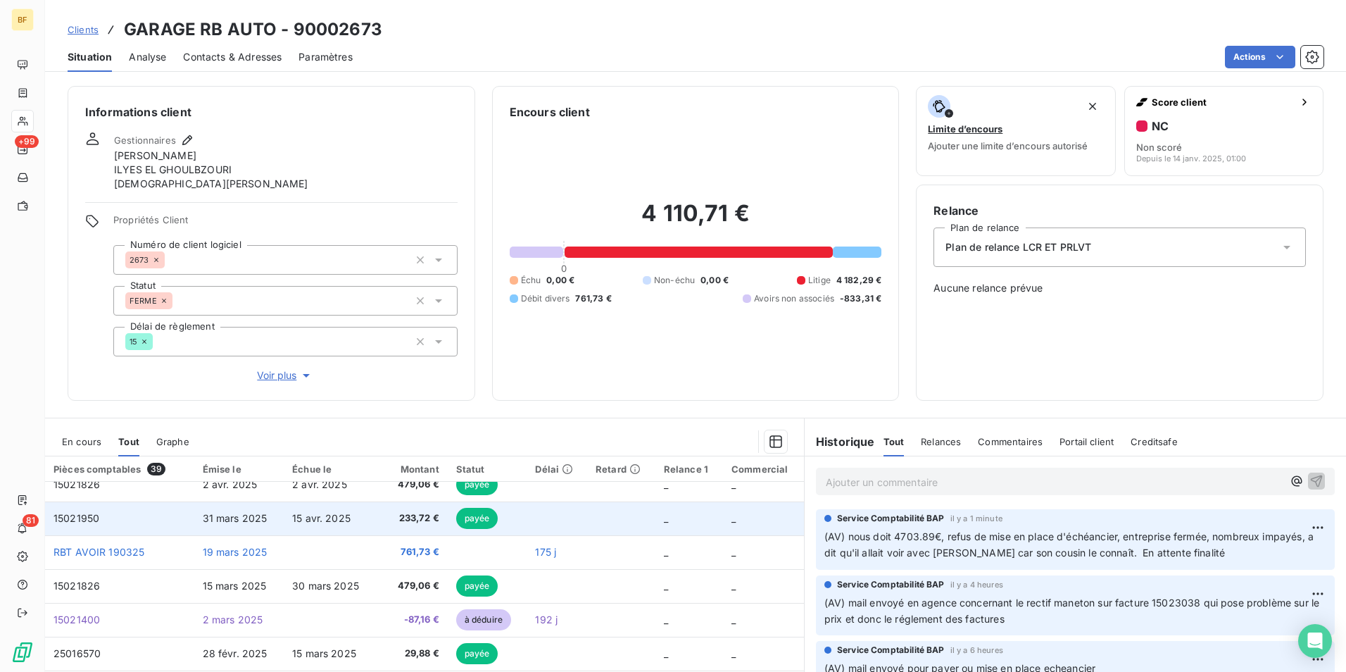
scroll to position [563, 0]
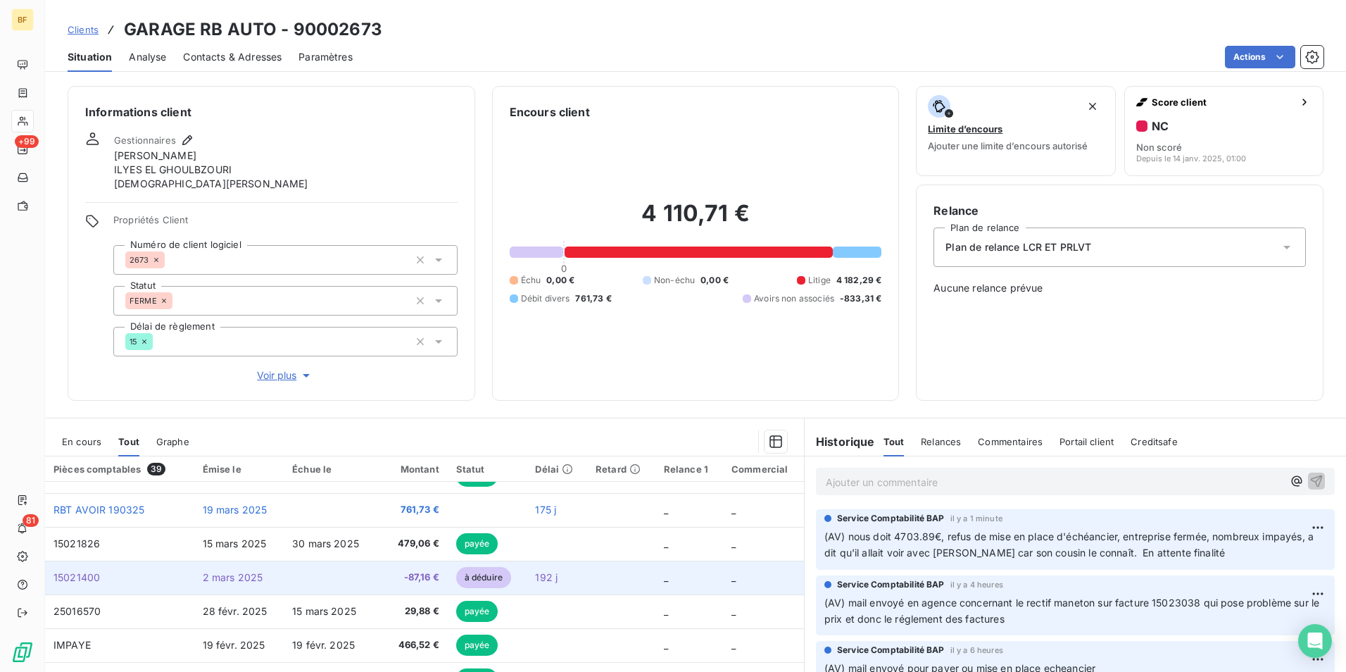
click at [403, 575] on span "-87,16 €" at bounding box center [411, 577] width 55 height 14
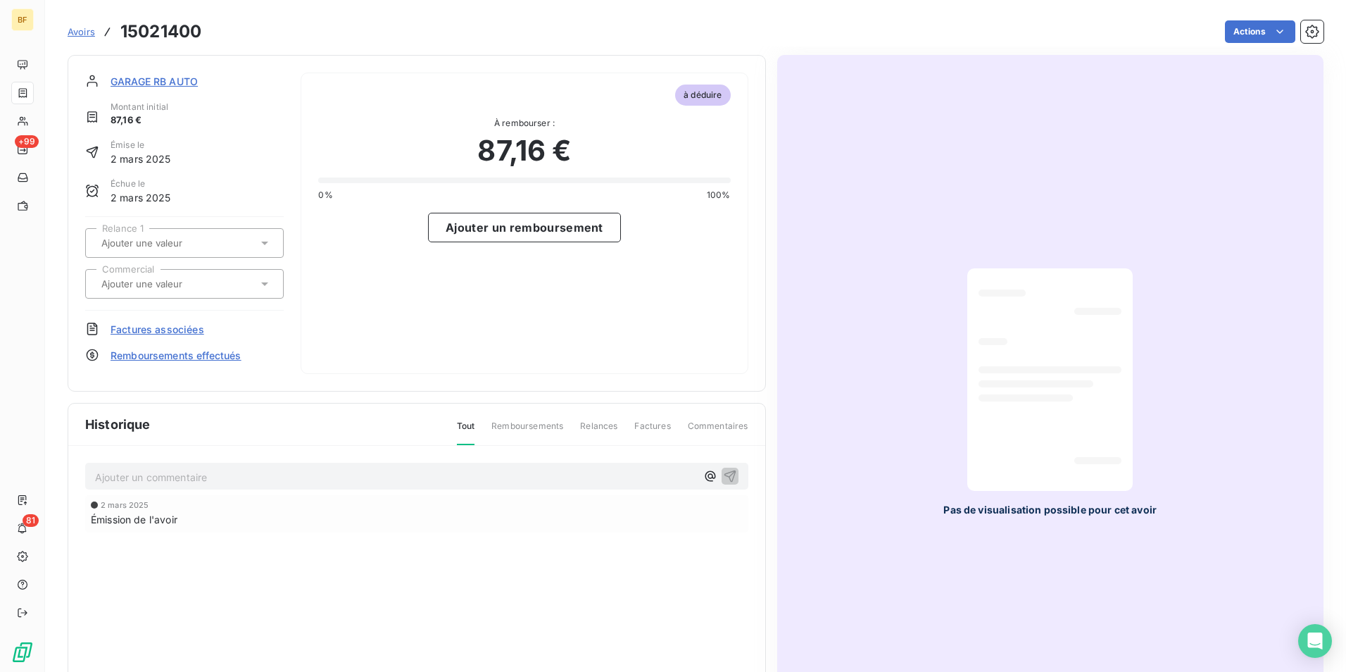
click at [175, 335] on span "Factures associées" at bounding box center [158, 329] width 94 height 15
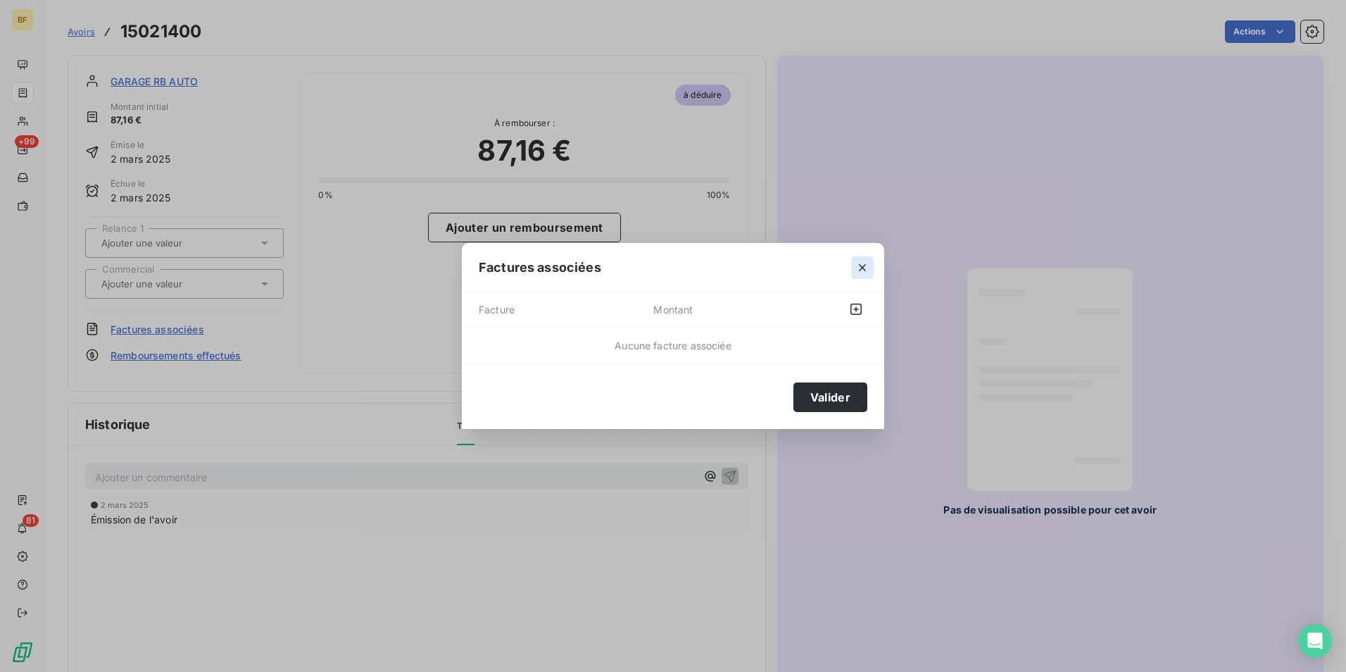
click at [860, 263] on icon "button" at bounding box center [863, 268] width 14 height 14
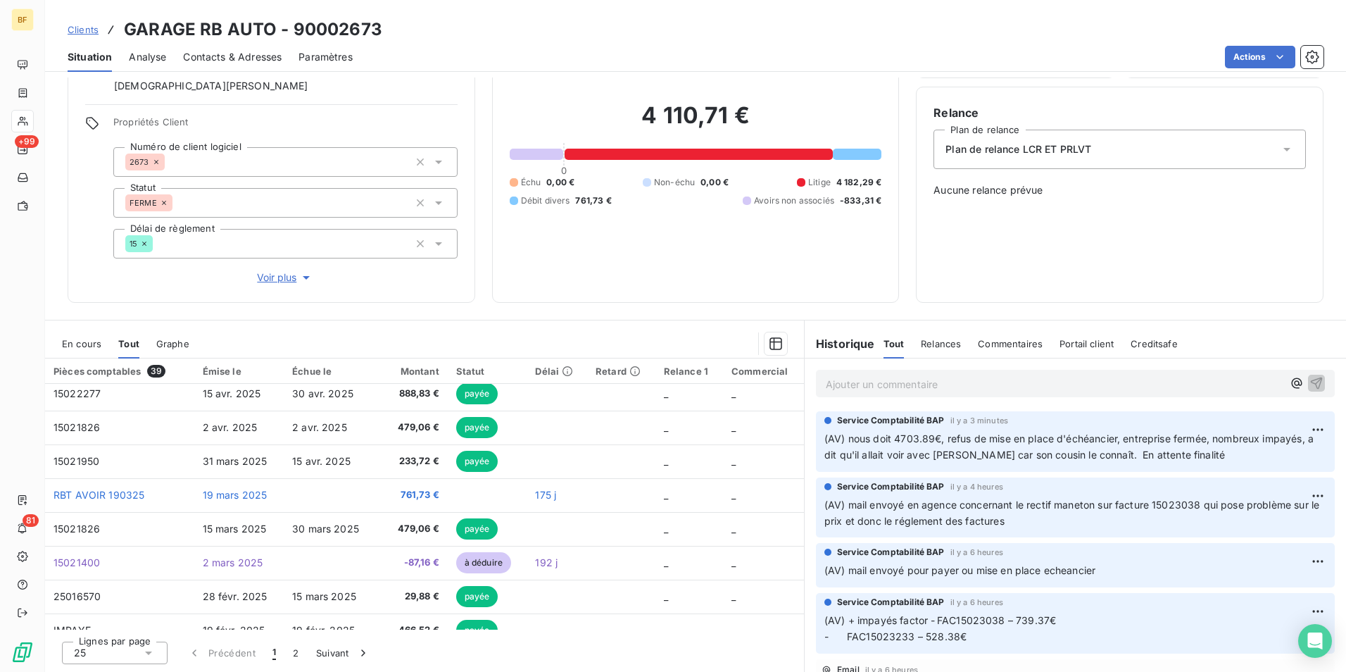
scroll to position [493, 0]
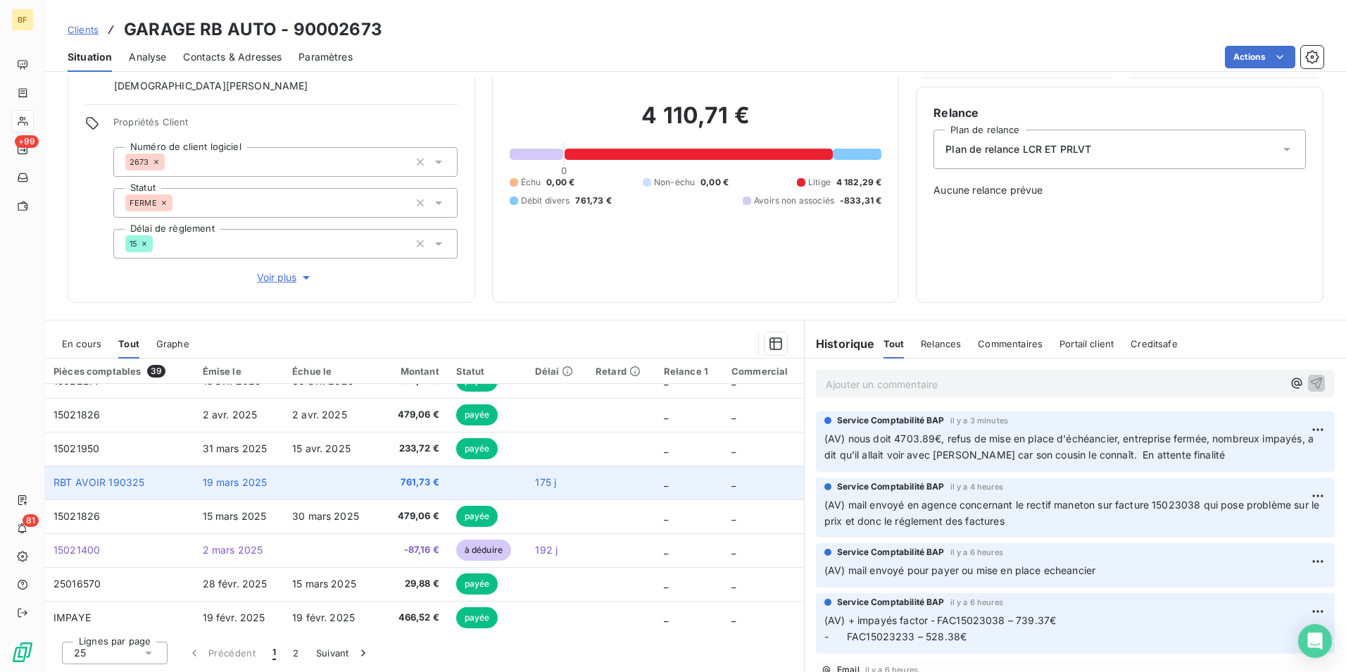
click at [363, 476] on td at bounding box center [330, 482] width 92 height 34
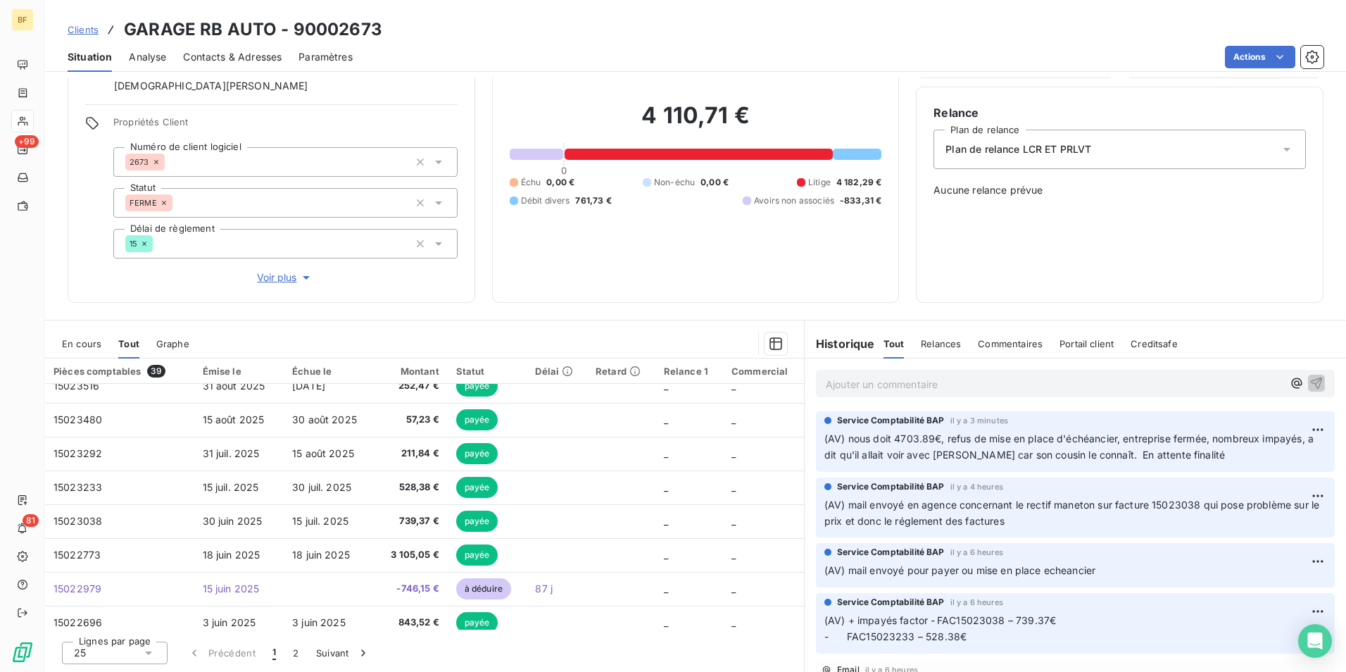
scroll to position [0, 0]
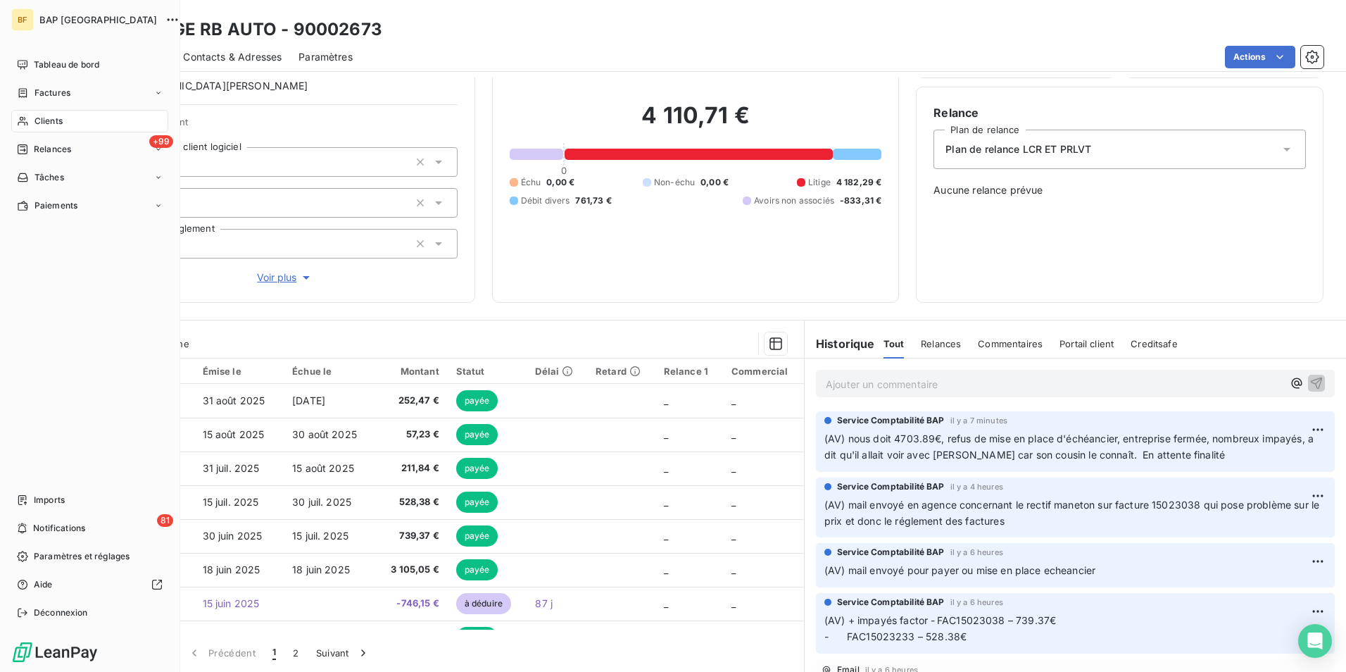
click at [26, 118] on icon at bounding box center [23, 120] width 12 height 11
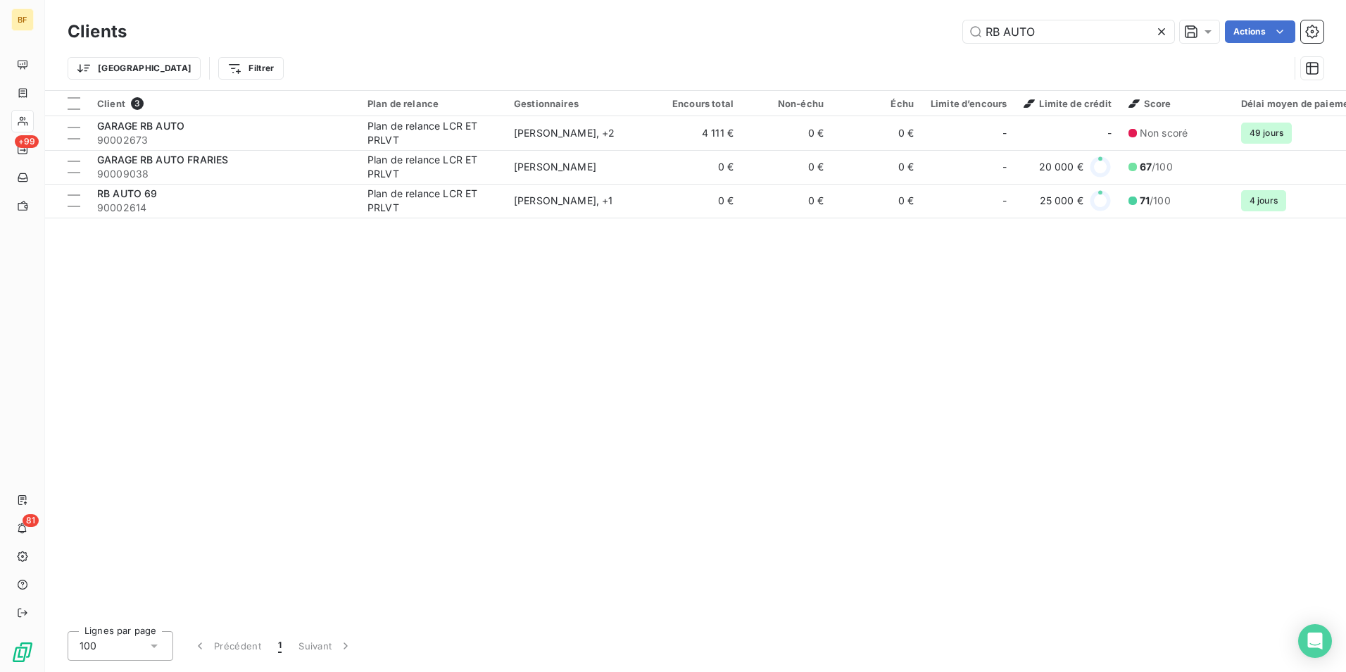
drag, startPoint x: 1069, startPoint y: 27, endPoint x: 864, endPoint y: 14, distance: 205.3
click at [864, 14] on div "Clients RB AUTO Actions Trier Filtrer" at bounding box center [695, 45] width 1301 height 90
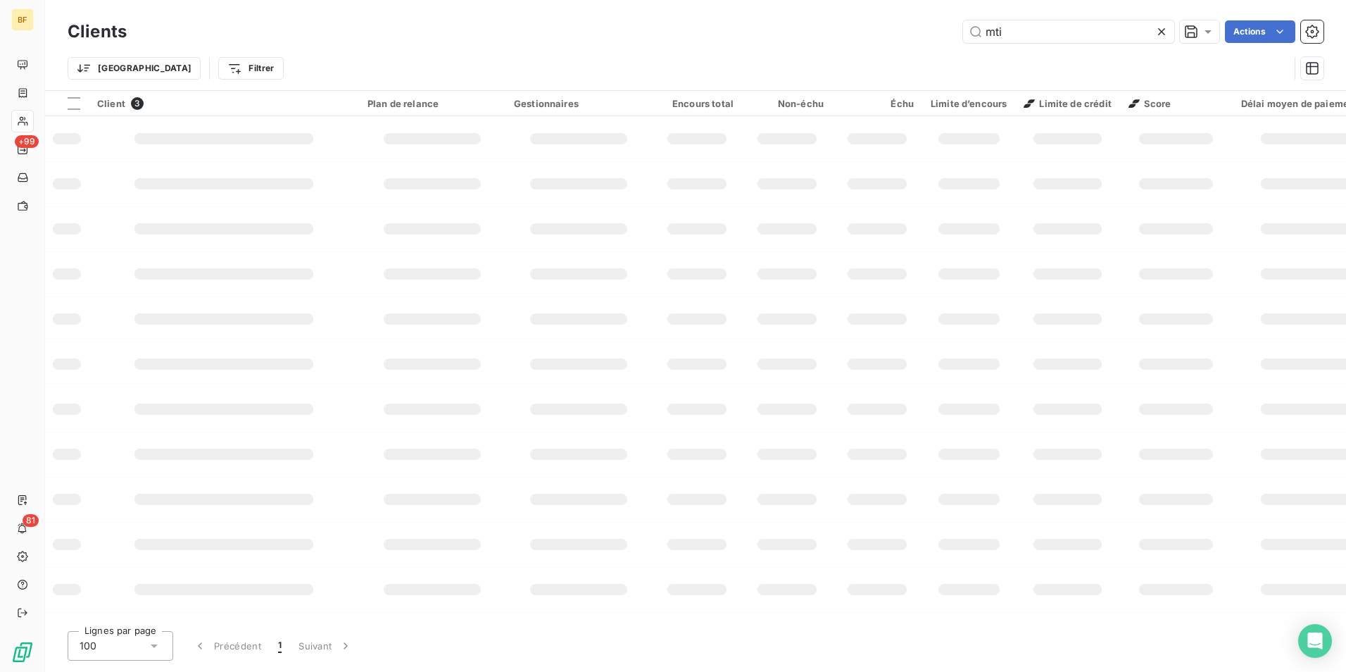
type input "mti"
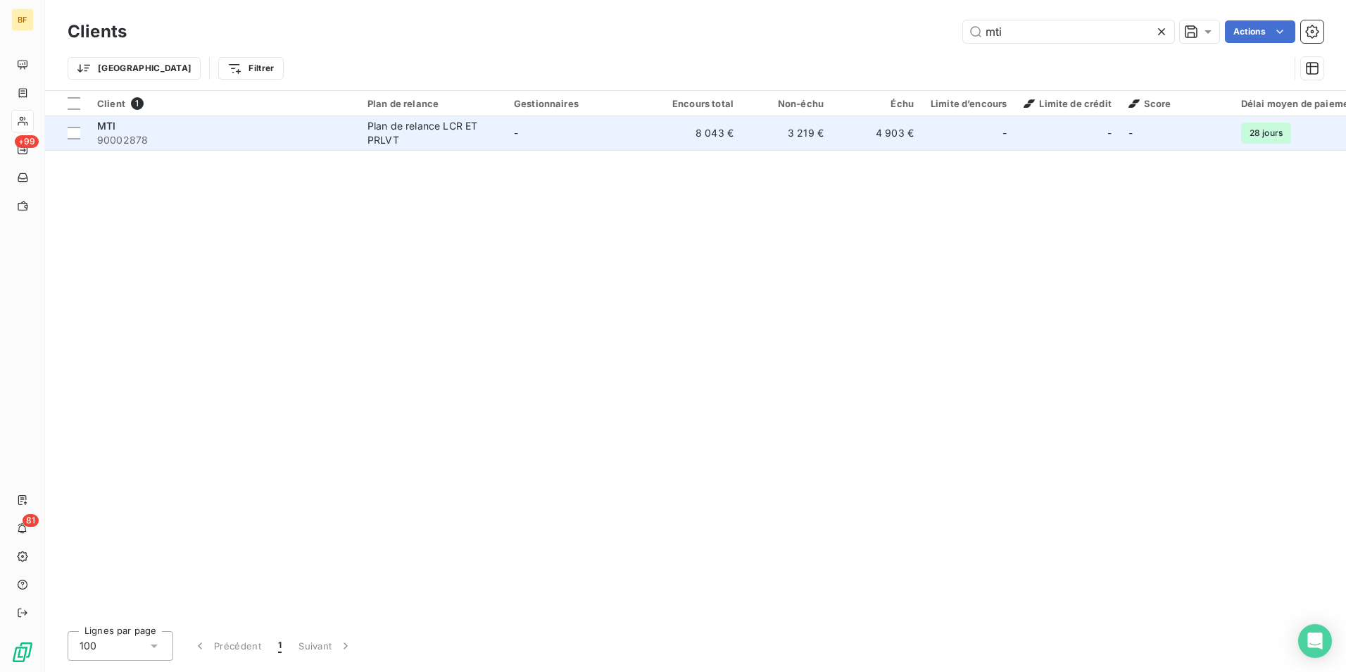
click at [513, 135] on td "-" at bounding box center [579, 133] width 146 height 34
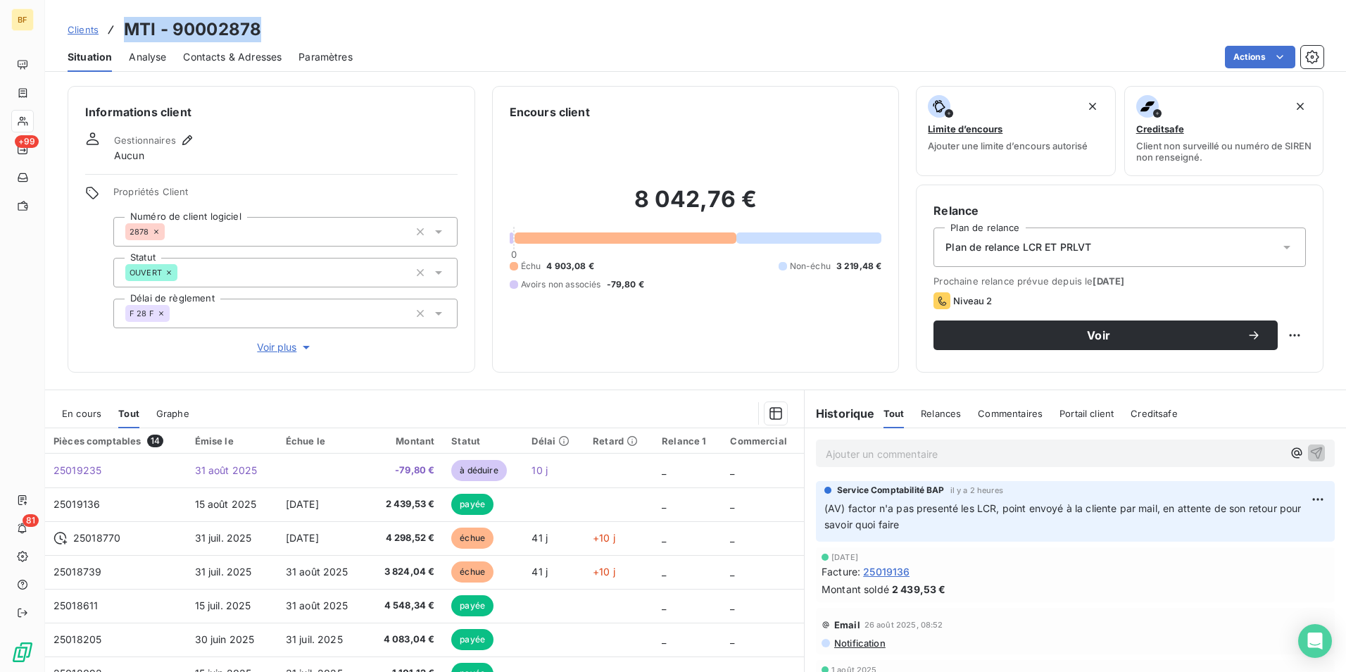
drag, startPoint x: 199, startPoint y: 34, endPoint x: 127, endPoint y: 34, distance: 71.8
click at [127, 34] on div "Clients MTI - 90002878" at bounding box center [695, 29] width 1301 height 25
copy h3 "MTI - 90002878"
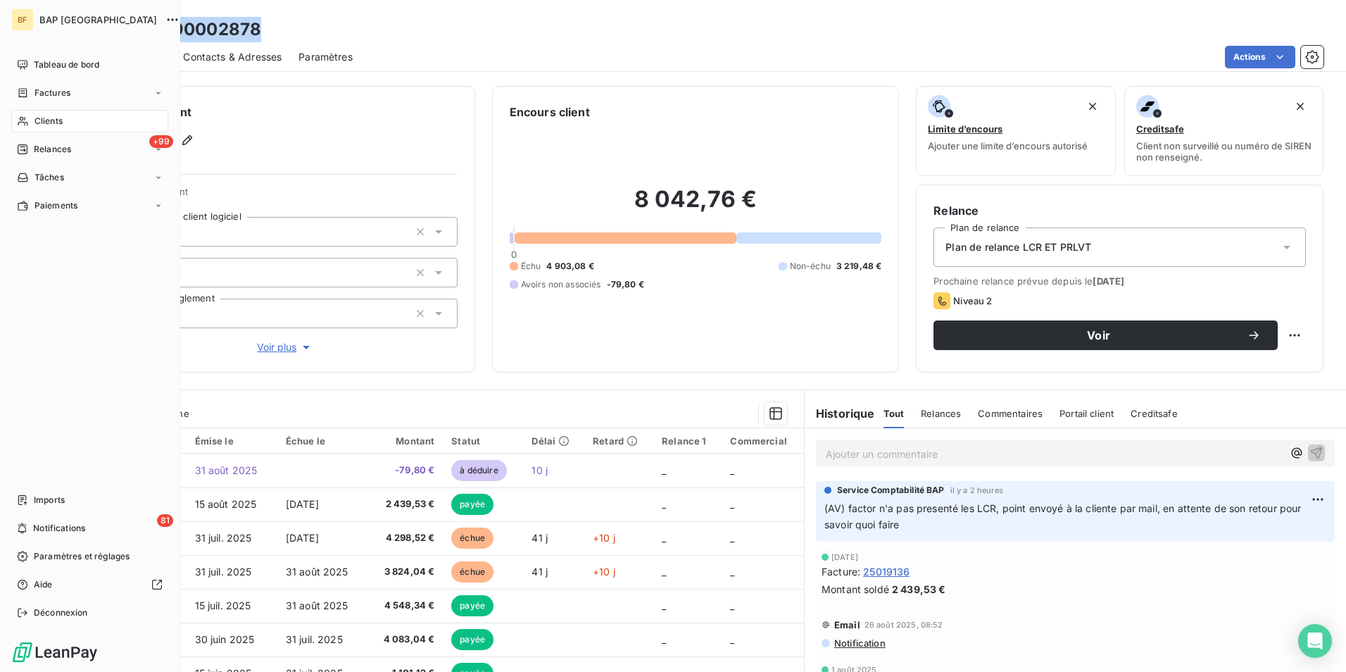
click at [32, 123] on div "Clients" at bounding box center [89, 121] width 157 height 23
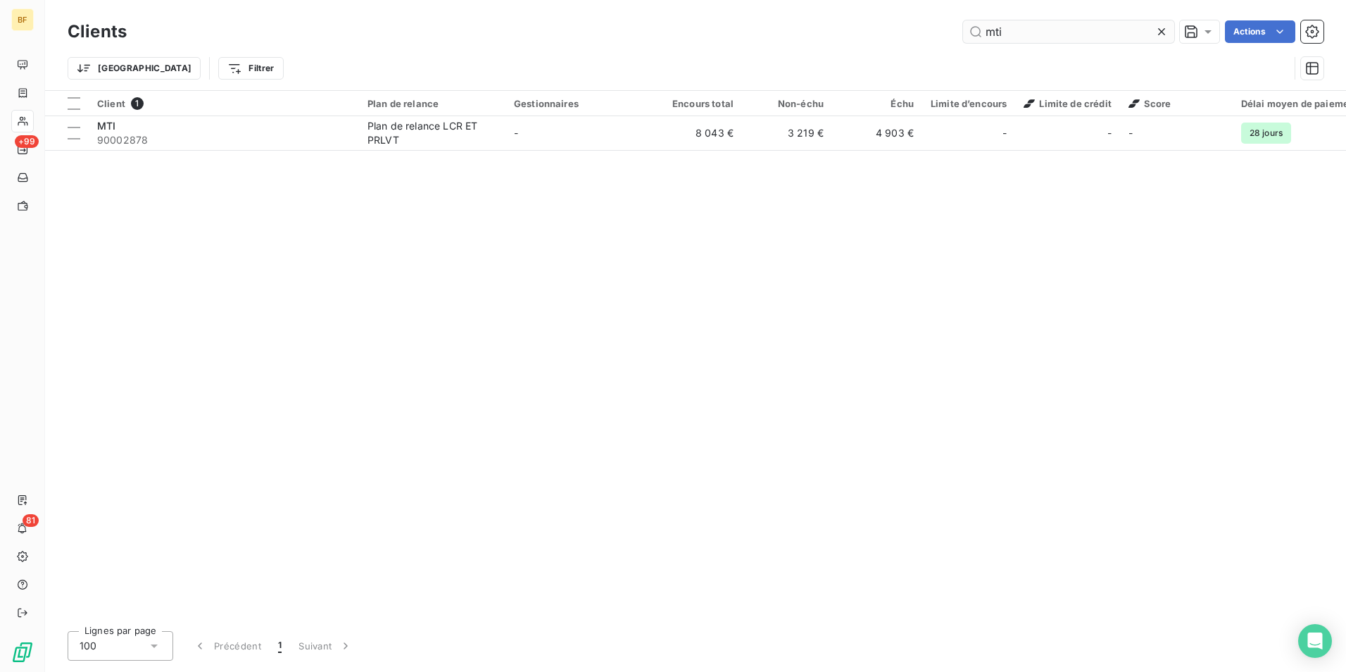
drag, startPoint x: 1065, startPoint y: 26, endPoint x: 975, endPoint y: 23, distance: 90.2
click at [975, 23] on input "mti" at bounding box center [1068, 31] width 211 height 23
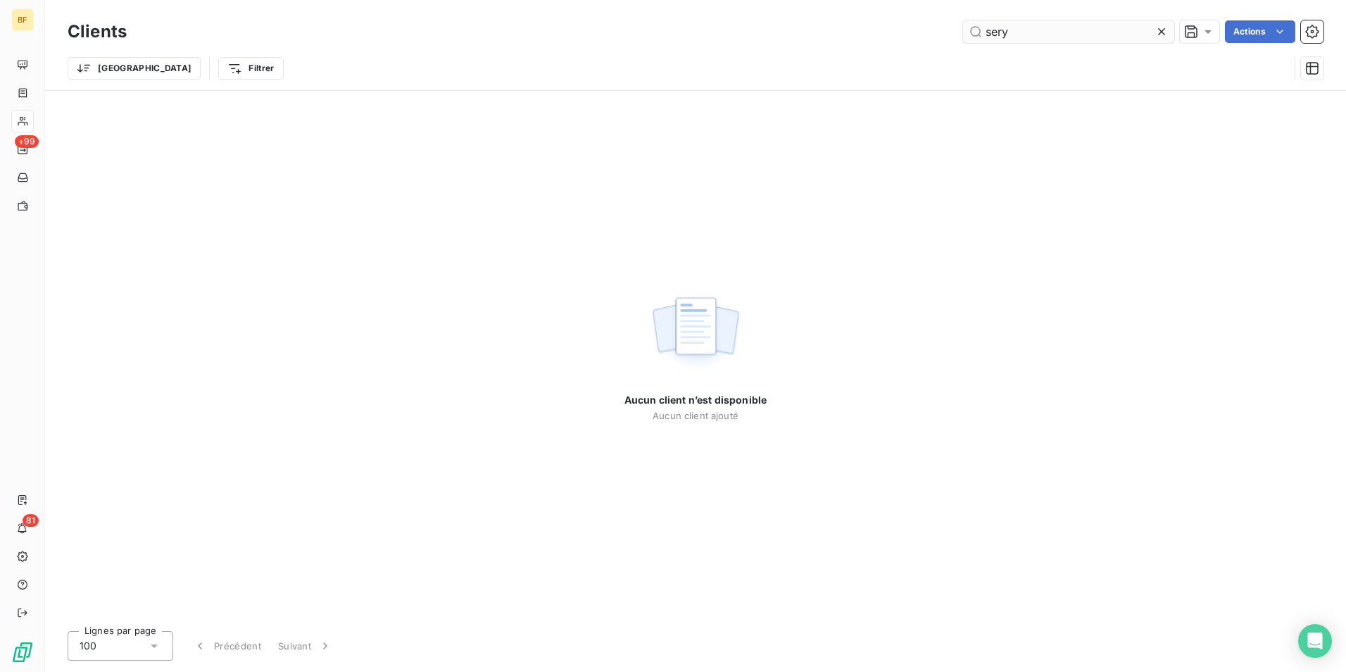
drag, startPoint x: 1028, startPoint y: 37, endPoint x: 962, endPoint y: 35, distance: 66.2
click at [963, 35] on input "sery" at bounding box center [1068, 31] width 211 height 23
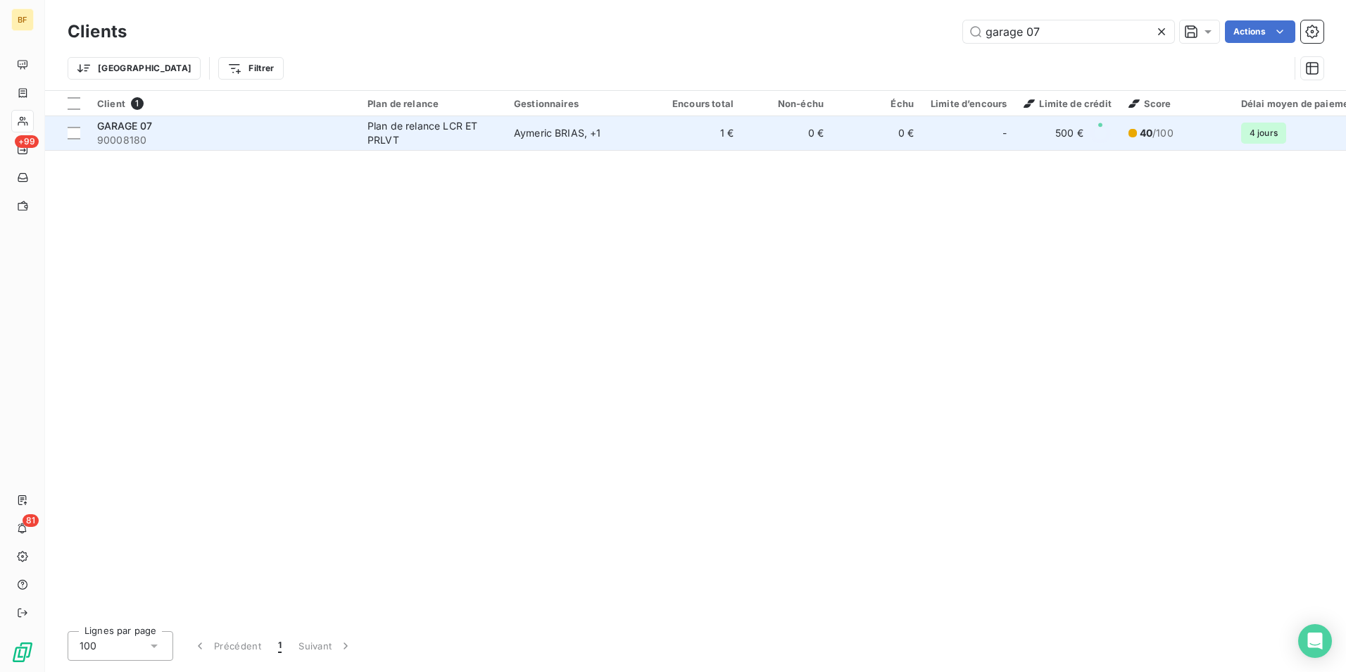
type input "garage 07"
click at [338, 134] on span "90008180" at bounding box center [224, 140] width 254 height 14
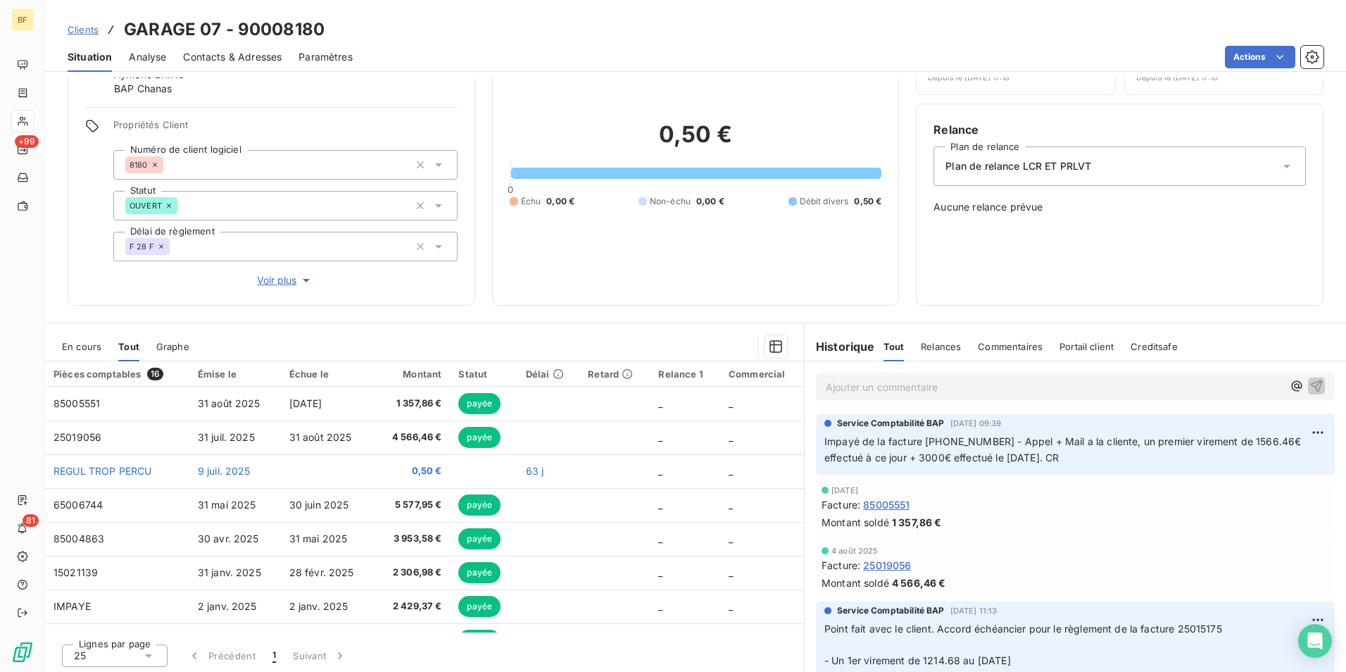
scroll to position [84, 0]
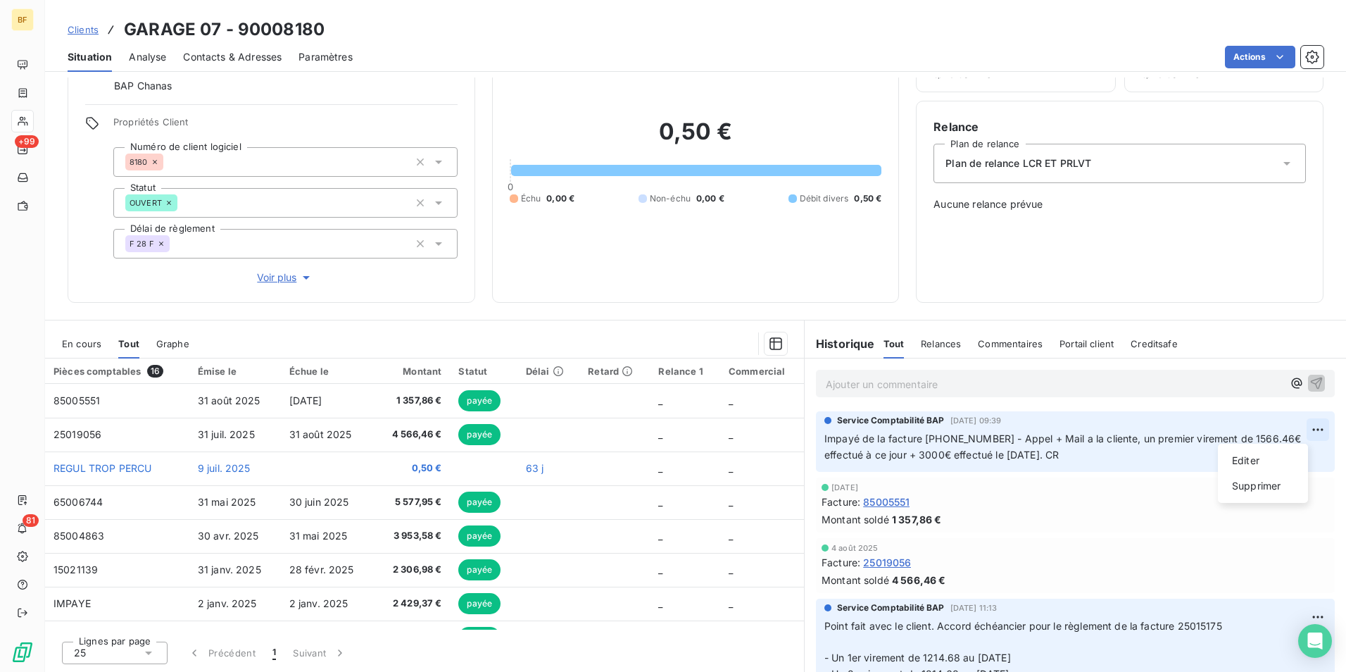
click at [1296, 433] on html "BF +99 81 Clients GARAGE 07 - 90008180 Situation Analyse Contacts & Adresses Pa…" at bounding box center [673, 336] width 1346 height 672
click at [1210, 310] on html "BF +99 81 Clients GARAGE 07 - 90008180 Situation Analyse Contacts & Adresses Pa…" at bounding box center [673, 336] width 1346 height 672
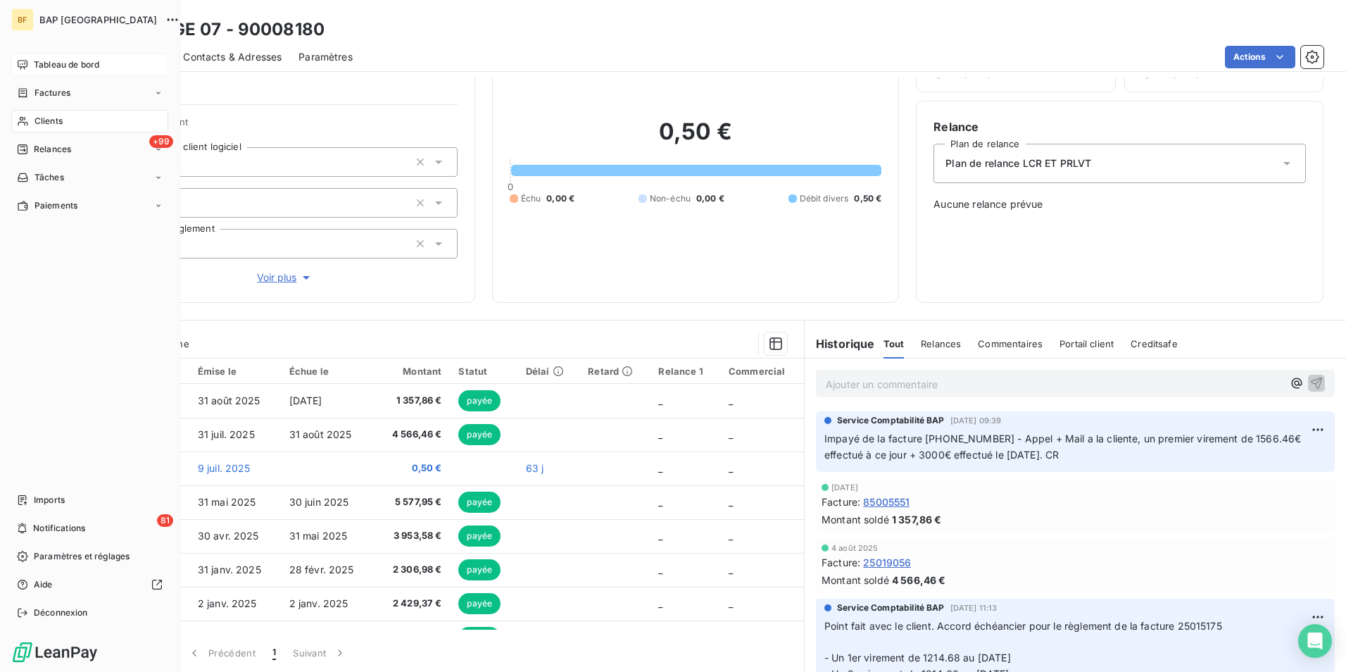
click at [35, 65] on span "Tableau de bord" at bounding box center [66, 64] width 65 height 13
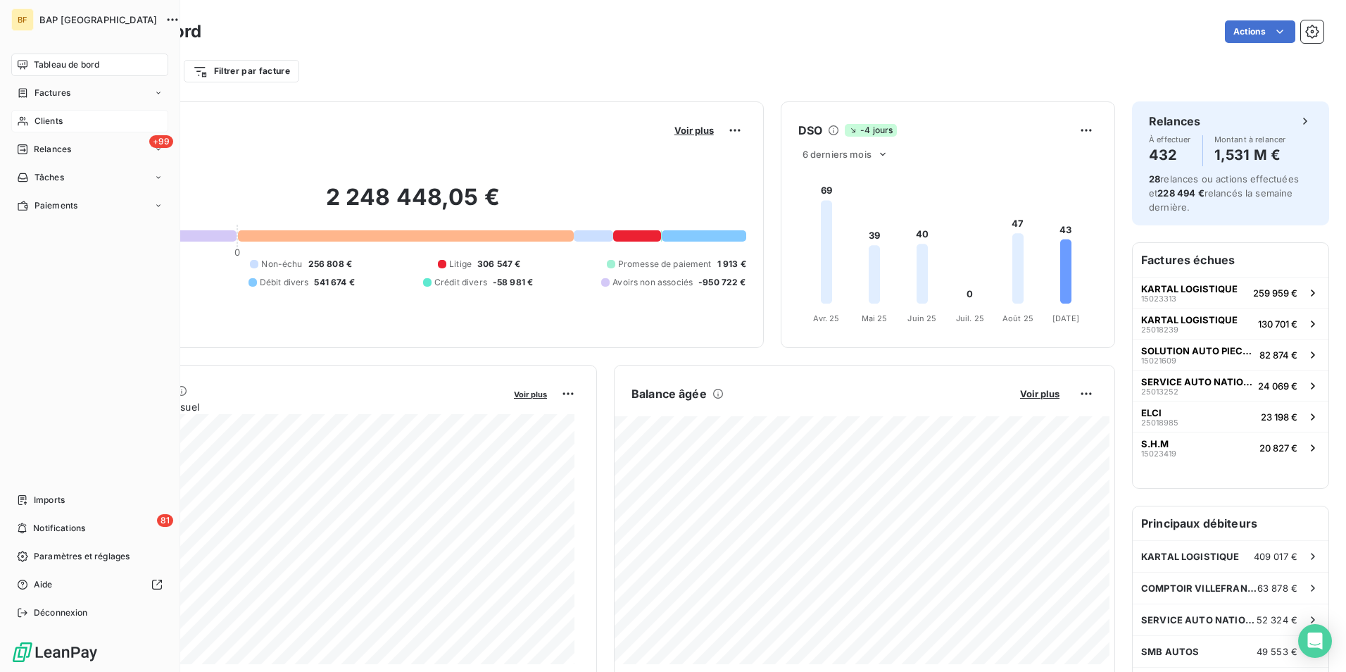
click at [26, 119] on icon at bounding box center [23, 120] width 12 height 11
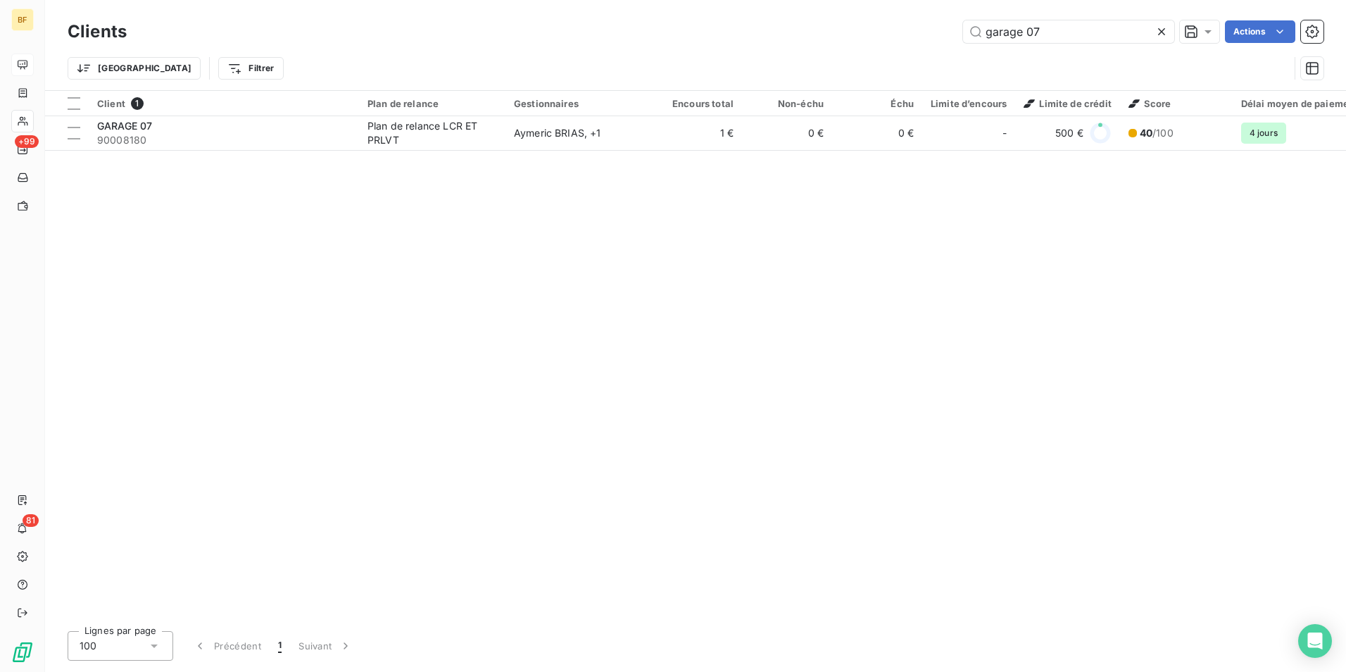
drag, startPoint x: 1056, startPoint y: 27, endPoint x: 935, endPoint y: 24, distance: 121.2
click at [935, 24] on div "garage 07 Actions" at bounding box center [734, 31] width 1180 height 23
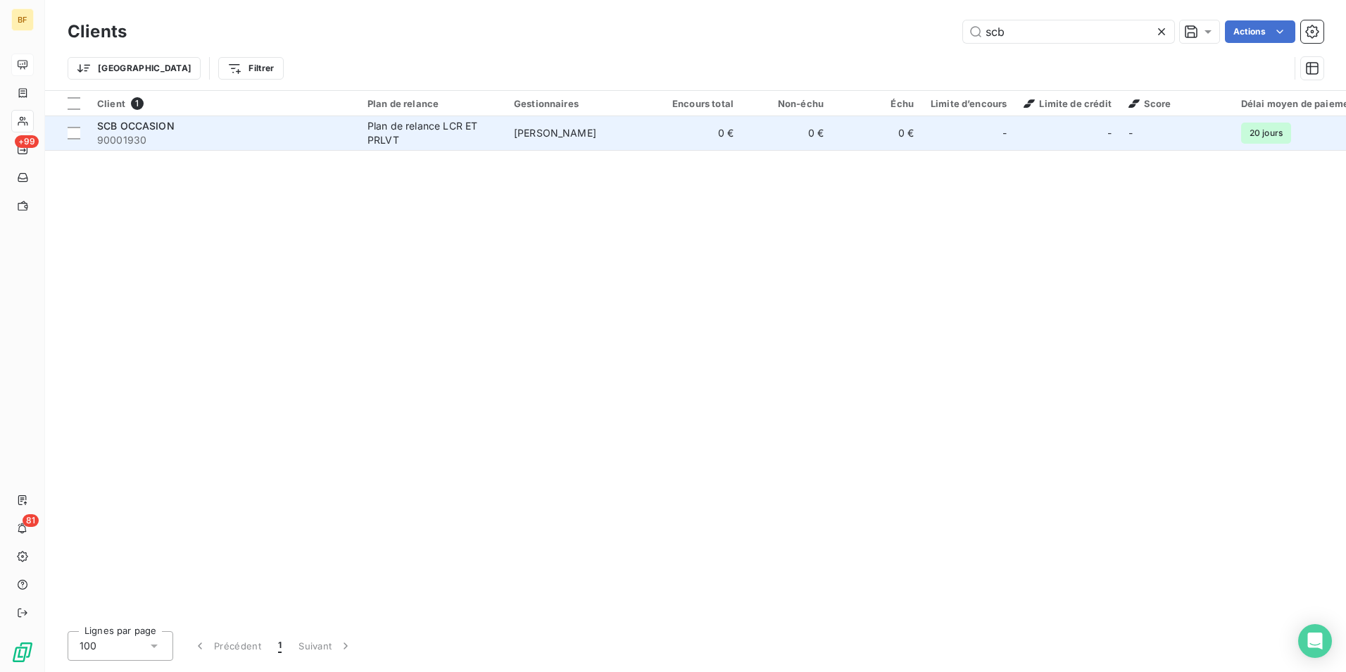
type input "scb"
click at [269, 125] on div "SCB OCCASION" at bounding box center [224, 126] width 254 height 14
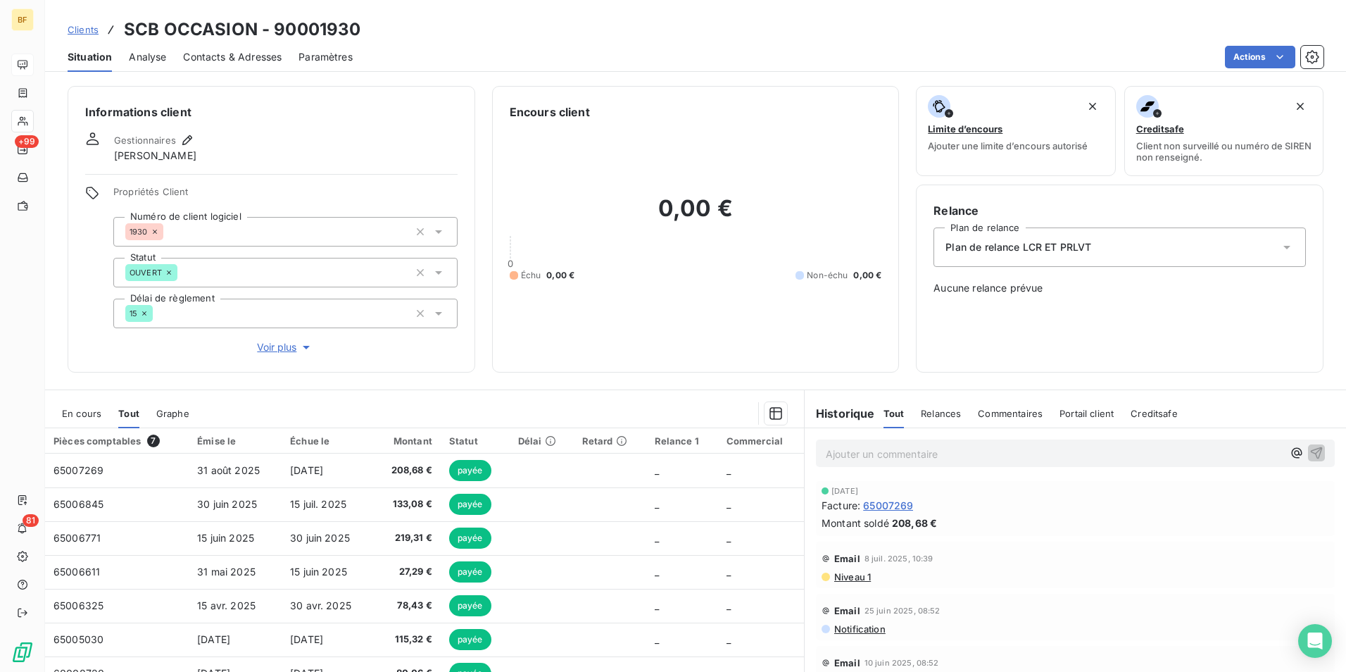
click at [218, 58] on span "Contacts & Adresses" at bounding box center [232, 57] width 99 height 14
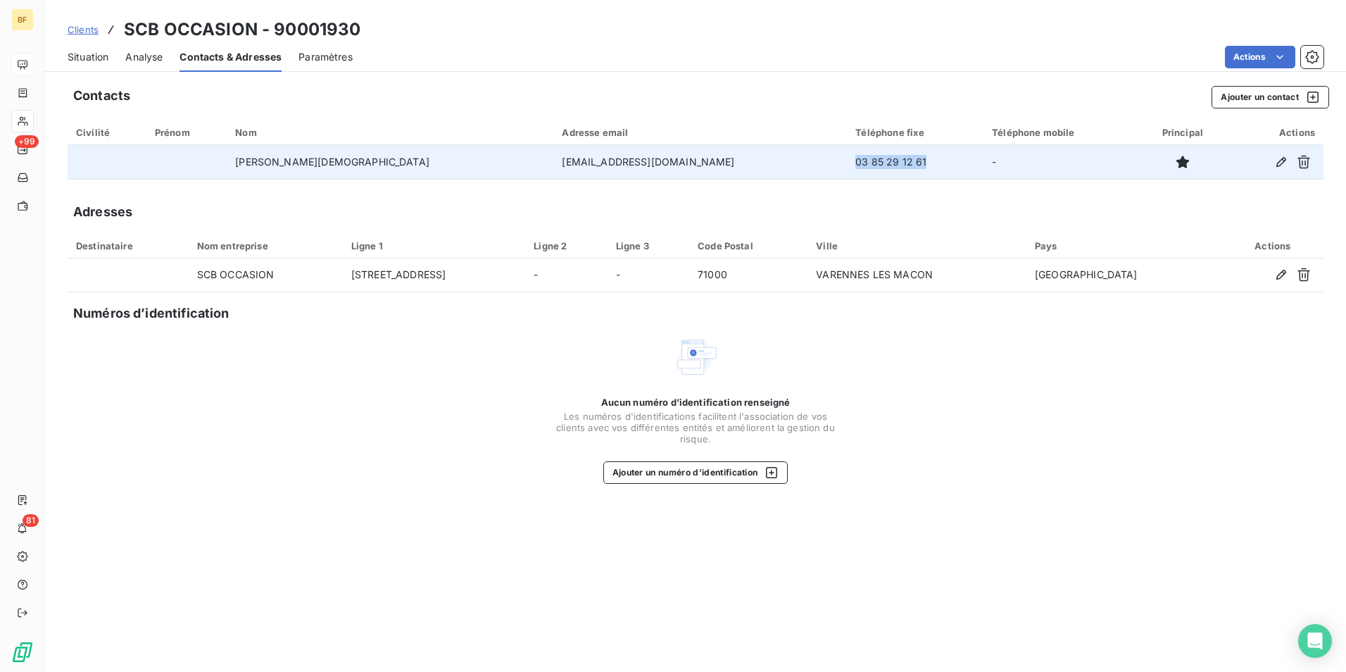
drag, startPoint x: 843, startPoint y: 159, endPoint x: 753, endPoint y: 170, distance: 90.8
click at [847, 170] on td "03 85 29 12 61" at bounding box center [915, 162] width 137 height 34
copy td "03 85 29 12 61"
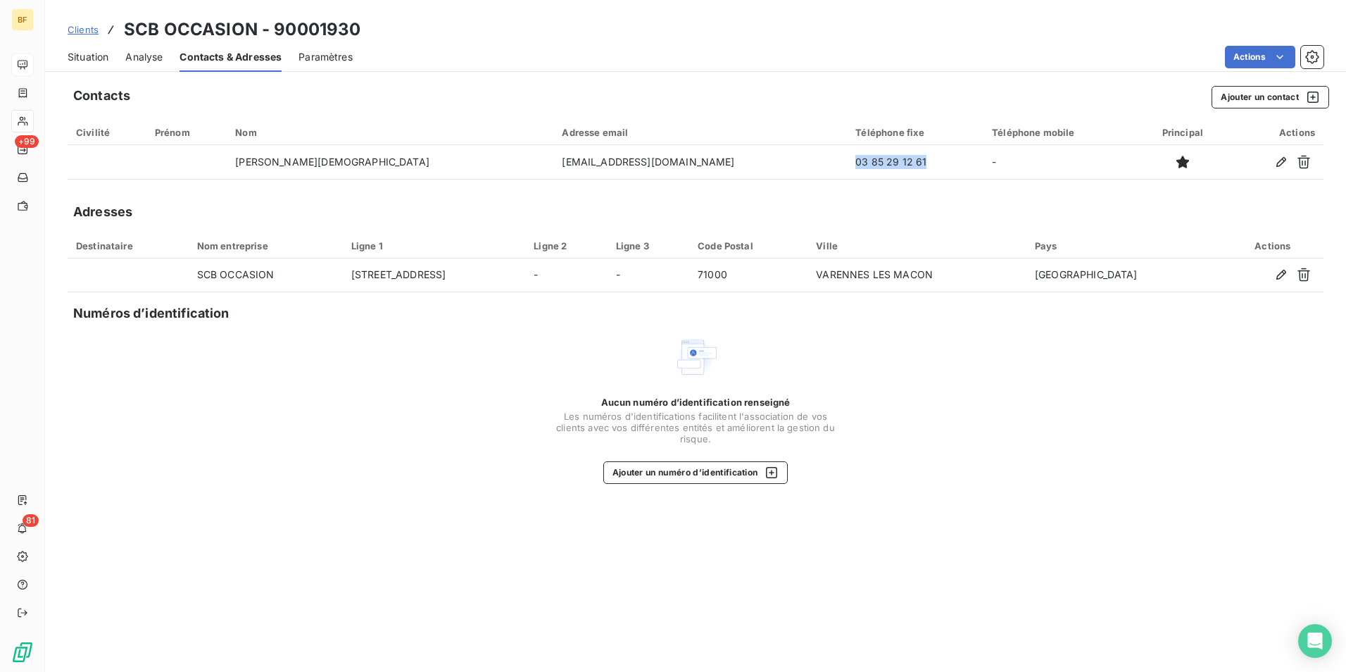
click at [101, 55] on span "Situation" at bounding box center [88, 57] width 41 height 14
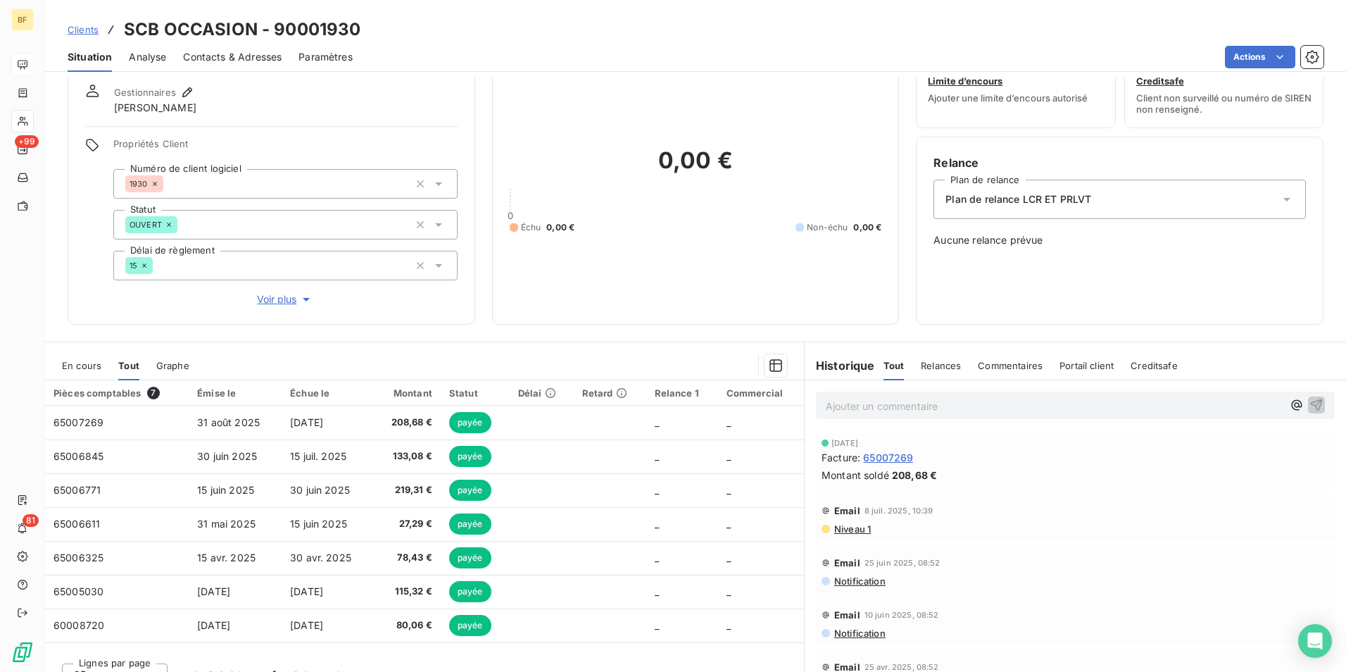
scroll to position [70, 0]
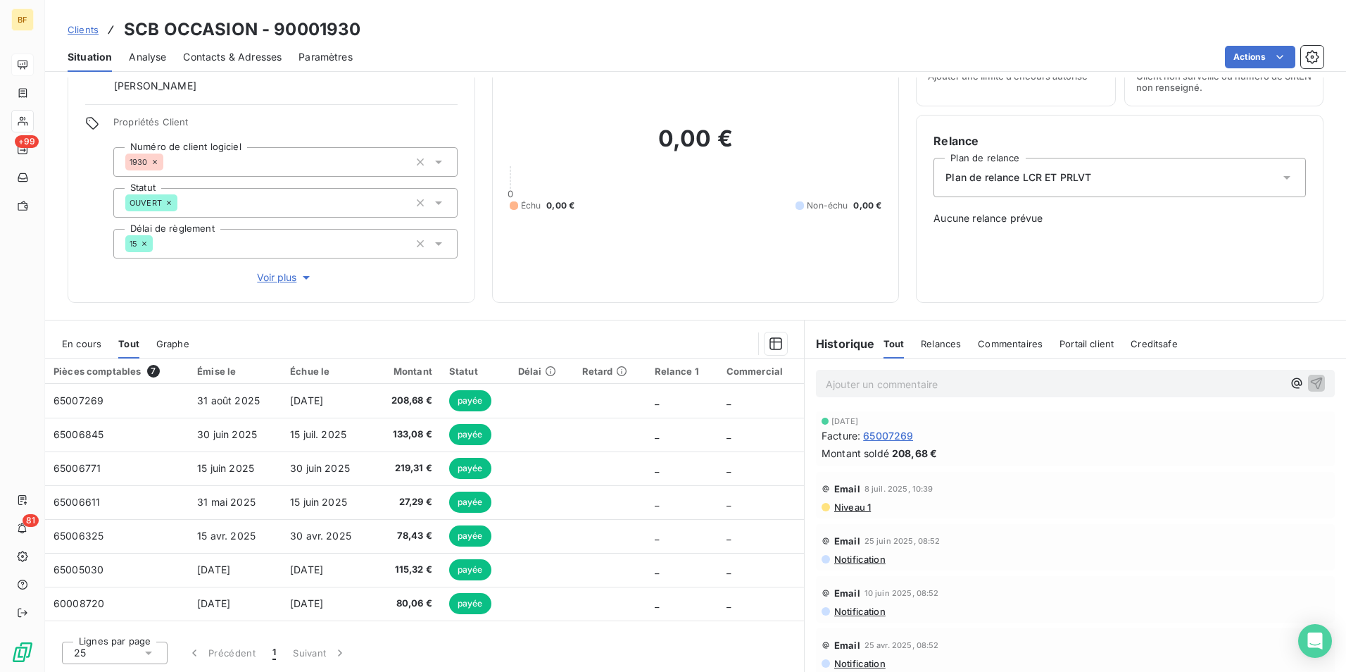
click at [535, 273] on div "0,00 € 0 Échu 0,00 € Non-échu 0,00 €" at bounding box center [696, 168] width 373 height 234
drag, startPoint x: 272, startPoint y: 72, endPoint x: 265, endPoint y: 62, distance: 11.7
click at [270, 70] on div "Clients SCB OCCASION - 90001930 Situation Analyse Contacts & Adresses Paramètre…" at bounding box center [695, 336] width 1301 height 672
click at [265, 62] on span "Contacts & Adresses" at bounding box center [232, 57] width 99 height 14
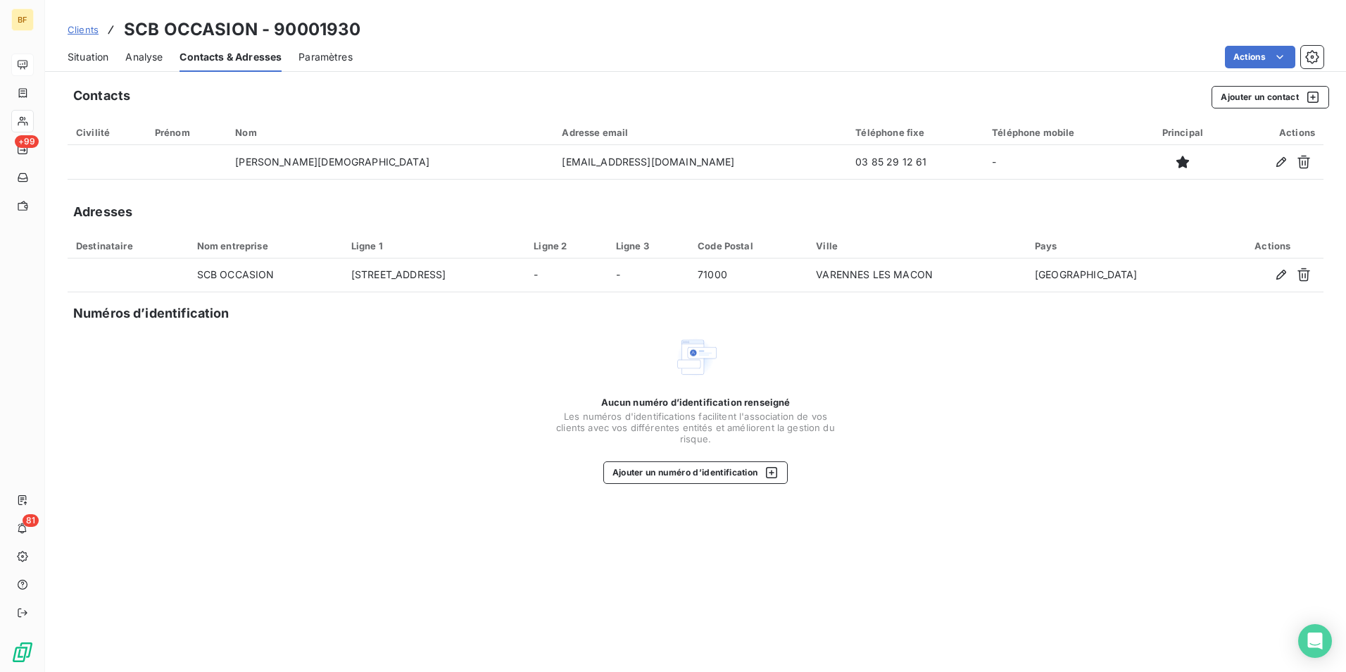
click at [85, 57] on span "Situation" at bounding box center [88, 57] width 41 height 14
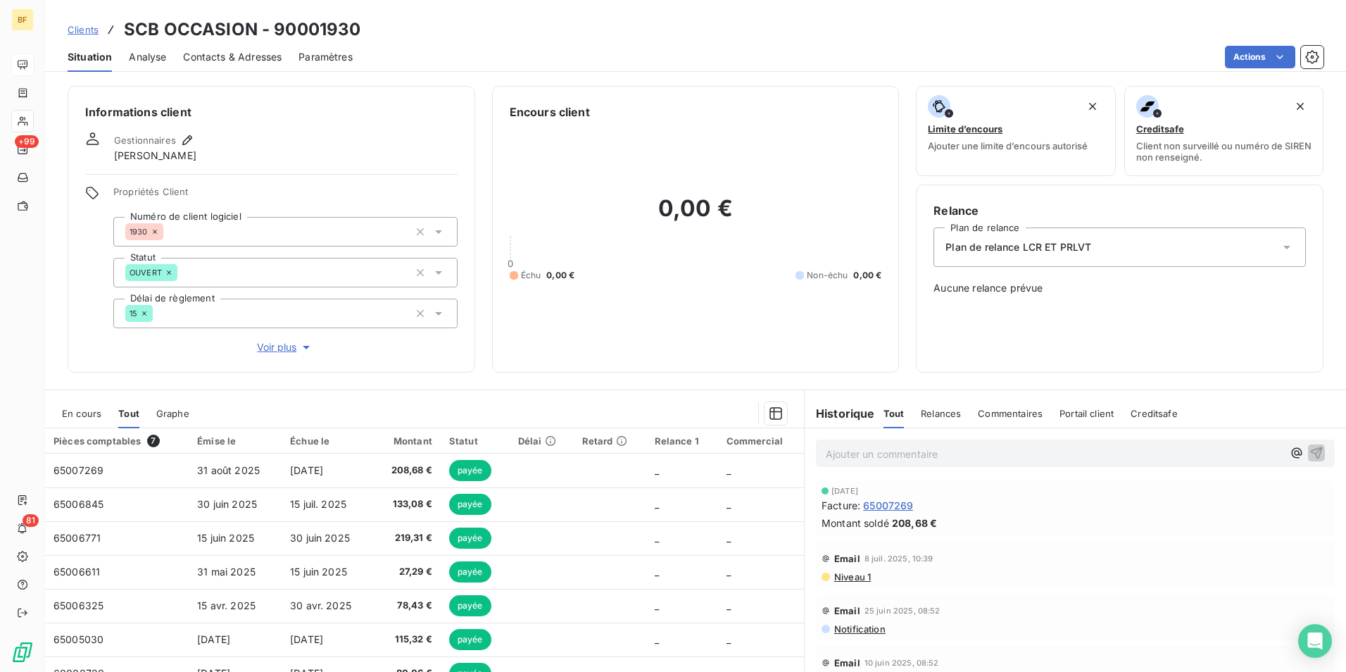
click at [546, 347] on div "0,00 € 0 Échu 0,00 € Non-échu 0,00 €" at bounding box center [696, 237] width 373 height 234
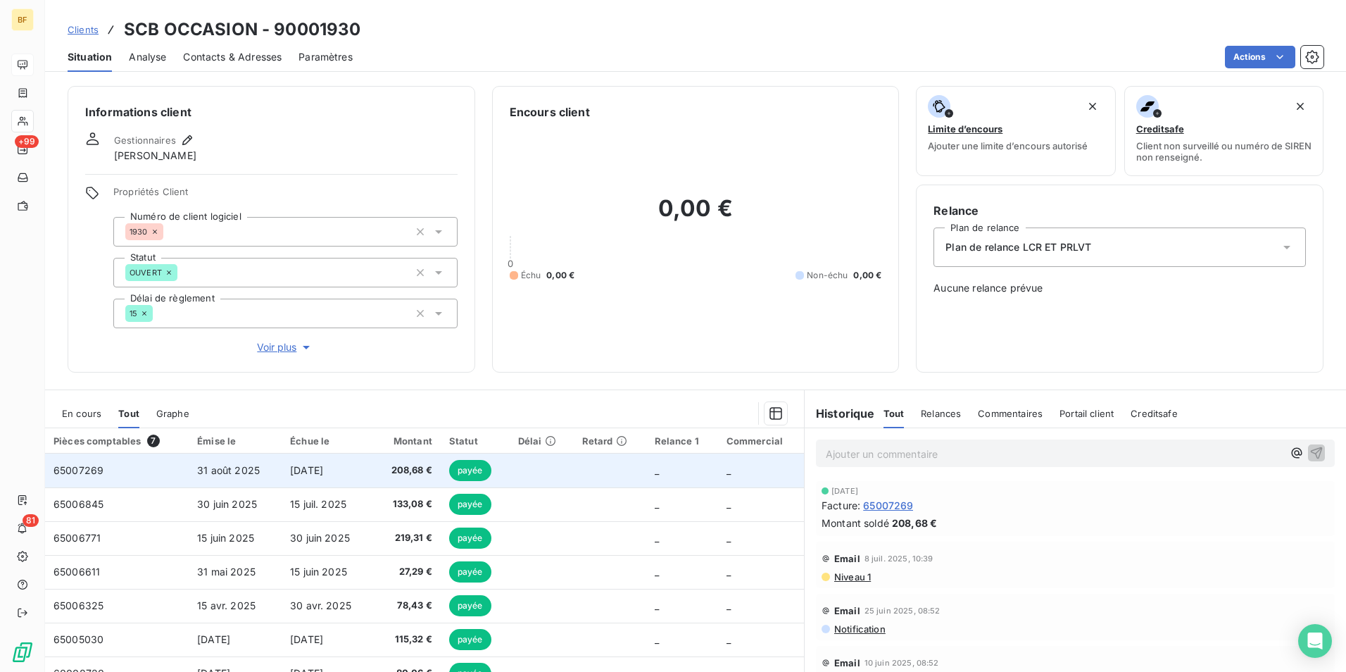
click at [398, 468] on span "208,68 €" at bounding box center [407, 470] width 51 height 14
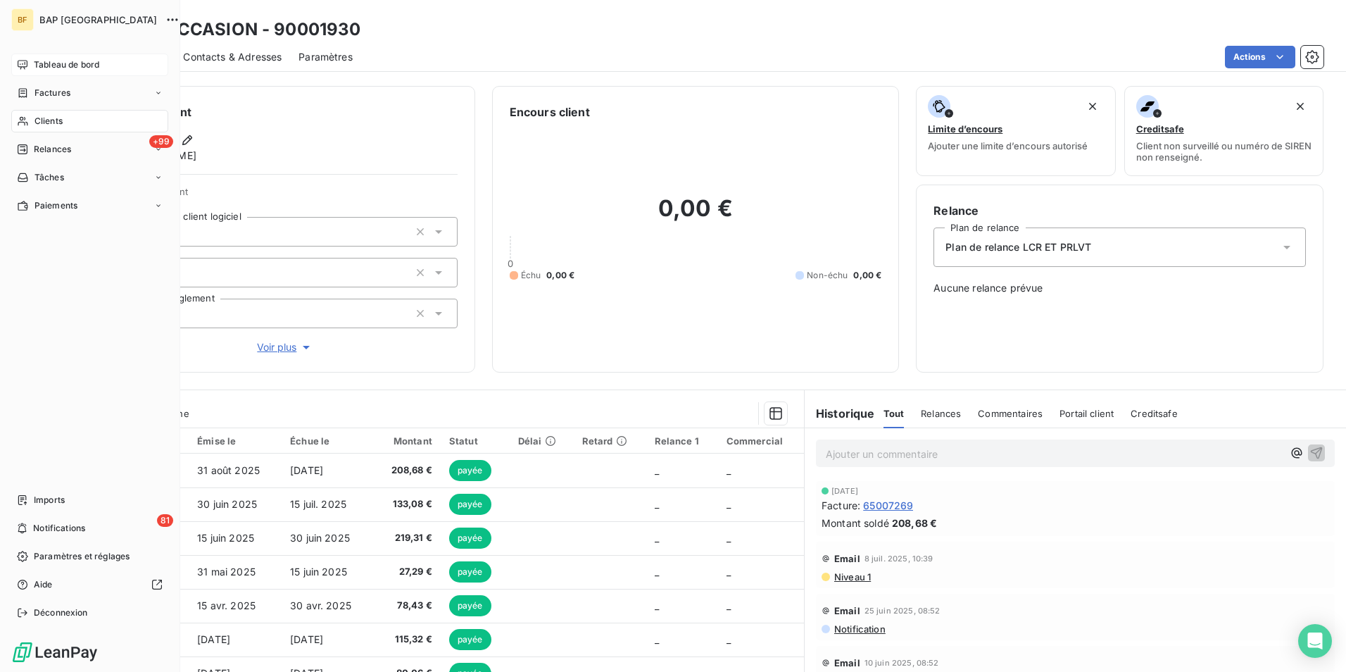
click at [35, 121] on span "Clients" at bounding box center [49, 121] width 28 height 13
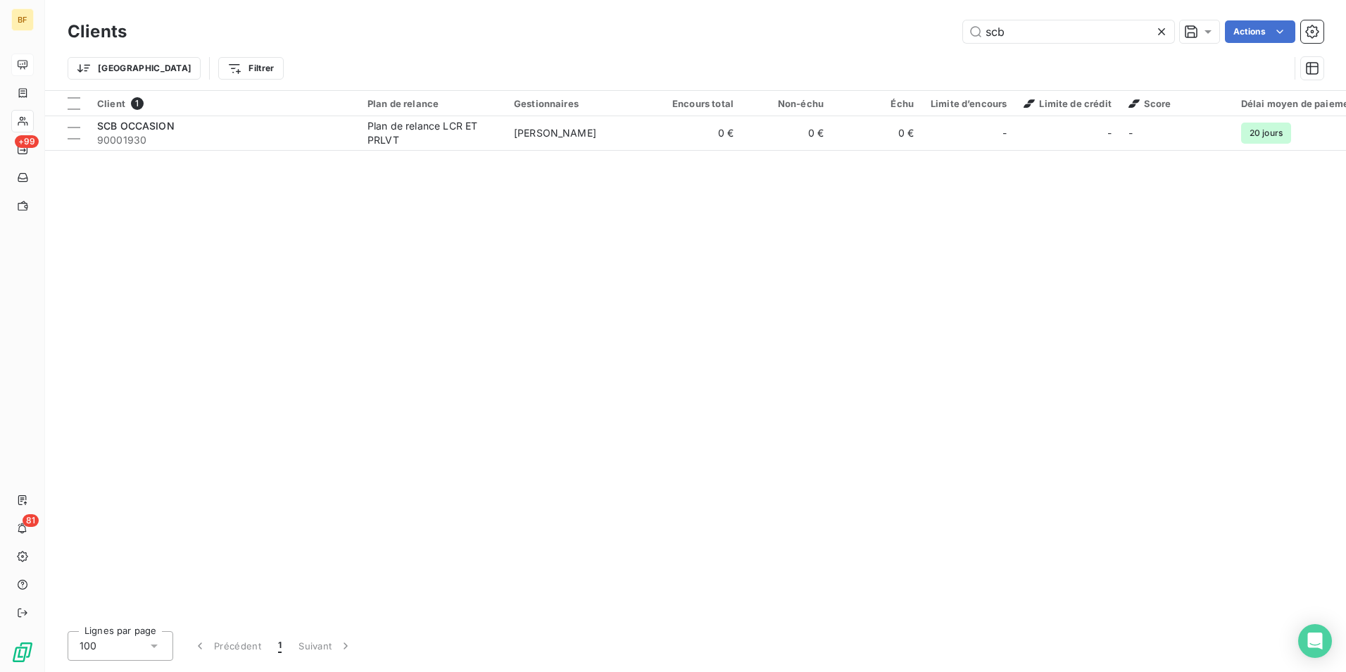
click at [1001, 20] on div "Clients scb Actions" at bounding box center [696, 32] width 1256 height 30
click at [865, 13] on div "Clients scb Actions Trier Filtrer" at bounding box center [695, 45] width 1301 height 90
click at [1030, 30] on input "scb" at bounding box center [1068, 31] width 211 height 23
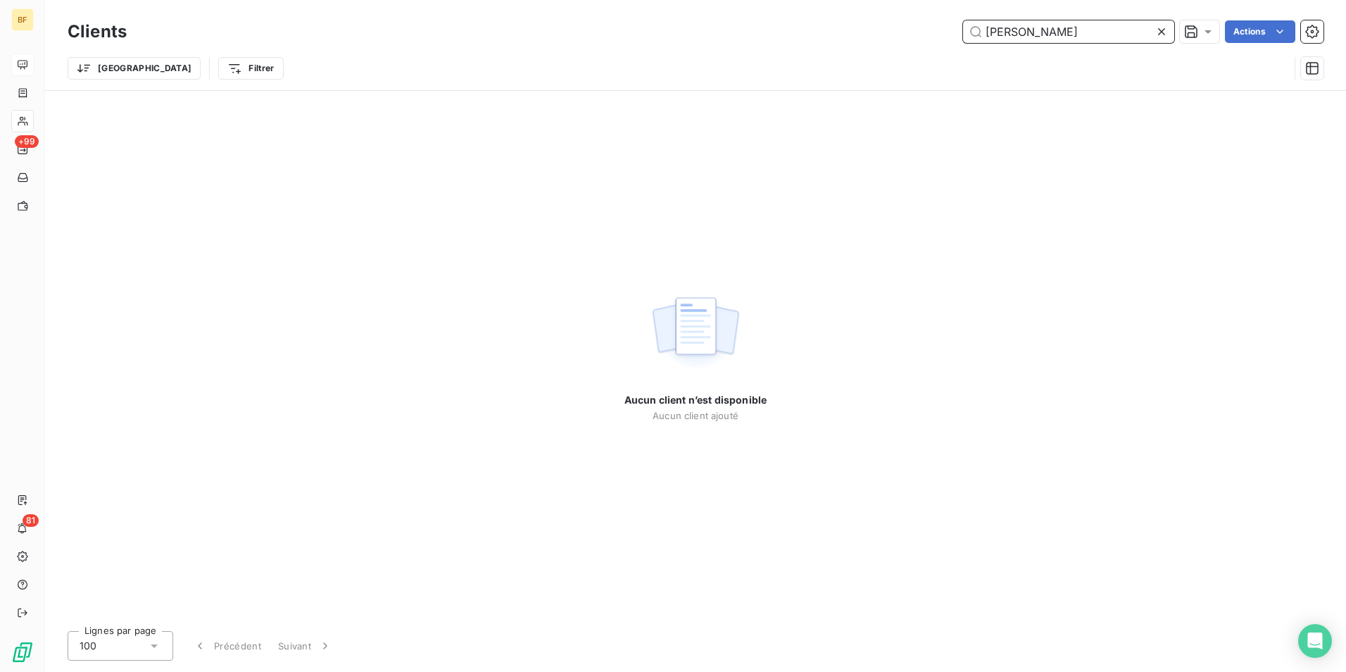
click at [992, 32] on input "[PERSON_NAME]" at bounding box center [1068, 31] width 211 height 23
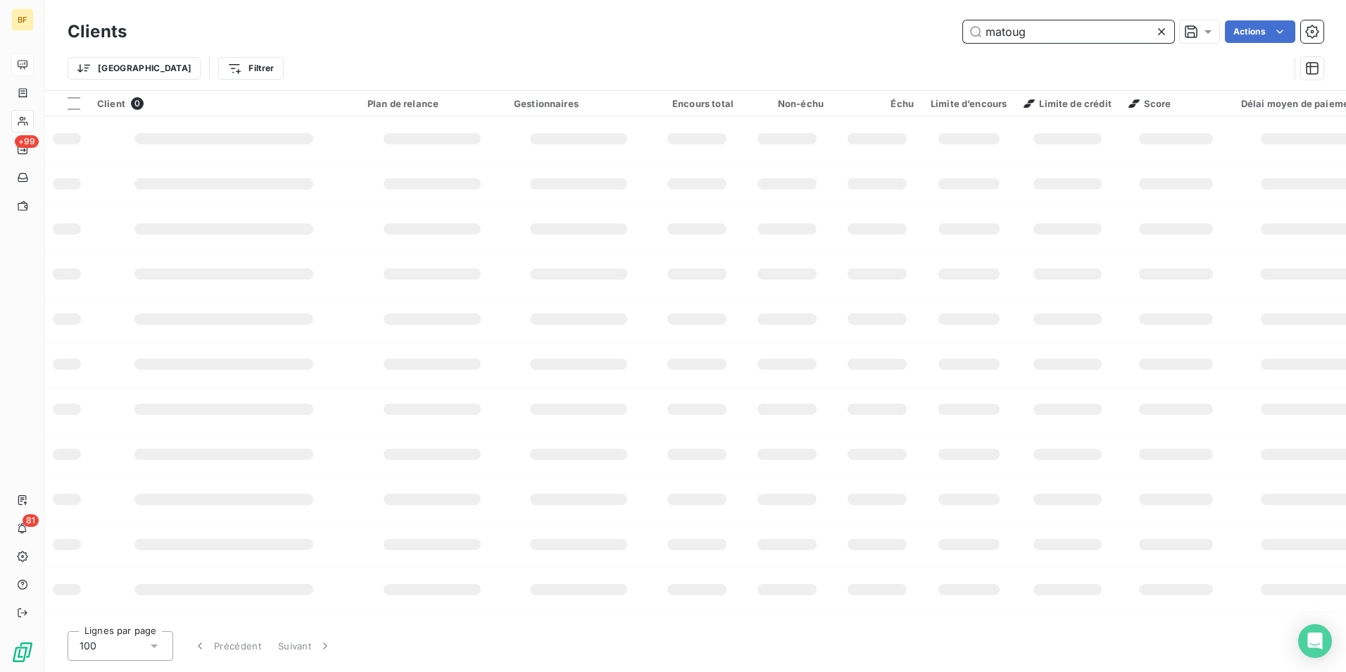
type input "matoug"
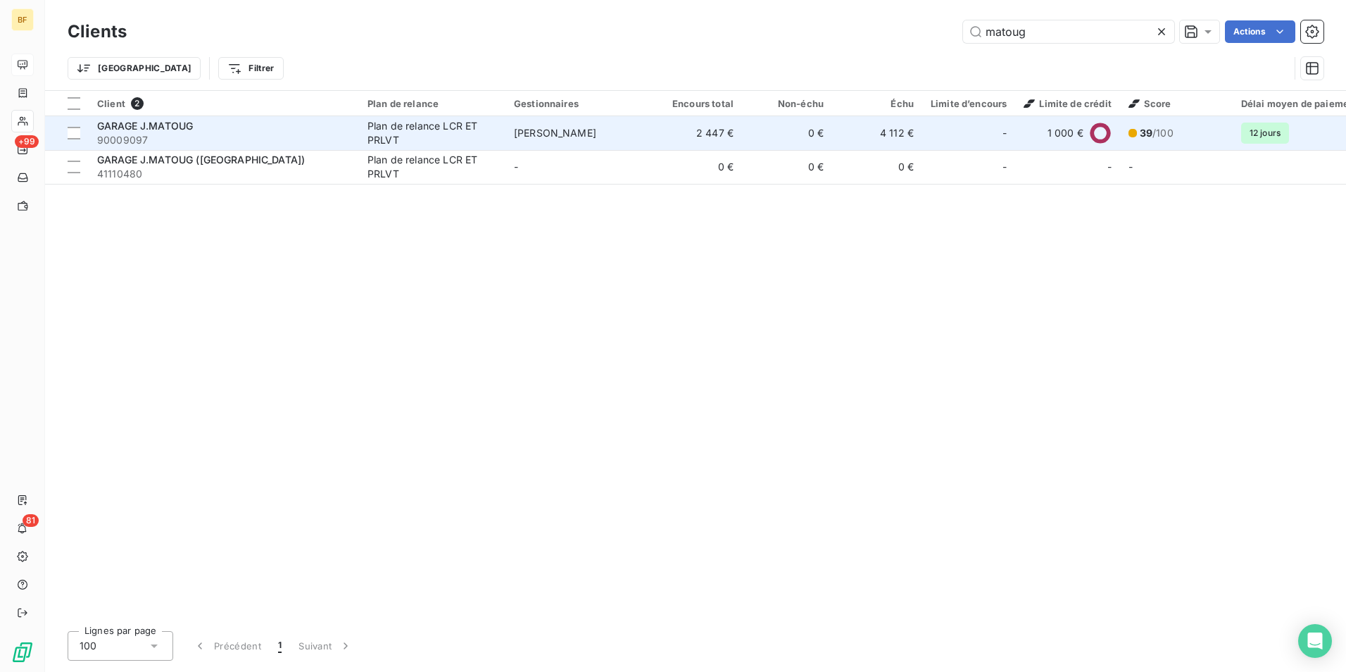
click at [296, 134] on span "90009097" at bounding box center [224, 140] width 254 height 14
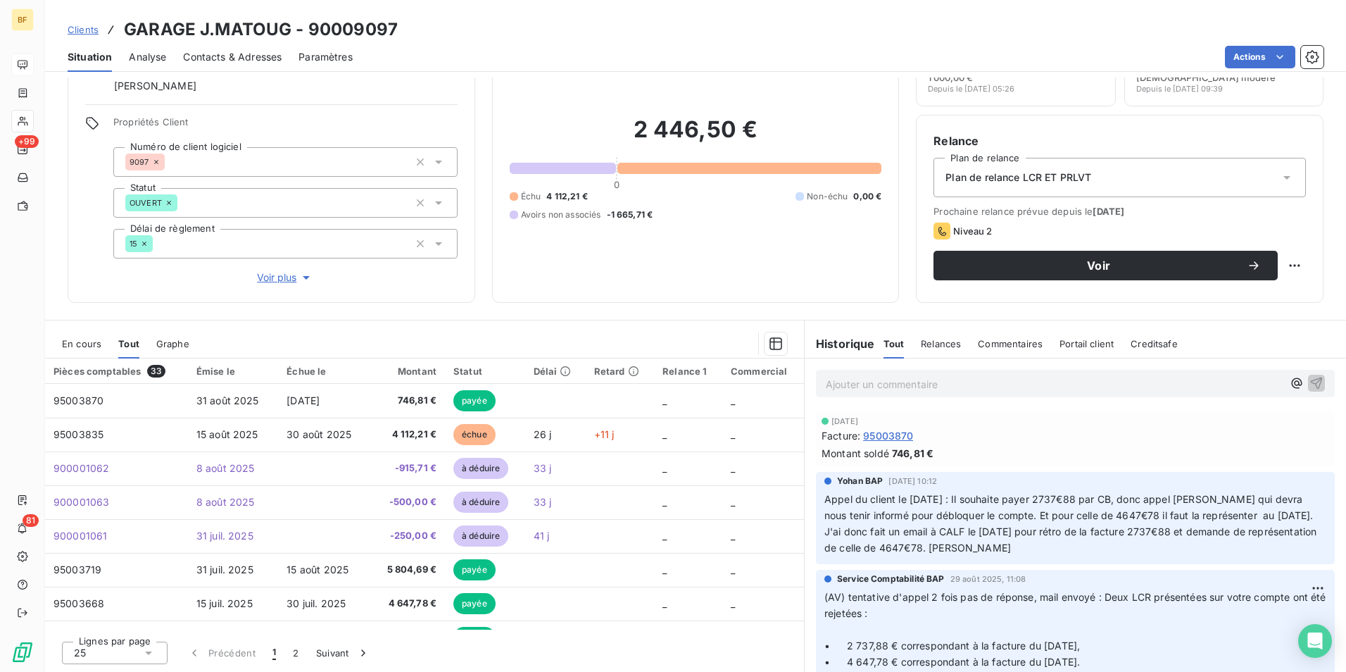
scroll to position [70, 0]
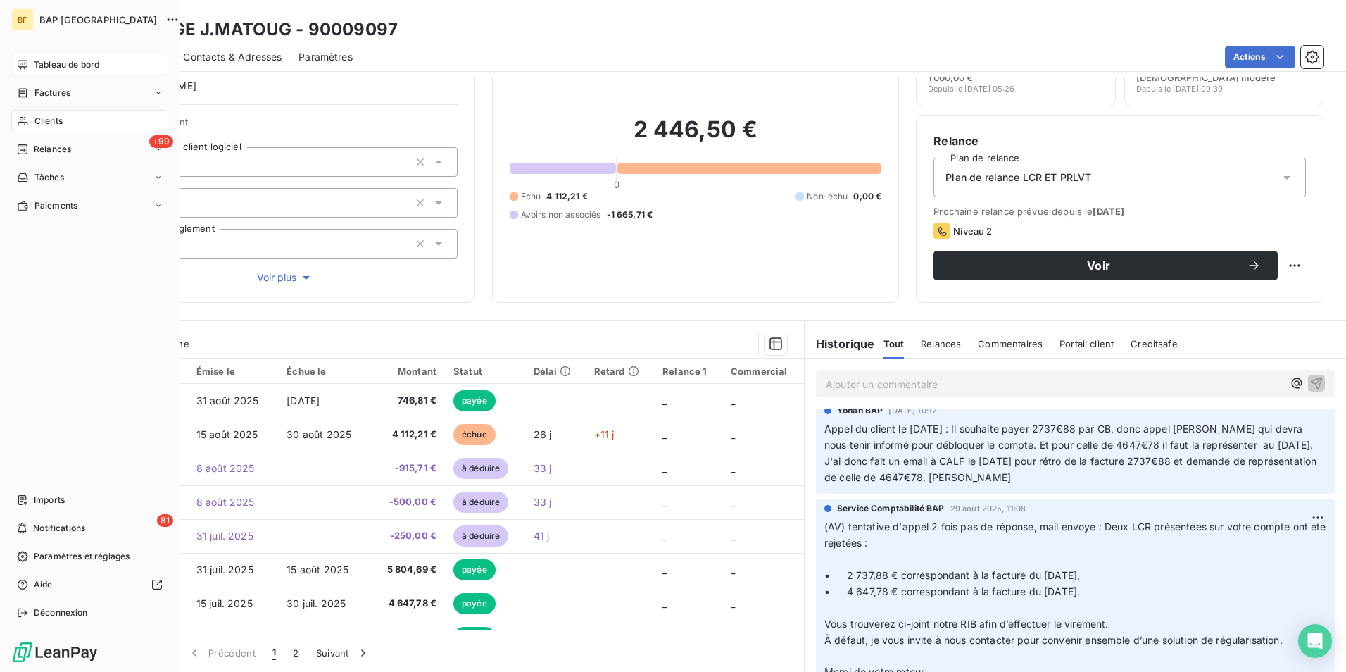
click at [25, 123] on icon at bounding box center [23, 120] width 12 height 11
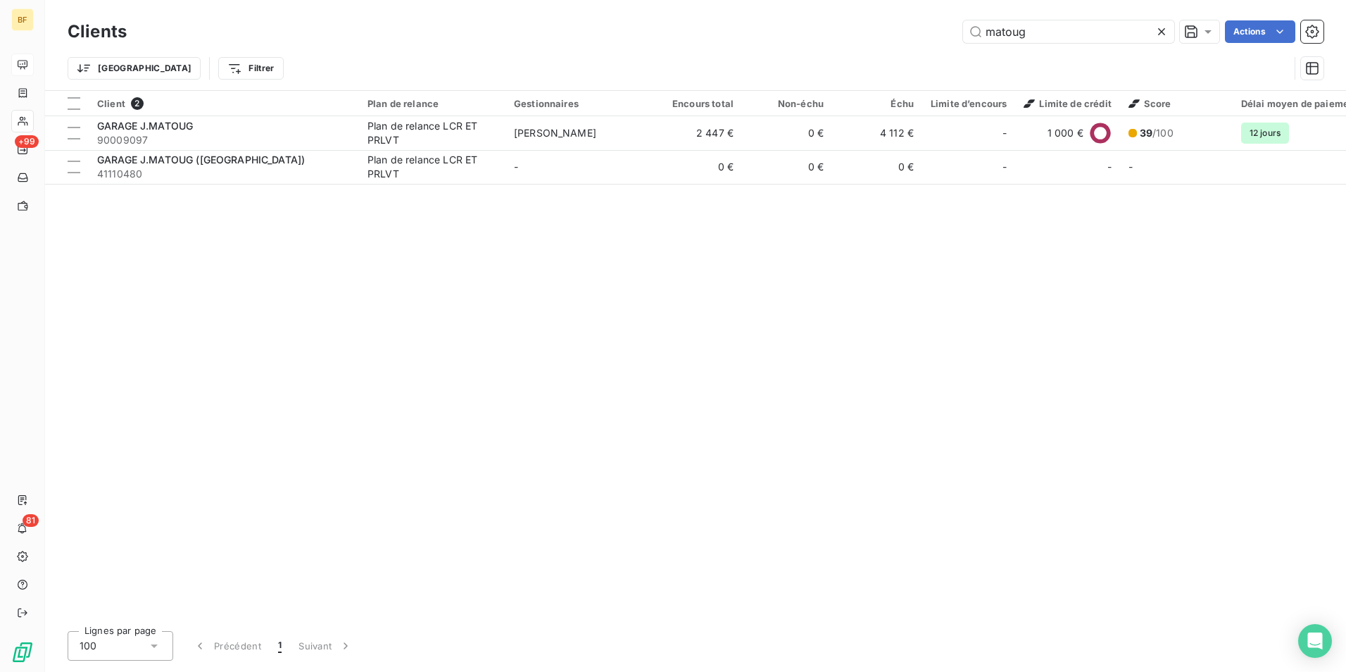
drag, startPoint x: 1031, startPoint y: 39, endPoint x: 934, endPoint y: 27, distance: 98.0
click at [934, 27] on div "matoug Actions" at bounding box center [734, 31] width 1180 height 23
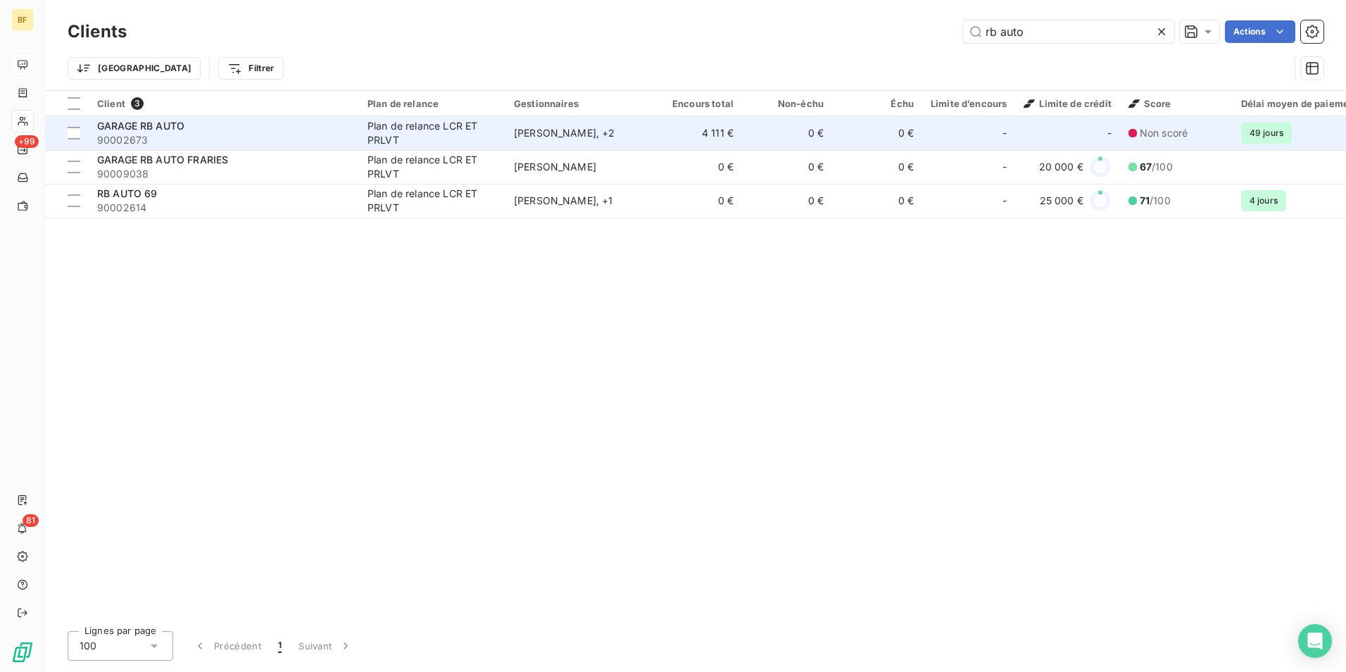
type input "rb auto"
click at [143, 133] on span "90002673" at bounding box center [224, 140] width 254 height 14
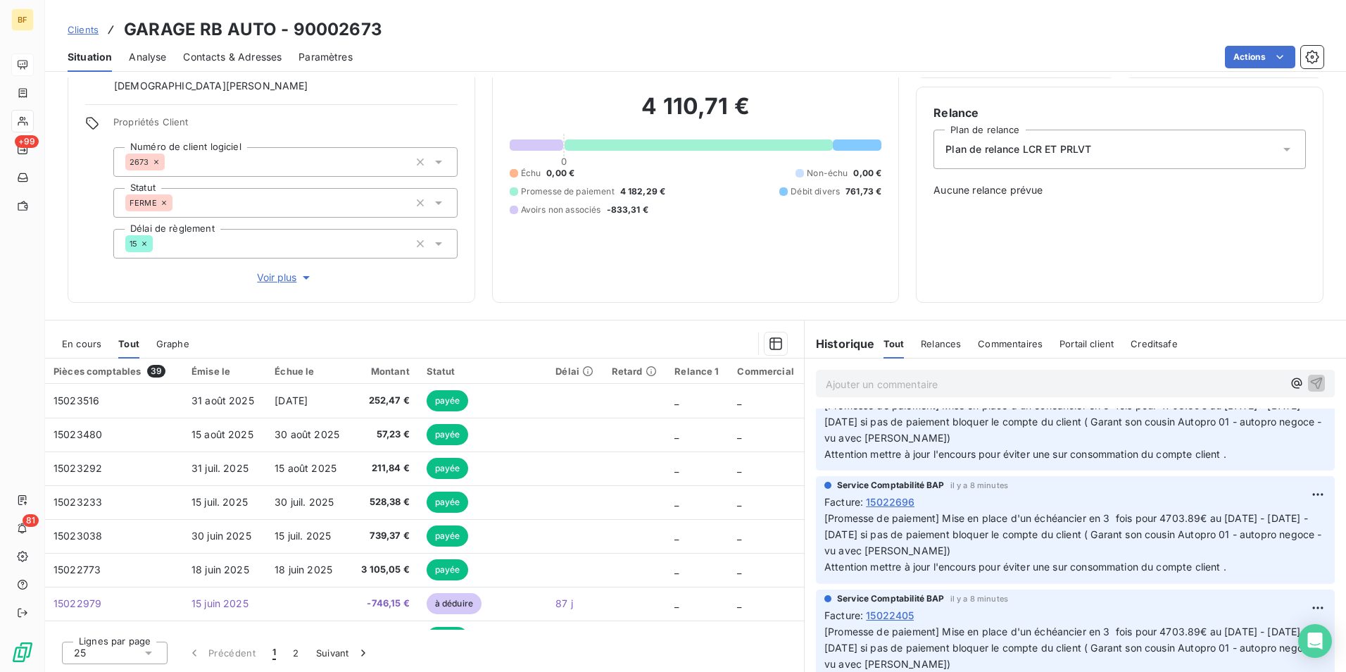
scroll to position [70, 0]
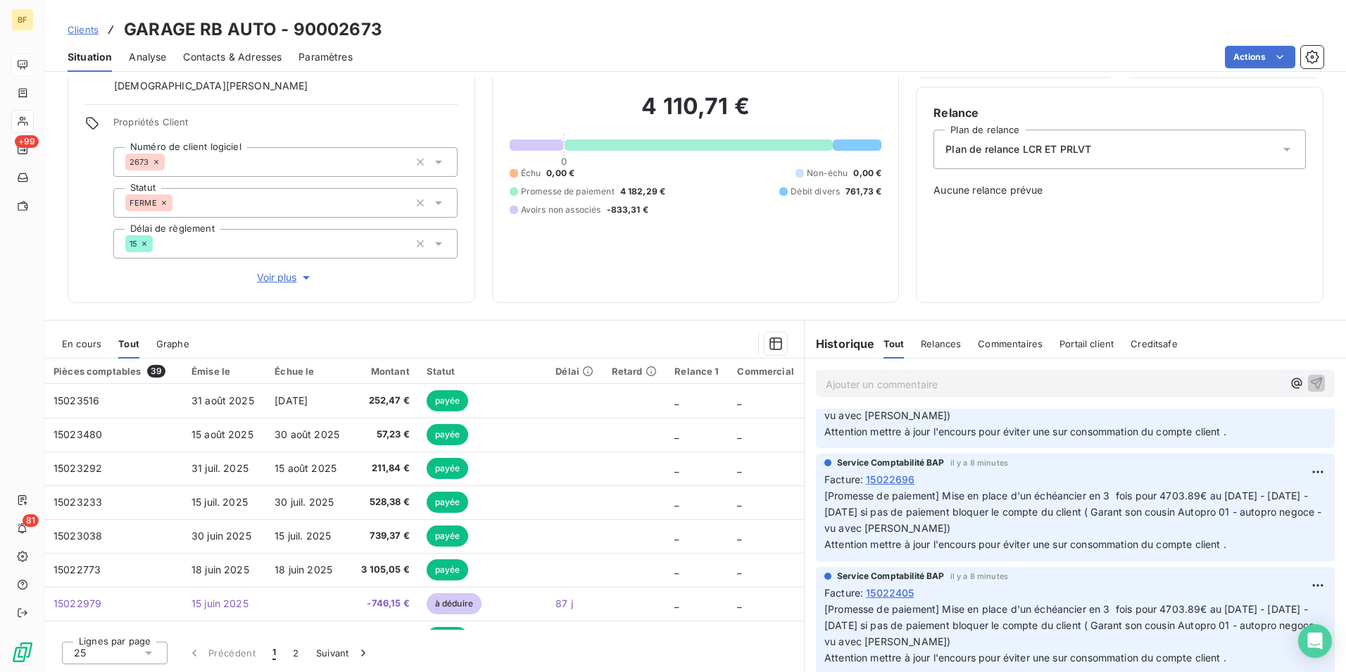
click at [243, 59] on span "Contacts & Adresses" at bounding box center [232, 57] width 99 height 14
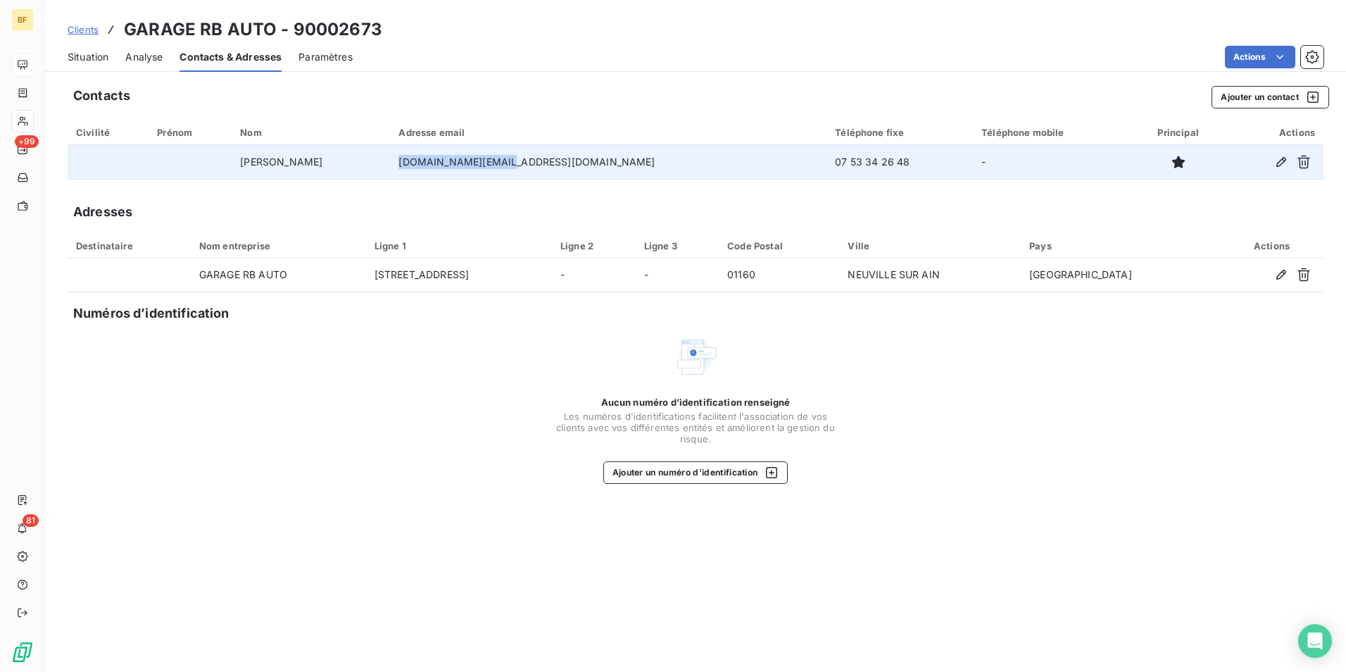
drag, startPoint x: 608, startPoint y: 169, endPoint x: 485, endPoint y: 172, distance: 122.6
click at [485, 172] on td "[DOMAIN_NAME][EMAIL_ADDRESS][DOMAIN_NAME]" at bounding box center [608, 162] width 437 height 34
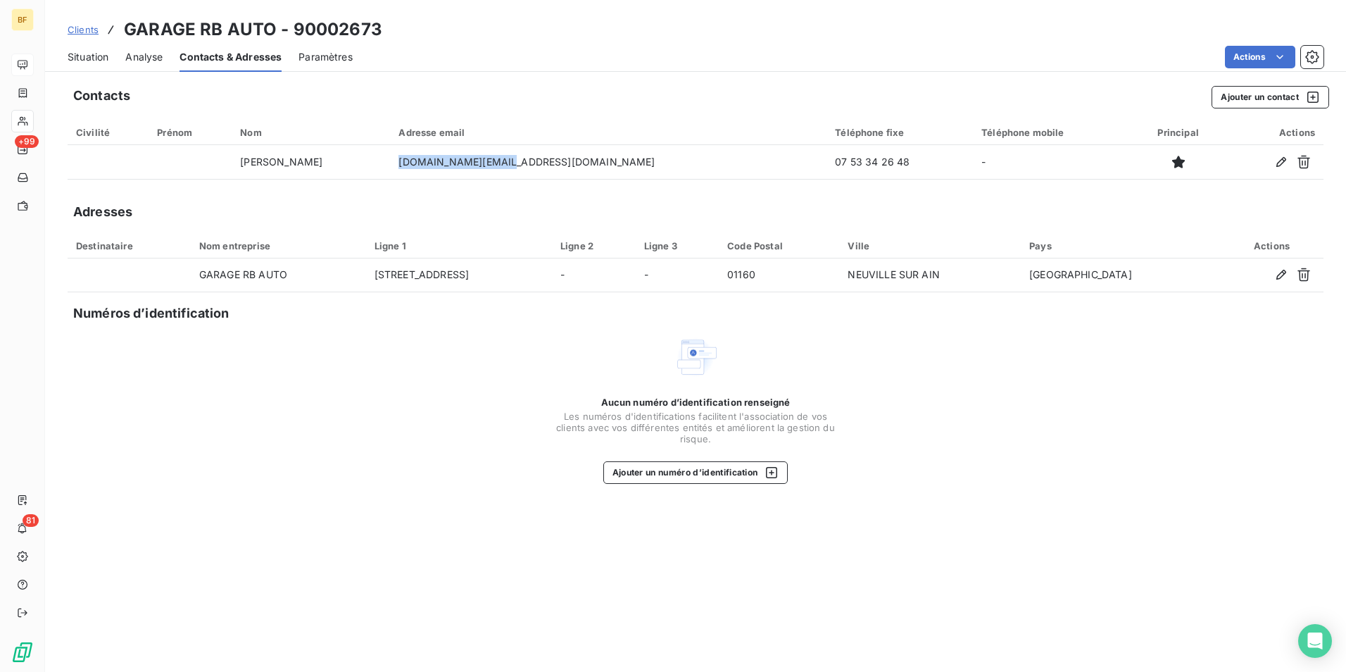
copy td "[DOMAIN_NAME][EMAIL_ADDRESS][DOMAIN_NAME]"
click at [115, 62] on div "Situation Analyse Contacts & Adresses Paramètres Actions" at bounding box center [695, 57] width 1301 height 30
click at [102, 59] on span "Situation" at bounding box center [88, 57] width 41 height 14
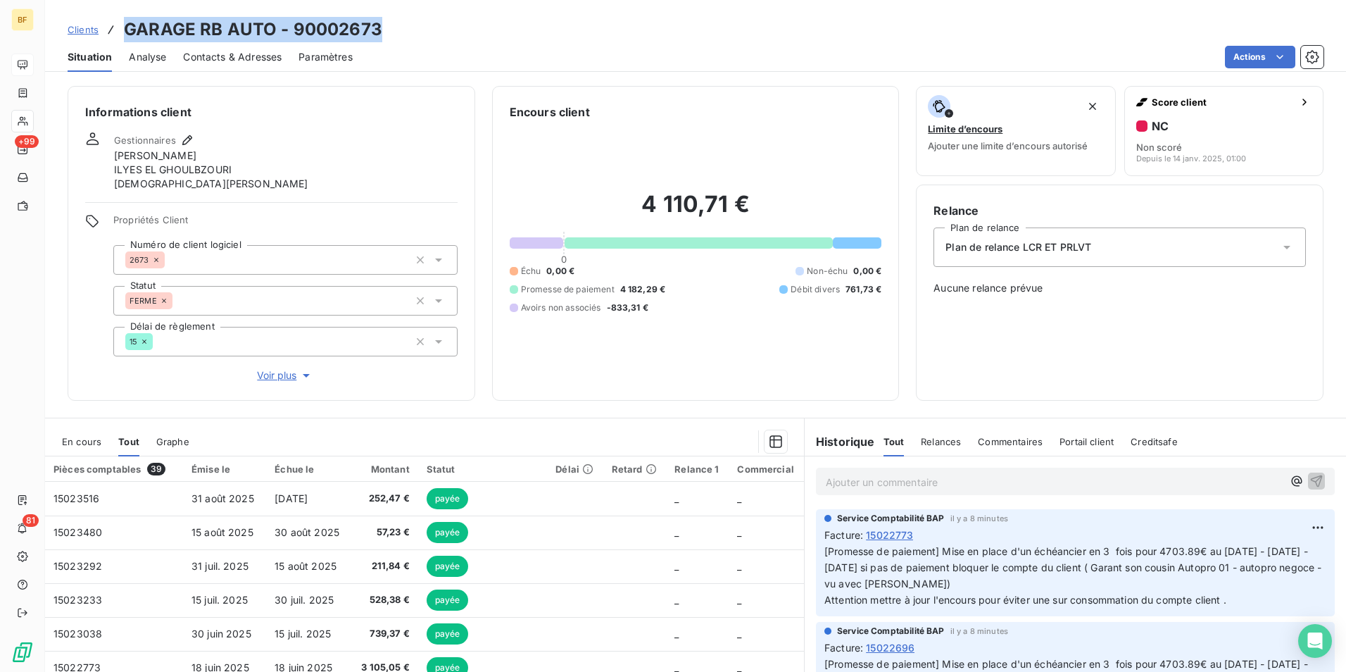
drag, startPoint x: 390, startPoint y: 26, endPoint x: 126, endPoint y: 33, distance: 264.2
click at [126, 33] on div "Clients GARAGE RB AUTO - 90002673" at bounding box center [695, 29] width 1301 height 25
copy h3 "GARAGE RB AUTO - 90002673"
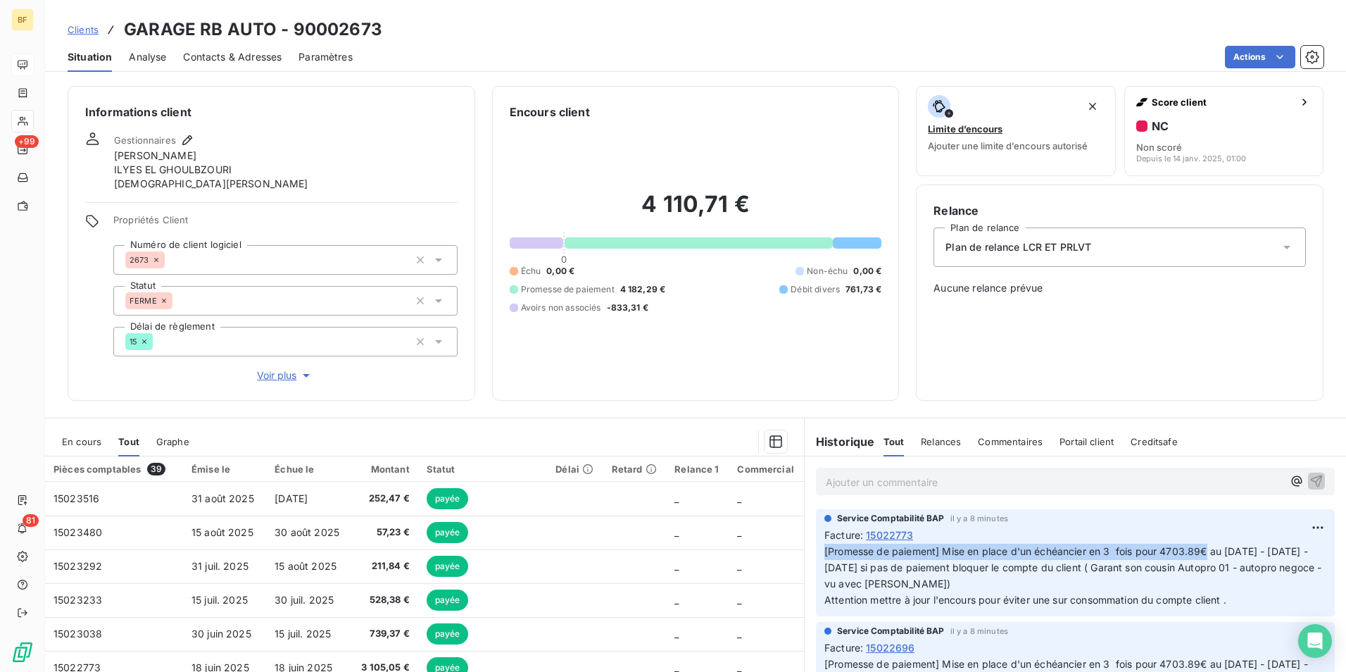
drag, startPoint x: 815, startPoint y: 551, endPoint x: 1205, endPoint y: 555, distance: 390.1
click at [1205, 555] on div "Service Comptabilité BAP il y a 8 minutes Facture : 15022773 [Promesse de paiem…" at bounding box center [1075, 563] width 519 height 108
copy span "[Promesse de paiement] Mise en place d'un échéancier en 3 fois pour 4703.89€"
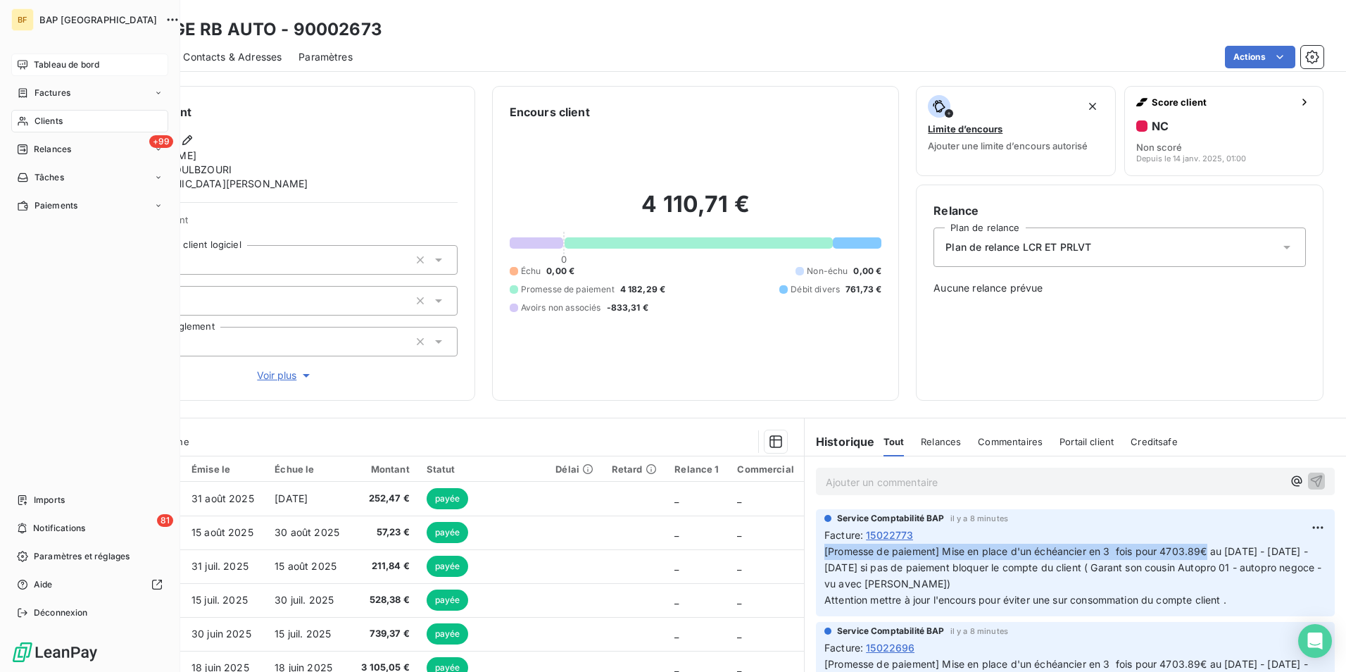
click at [63, 120] on div "Clients" at bounding box center [89, 121] width 157 height 23
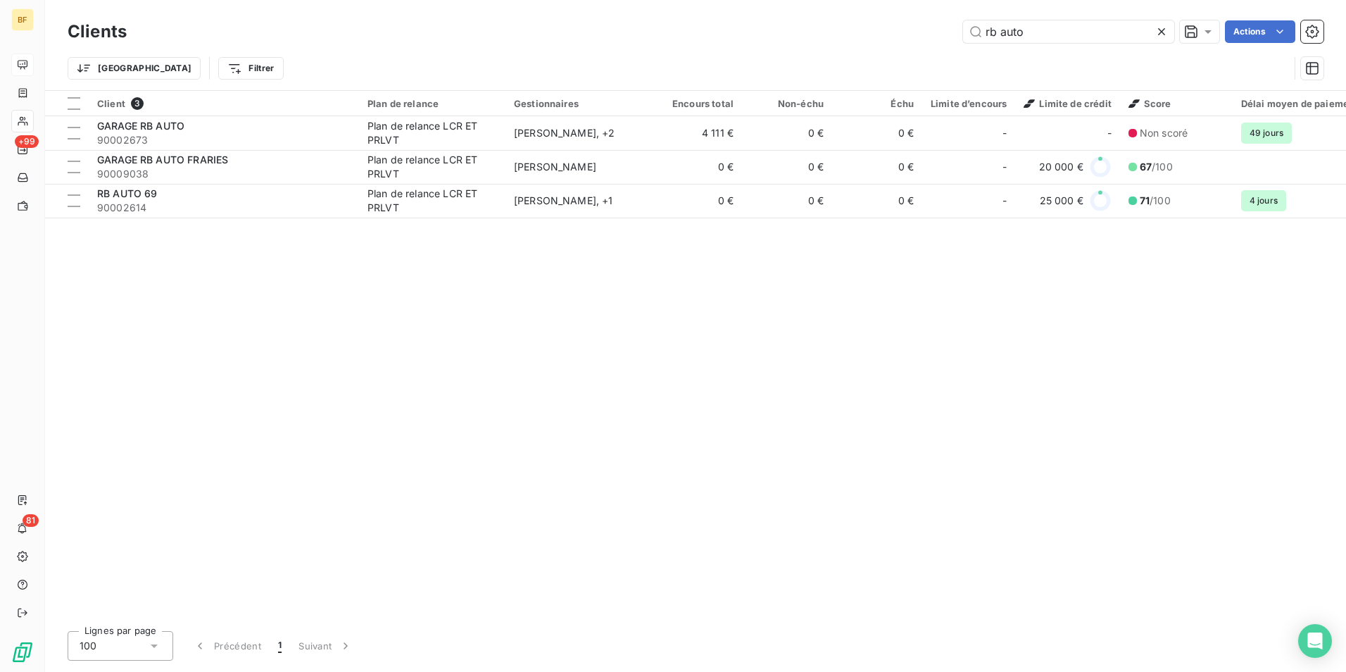
drag, startPoint x: 1053, startPoint y: 33, endPoint x: 862, endPoint y: 44, distance: 191.8
click at [994, 37] on input "rb auto" at bounding box center [1068, 31] width 211 height 23
type input "r"
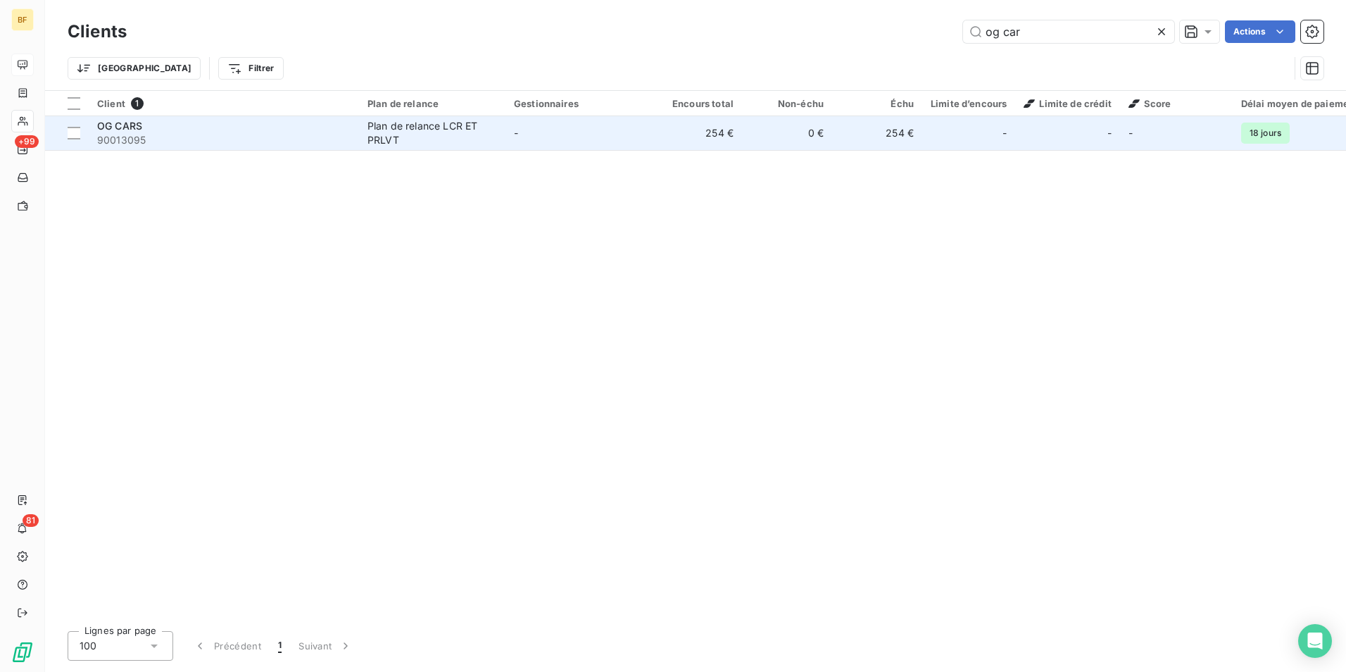
type input "og car"
click at [275, 139] on span "90013095" at bounding box center [224, 140] width 254 height 14
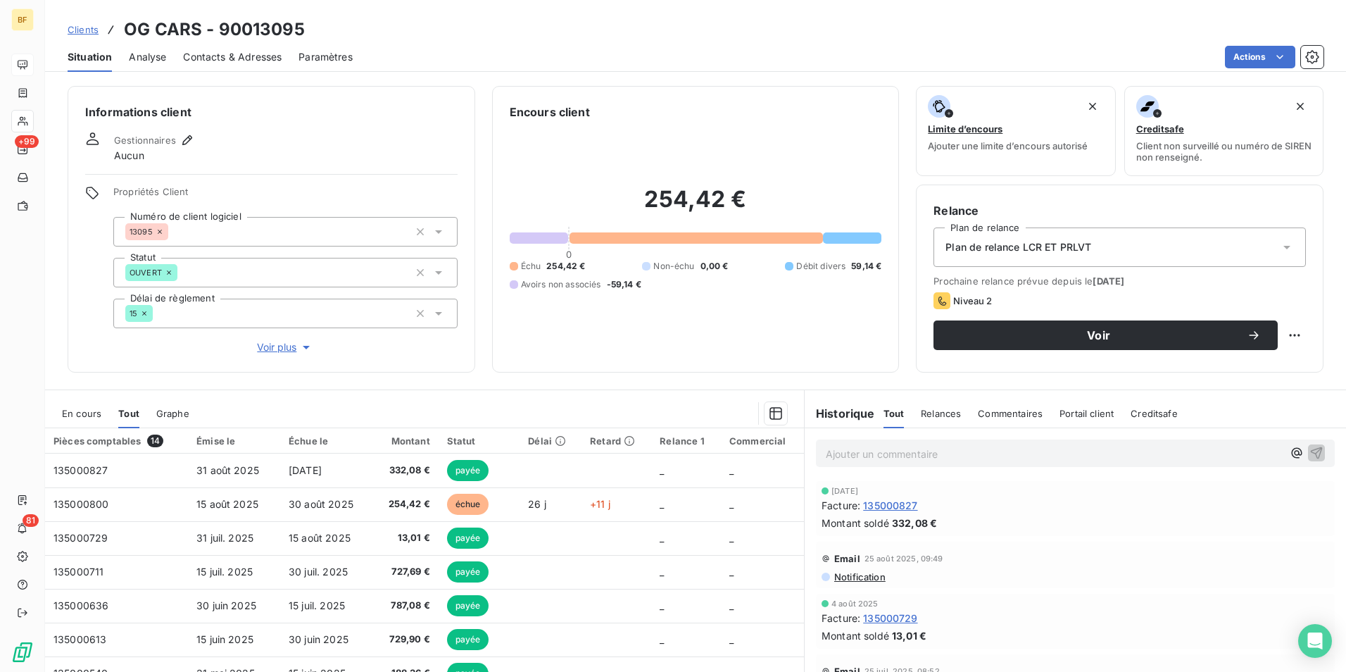
click at [199, 59] on span "Contacts & Adresses" at bounding box center [232, 57] width 99 height 14
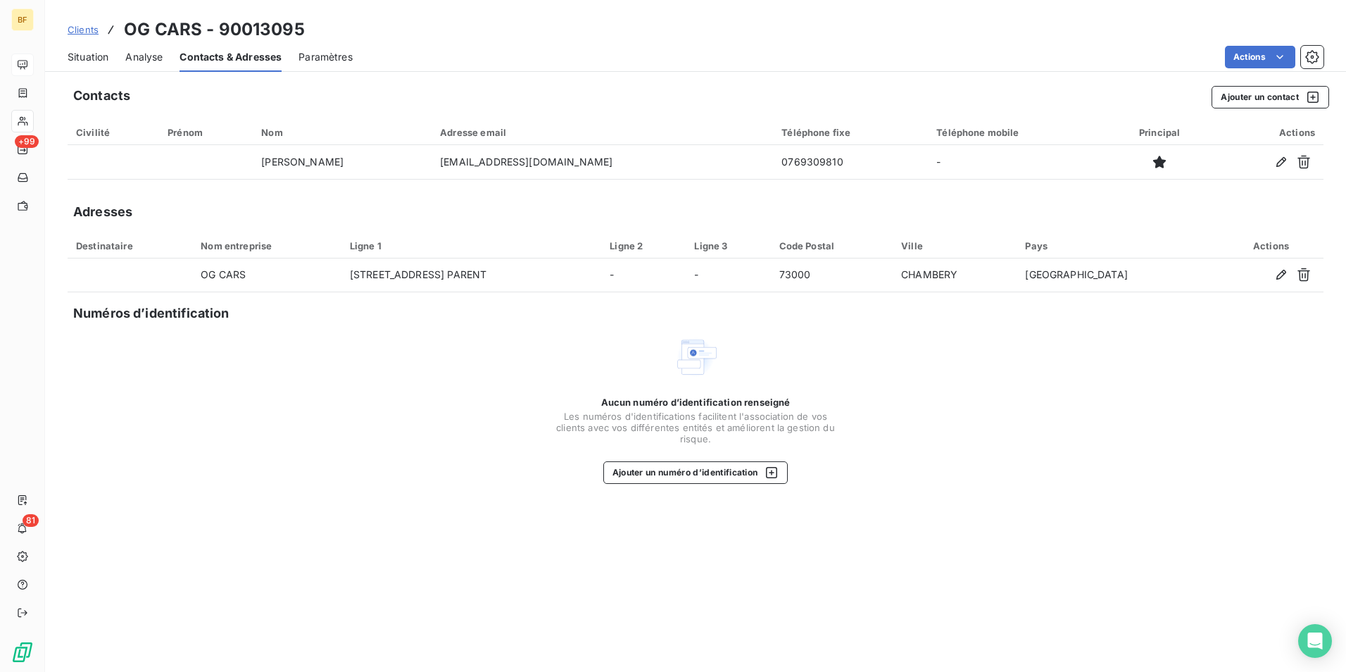
click at [99, 56] on span "Situation" at bounding box center [88, 57] width 41 height 14
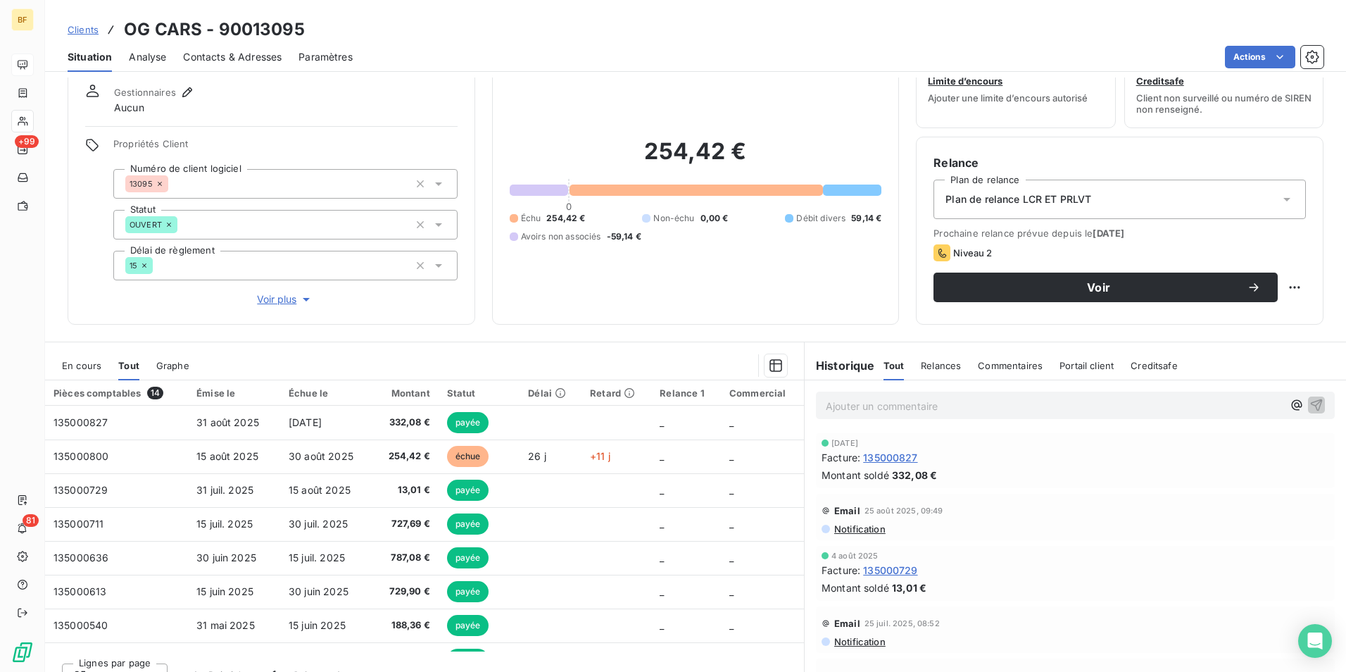
scroll to position [70, 0]
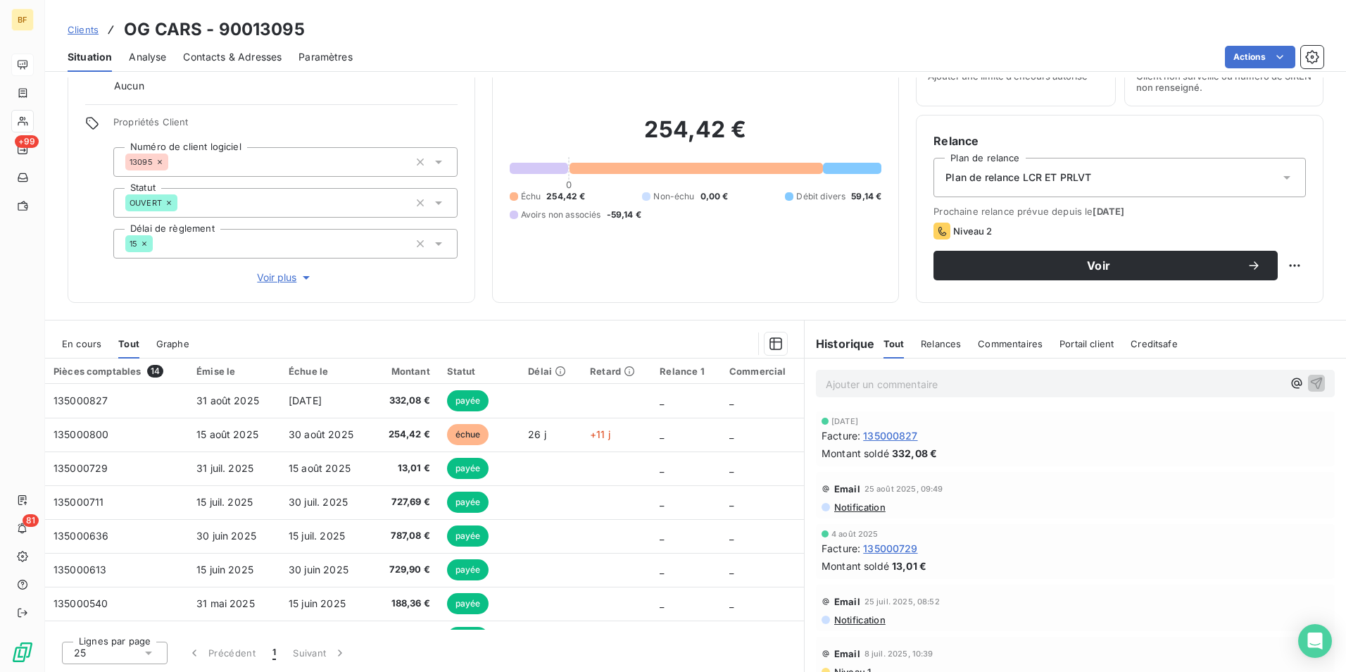
click at [217, 60] on span "Contacts & Adresses" at bounding box center [232, 57] width 99 height 14
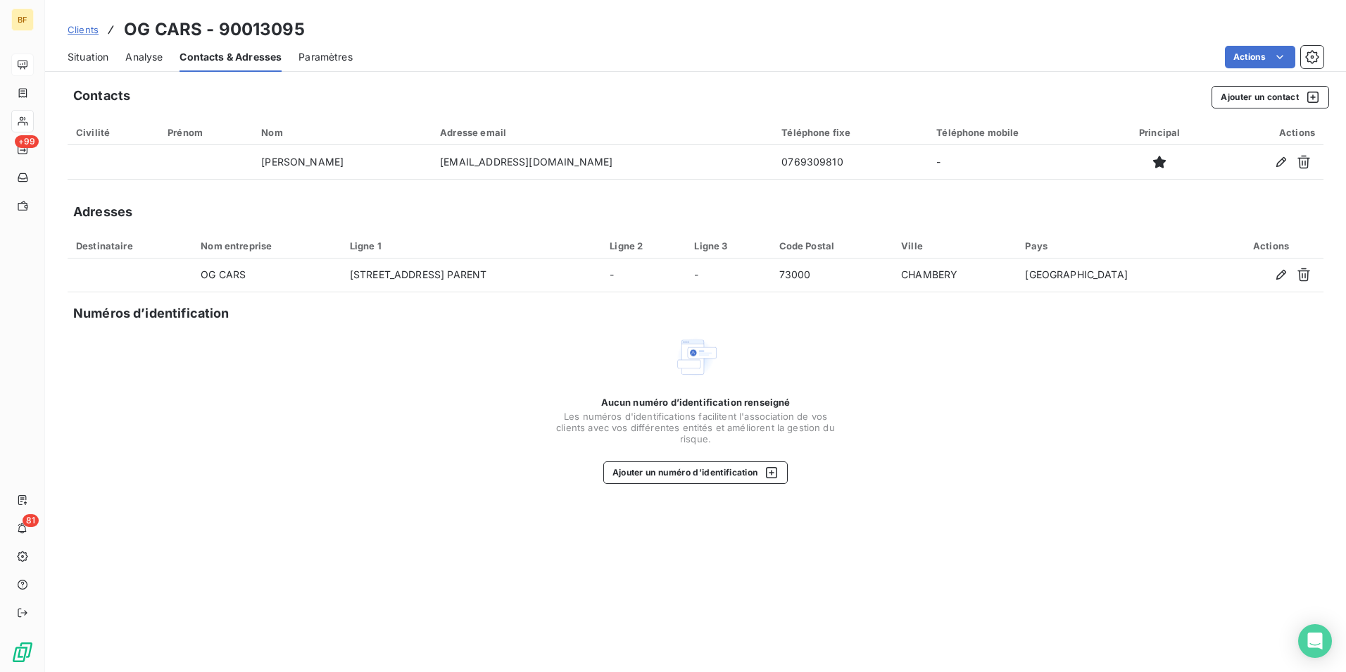
click at [81, 64] on div "Situation" at bounding box center [88, 57] width 41 height 30
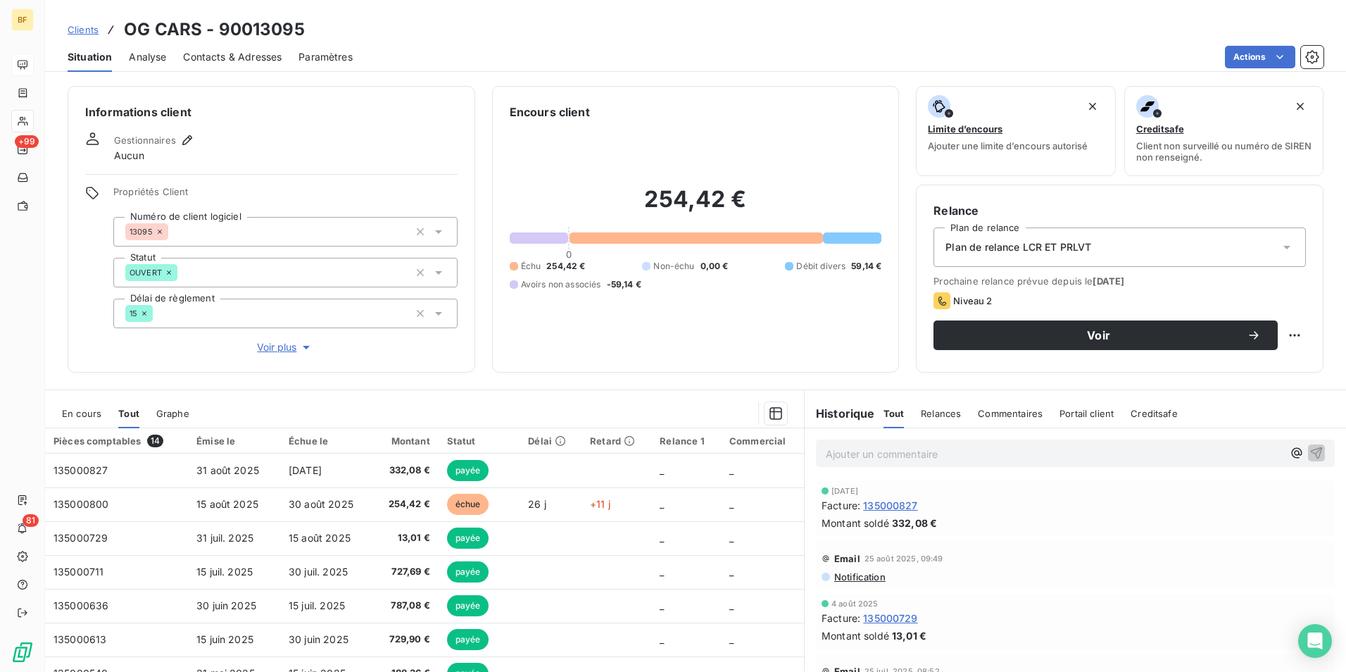
click at [239, 58] on span "Contacts & Adresses" at bounding box center [232, 57] width 99 height 14
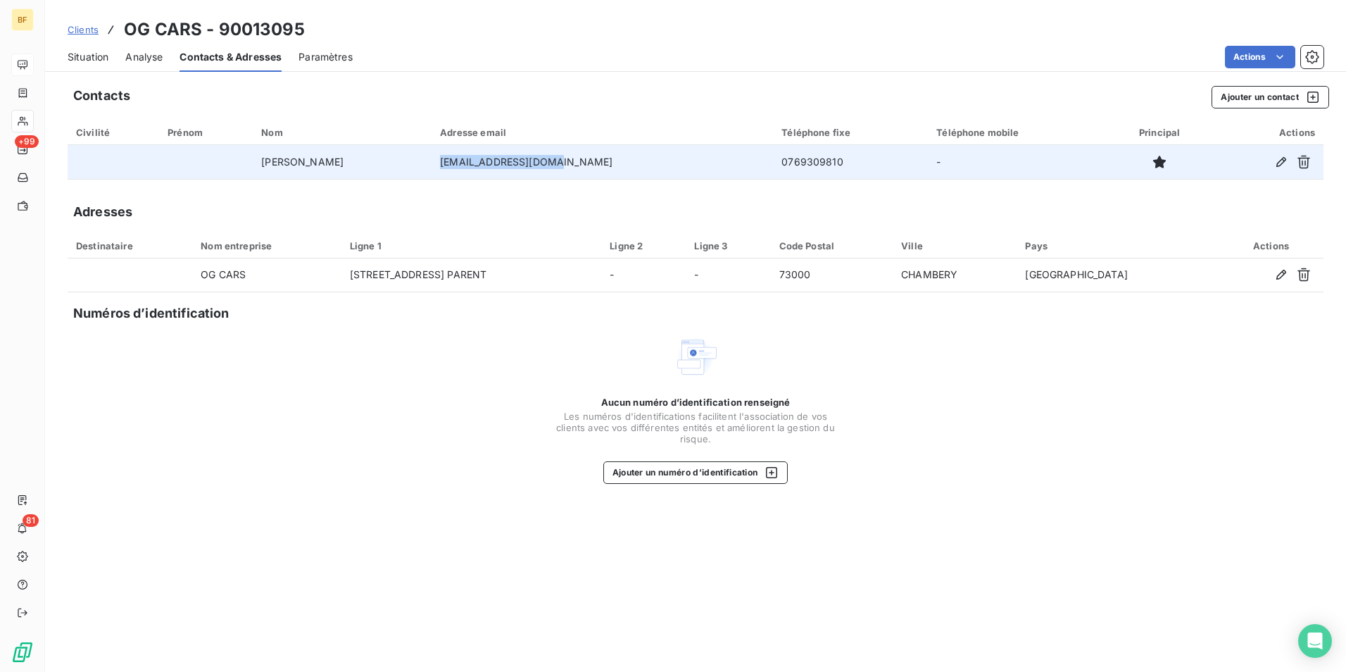
drag, startPoint x: 609, startPoint y: 163, endPoint x: 477, endPoint y: 161, distance: 131.7
click at [477, 161] on td "[EMAIL_ADDRESS][DOMAIN_NAME]" at bounding box center [603, 162] width 342 height 34
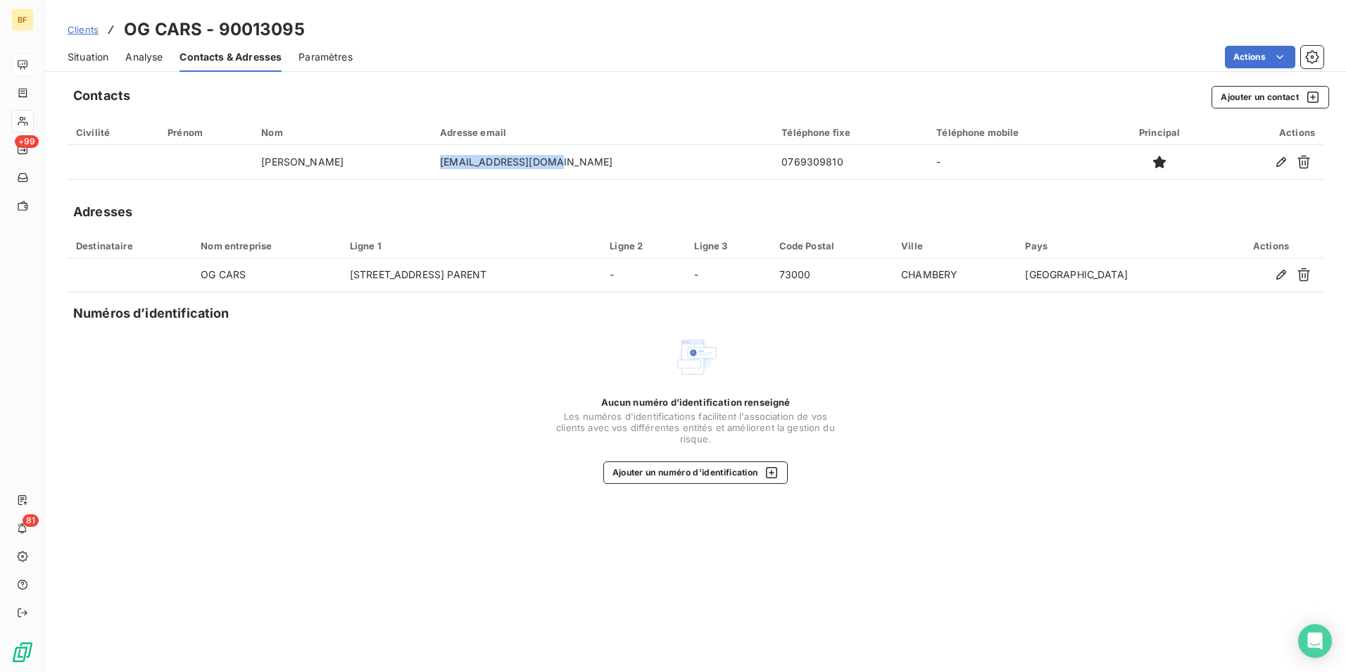
click at [80, 61] on span "Situation" at bounding box center [88, 57] width 41 height 14
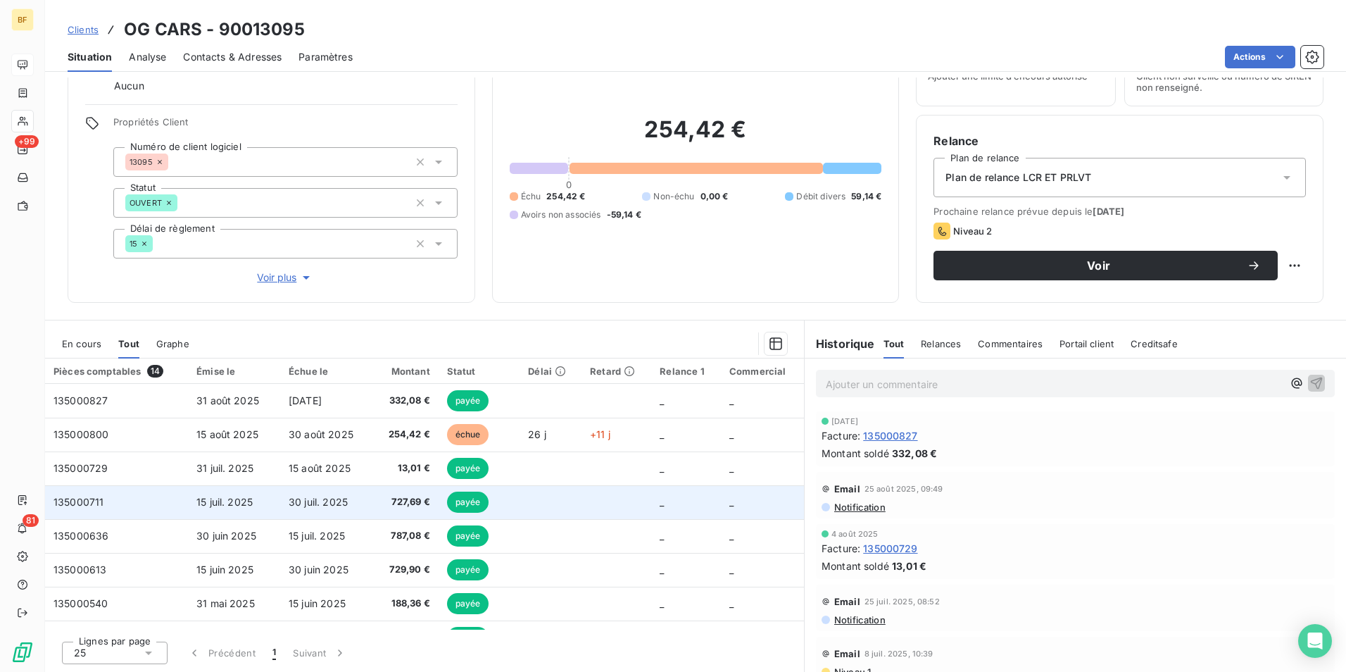
click at [387, 501] on span "727,69 €" at bounding box center [405, 502] width 49 height 14
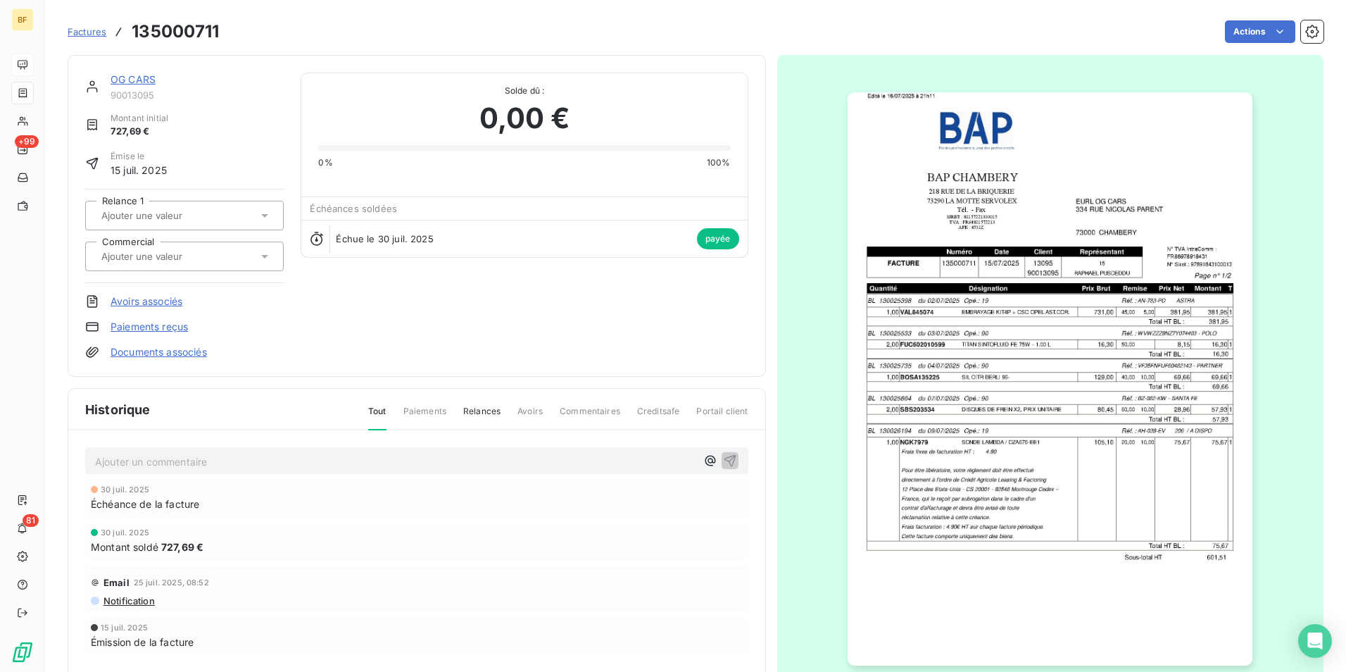
click at [1014, 328] on img "button" at bounding box center [1050, 378] width 405 height 573
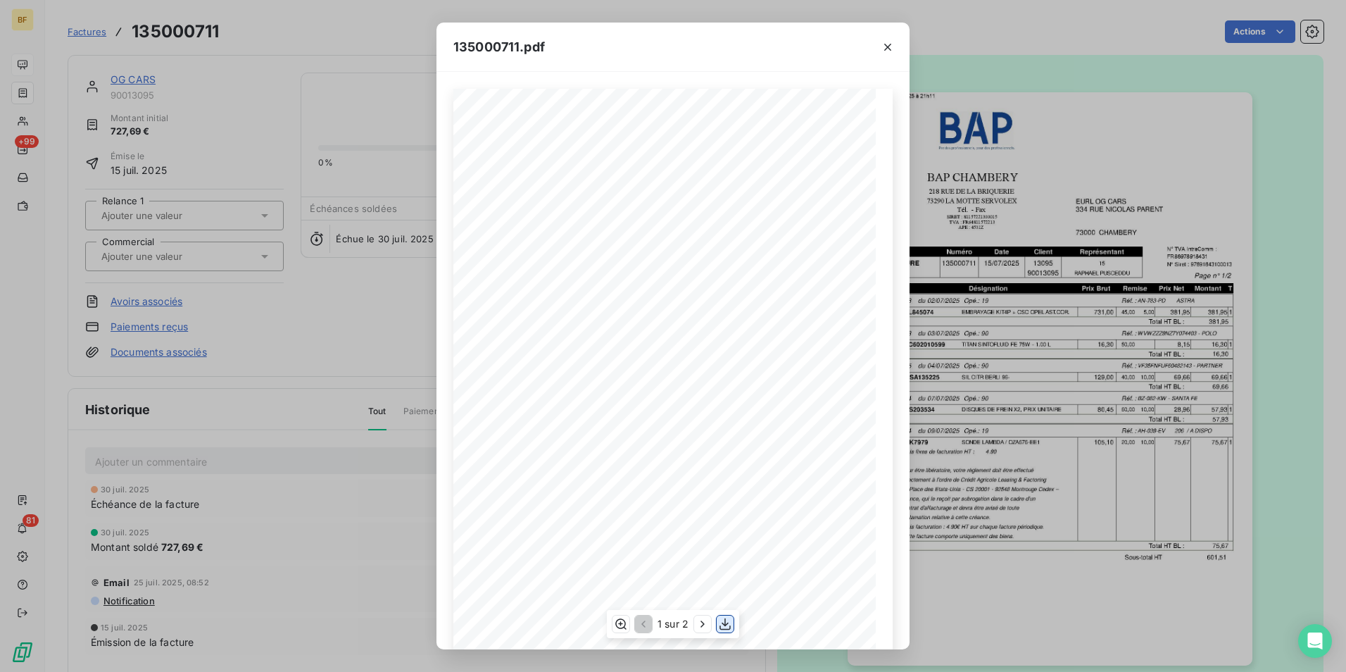
click at [722, 620] on icon "button" at bounding box center [725, 624] width 14 height 14
drag, startPoint x: 887, startPoint y: 44, endPoint x: 864, endPoint y: 48, distance: 23.6
click at [887, 44] on icon "button" at bounding box center [888, 47] width 14 height 14
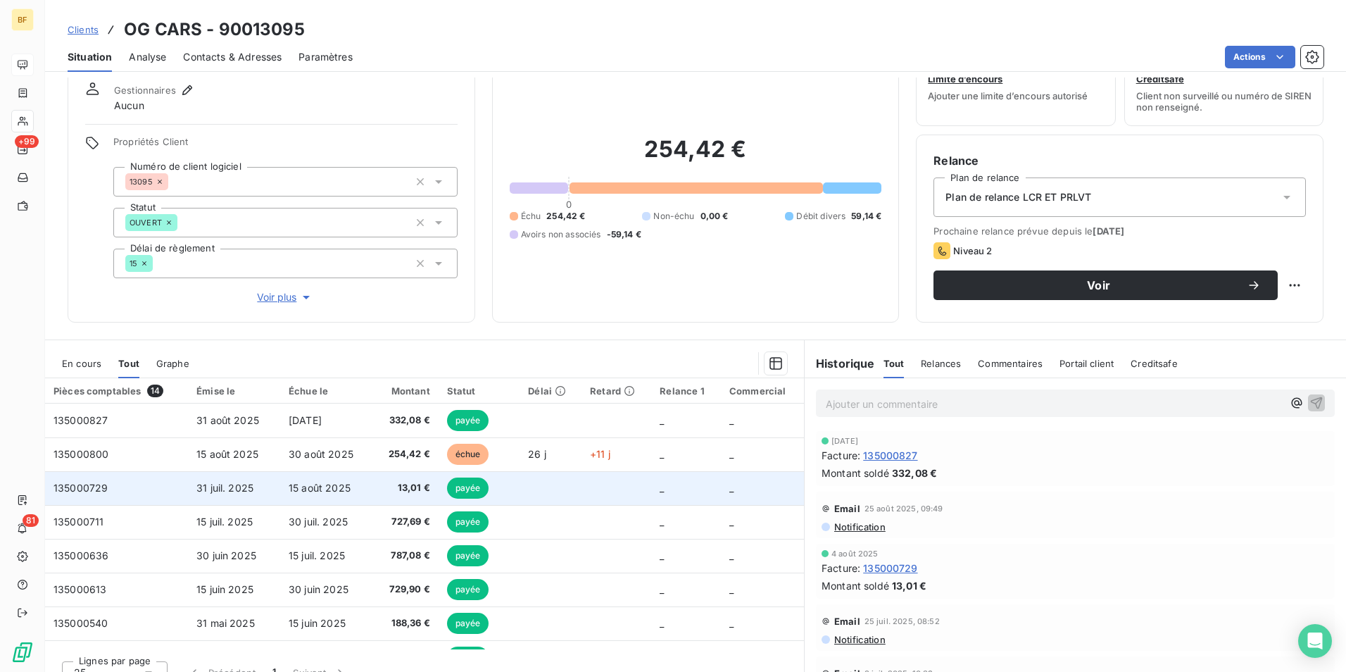
scroll to position [70, 0]
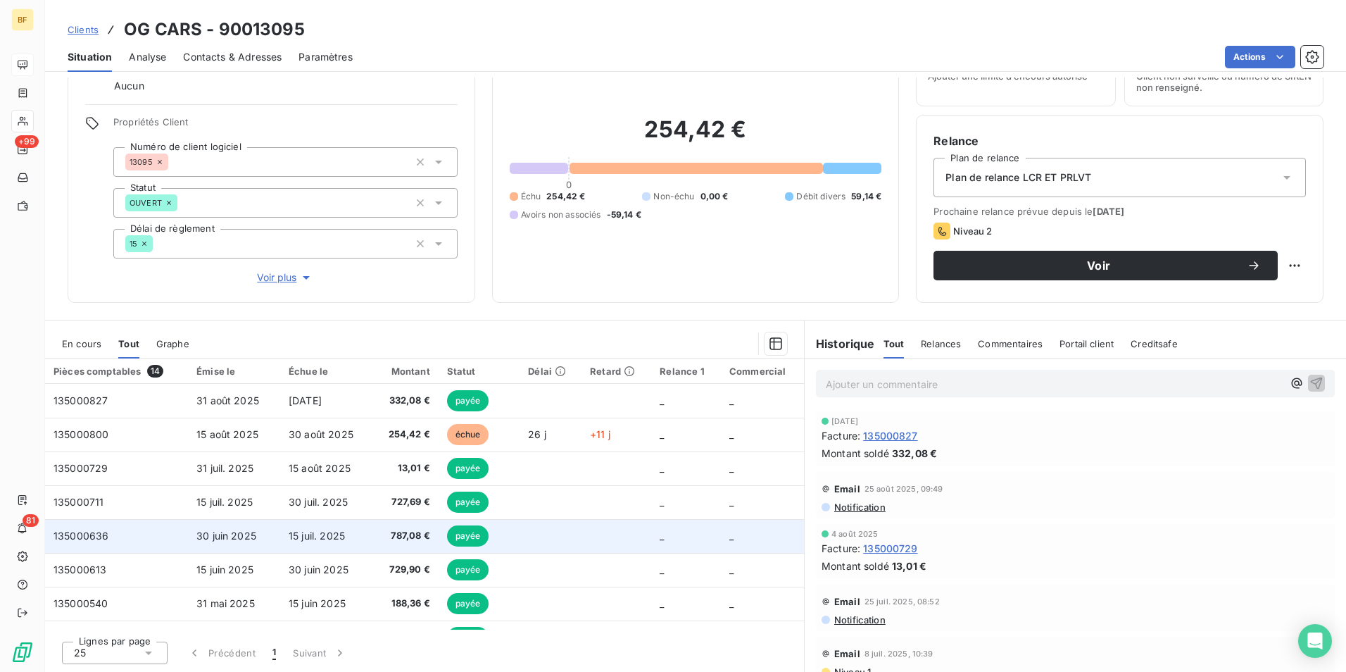
click at [397, 533] on span "787,08 €" at bounding box center [405, 536] width 49 height 14
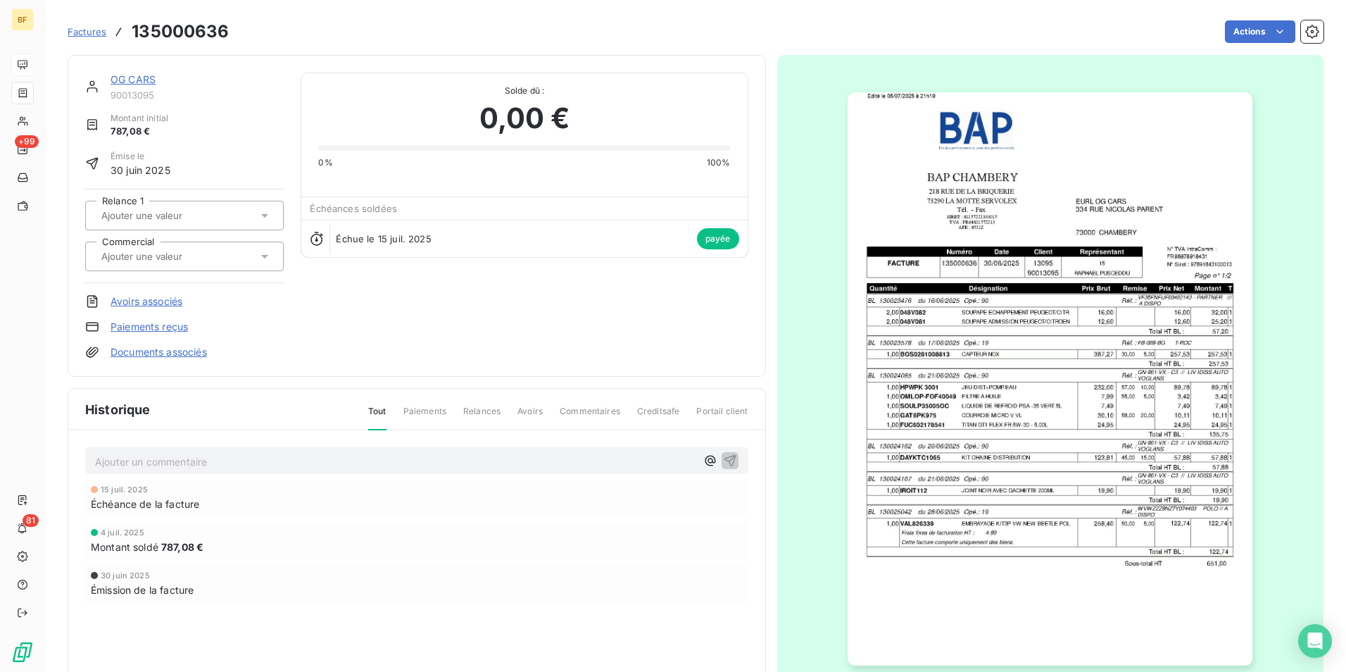
click at [1018, 359] on img "button" at bounding box center [1050, 378] width 405 height 573
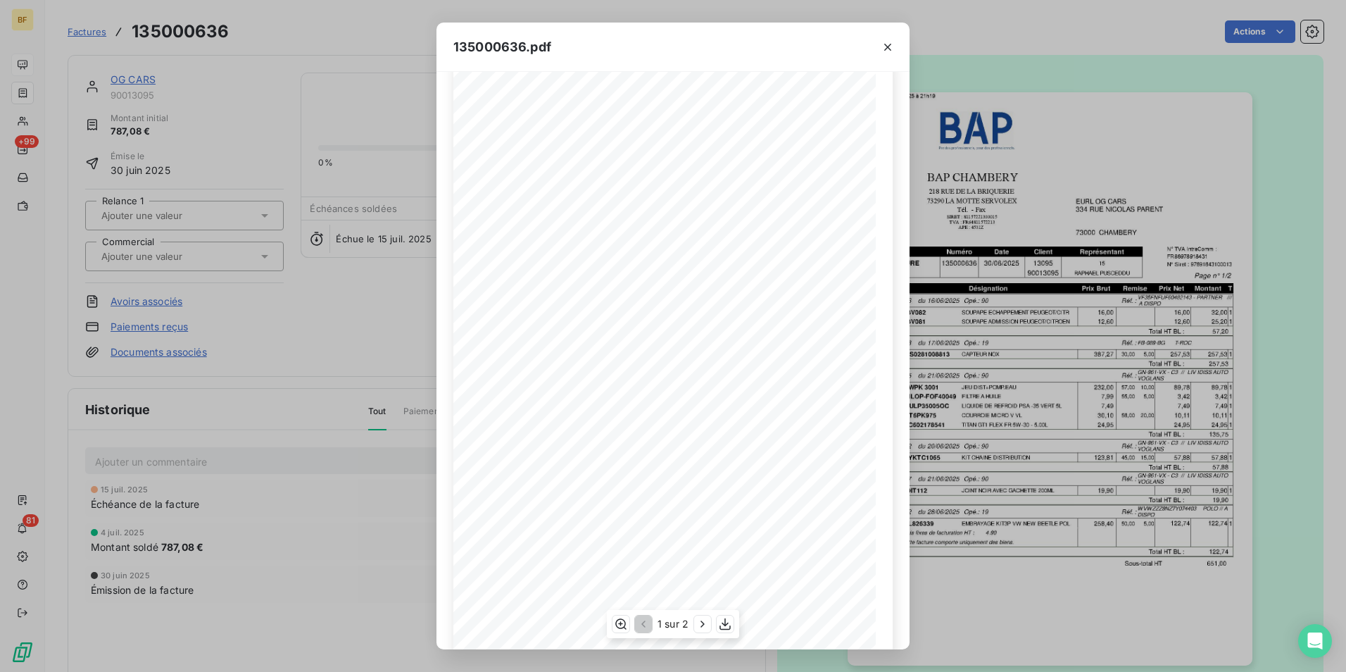
scroll to position [54, 0]
click at [722, 620] on icon "button" at bounding box center [725, 624] width 14 height 14
drag, startPoint x: 892, startPoint y: 47, endPoint x: 879, endPoint y: 47, distance: 13.4
click at [892, 47] on icon "button" at bounding box center [888, 47] width 14 height 14
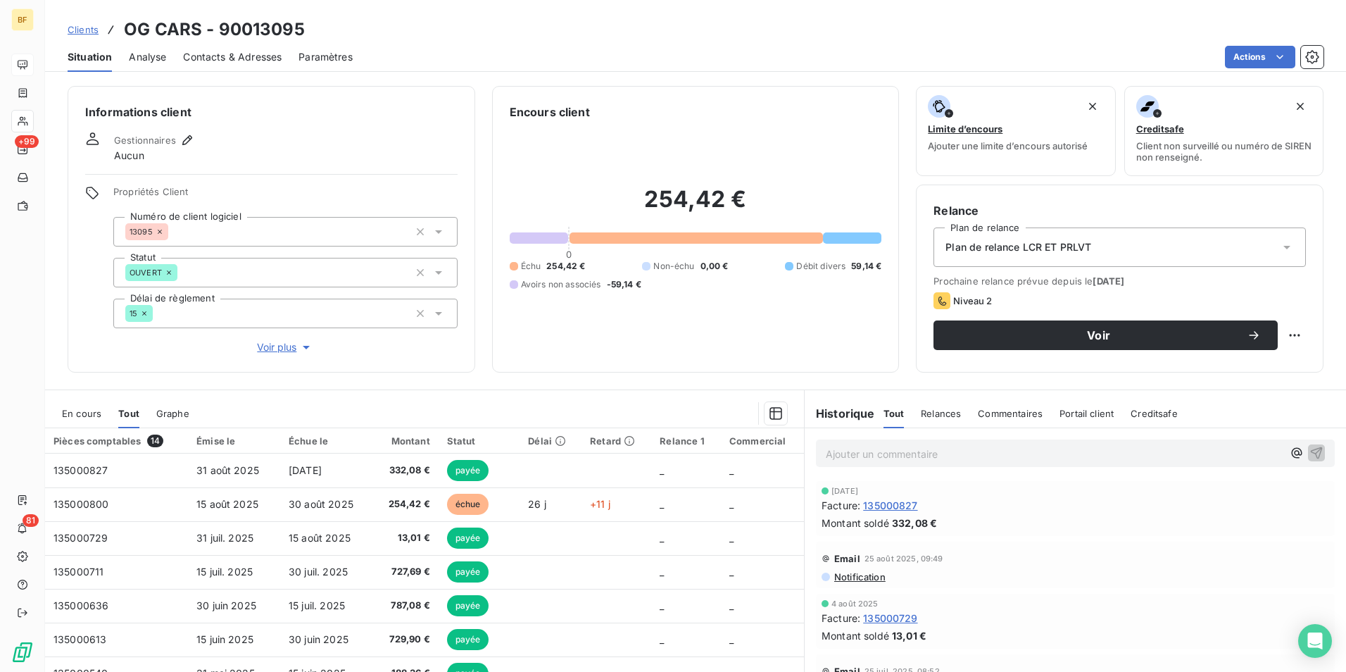
click at [330, 32] on div "Clients OG CARS - 90013095" at bounding box center [695, 29] width 1301 height 25
drag, startPoint x: 315, startPoint y: 30, endPoint x: 130, endPoint y: 27, distance: 185.2
click at [130, 27] on div "Clients OG CARS - 90013095" at bounding box center [695, 29] width 1301 height 25
click at [266, 50] on span "Contacts & Adresses" at bounding box center [232, 57] width 99 height 14
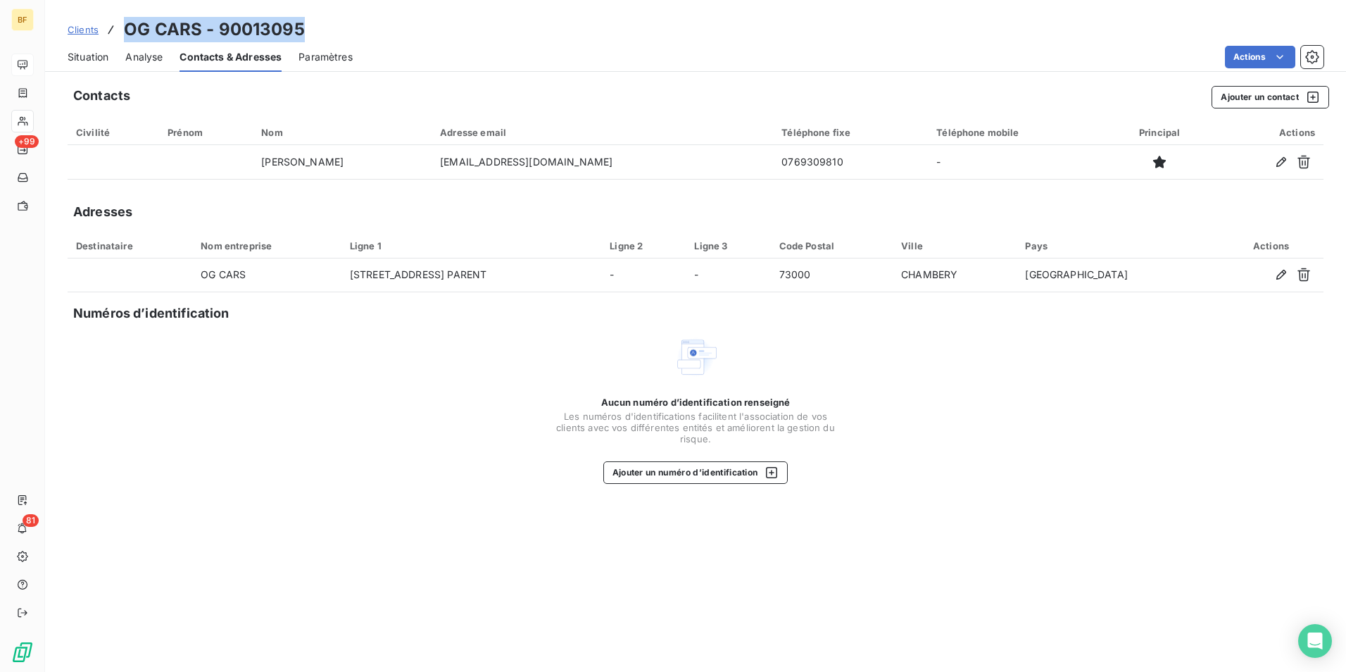
click at [86, 60] on span "Situation" at bounding box center [88, 57] width 41 height 14
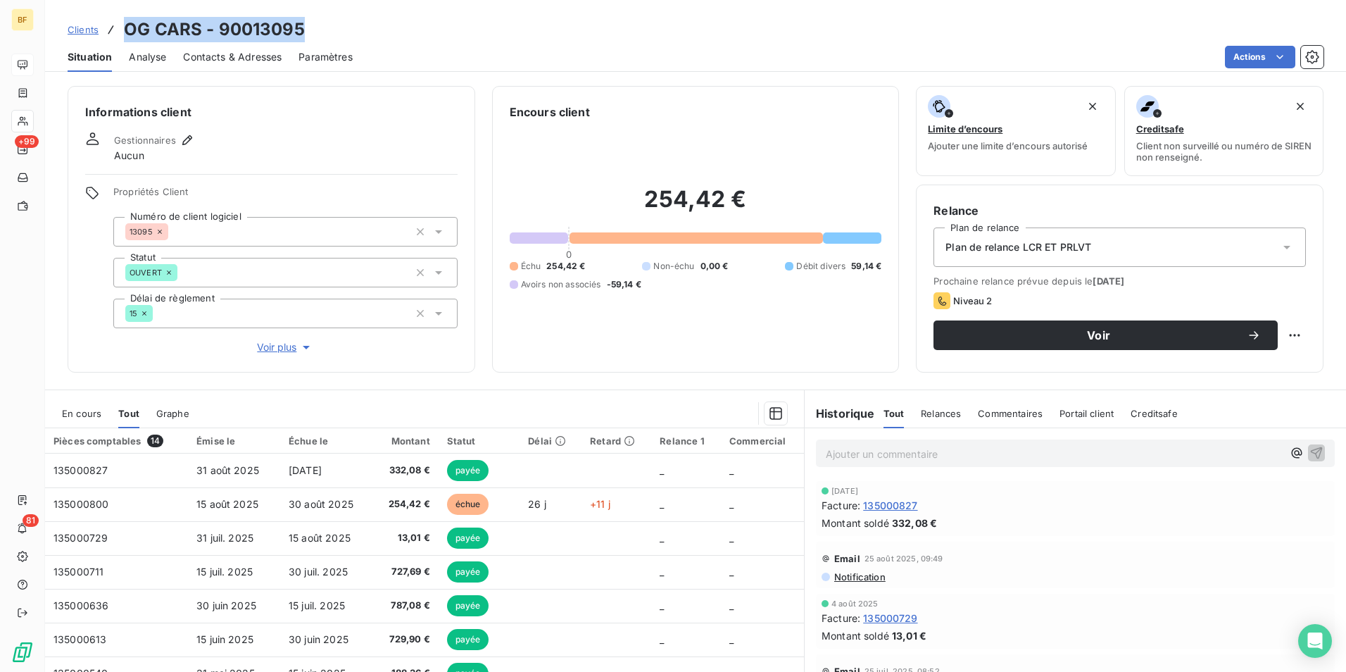
click at [724, 28] on div "Clients OG CARS - 90013095" at bounding box center [695, 29] width 1301 height 25
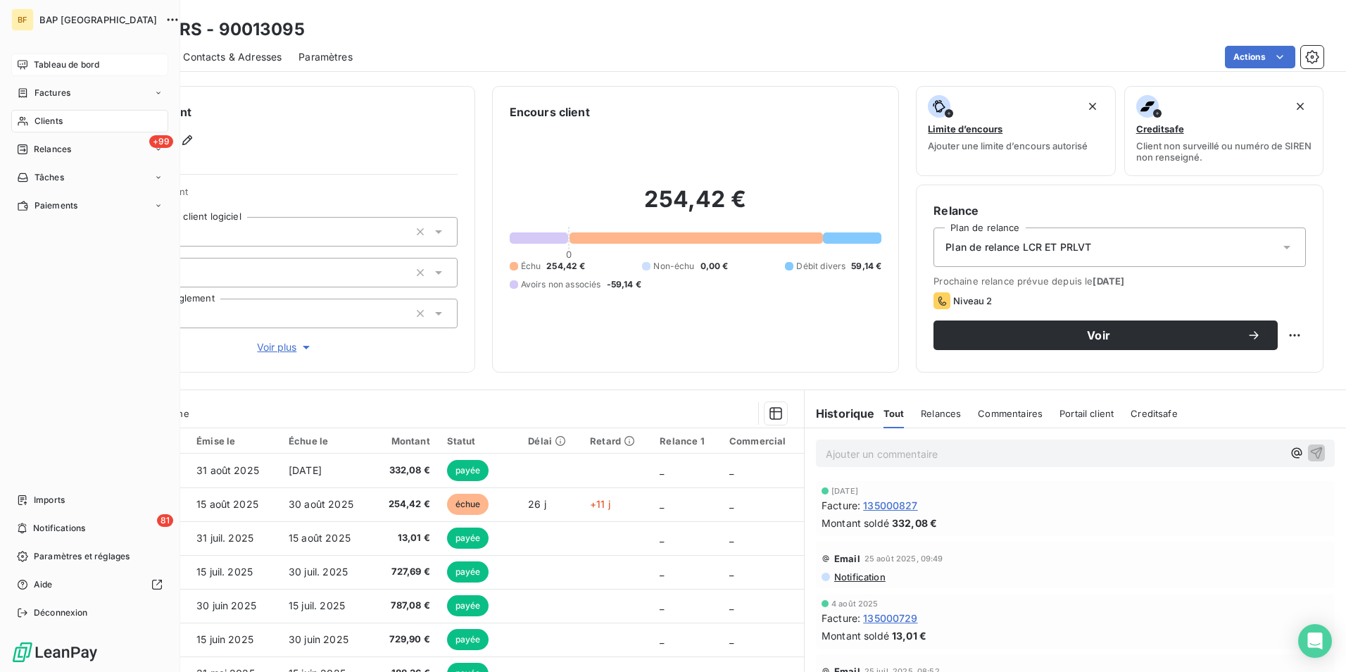
click at [32, 68] on div "Tableau de bord" at bounding box center [89, 65] width 157 height 23
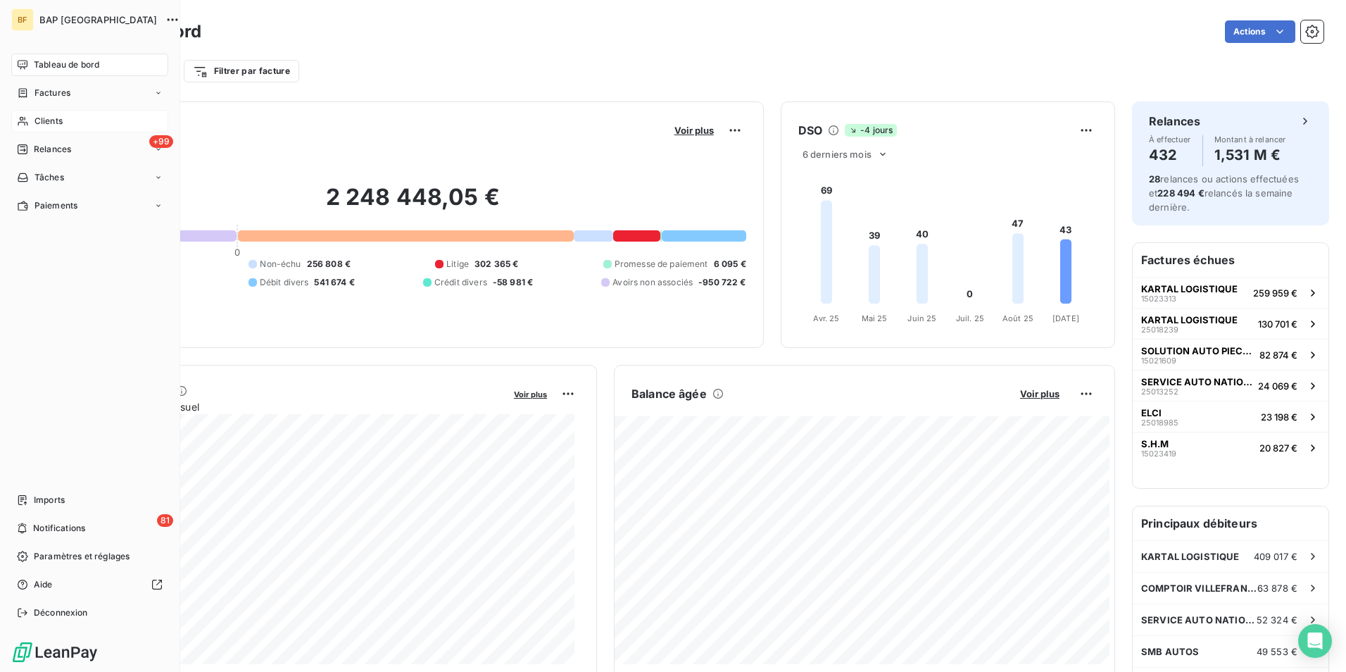
click at [37, 120] on span "Clients" at bounding box center [49, 121] width 28 height 13
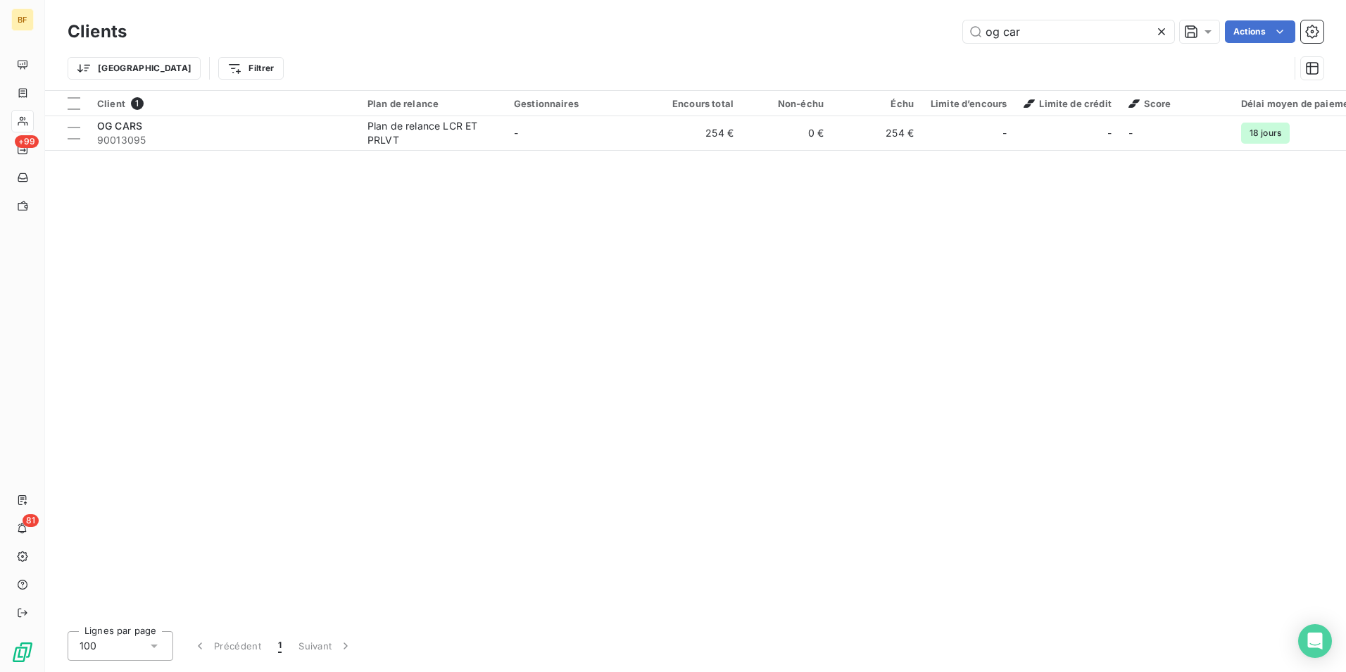
drag, startPoint x: 1023, startPoint y: 23, endPoint x: 837, endPoint y: 23, distance: 186.6
click at [837, 23] on div "og car Actions" at bounding box center [734, 31] width 1180 height 23
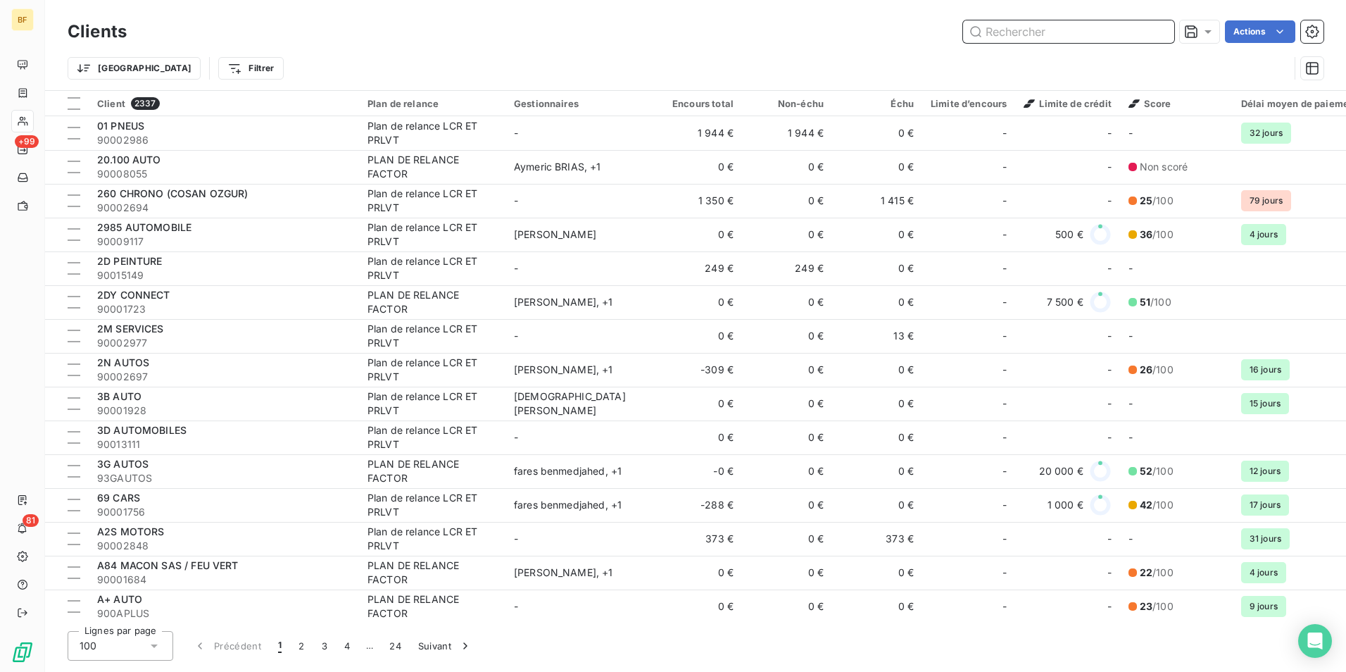
click at [1069, 32] on input "text" at bounding box center [1068, 31] width 211 height 23
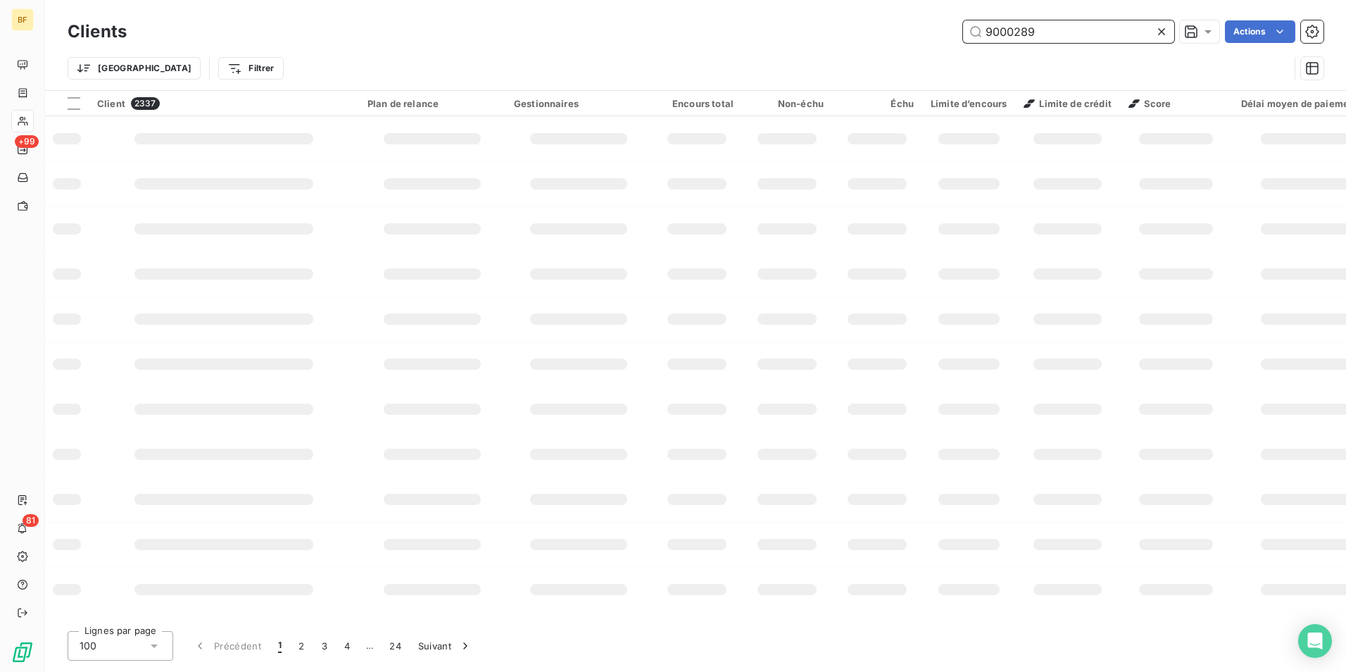
type input "90002899"
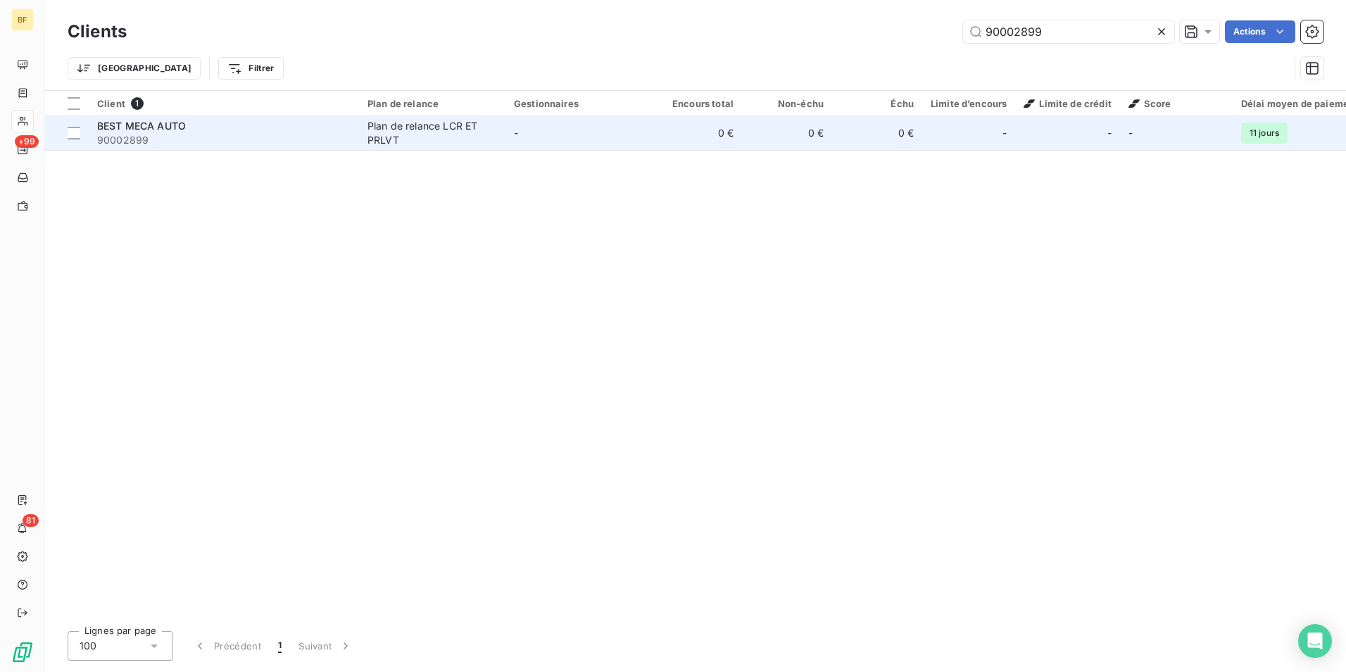
click at [273, 128] on div "BEST MECA AUTO" at bounding box center [224, 126] width 254 height 14
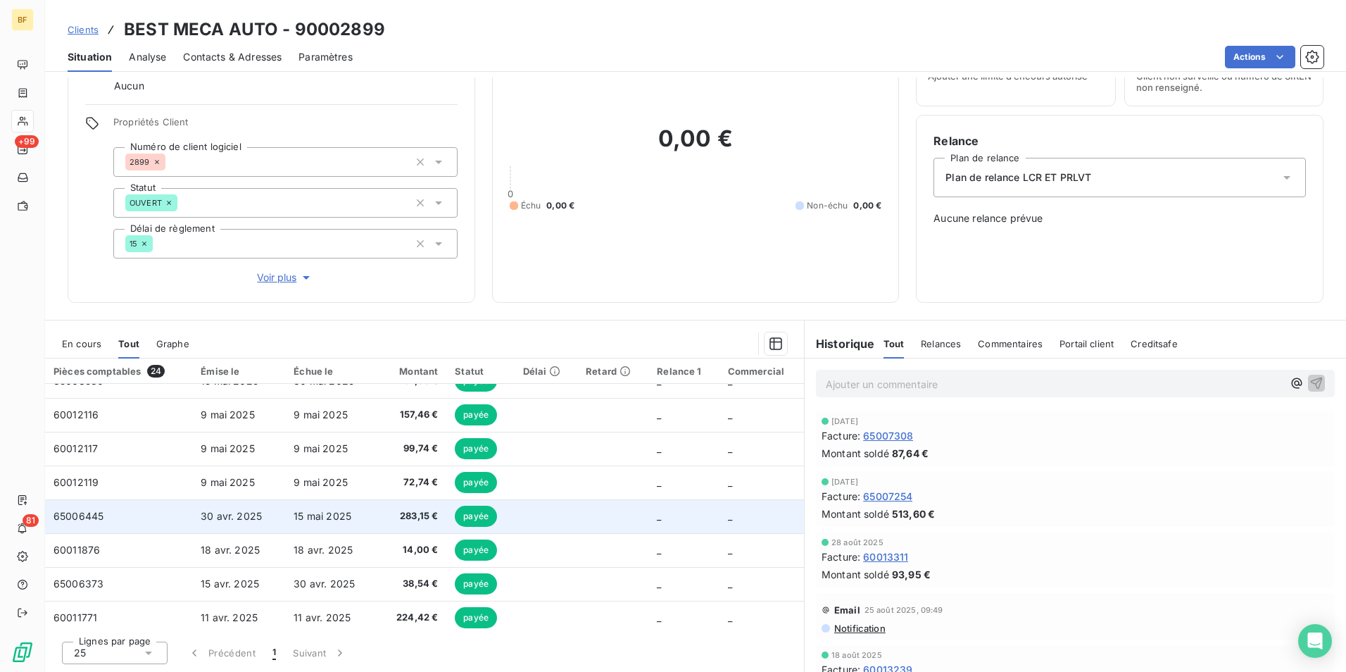
scroll to position [282, 0]
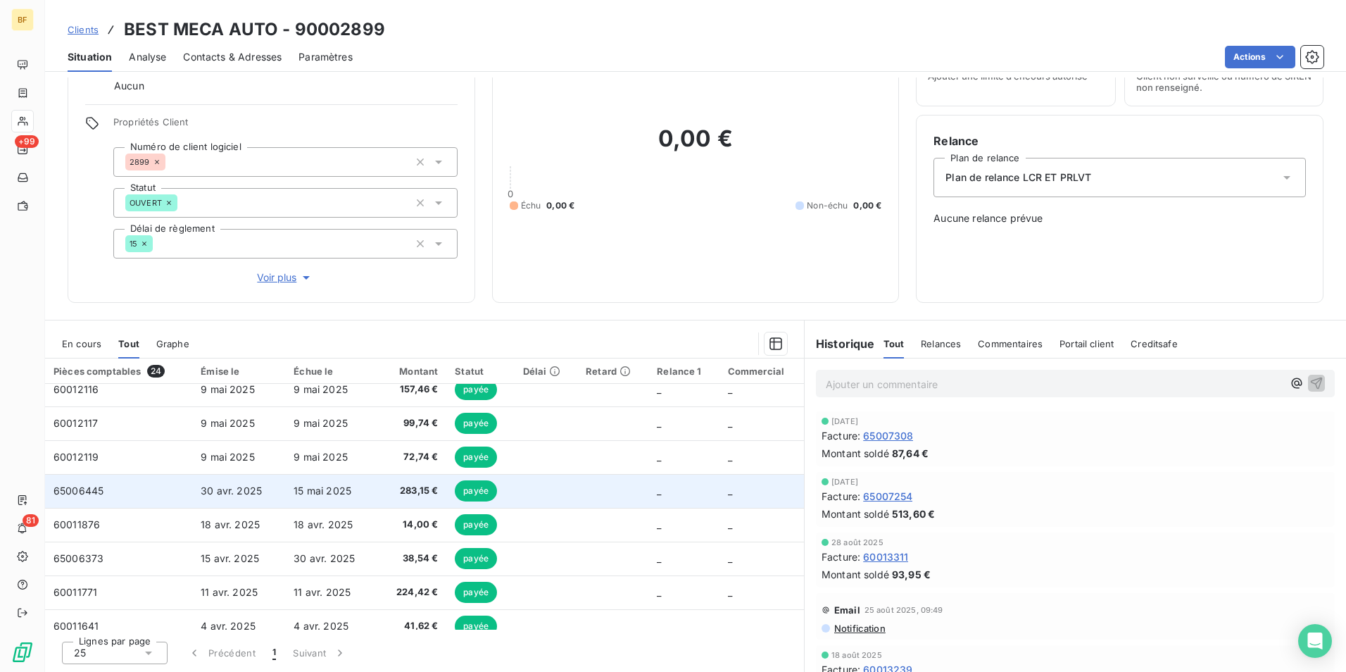
click at [125, 496] on td "65006445" at bounding box center [118, 491] width 147 height 34
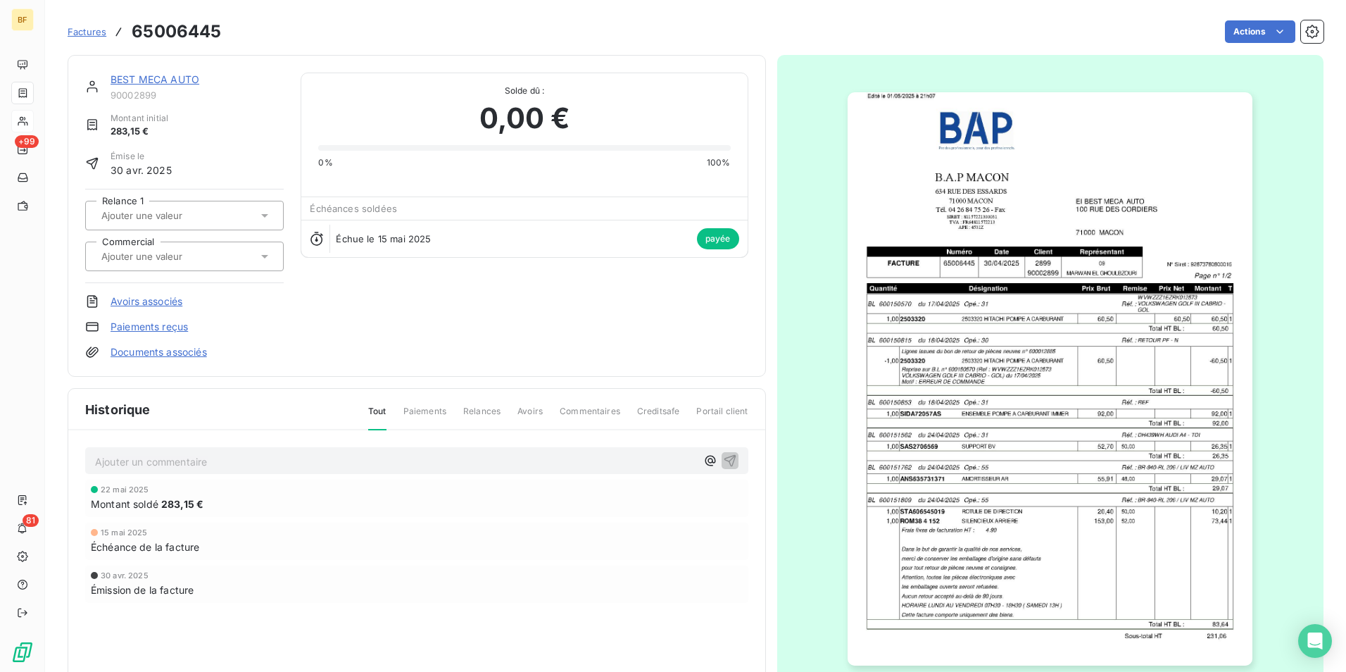
click at [713, 82] on div "Solde dû : 0,00 € 0% 100%" at bounding box center [524, 121] width 412 height 96
click at [87, 33] on span "Factures" at bounding box center [87, 31] width 39 height 11
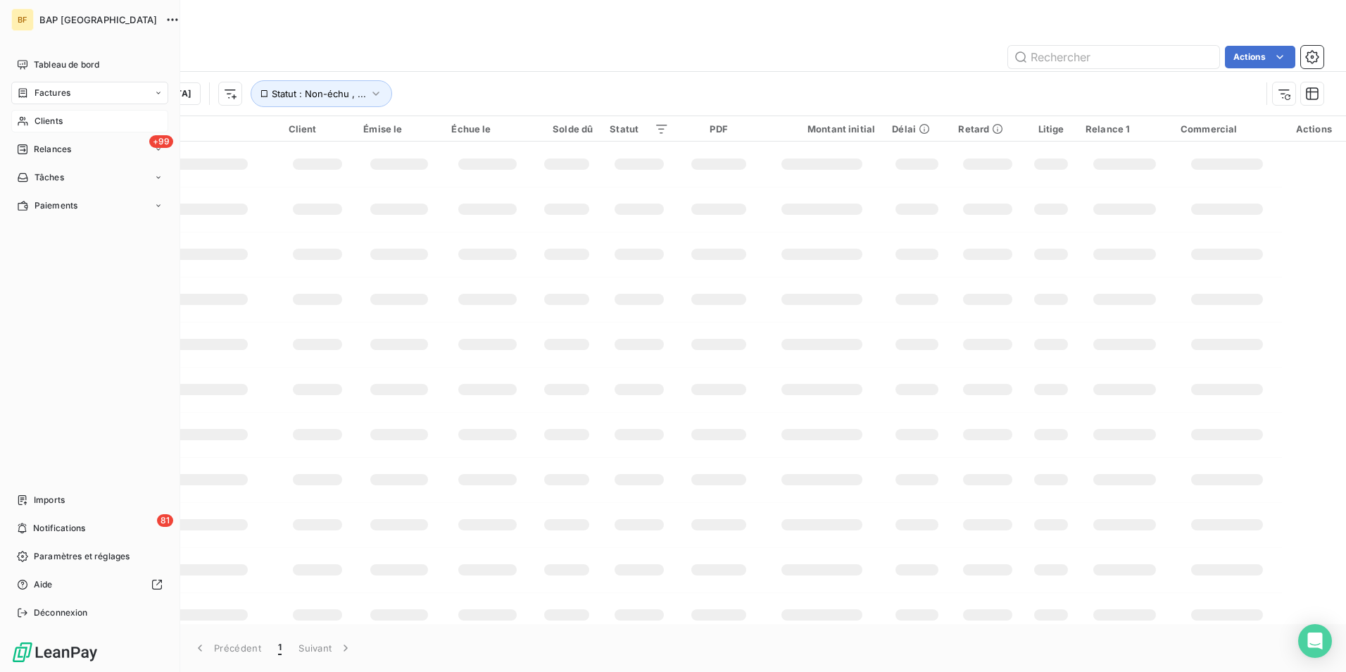
click at [66, 123] on div "Clients" at bounding box center [89, 121] width 157 height 23
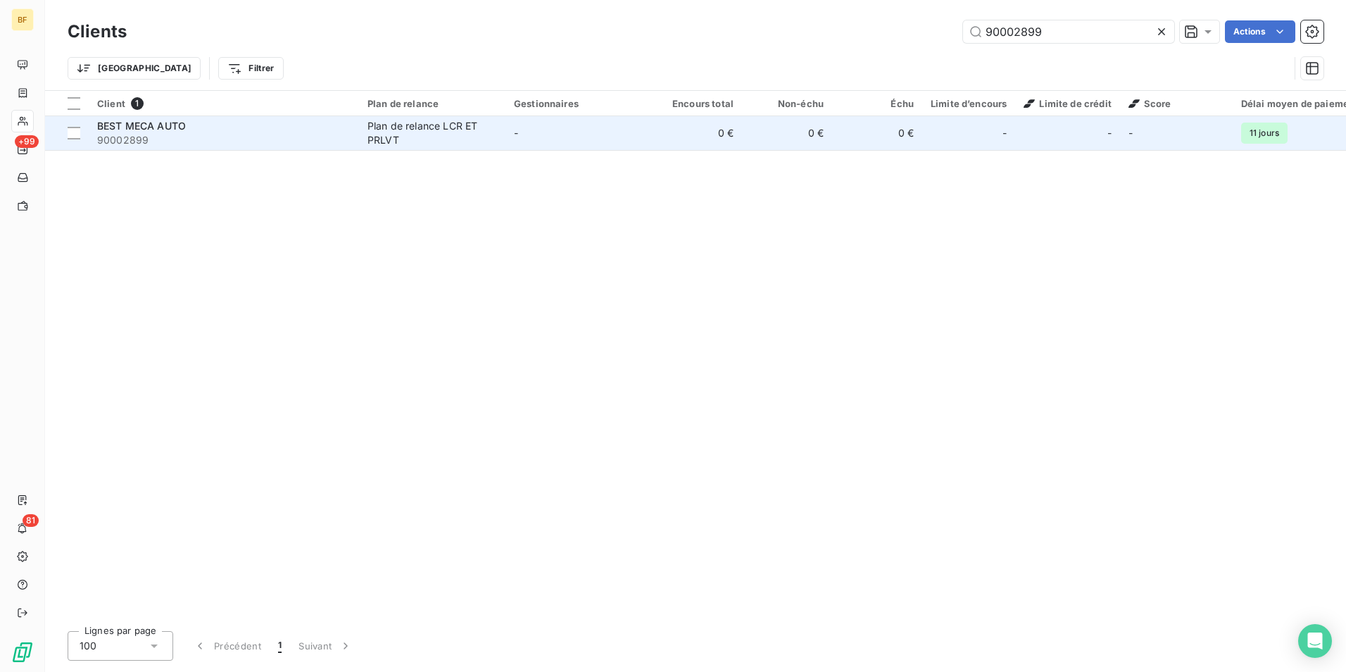
click at [169, 130] on span "BEST MECA AUTO" at bounding box center [141, 126] width 89 height 12
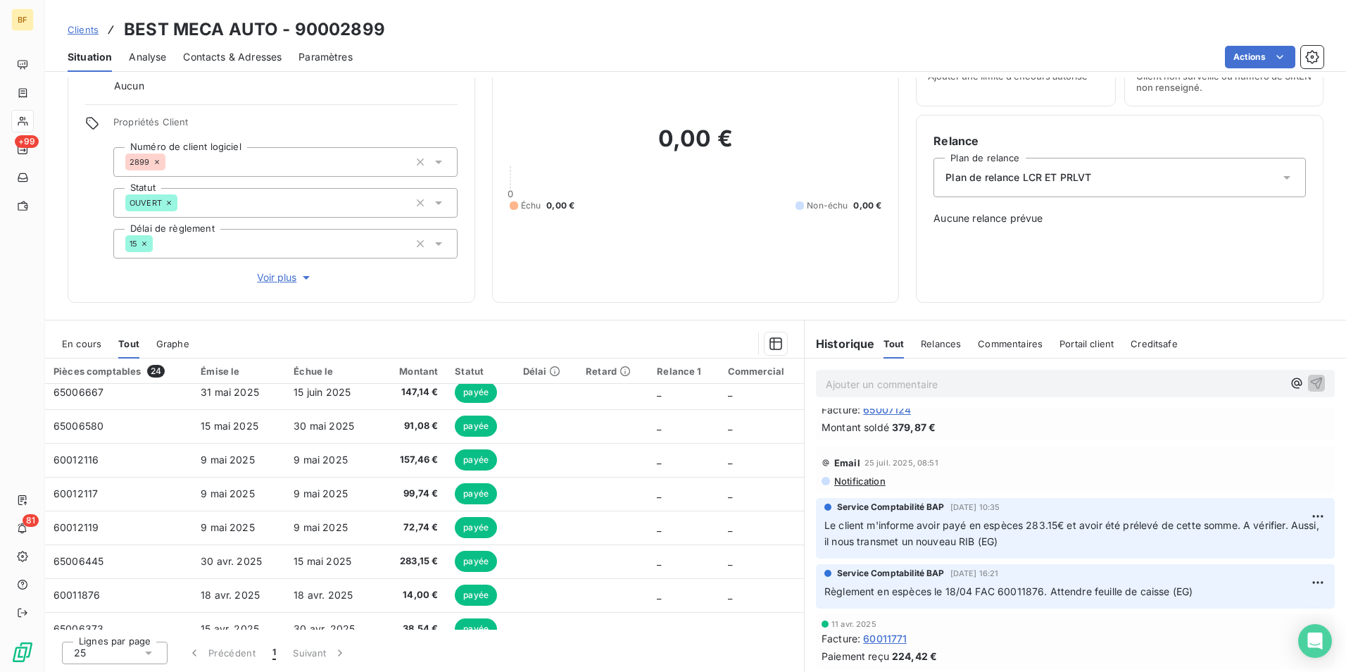
scroll to position [282, 0]
